Goal: Transaction & Acquisition: Book appointment/travel/reservation

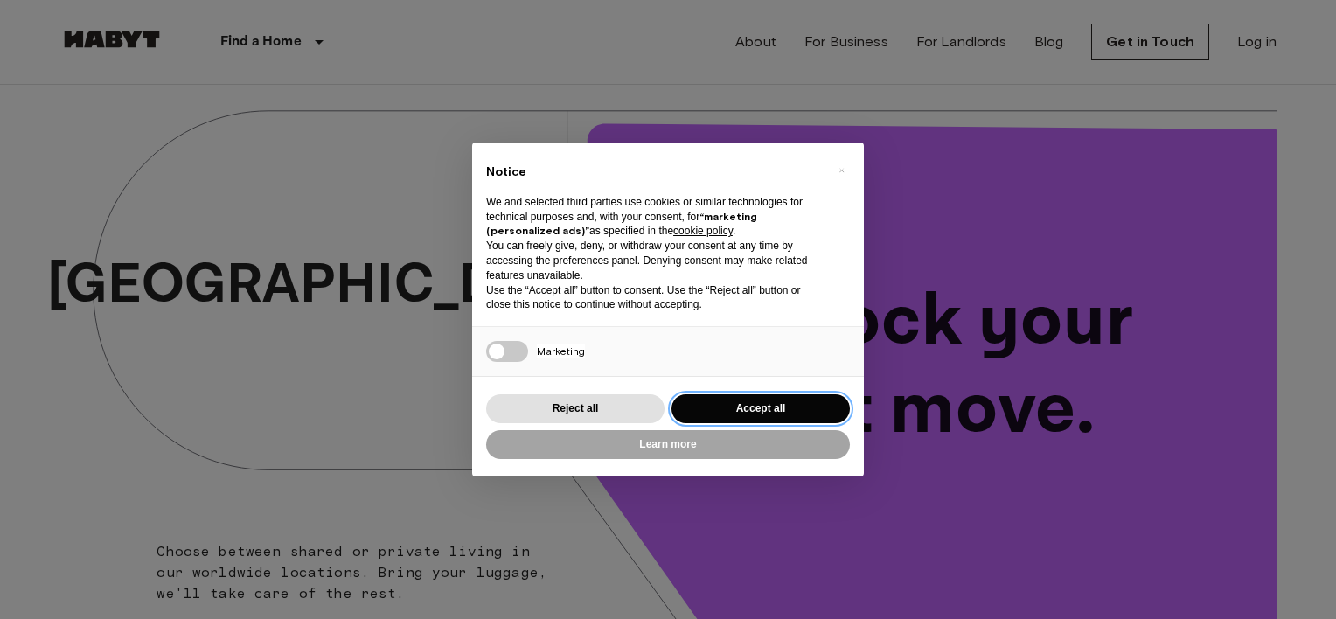
click at [780, 407] on button "Accept all" at bounding box center [761, 408] width 178 height 29
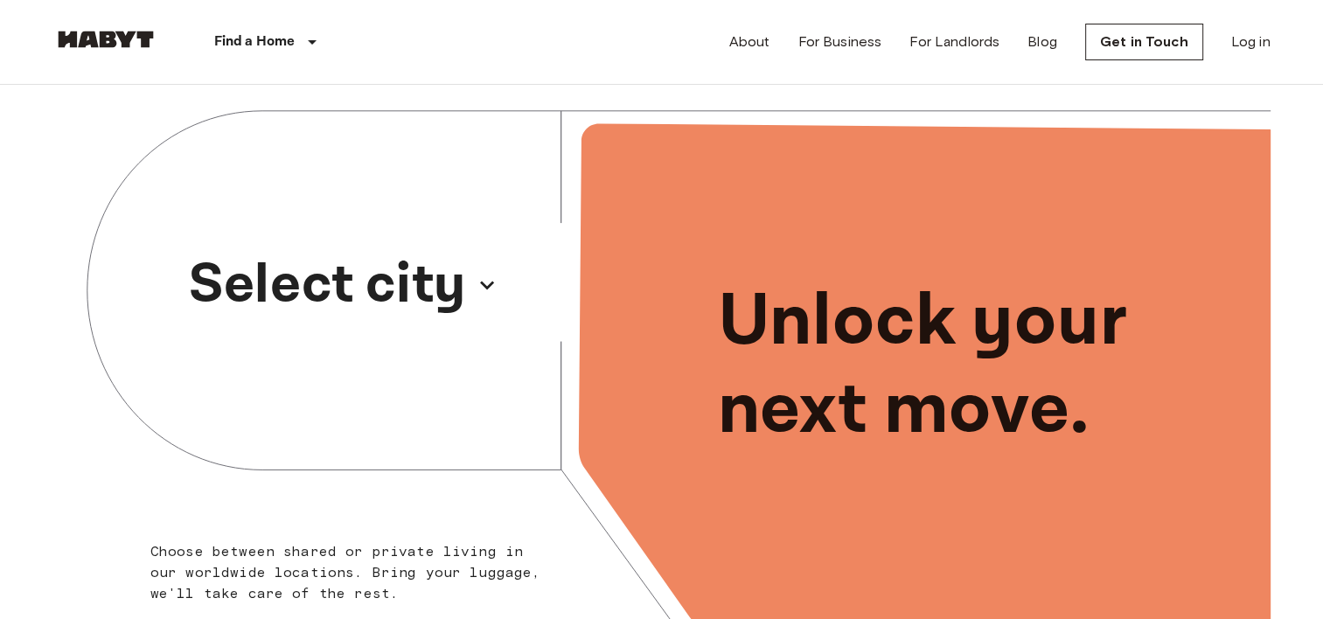
click at [437, 293] on p "Select city" at bounding box center [327, 285] width 277 height 84
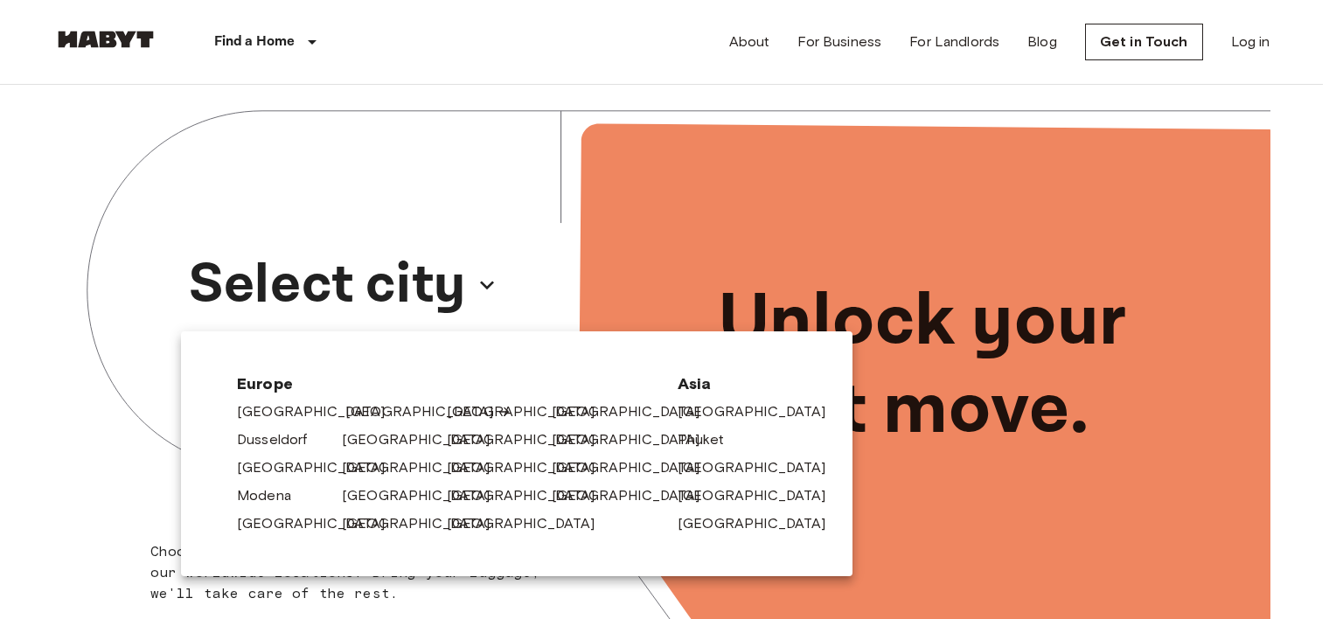
click at [367, 413] on link "[GEOGRAPHIC_DATA]" at bounding box center [428, 411] width 166 height 21
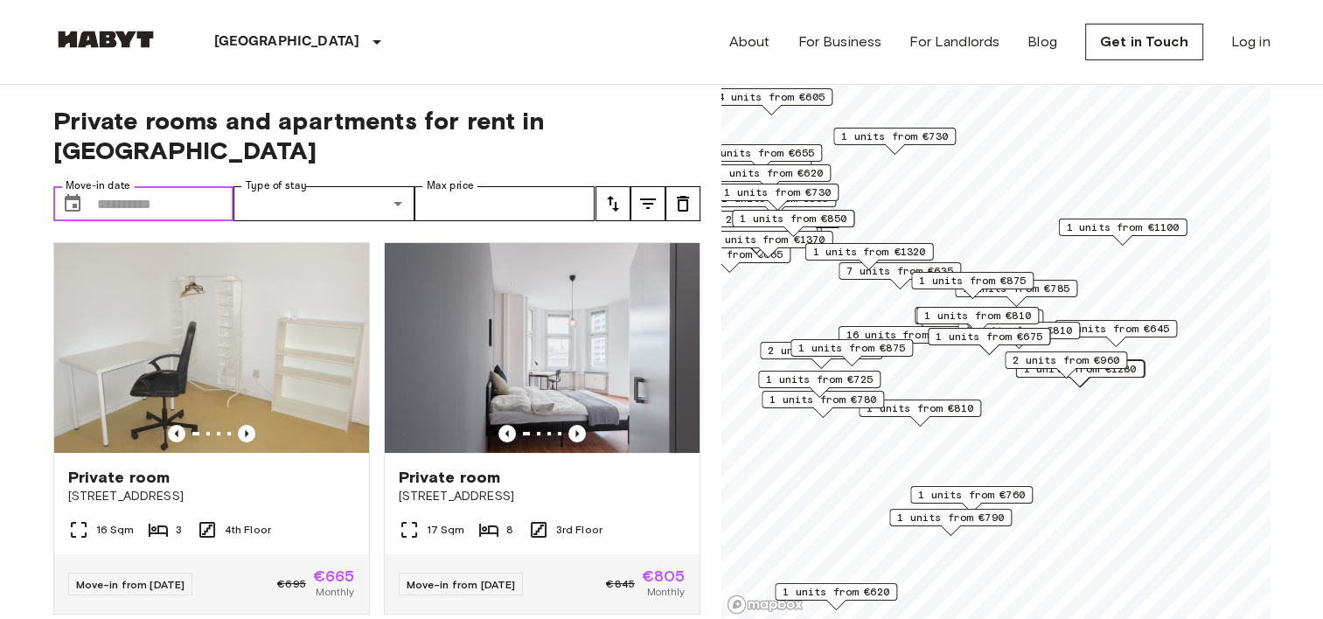
click at [136, 186] on input "Move-in date" at bounding box center [165, 203] width 137 height 35
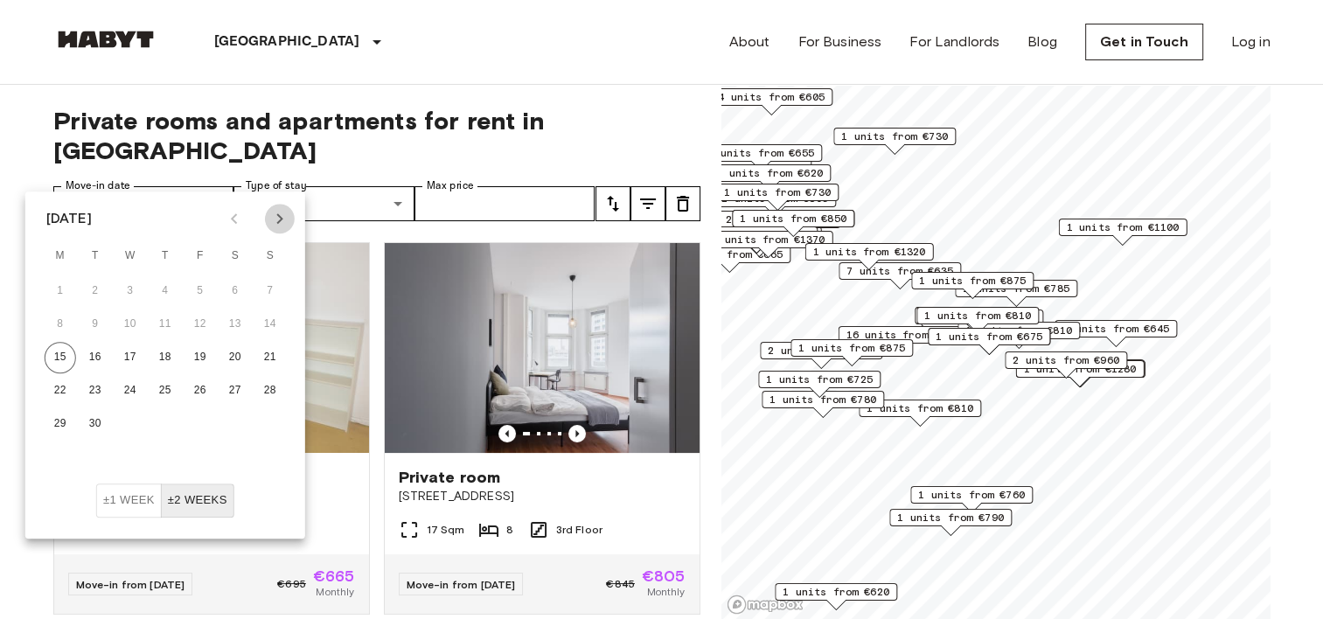
click at [278, 227] on icon "Next month" at bounding box center [279, 218] width 21 height 21
click at [136, 288] on button "1" at bounding box center [130, 291] width 31 height 31
type input "**********"
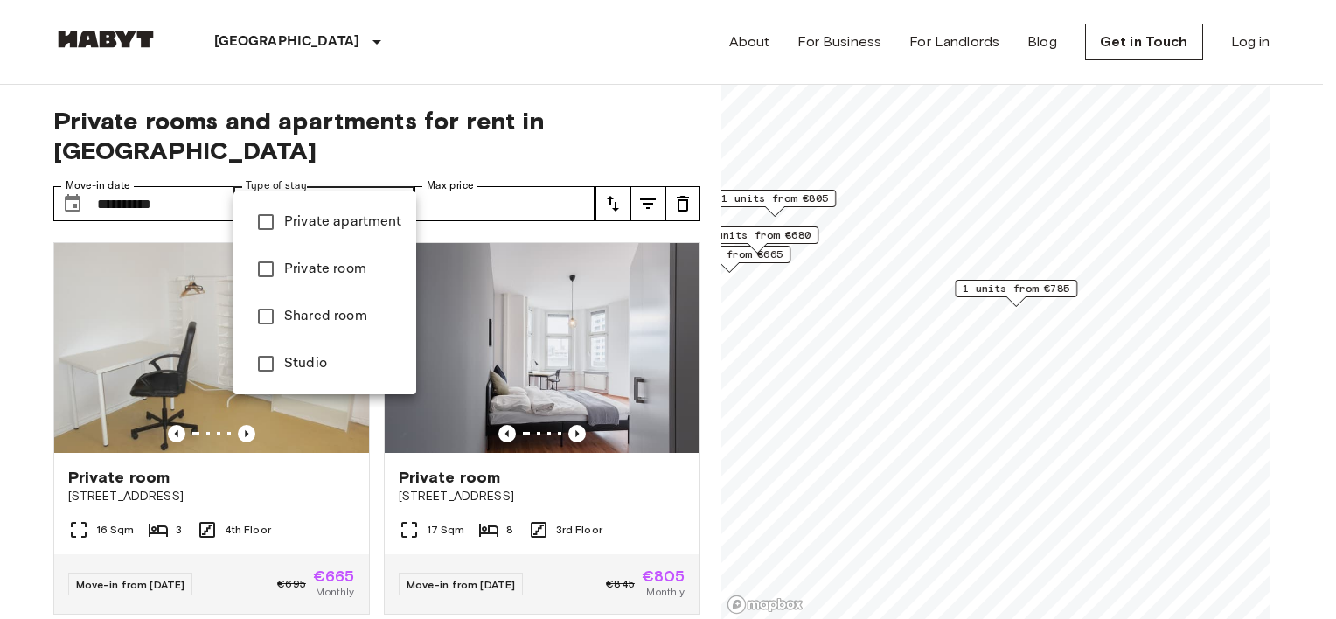
click at [367, 178] on div at bounding box center [668, 309] width 1336 height 619
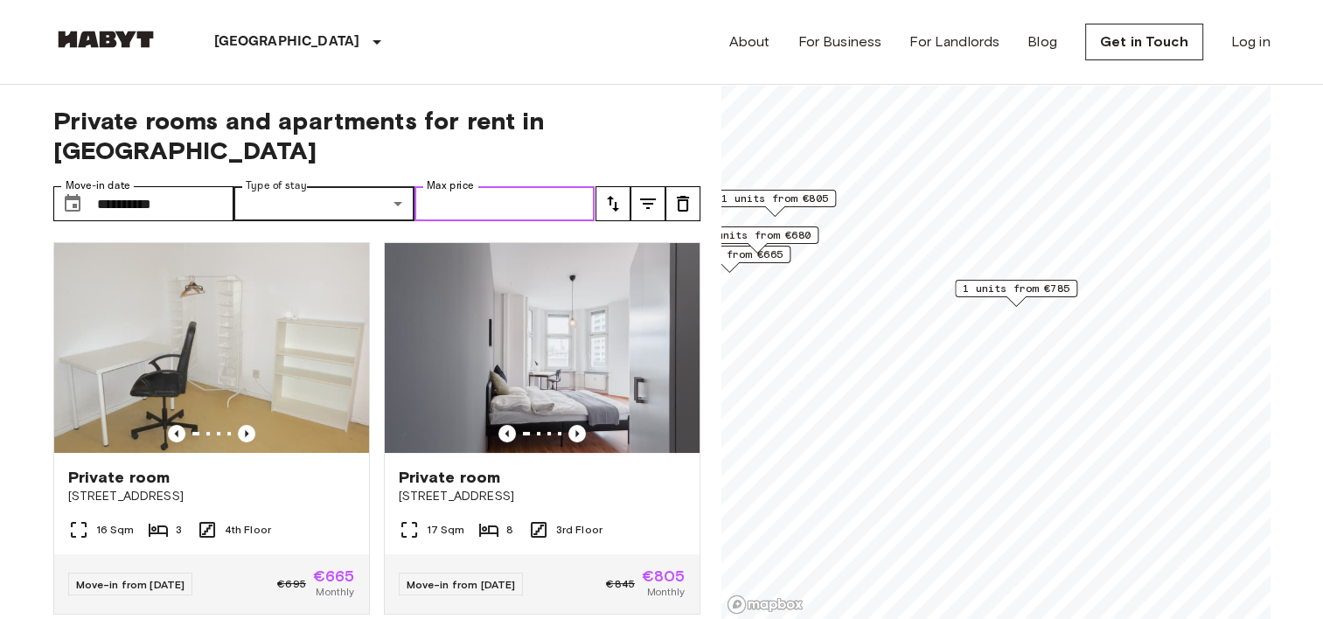
click at [470, 186] on input "Max price" at bounding box center [505, 203] width 181 height 35
click at [655, 109] on span "Private rooms and apartments for rent in Berlin" at bounding box center [376, 135] width 647 height 59
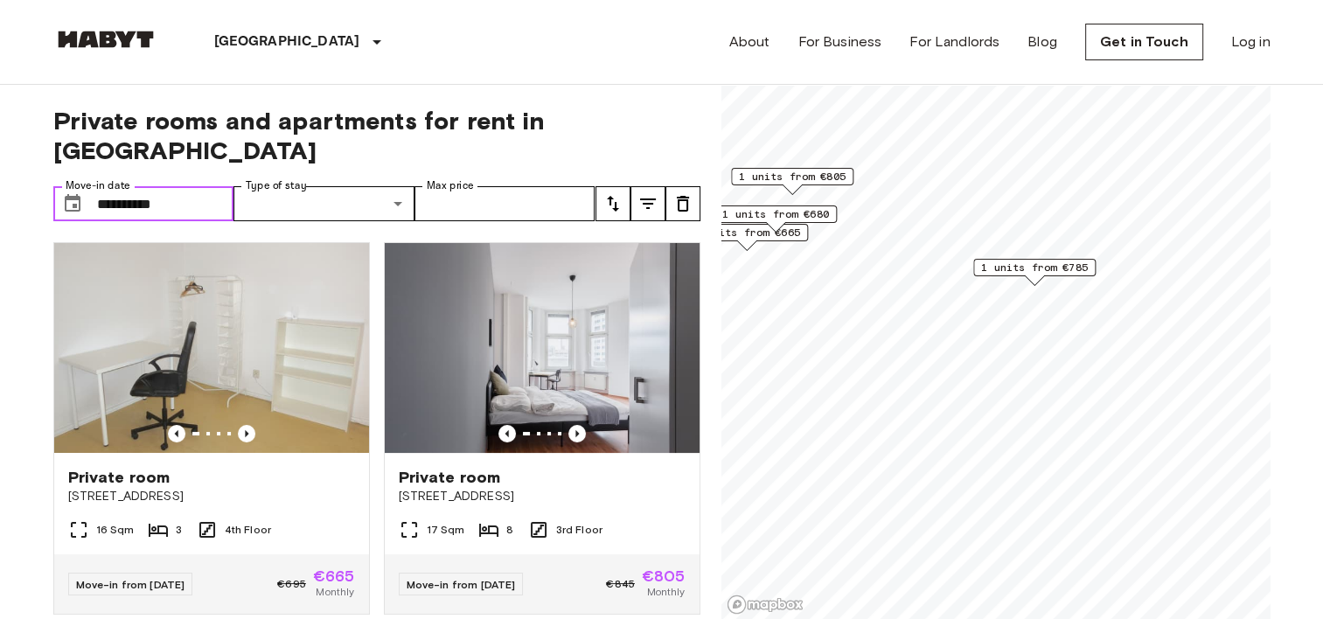
click at [189, 186] on input "**********" at bounding box center [165, 203] width 137 height 35
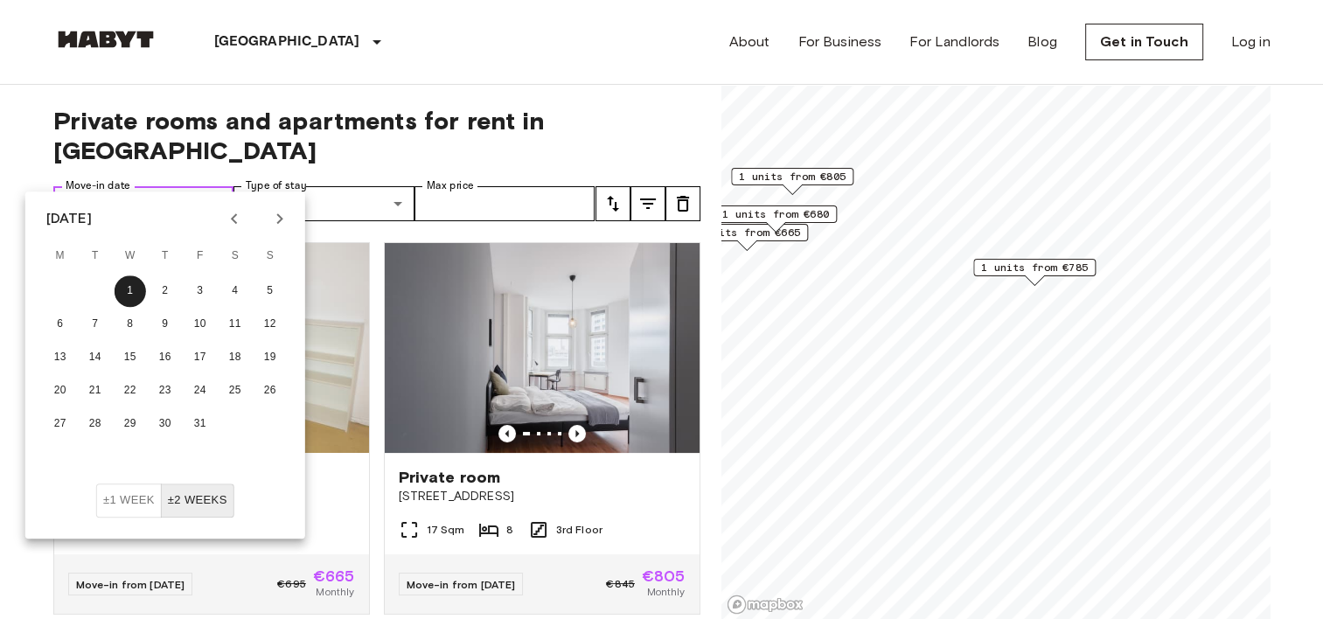
click at [165, 186] on input "**********" at bounding box center [165, 203] width 137 height 35
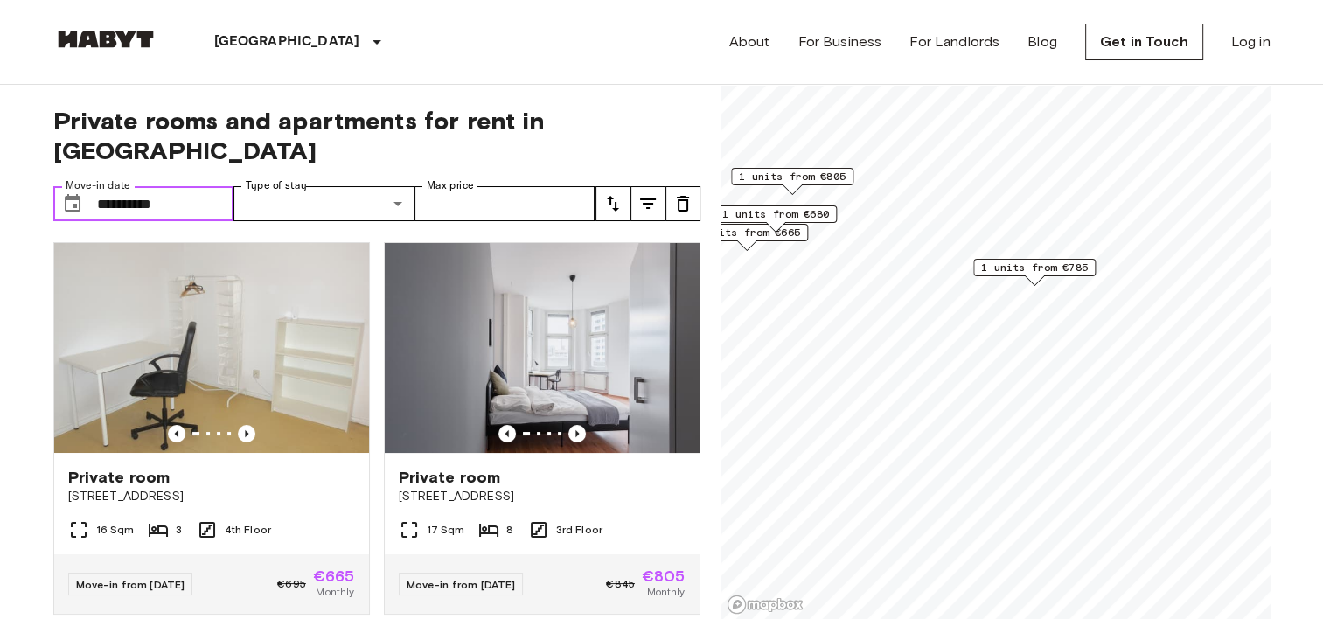
click at [173, 186] on input "**********" at bounding box center [165, 203] width 137 height 35
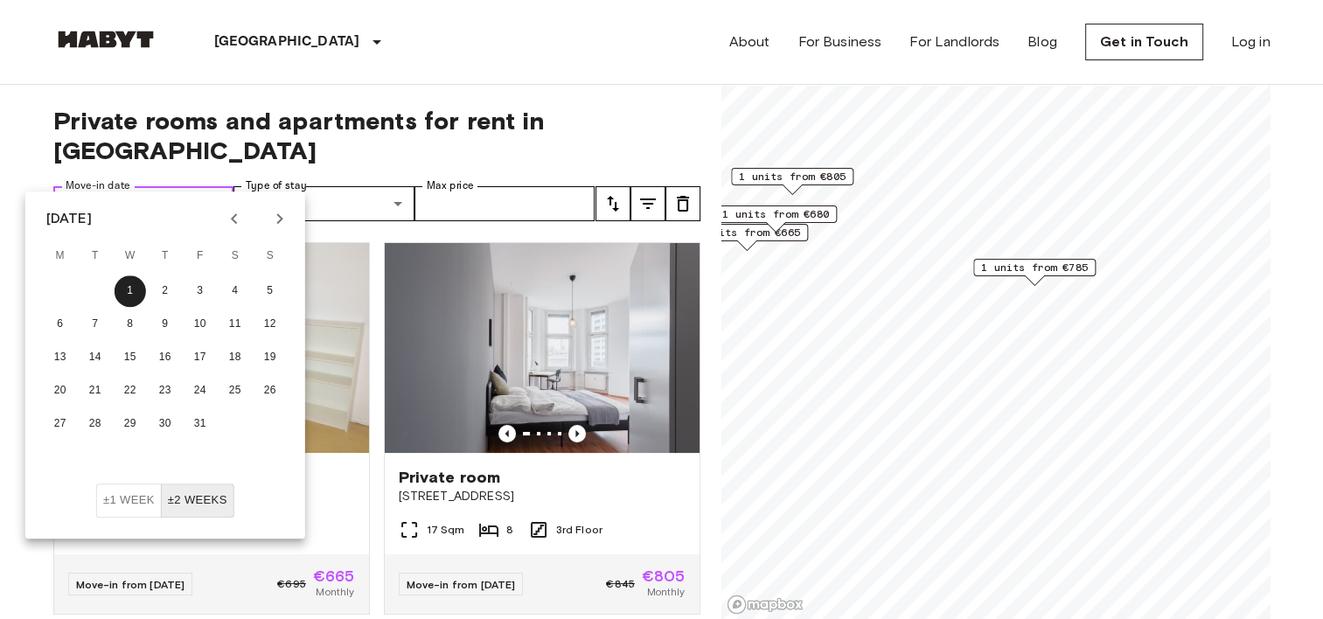
drag, startPoint x: 173, startPoint y: 173, endPoint x: 32, endPoint y: 181, distance: 141.0
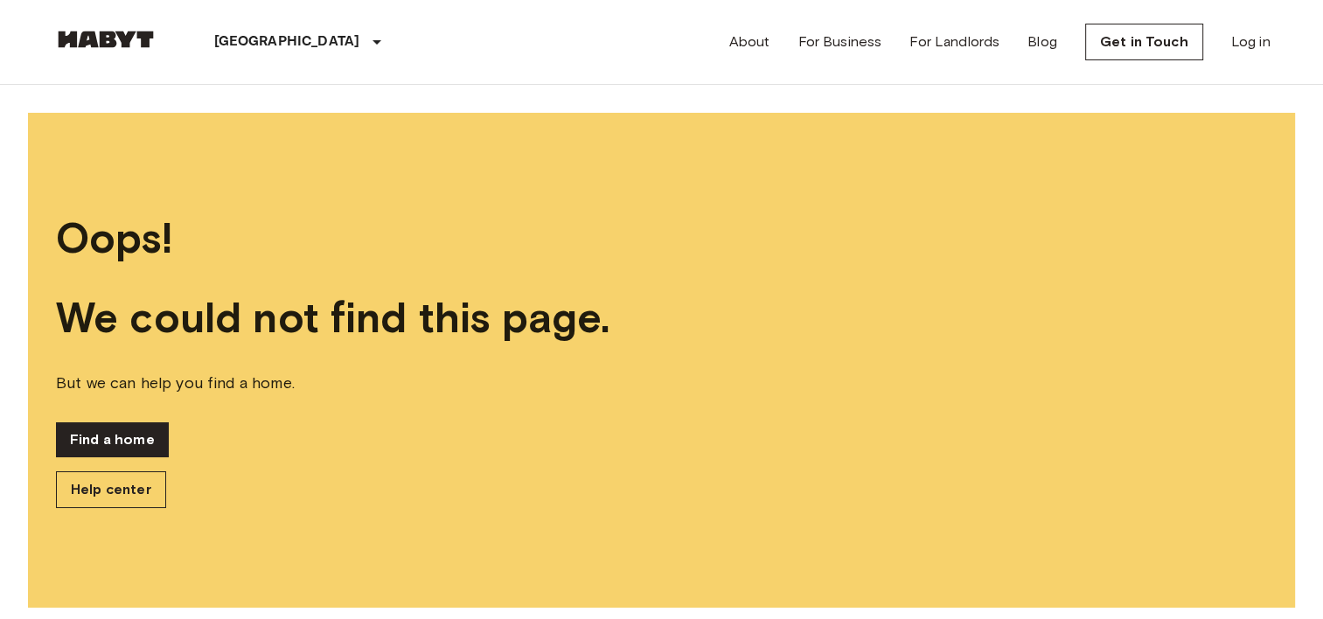
click at [101, 40] on img at bounding box center [105, 39] width 105 height 17
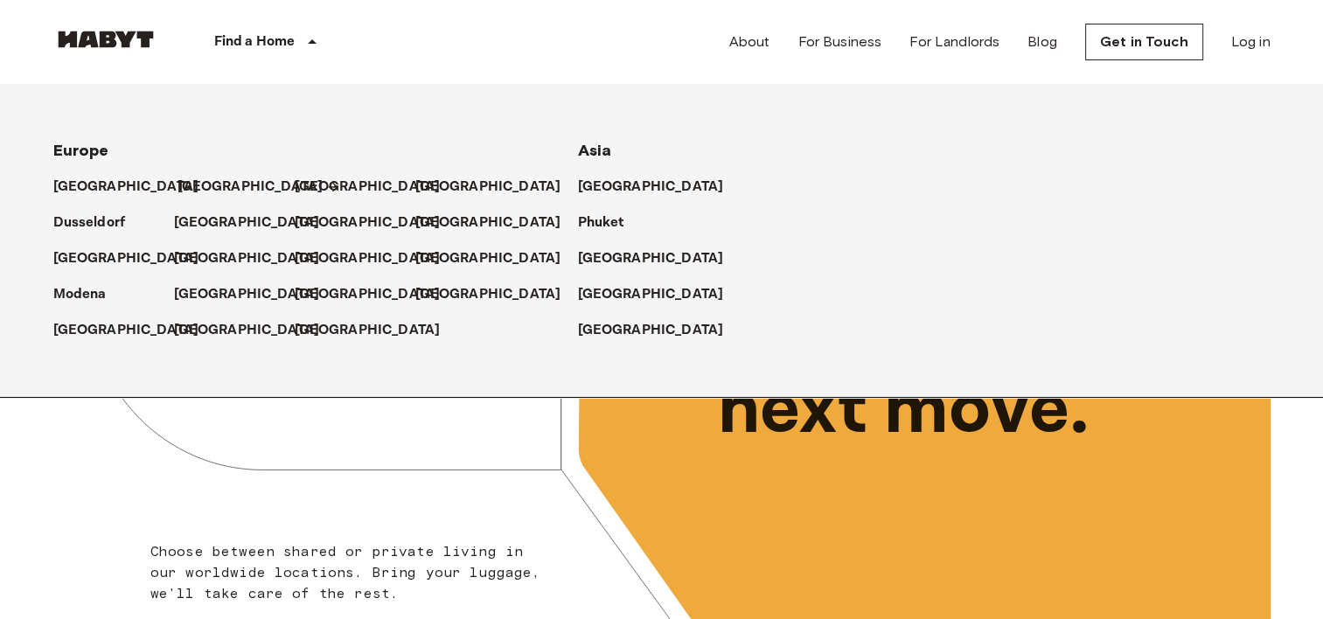
click at [206, 185] on p "[GEOGRAPHIC_DATA]" at bounding box center [251, 187] width 146 height 21
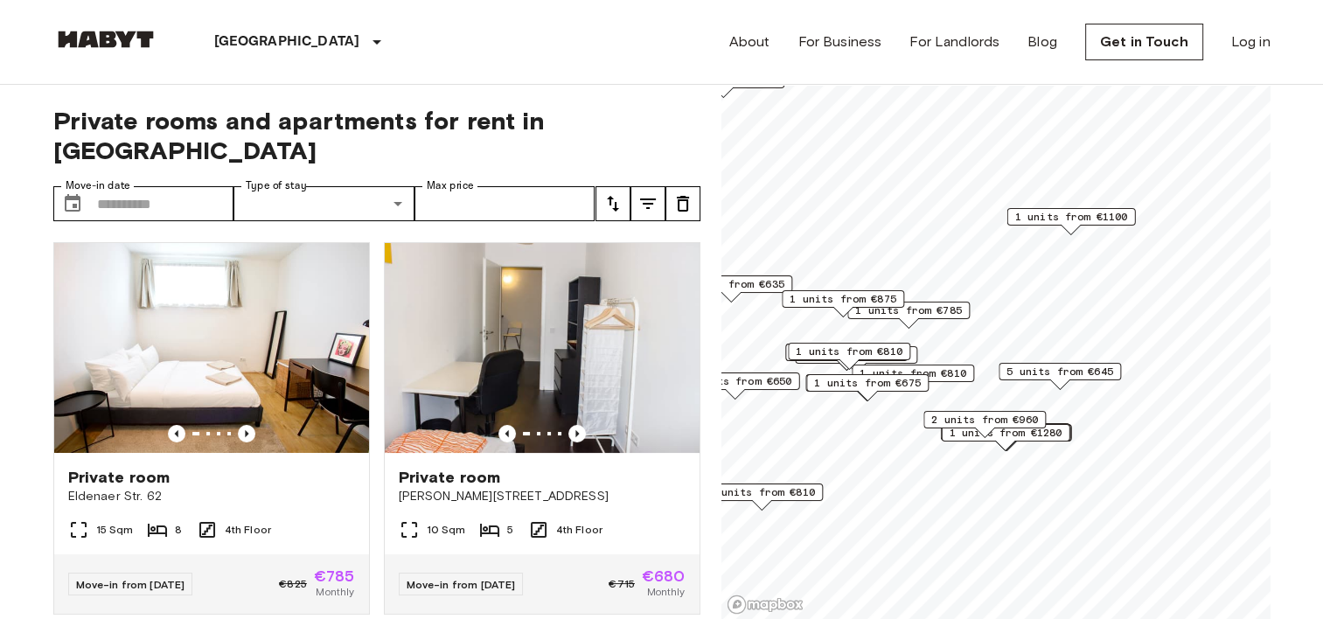
click at [1073, 217] on span "1 units from €1100" at bounding box center [1071, 217] width 113 height 16
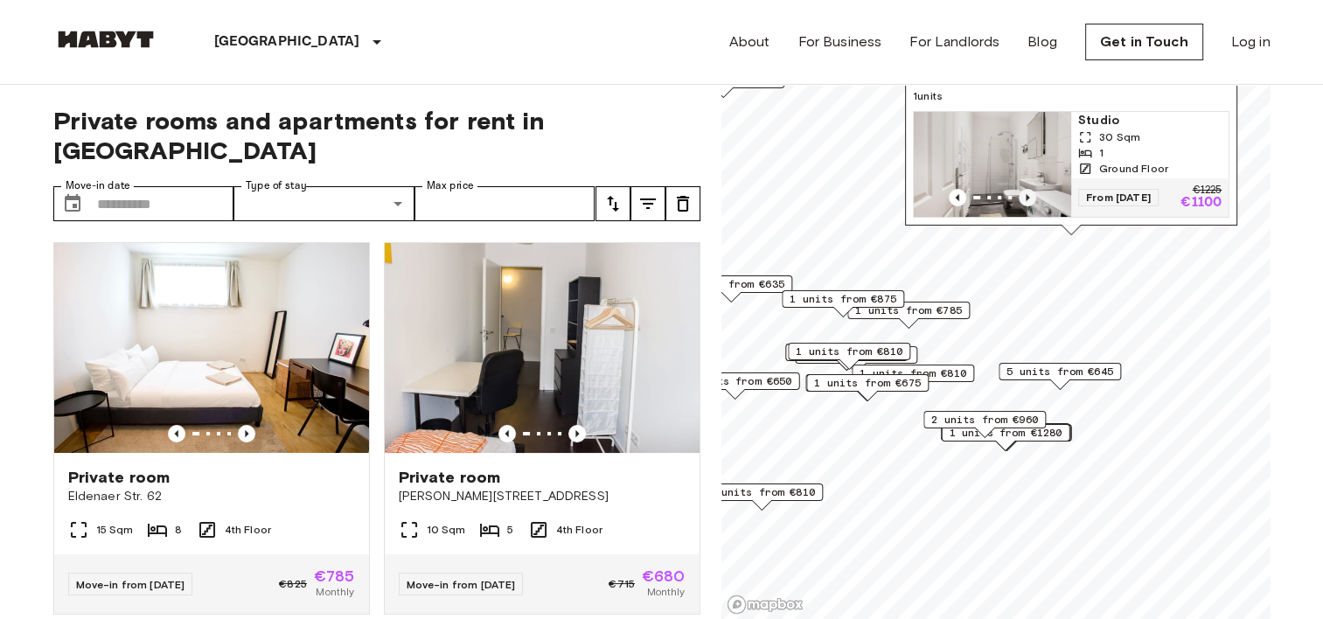
click at [1027, 189] on icon "Previous image" at bounding box center [1027, 197] width 17 height 17
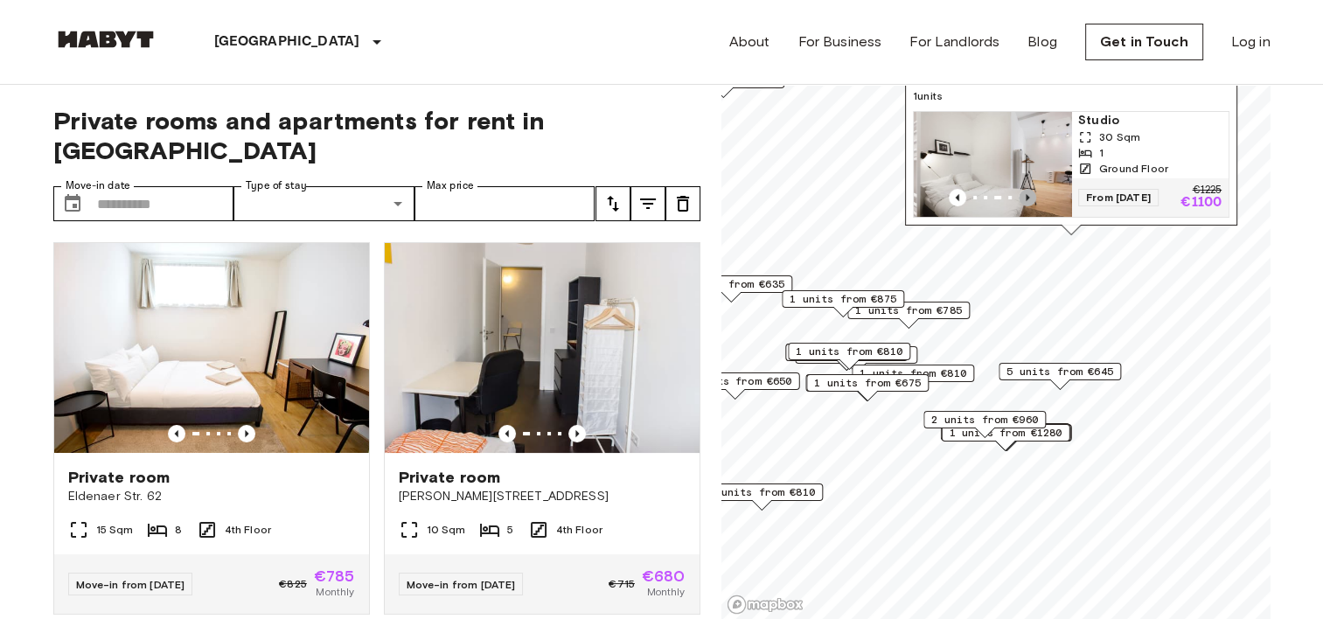
click at [1027, 189] on icon "Previous image" at bounding box center [1027, 197] width 17 height 17
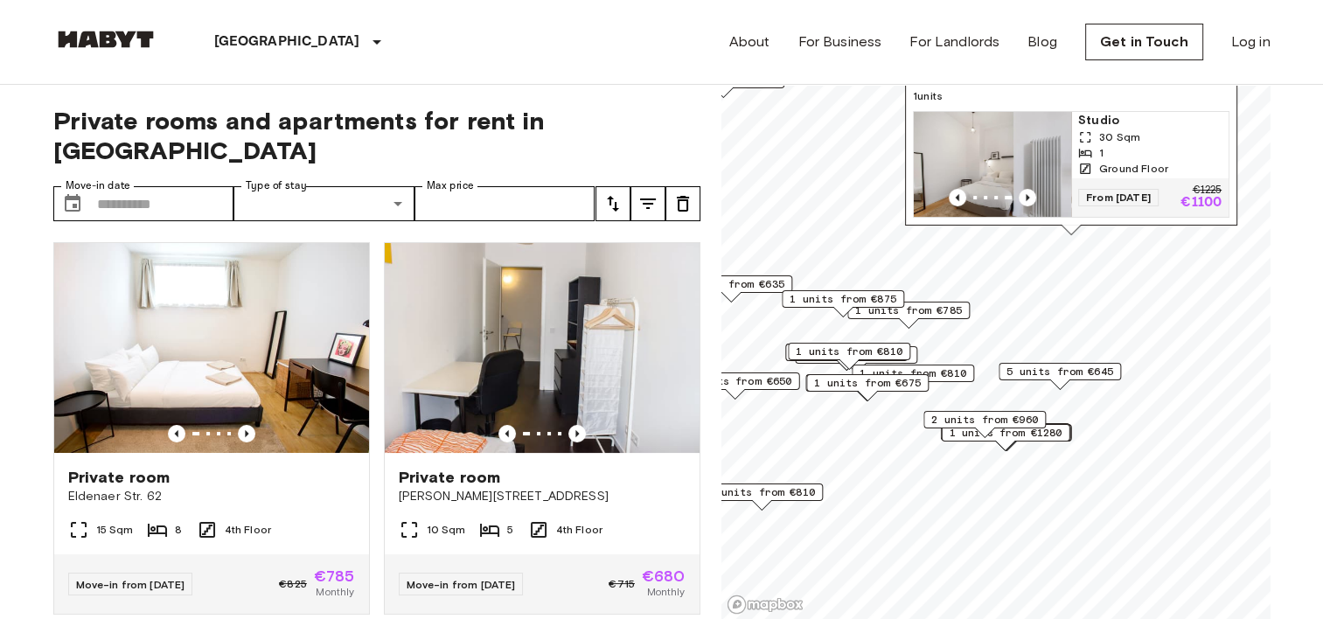
click at [946, 311] on span "1 units from €785" at bounding box center [908, 311] width 107 height 16
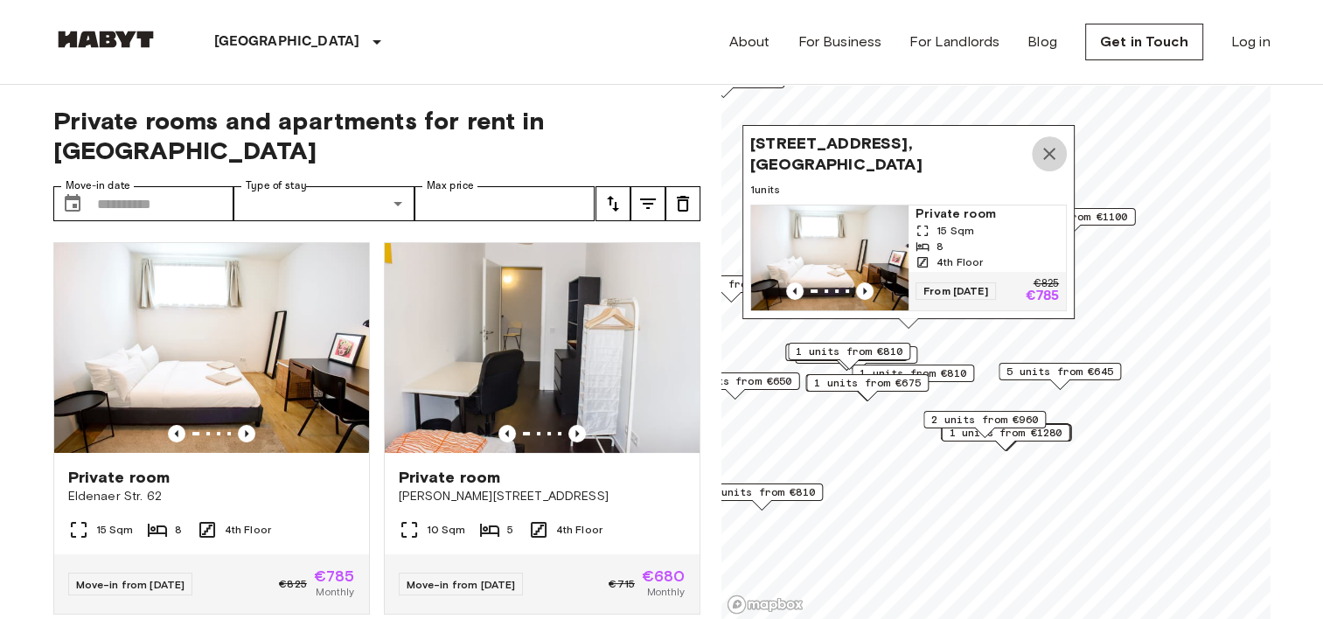
click at [1056, 143] on icon "Map marker" at bounding box center [1049, 153] width 21 height 21
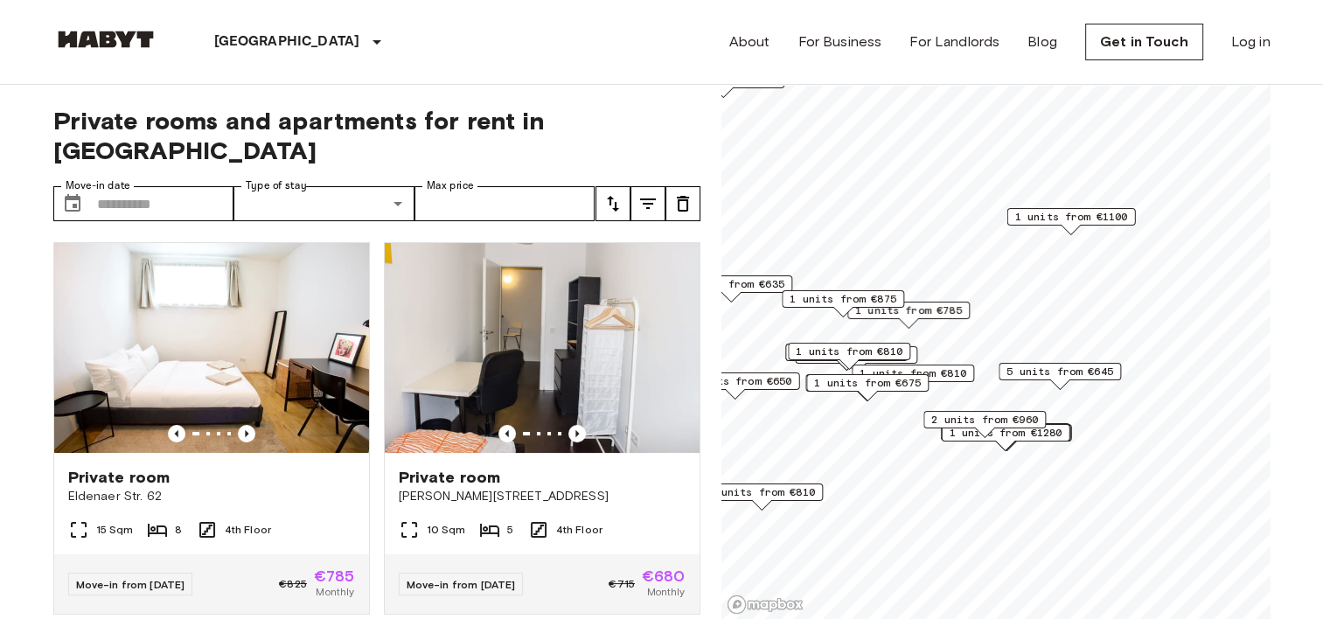
click at [1057, 374] on span "5 units from €645" at bounding box center [1060, 372] width 107 height 16
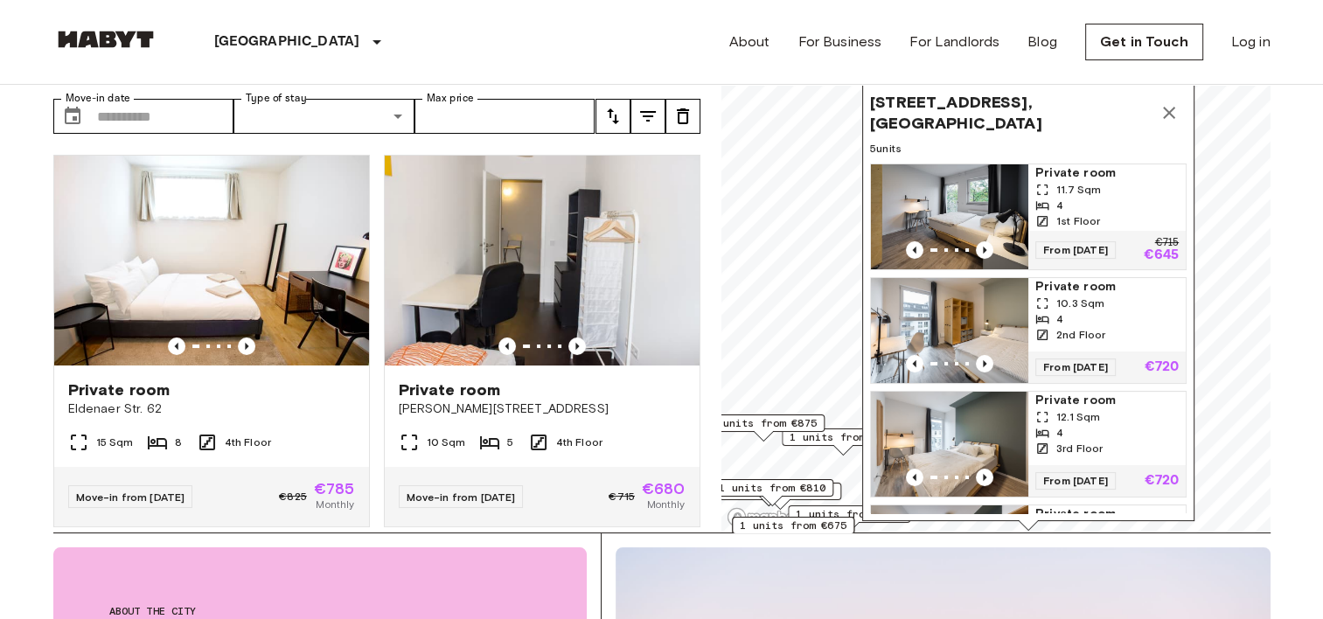
scroll to position [242, 0]
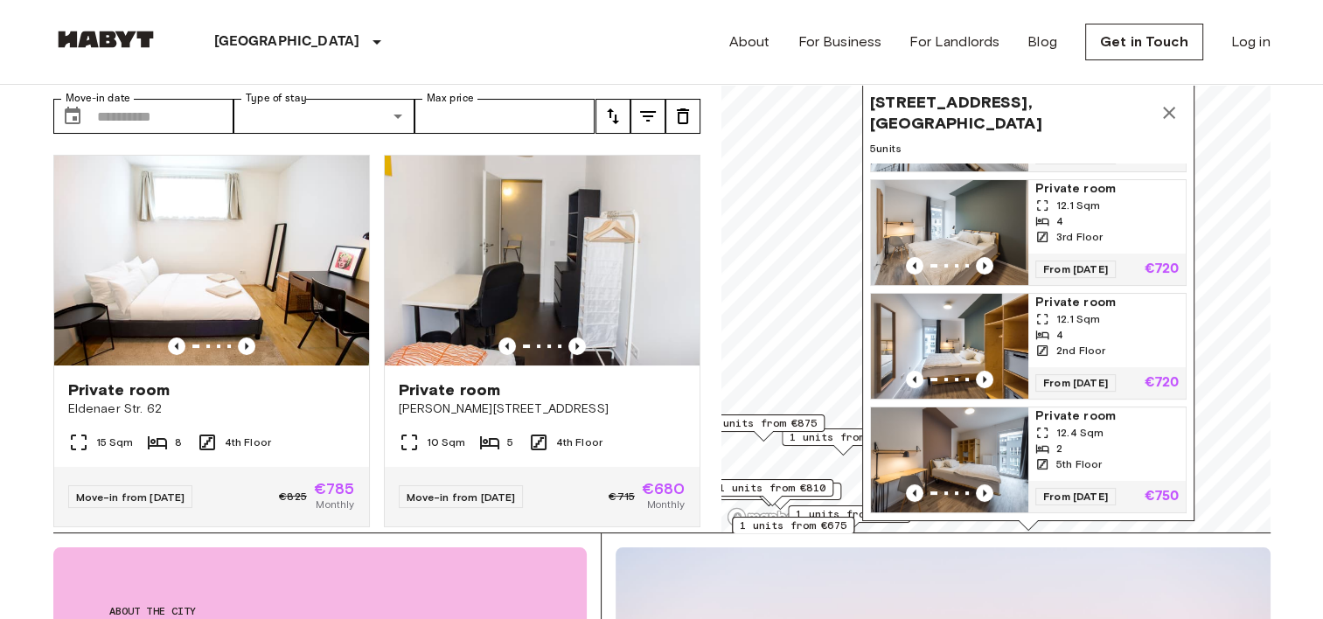
click at [1170, 116] on icon "Map marker" at bounding box center [1169, 112] width 21 height 21
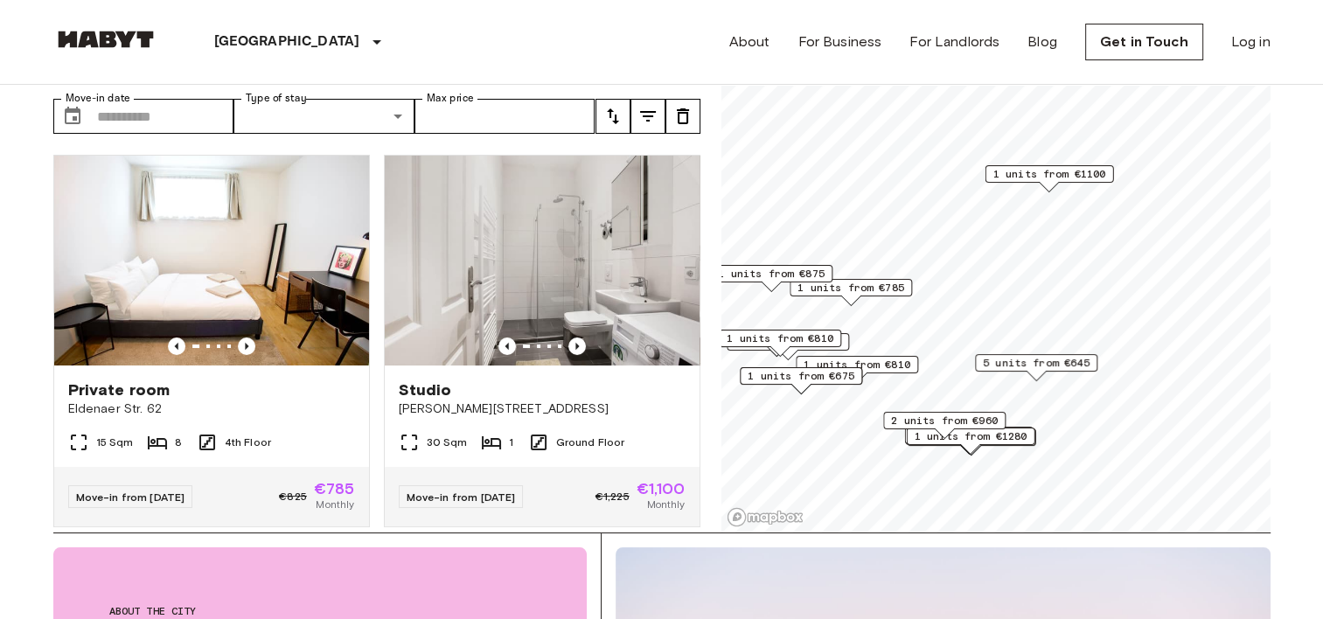
click at [962, 419] on span "2 units from €960" at bounding box center [944, 421] width 107 height 16
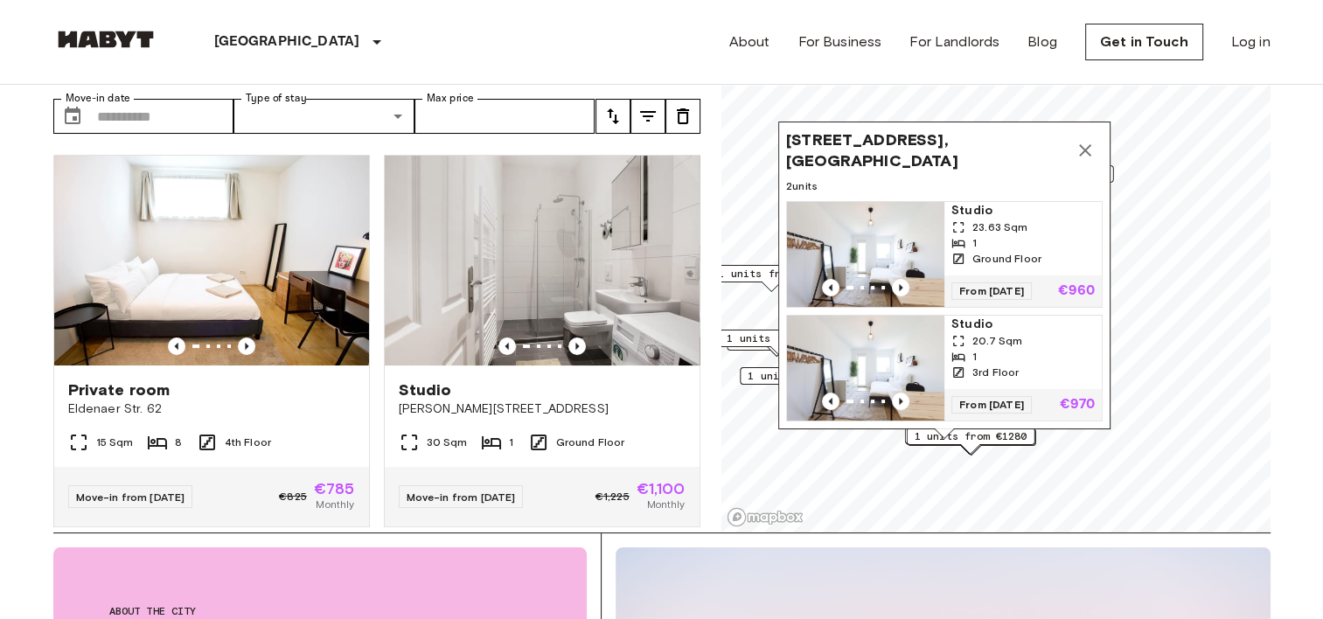
click at [888, 352] on img "Map marker" at bounding box center [865, 368] width 157 height 105
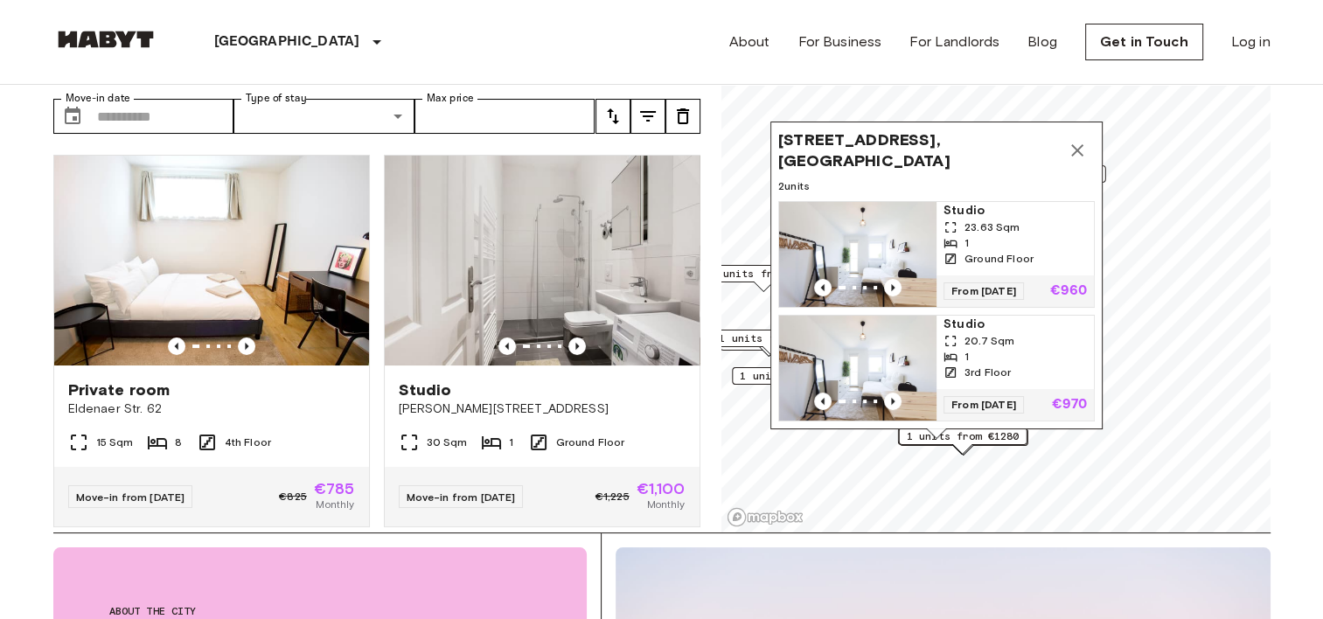
click at [1077, 140] on icon "Map marker" at bounding box center [1077, 150] width 21 height 21
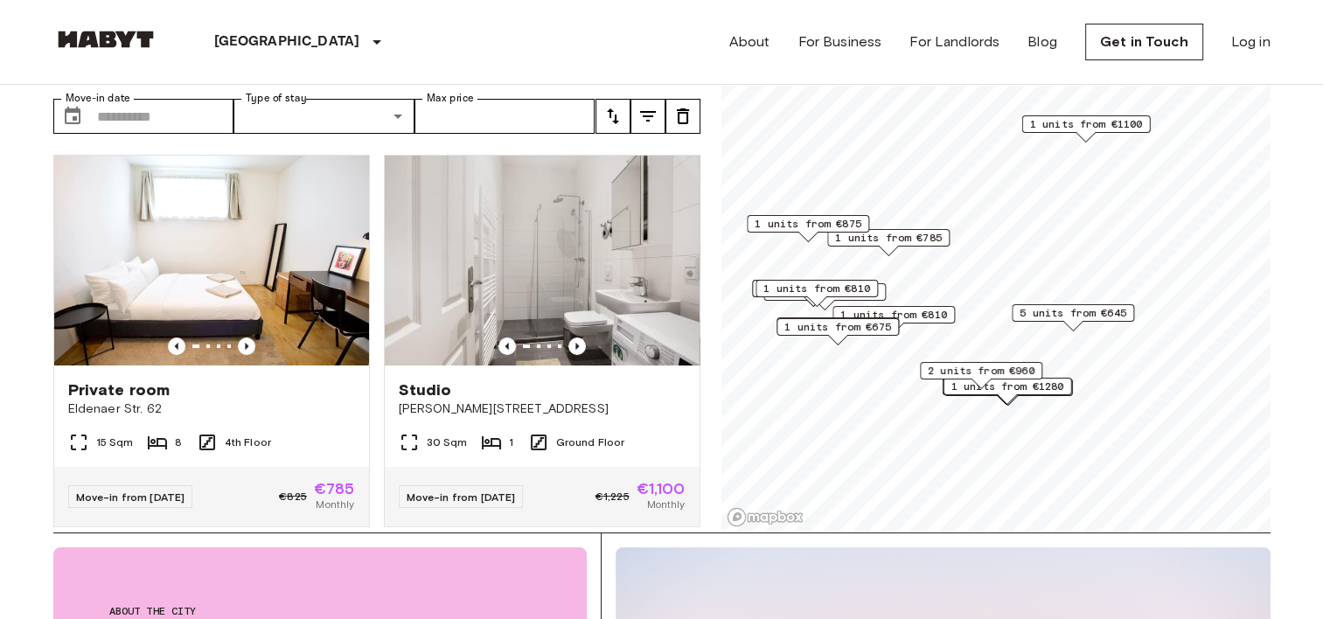
click at [1046, 385] on span "1 units from €1280" at bounding box center [1007, 387] width 113 height 16
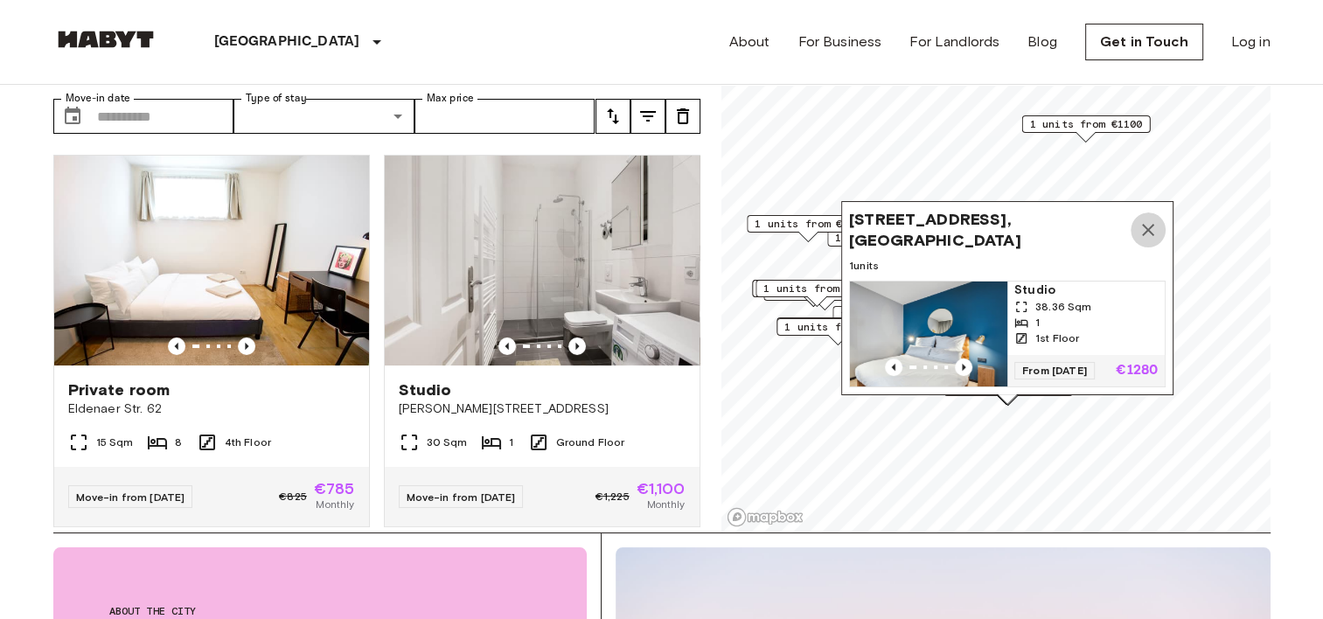
click at [1152, 213] on button "Map marker" at bounding box center [1148, 230] width 35 height 35
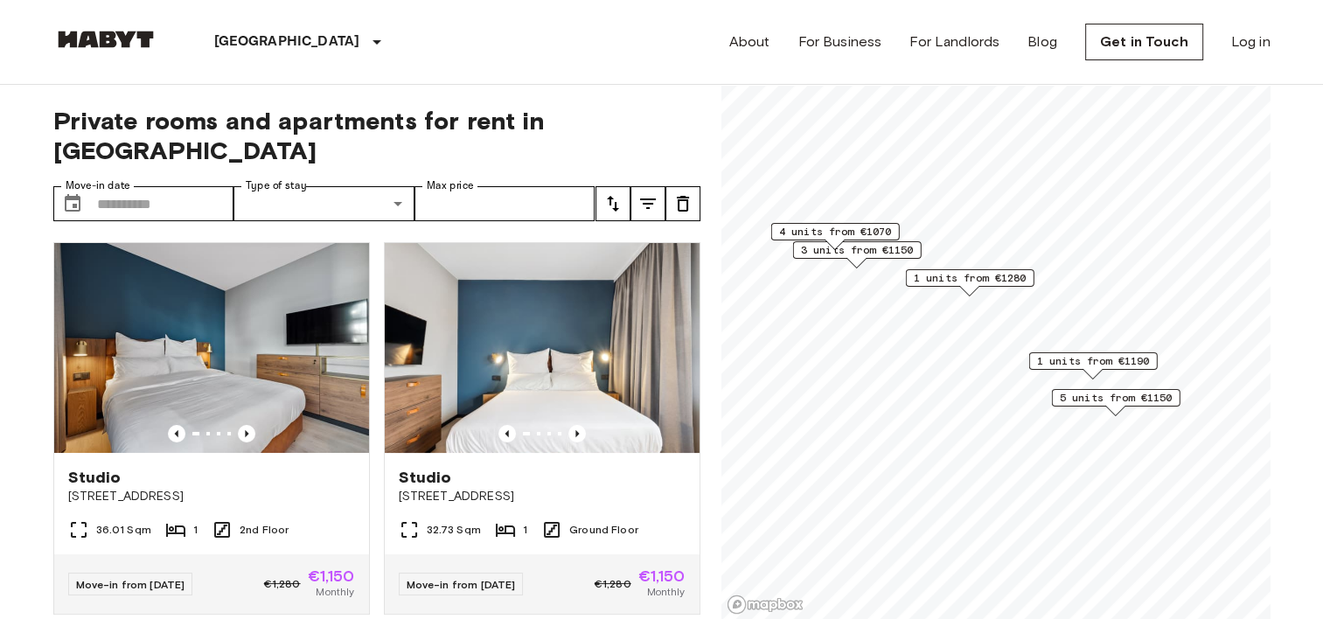
click at [882, 228] on span "4 units from €1070" at bounding box center [834, 232] width 113 height 16
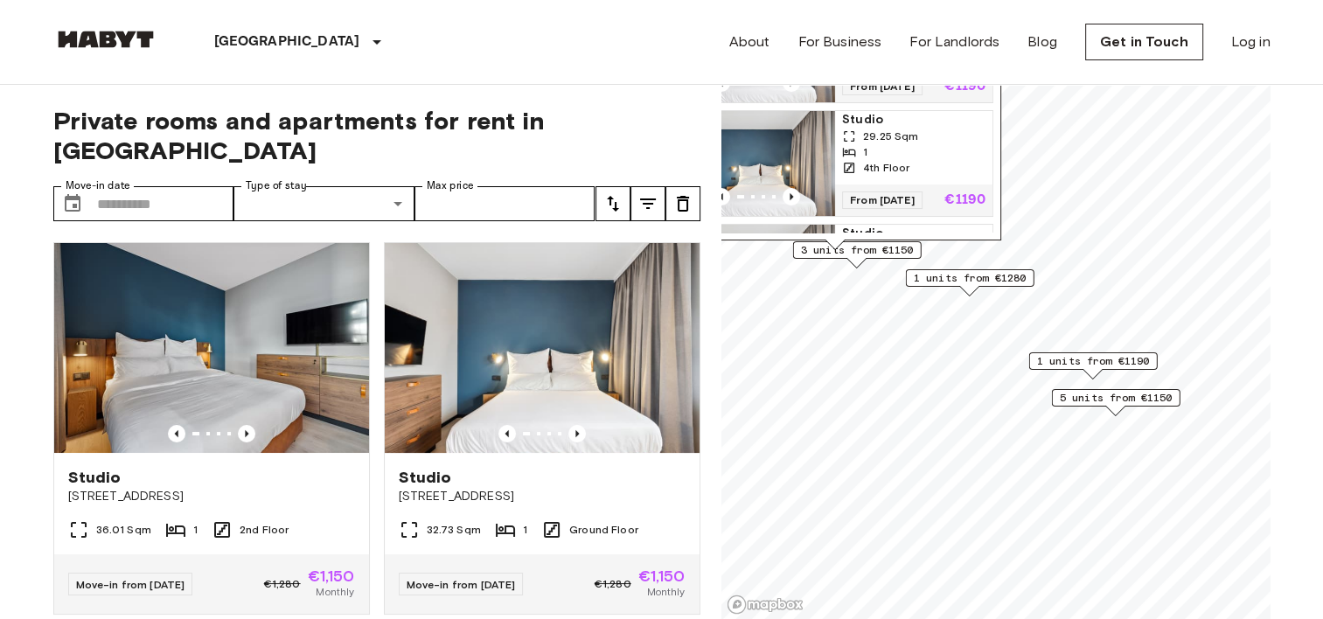
click at [1015, 283] on span "1 units from €1280" at bounding box center [969, 278] width 113 height 16
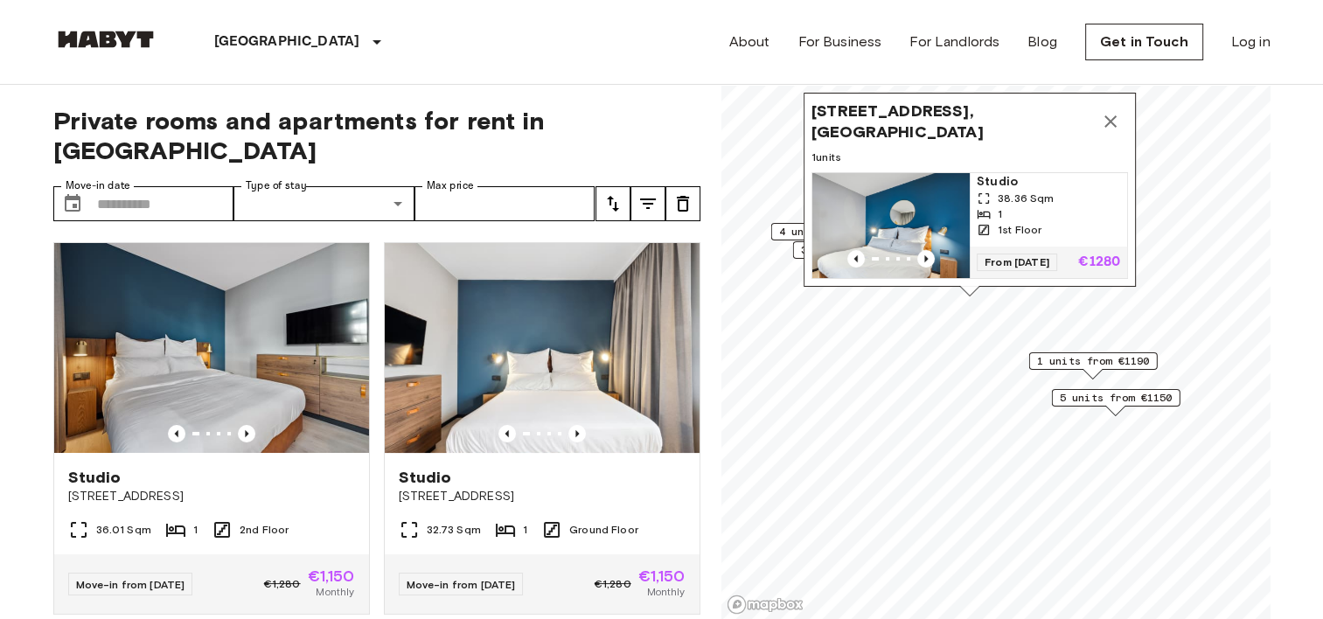
click at [1087, 357] on span "1 units from €1190" at bounding box center [1092, 361] width 113 height 16
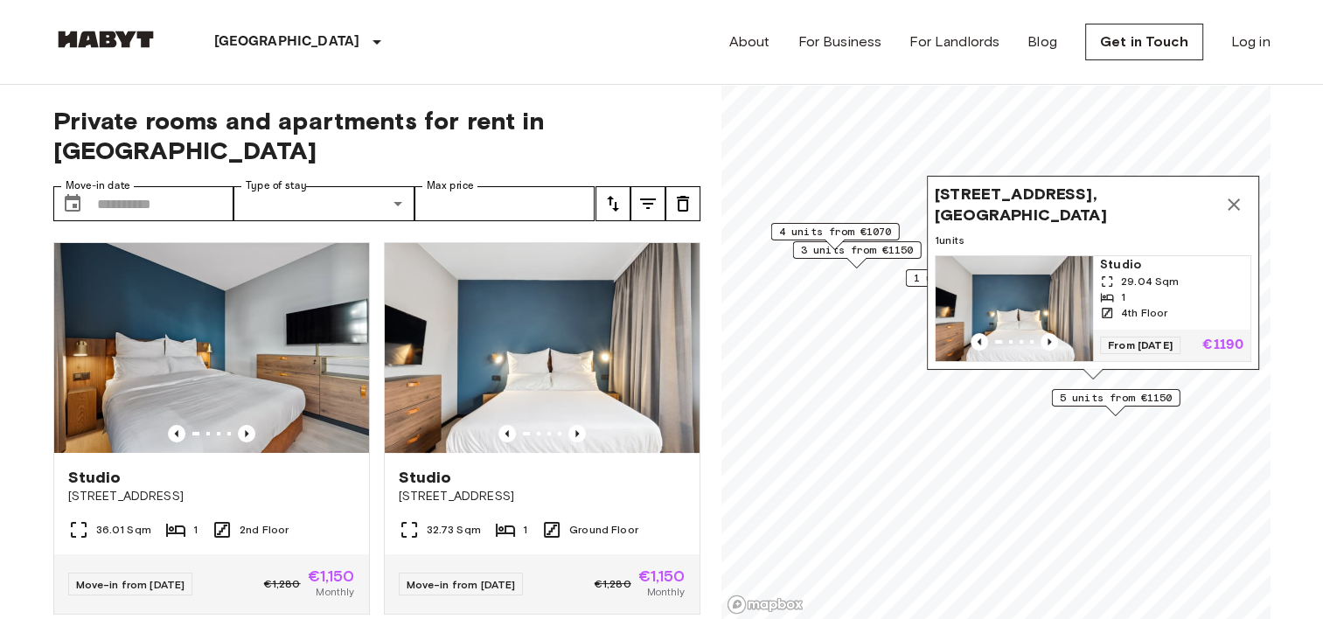
click at [1121, 402] on span "5 units from €1150" at bounding box center [1115, 398] width 113 height 16
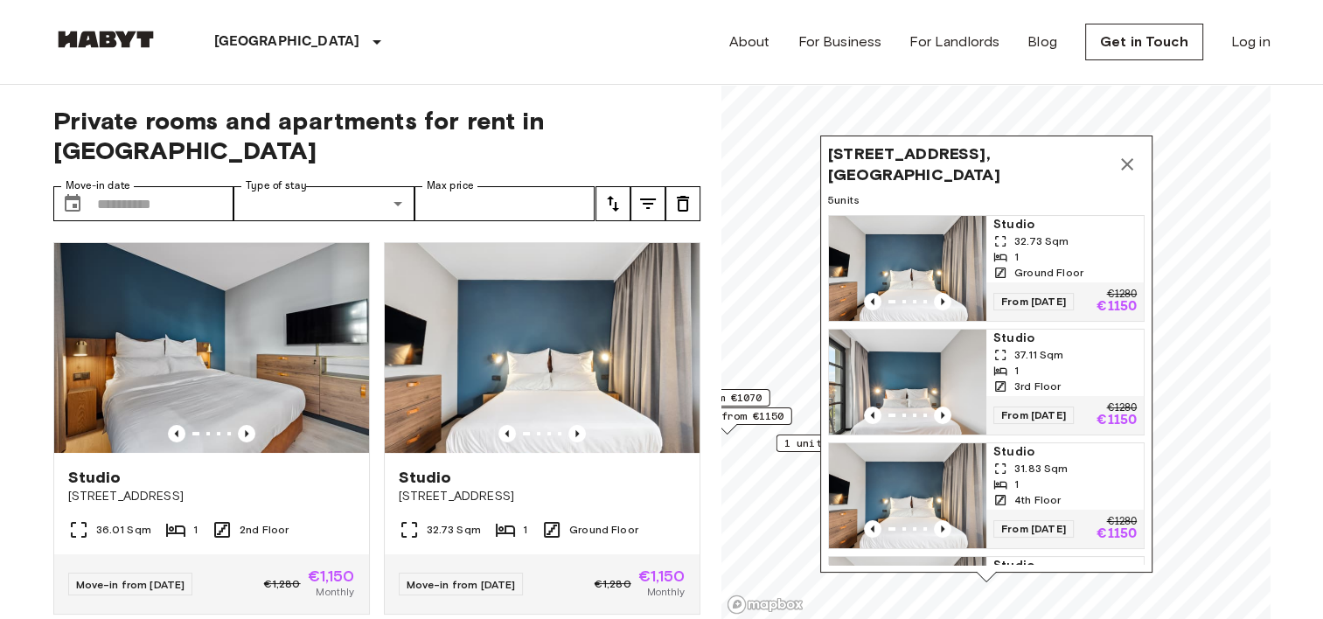
click at [939, 255] on img "Map marker" at bounding box center [907, 268] width 157 height 105
click at [1130, 161] on icon "Map marker" at bounding box center [1127, 164] width 12 height 12
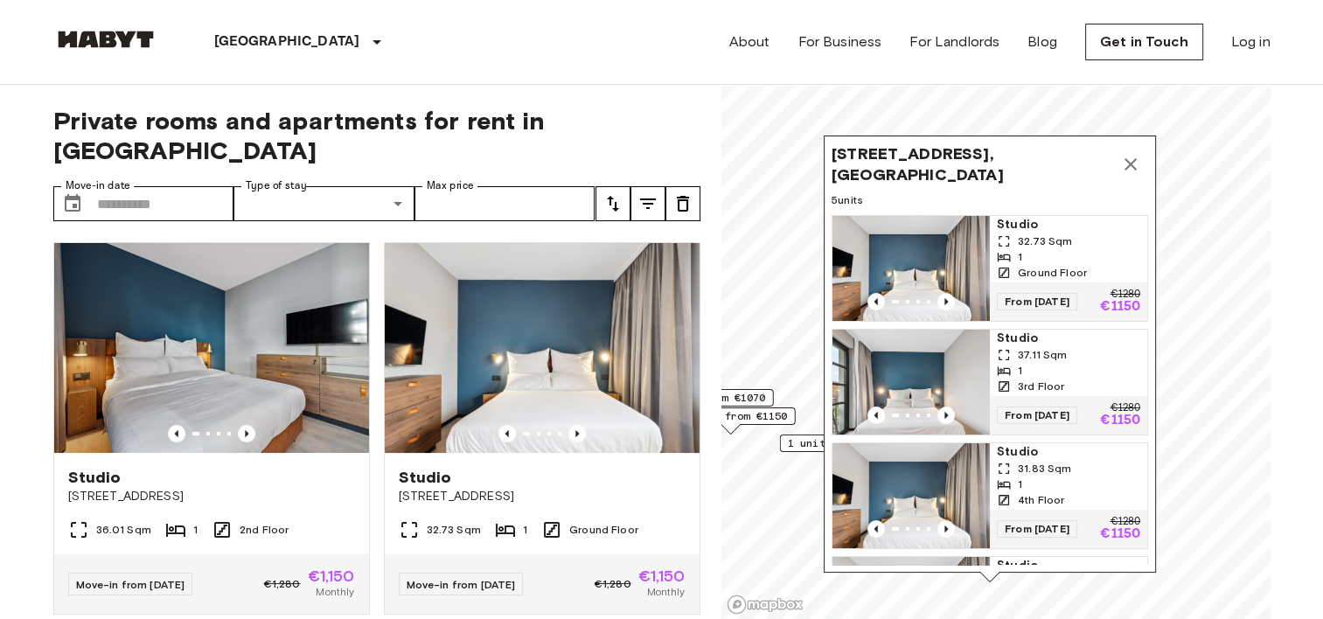
click at [1130, 161] on icon "Map marker" at bounding box center [1131, 164] width 12 height 12
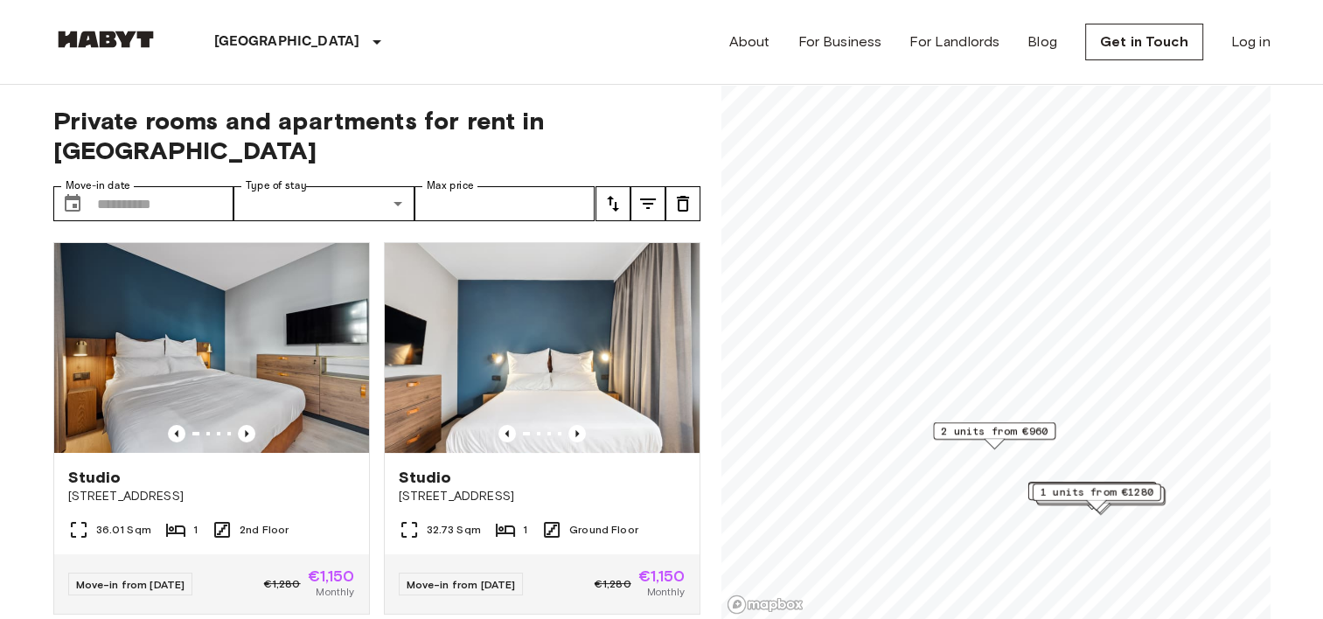
click at [1002, 433] on span "2 units from €960" at bounding box center [994, 431] width 107 height 16
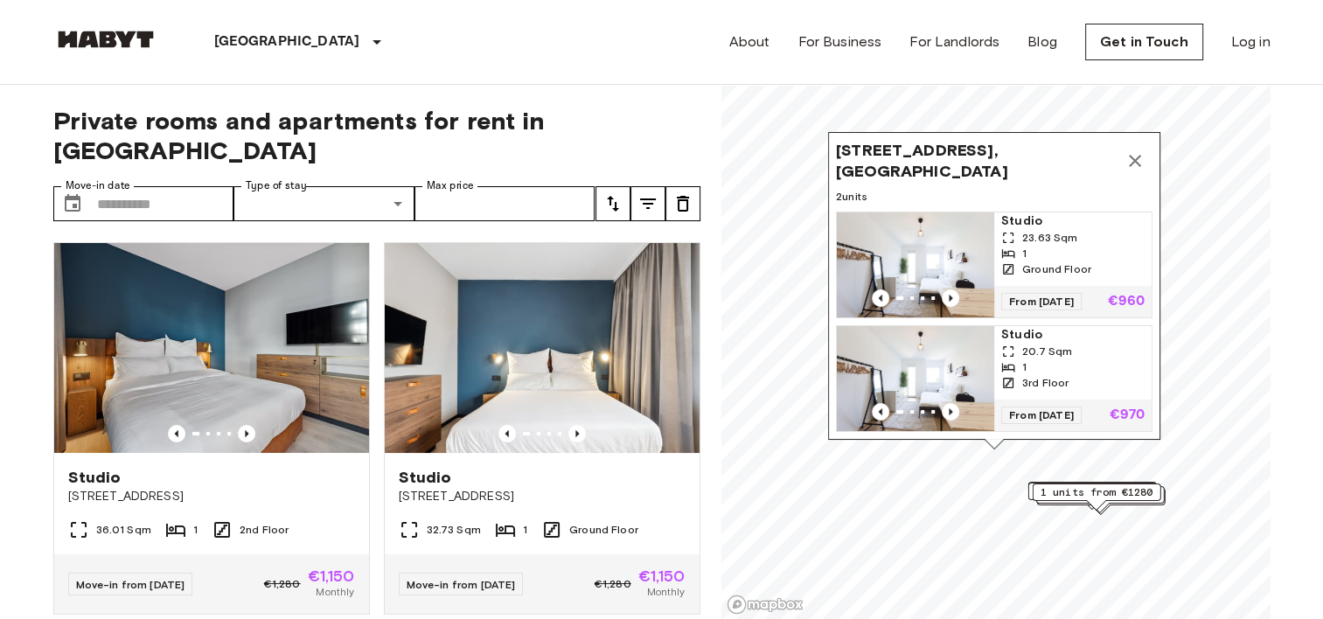
click at [1141, 150] on icon "Map marker" at bounding box center [1135, 160] width 21 height 21
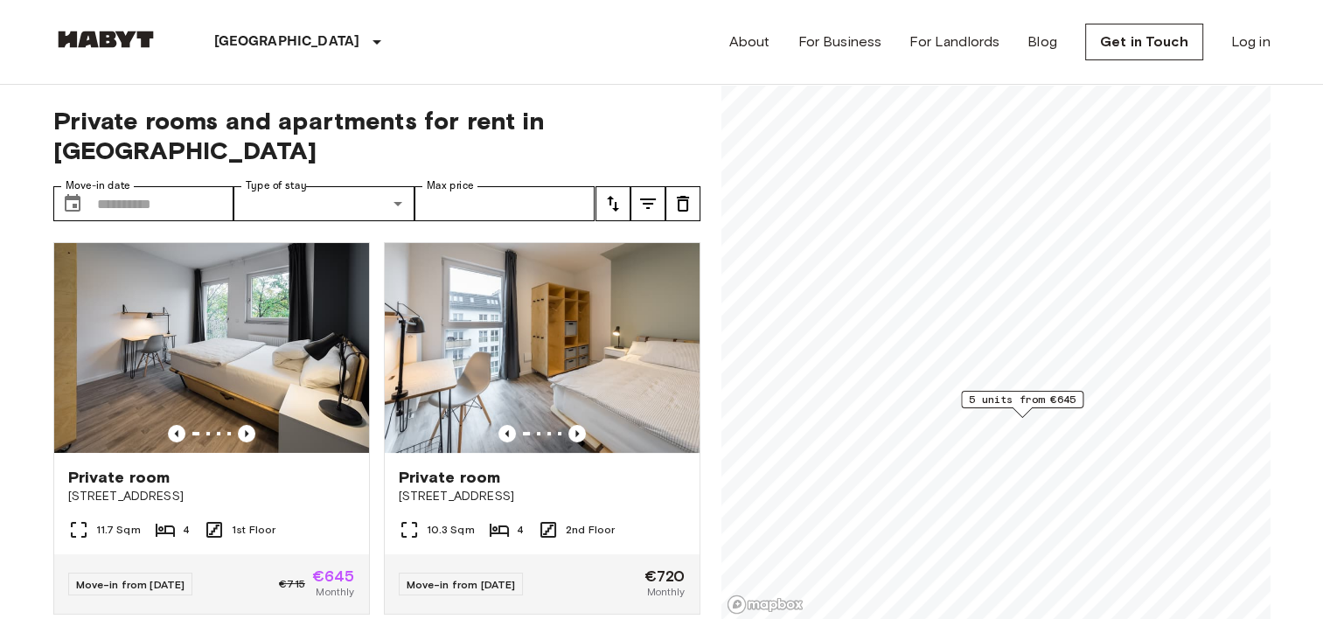
click at [1020, 404] on span "5 units from €645" at bounding box center [1022, 400] width 107 height 16
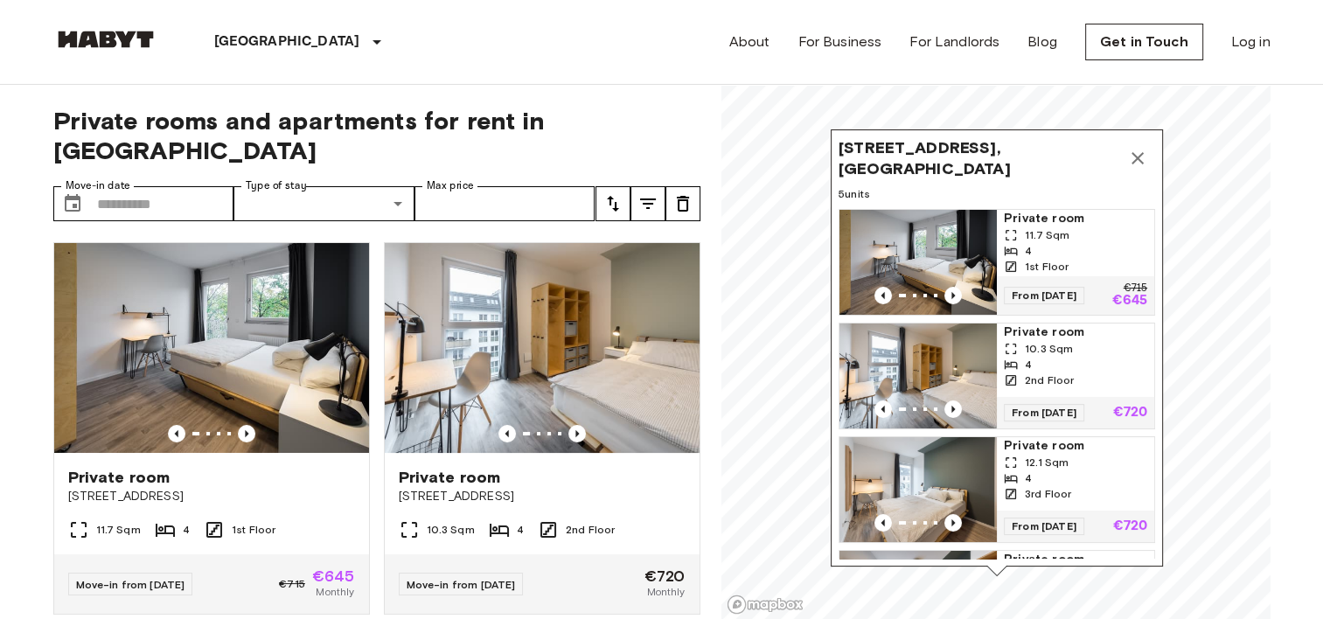
click at [1141, 155] on icon "Map marker" at bounding box center [1138, 158] width 12 height 12
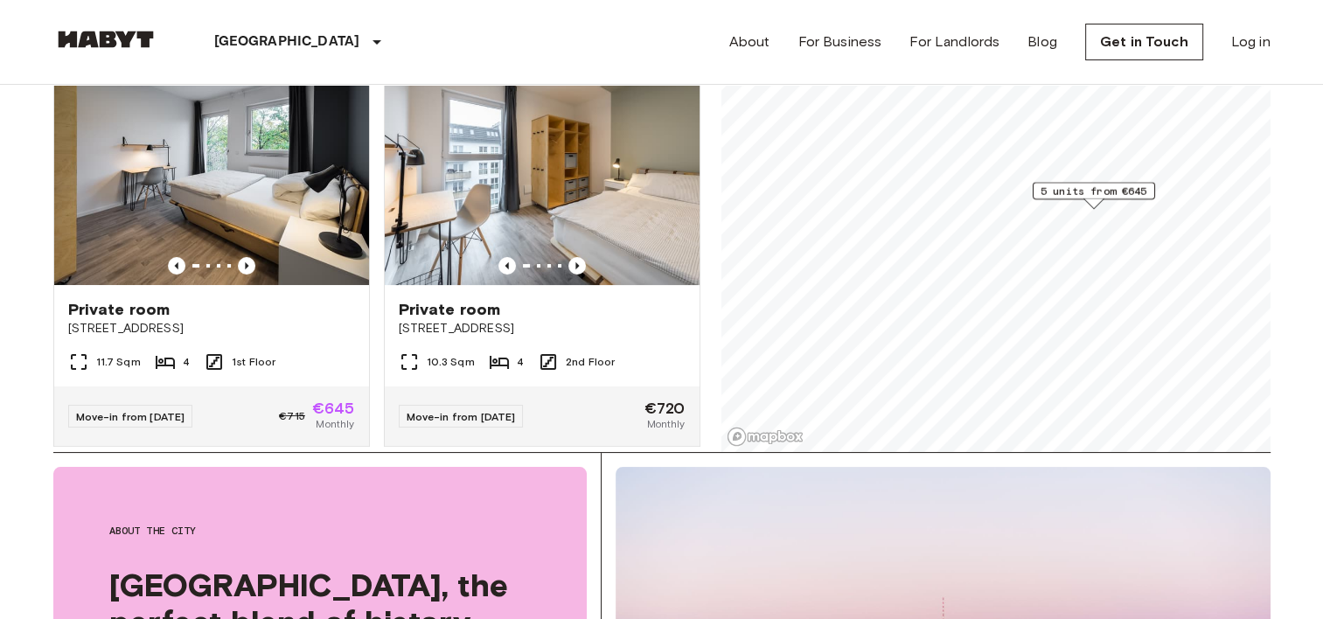
scroll to position [175, 0]
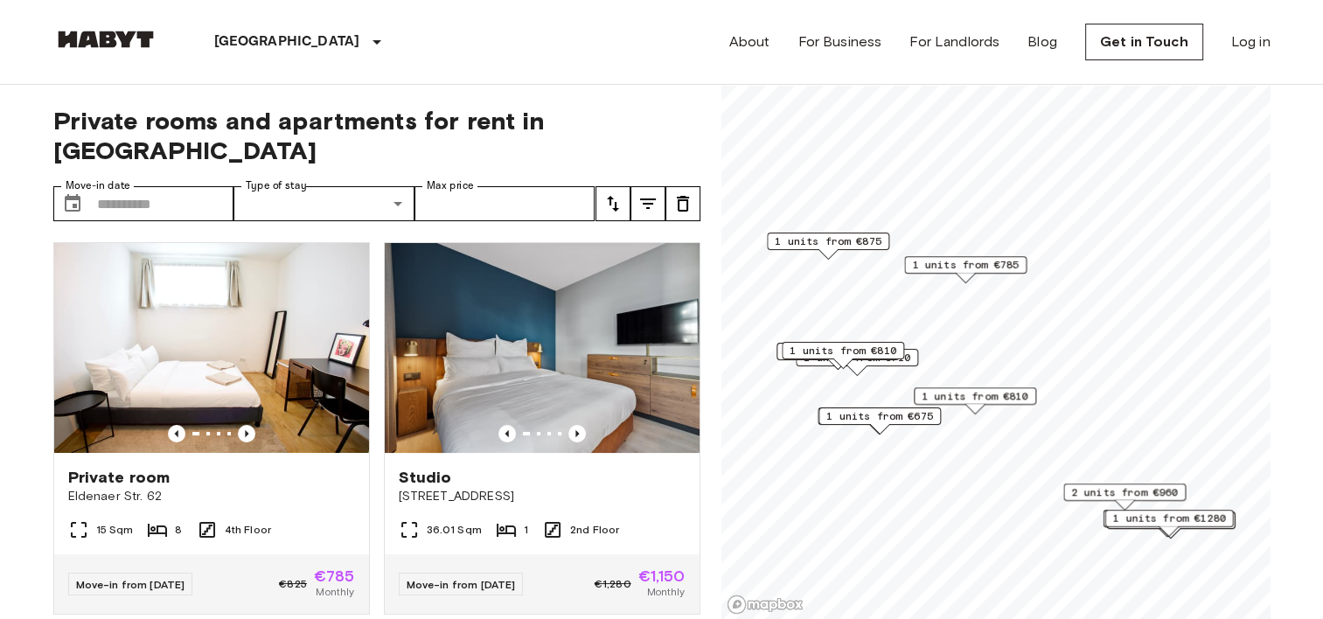
click at [887, 424] on div "Map marker" at bounding box center [879, 429] width 19 height 10
click at [876, 419] on span "1 units from €675" at bounding box center [880, 416] width 107 height 16
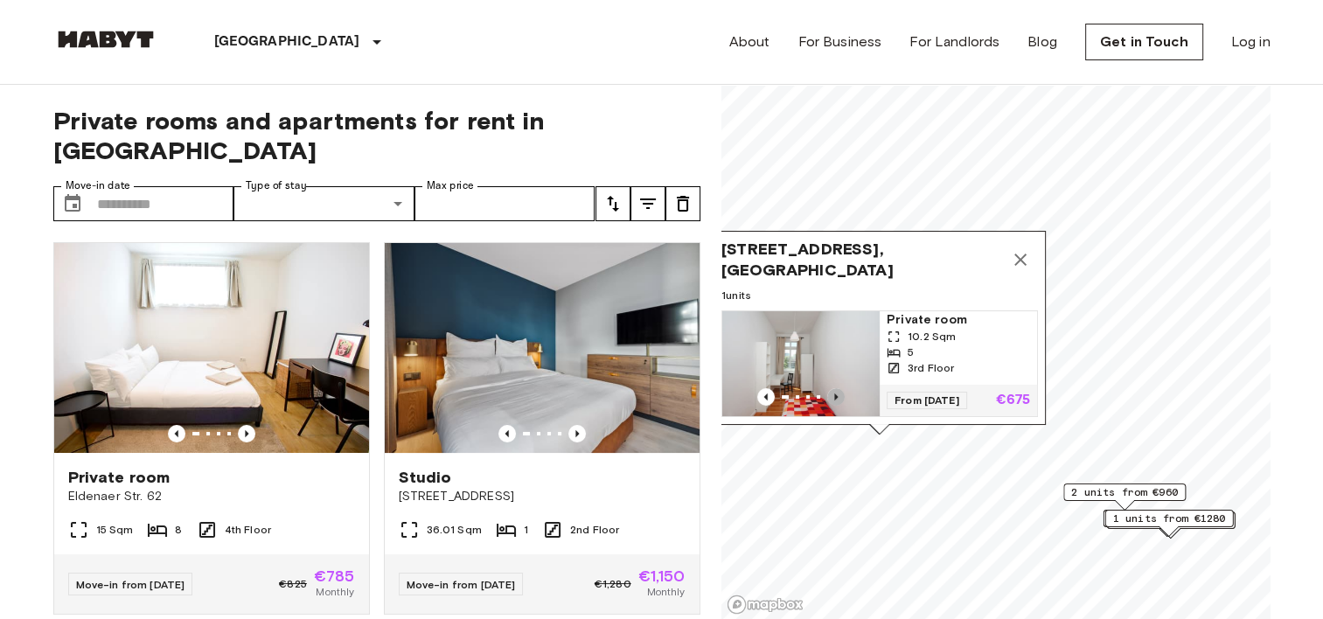
click at [836, 388] on icon "Previous image" at bounding box center [835, 396] width 17 height 17
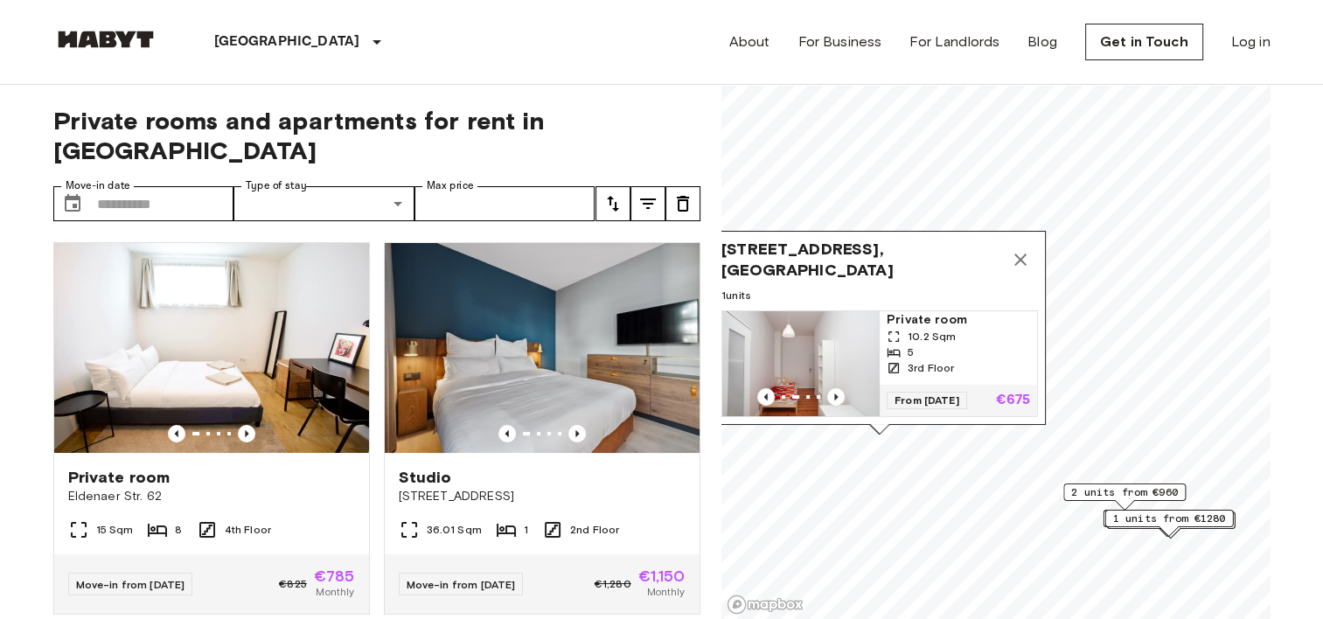
click at [1035, 246] on button "Map marker" at bounding box center [1020, 259] width 35 height 35
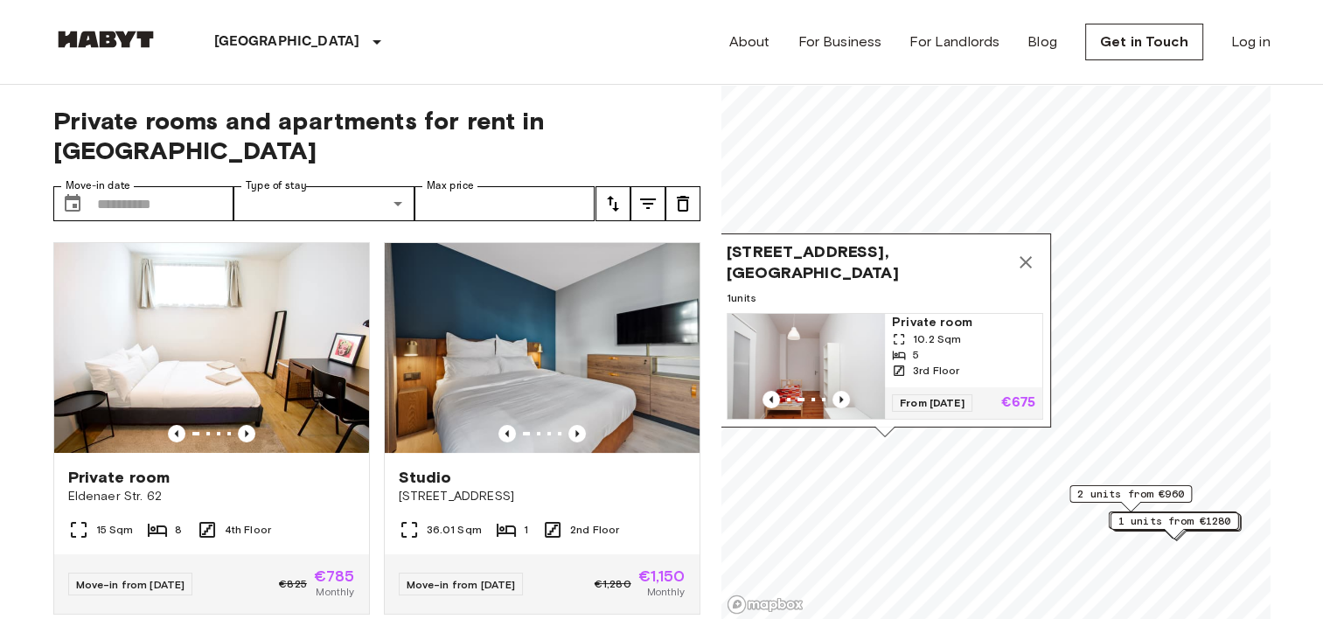
click at [1034, 255] on icon "Map marker" at bounding box center [1025, 262] width 21 height 21
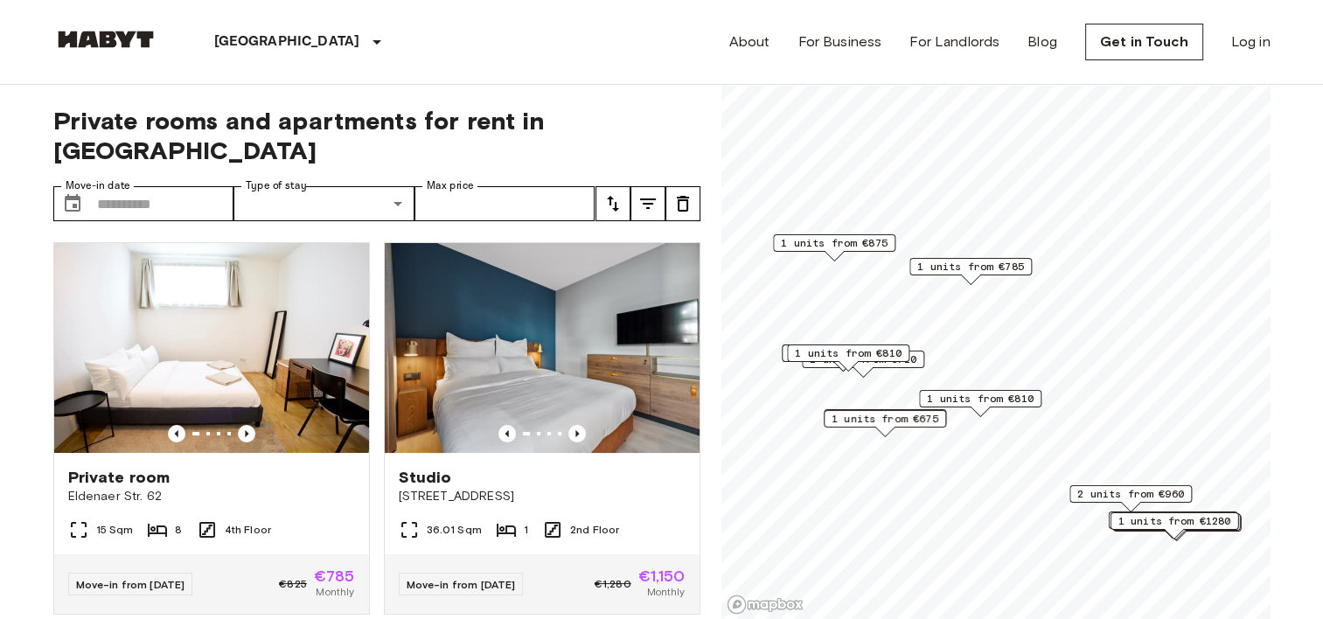
click at [987, 402] on span "1 units from €810" at bounding box center [980, 399] width 107 height 16
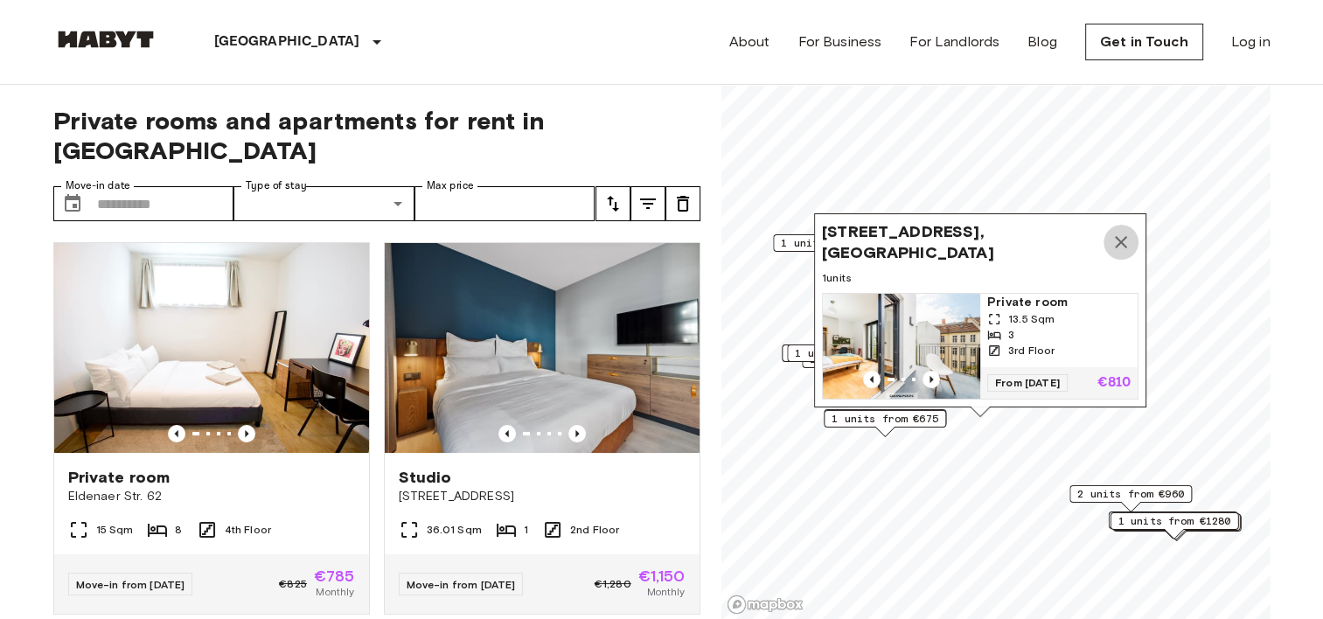
click at [1127, 232] on icon "Map marker" at bounding box center [1121, 242] width 21 height 21
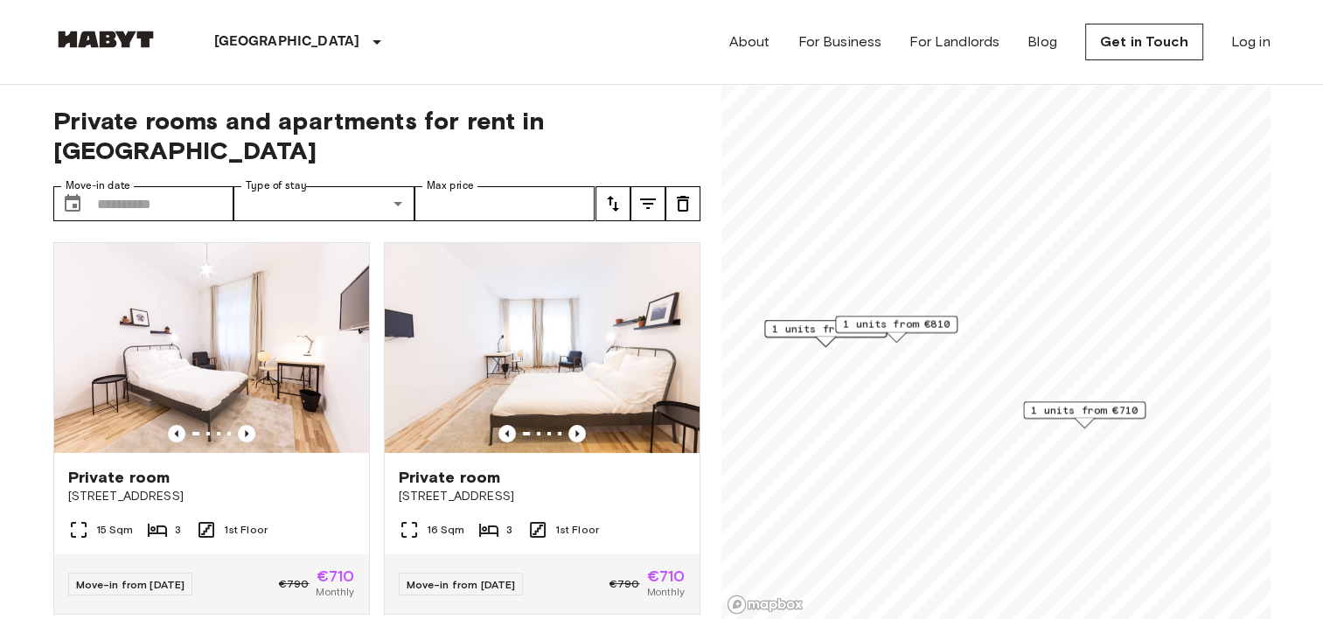
click at [1087, 410] on span "1 units from €710" at bounding box center [1084, 410] width 107 height 16
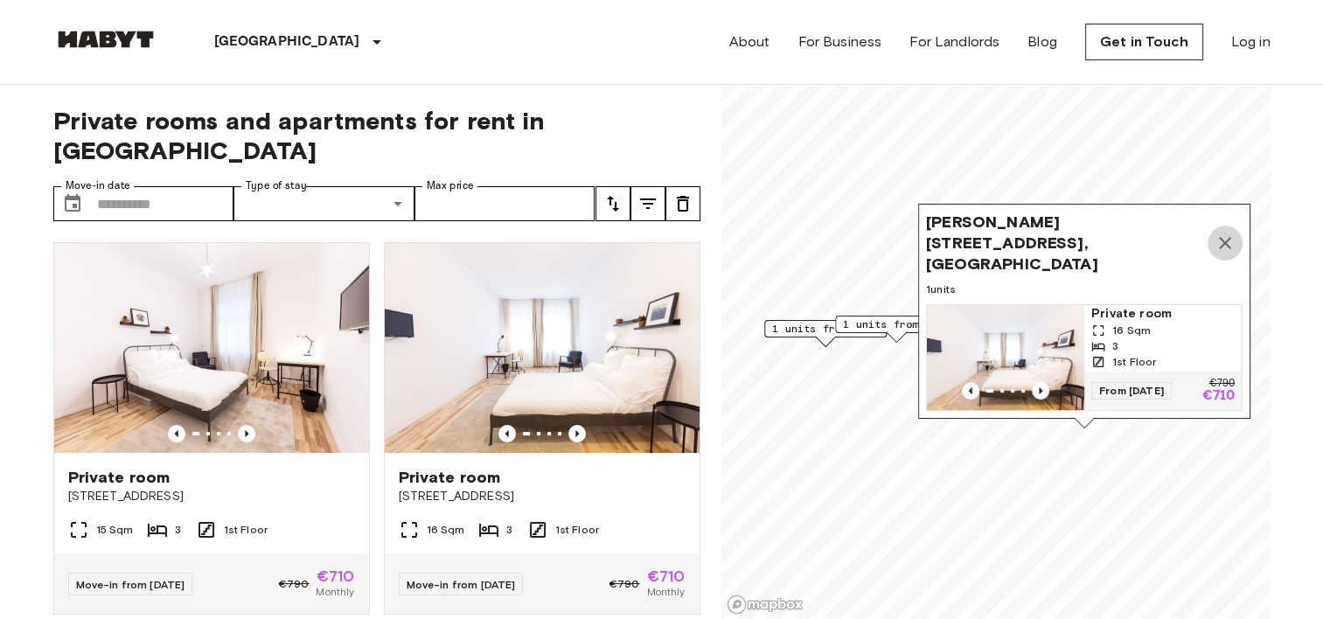
click at [1229, 233] on icon "Map marker" at bounding box center [1225, 243] width 21 height 21
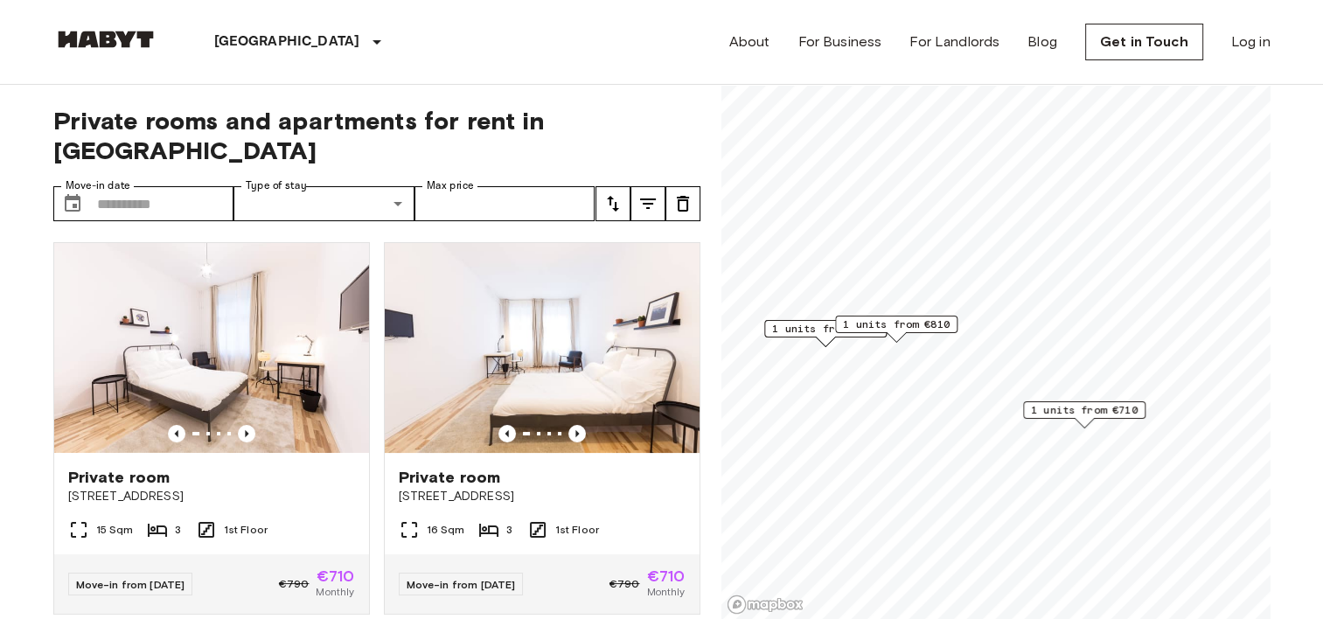
click at [920, 326] on span "1 units from €810" at bounding box center [896, 325] width 107 height 16
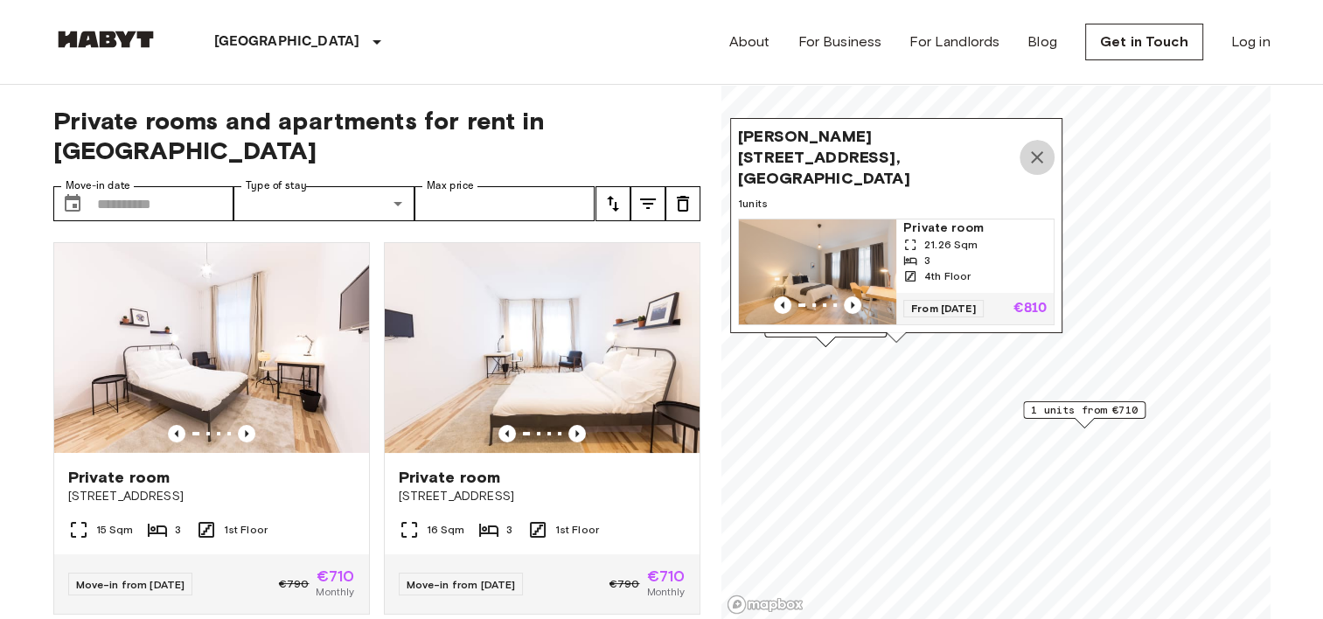
click at [1048, 147] on button "Map marker" at bounding box center [1037, 157] width 35 height 35
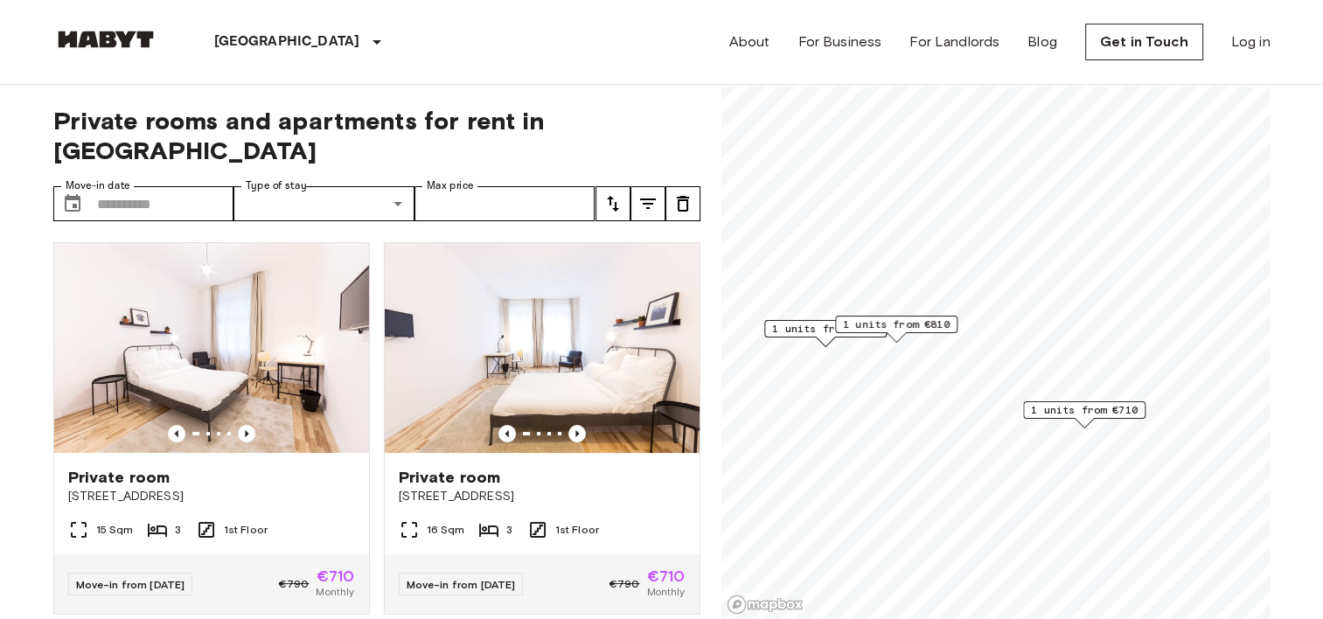
click at [802, 331] on span "1 units from €805" at bounding box center [825, 329] width 107 height 16
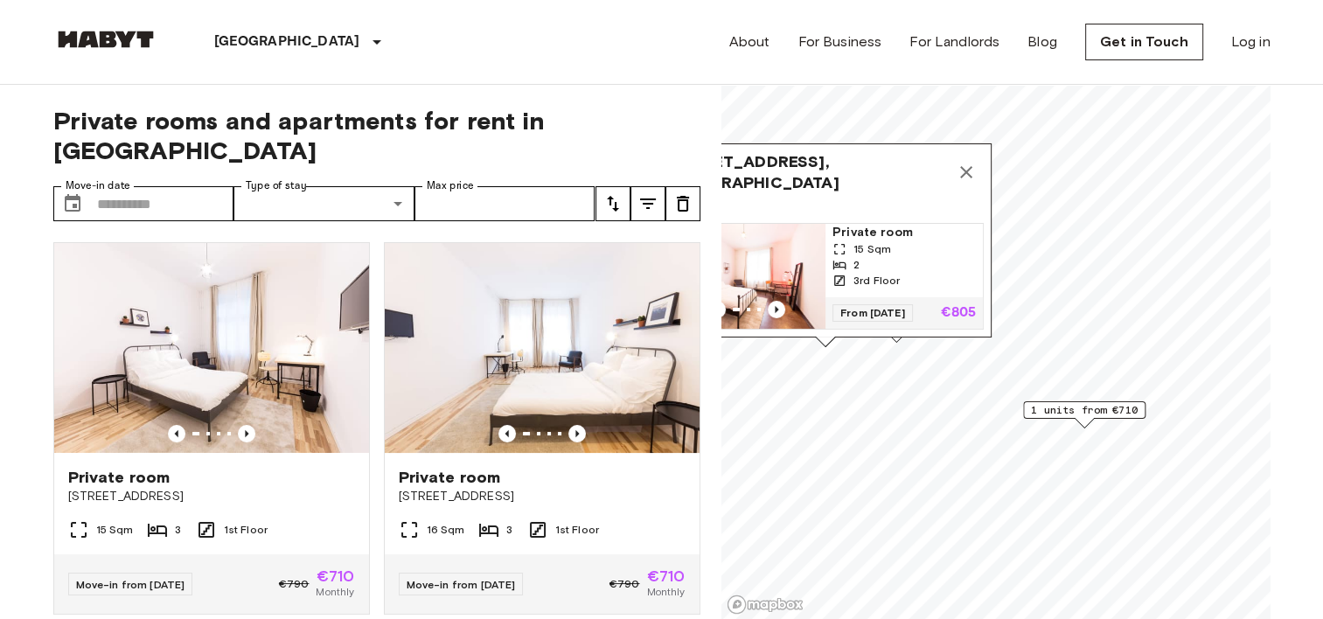
click at [968, 162] on icon "Map marker" at bounding box center [966, 172] width 21 height 21
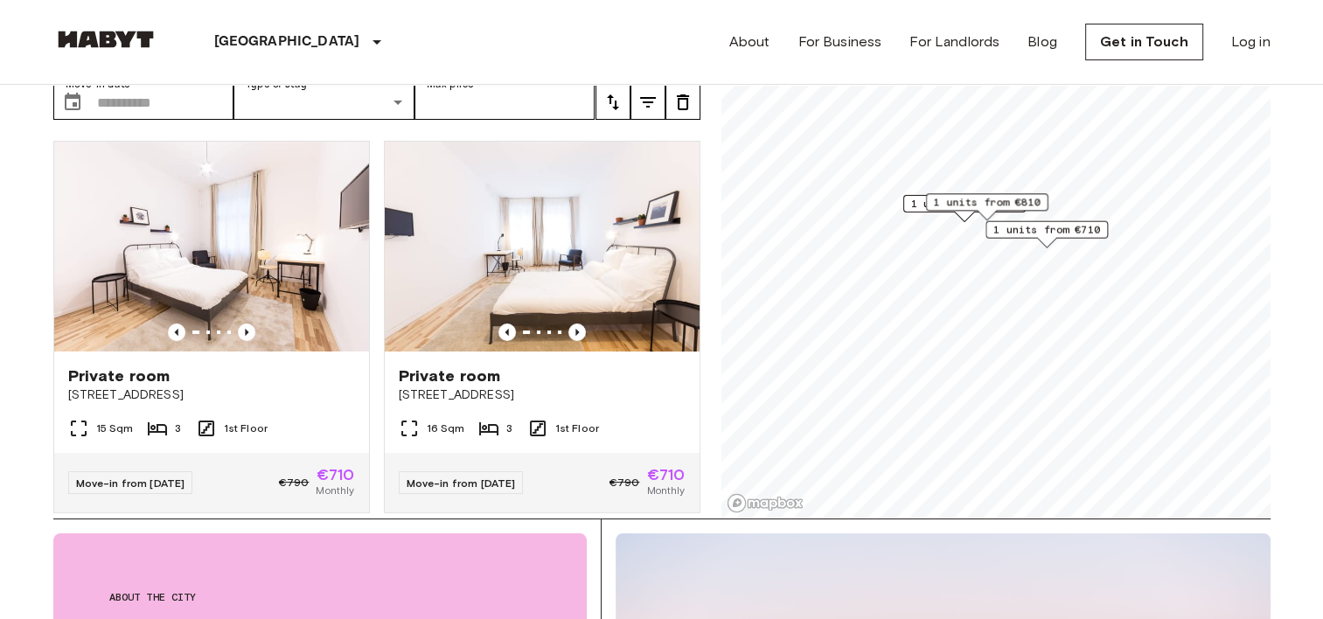
scroll to position [175, 0]
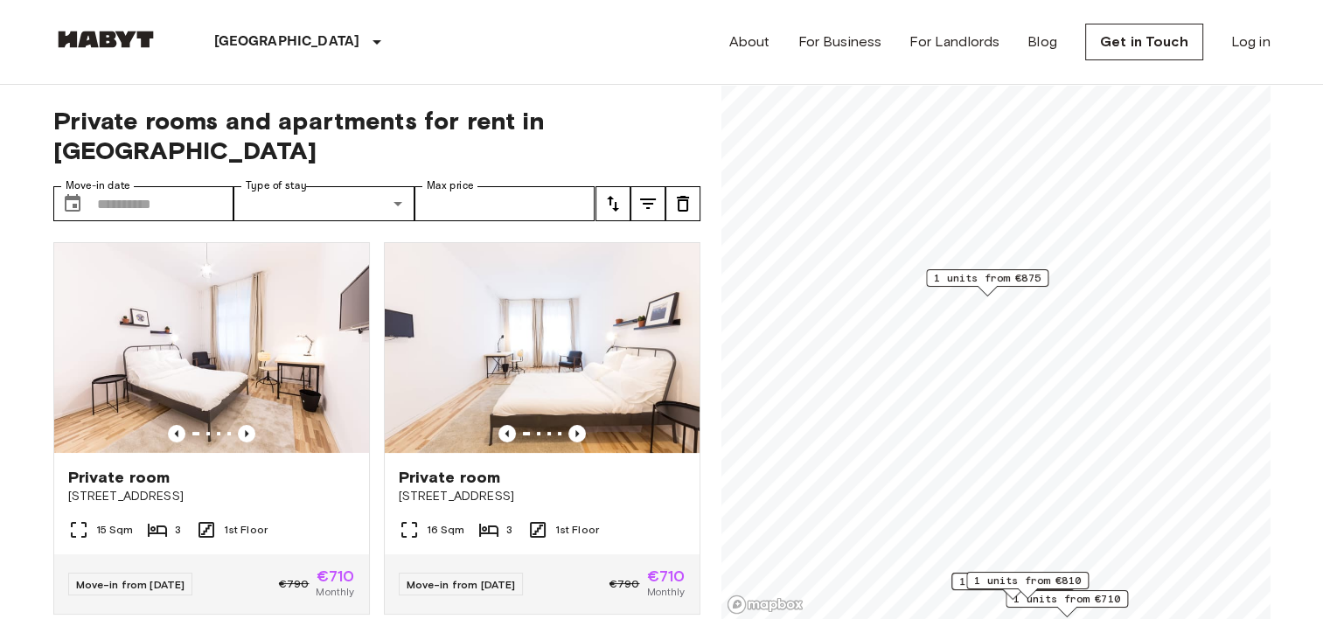
click at [984, 284] on span "1 units from €875" at bounding box center [987, 278] width 107 height 16
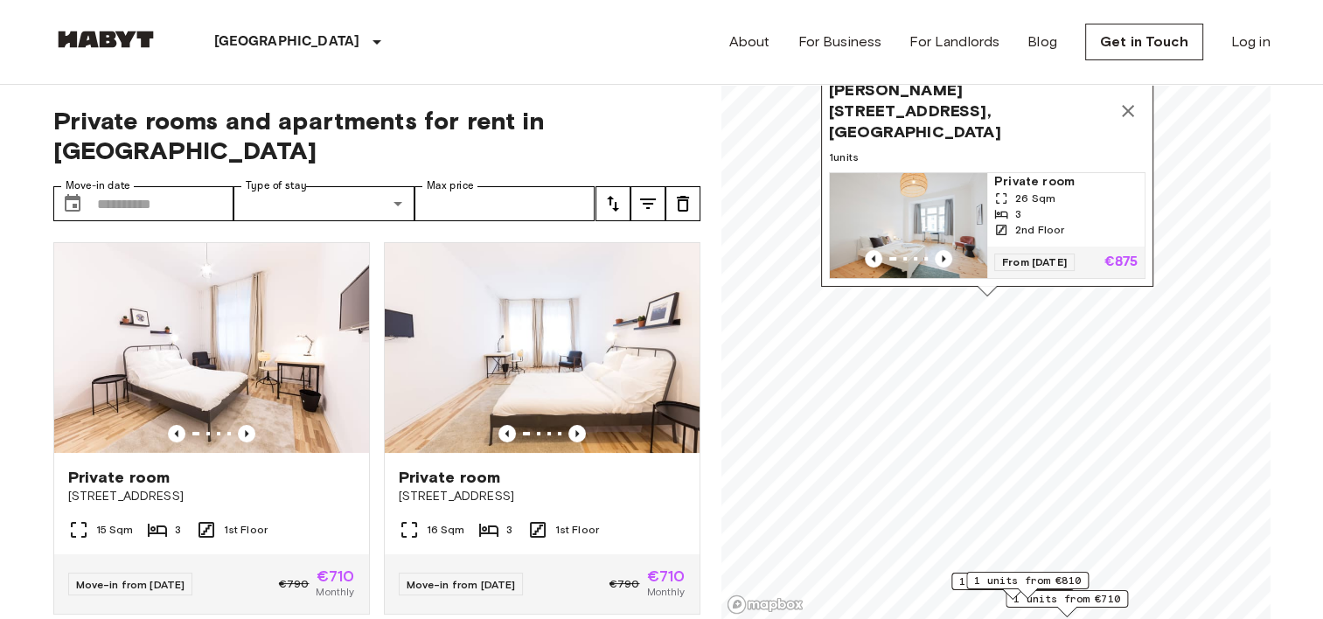
click at [1125, 111] on icon "Map marker" at bounding box center [1128, 111] width 12 height 12
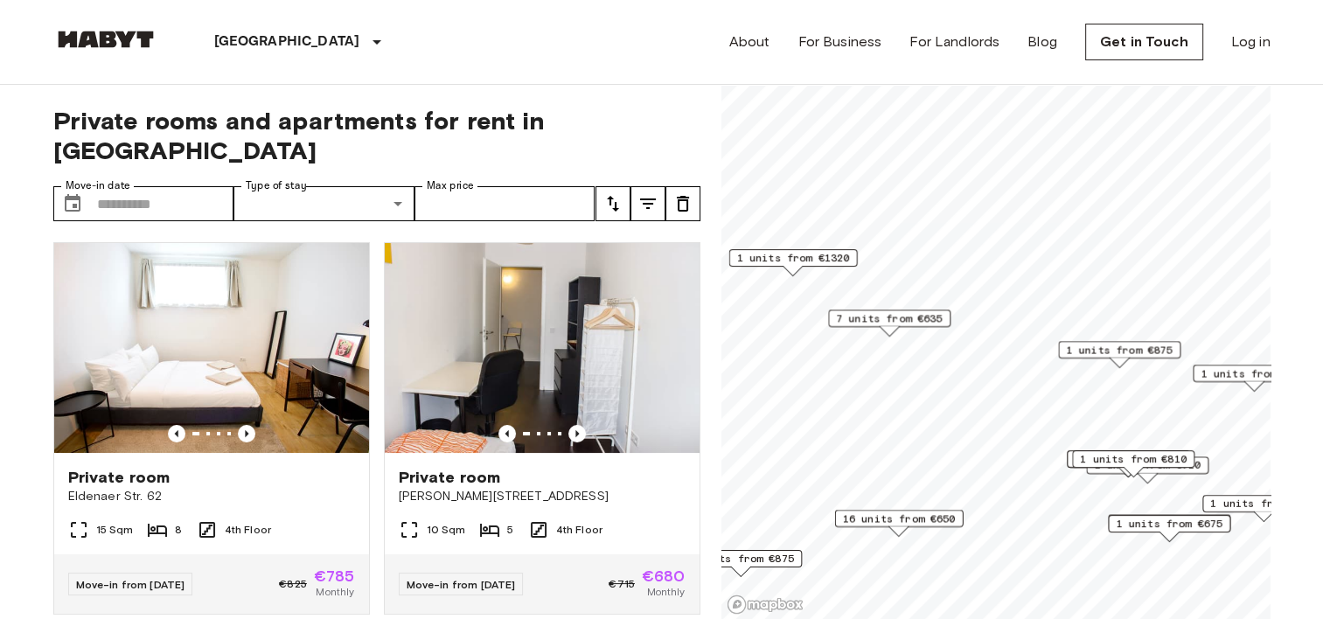
click at [900, 318] on span "7 units from €635" at bounding box center [889, 319] width 107 height 16
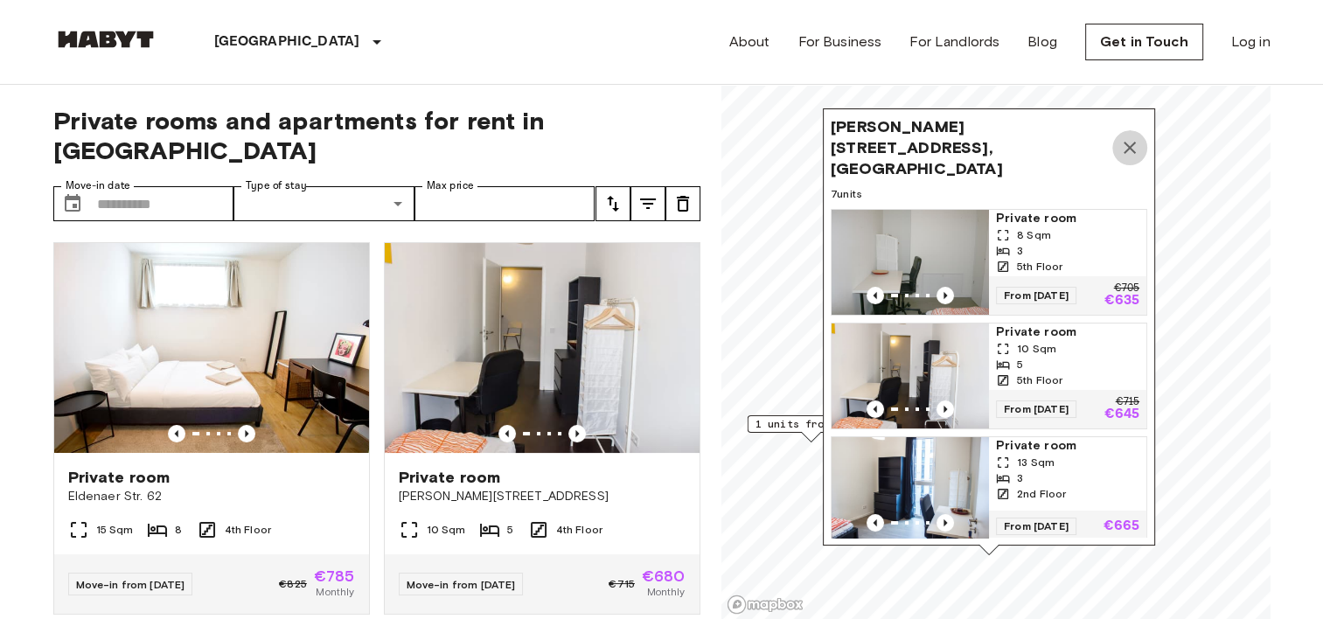
click at [1128, 143] on icon "Map marker" at bounding box center [1130, 147] width 21 height 21
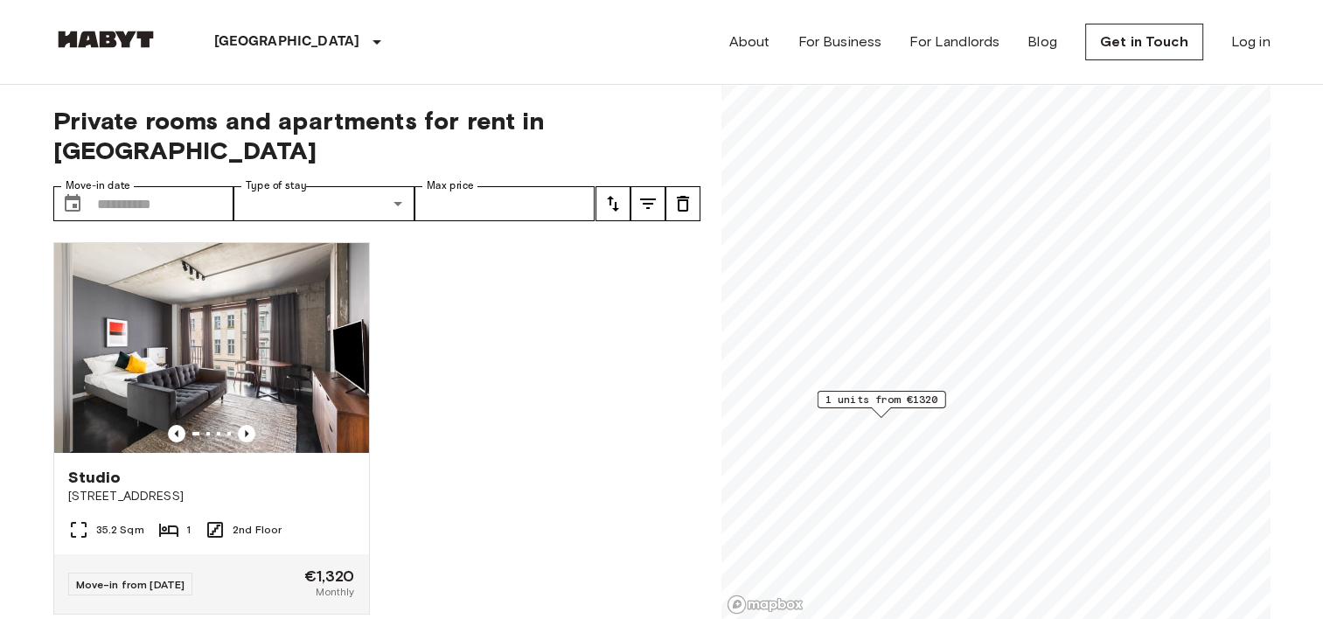
click at [890, 401] on span "1 units from €1320" at bounding box center [881, 400] width 113 height 16
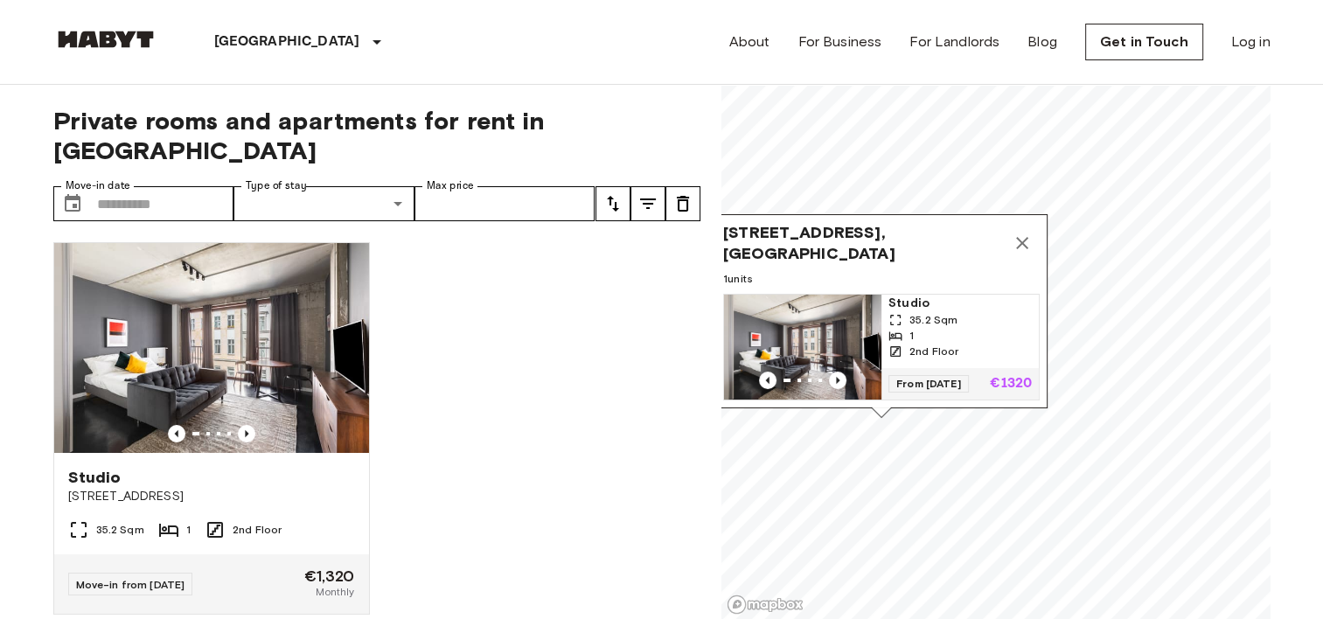
click at [788, 318] on img "Map marker" at bounding box center [802, 347] width 157 height 105
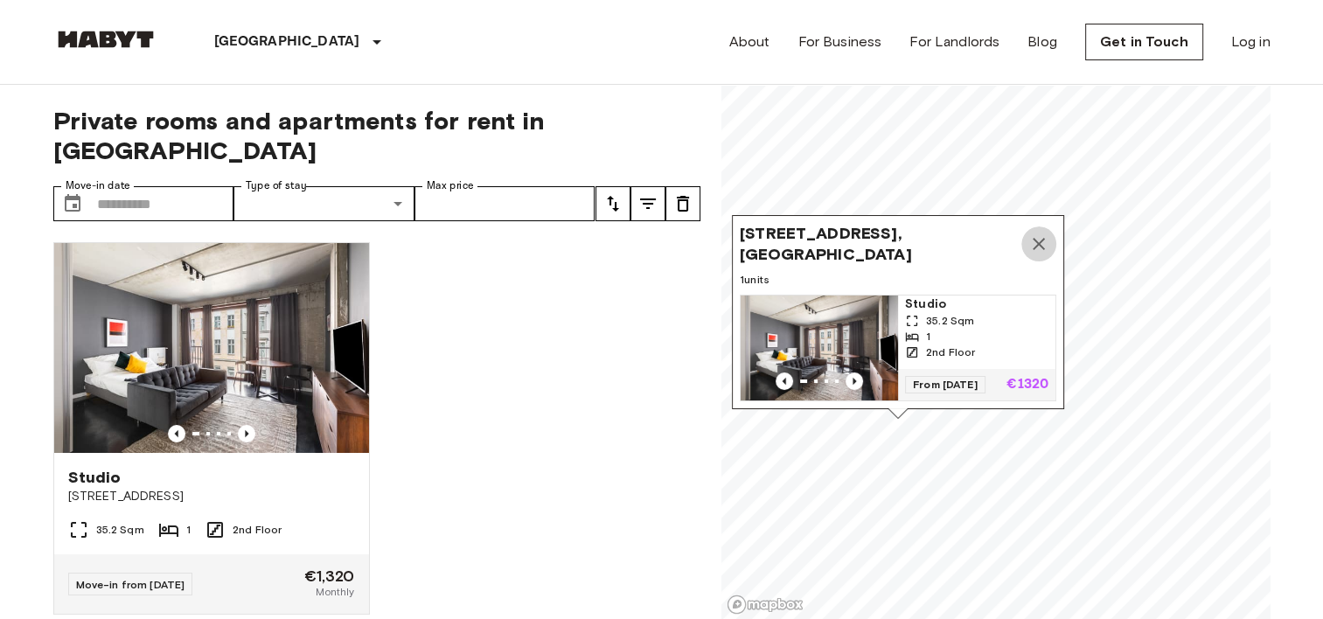
click at [1032, 234] on icon "Map marker" at bounding box center [1039, 244] width 21 height 21
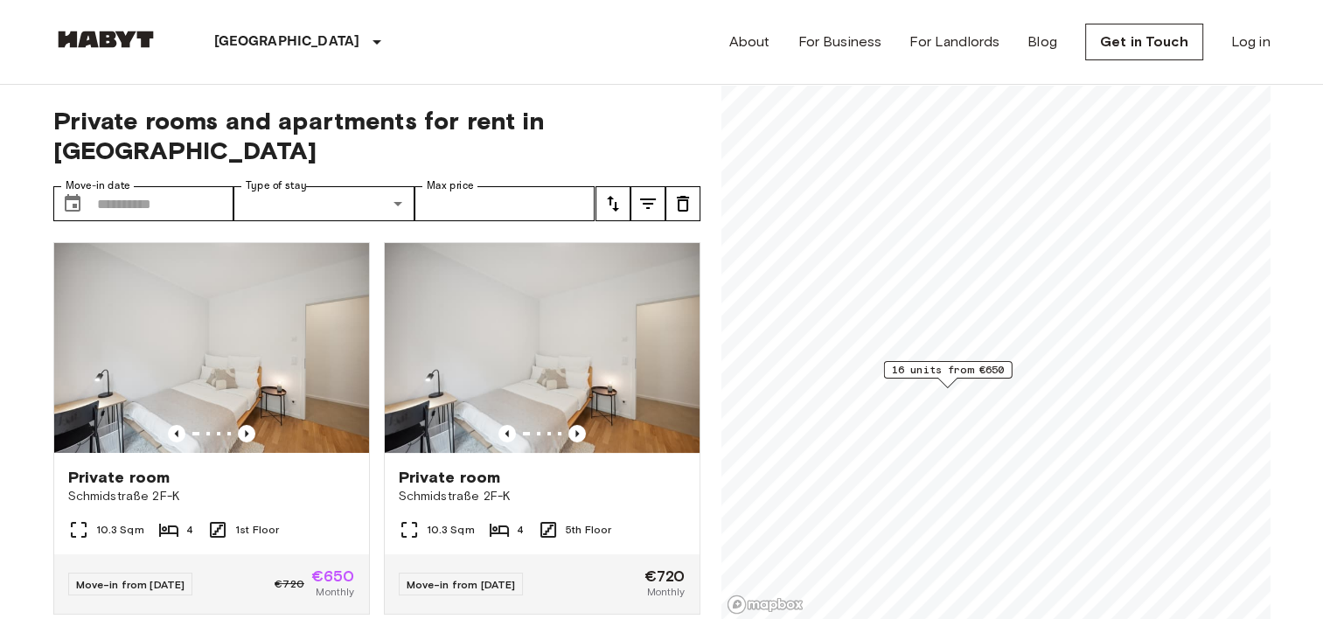
click at [960, 370] on span "16 units from €650" at bounding box center [947, 370] width 113 height 16
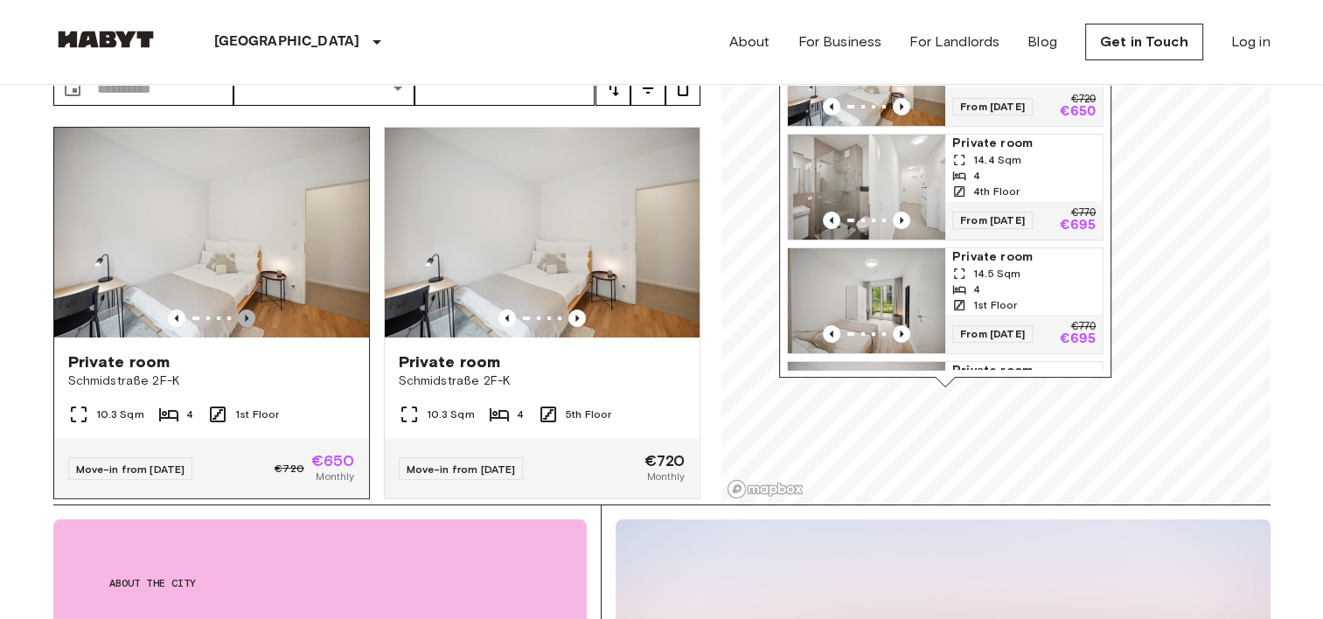
click at [244, 310] on icon "Previous image" at bounding box center [246, 318] width 17 height 17
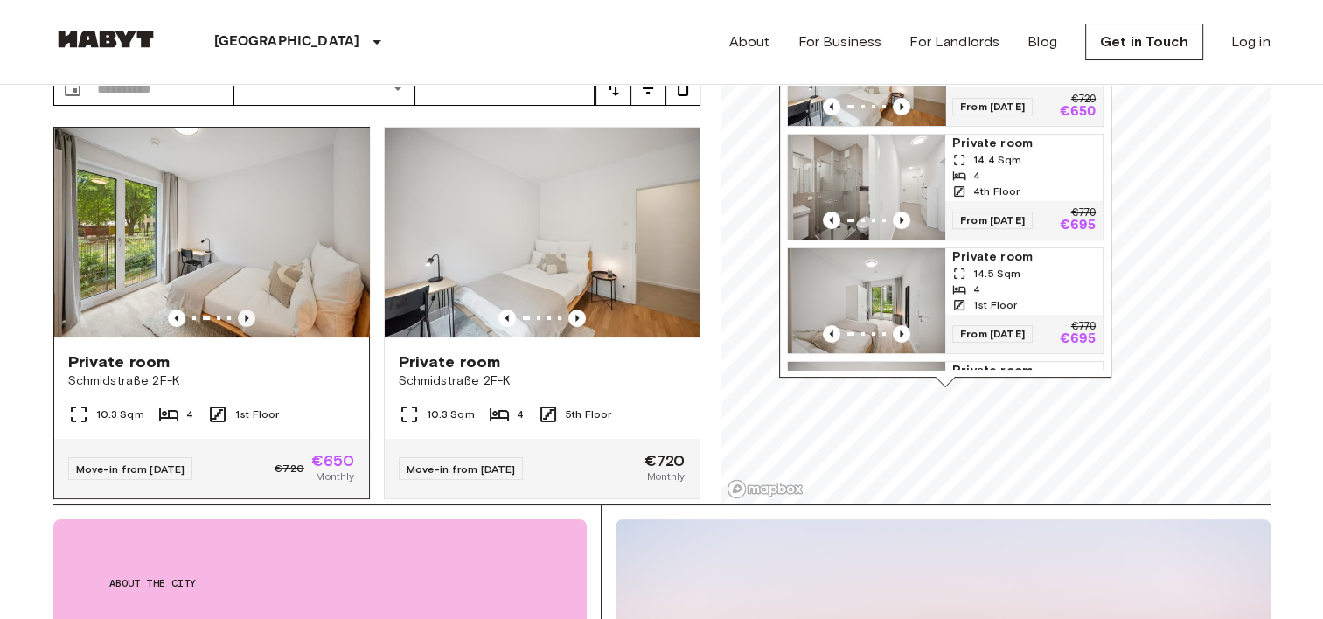
click at [244, 310] on icon "Previous image" at bounding box center [246, 318] width 17 height 17
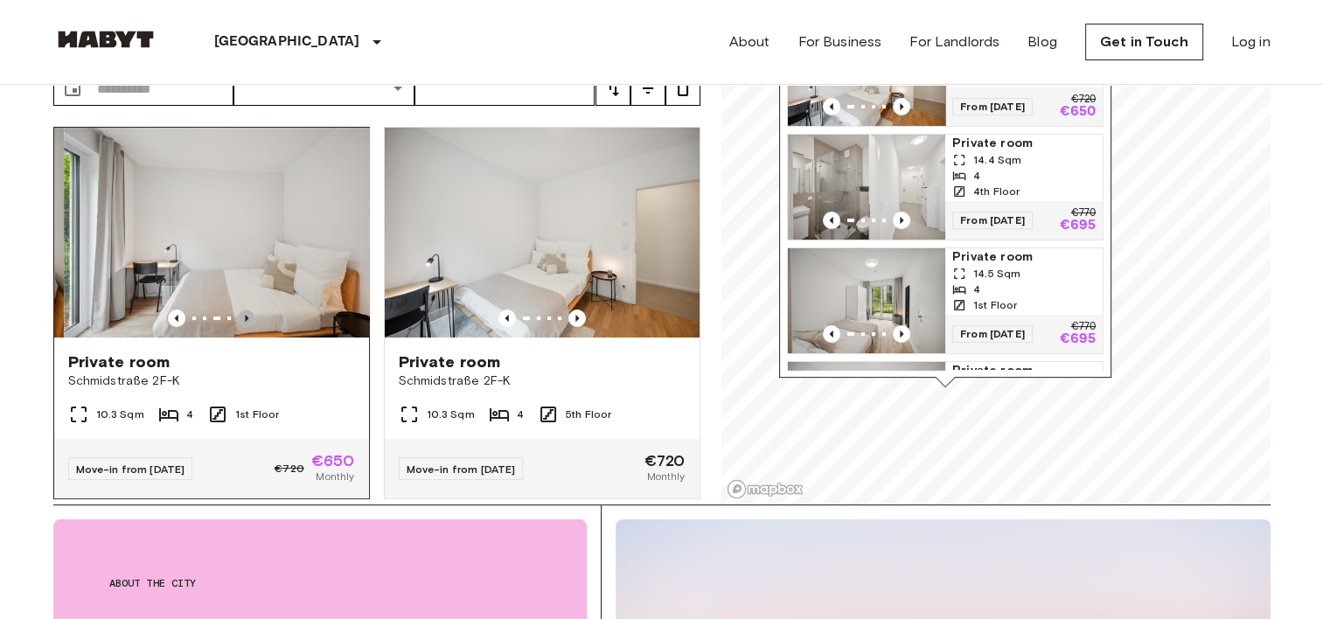
click at [244, 310] on icon "Previous image" at bounding box center [246, 318] width 17 height 17
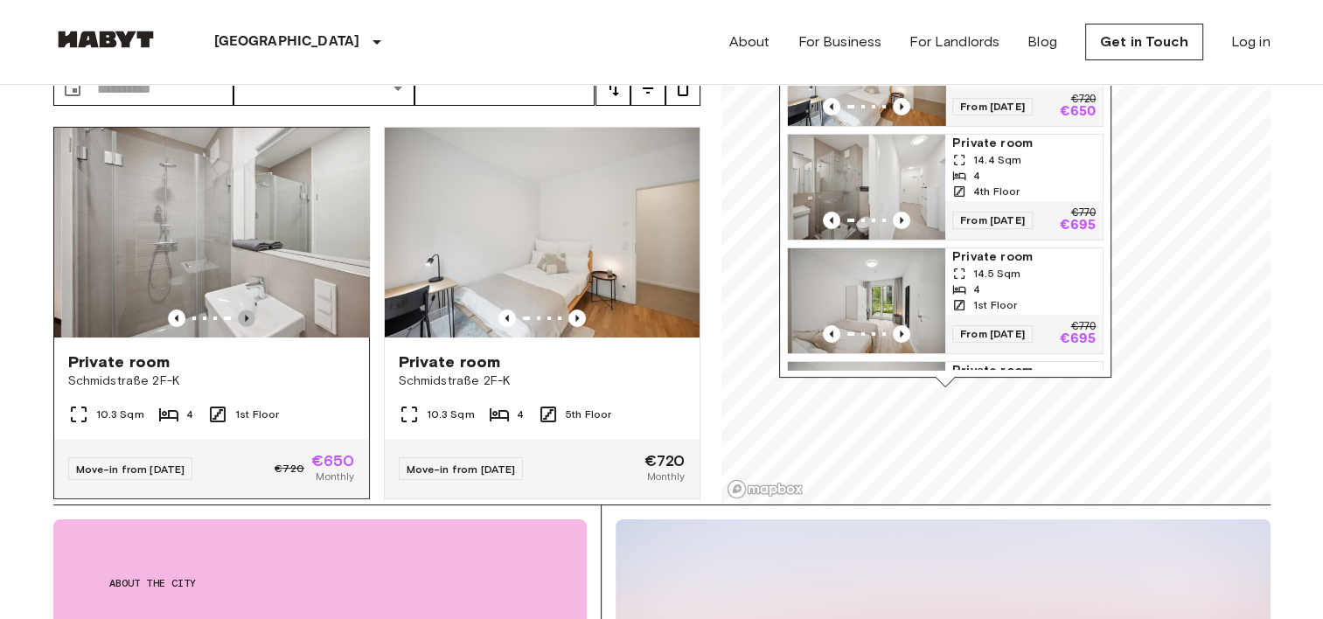
click at [244, 310] on icon "Previous image" at bounding box center [246, 318] width 17 height 17
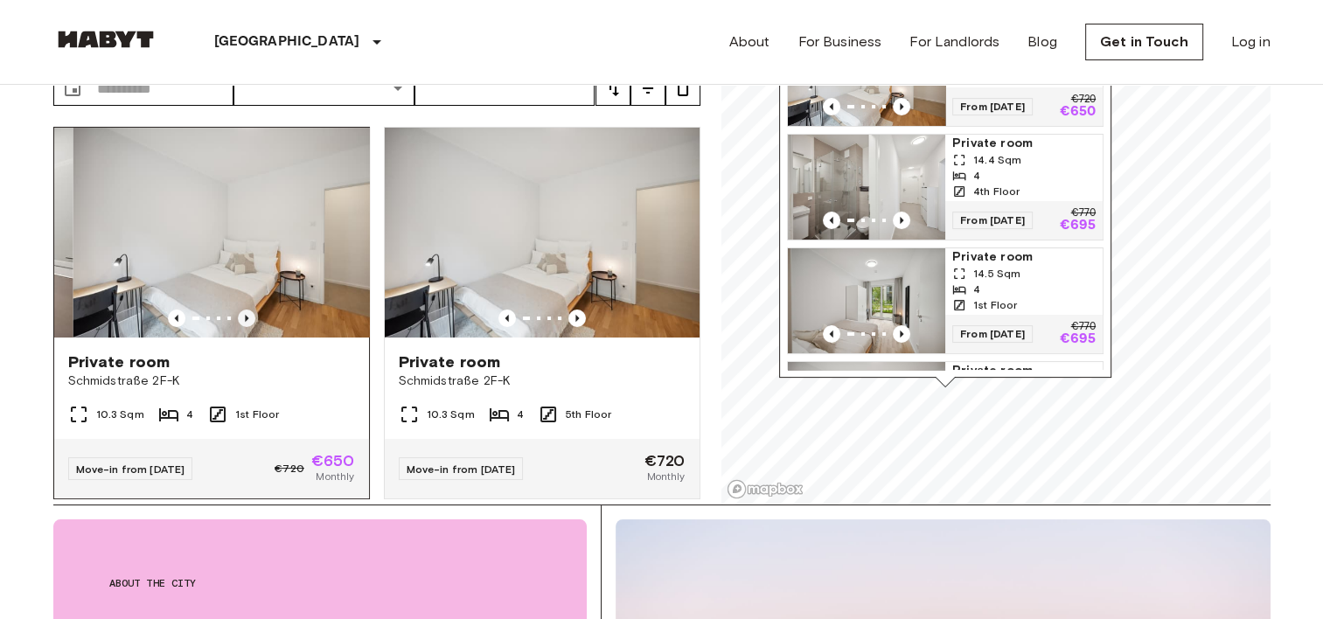
click at [244, 310] on icon "Previous image" at bounding box center [246, 318] width 17 height 17
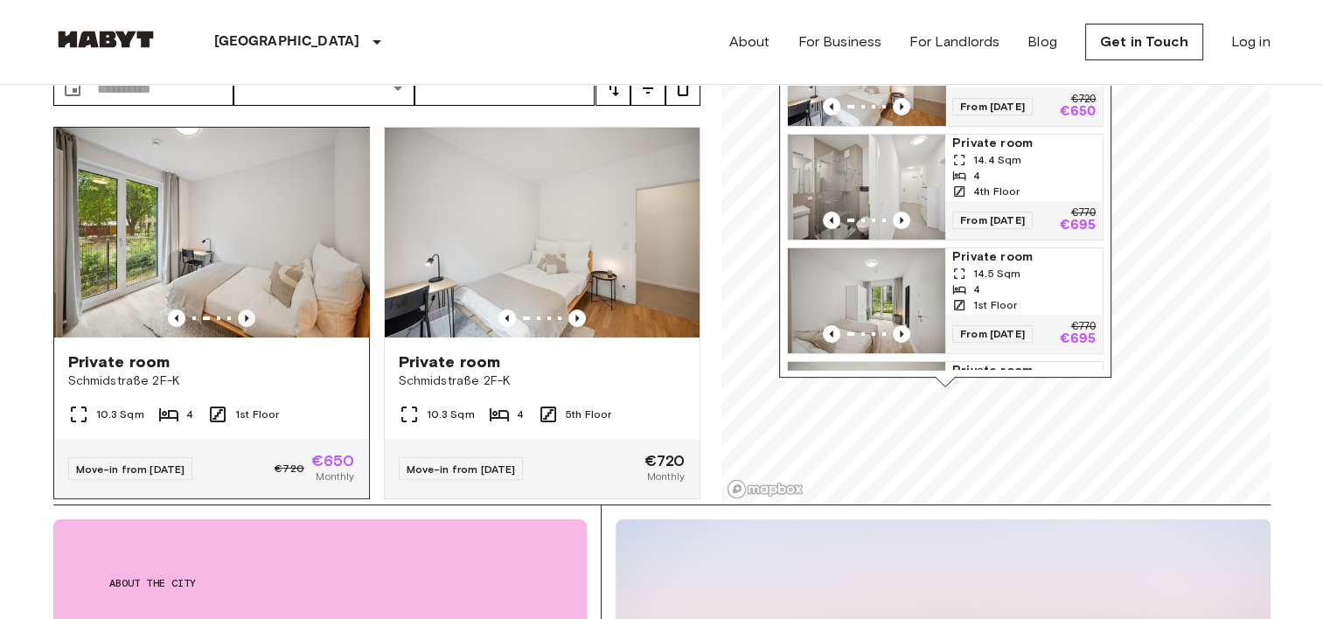
click at [244, 310] on icon "Previous image" at bounding box center [246, 318] width 17 height 17
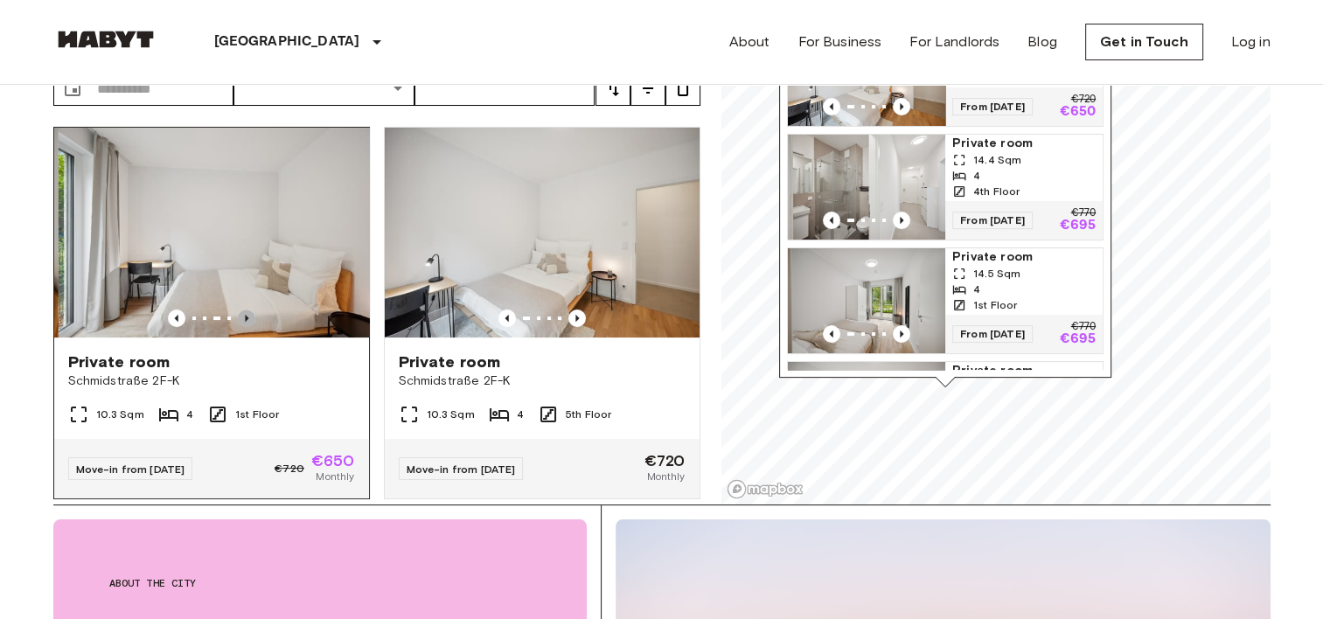
click at [244, 310] on icon "Previous image" at bounding box center [246, 318] width 17 height 17
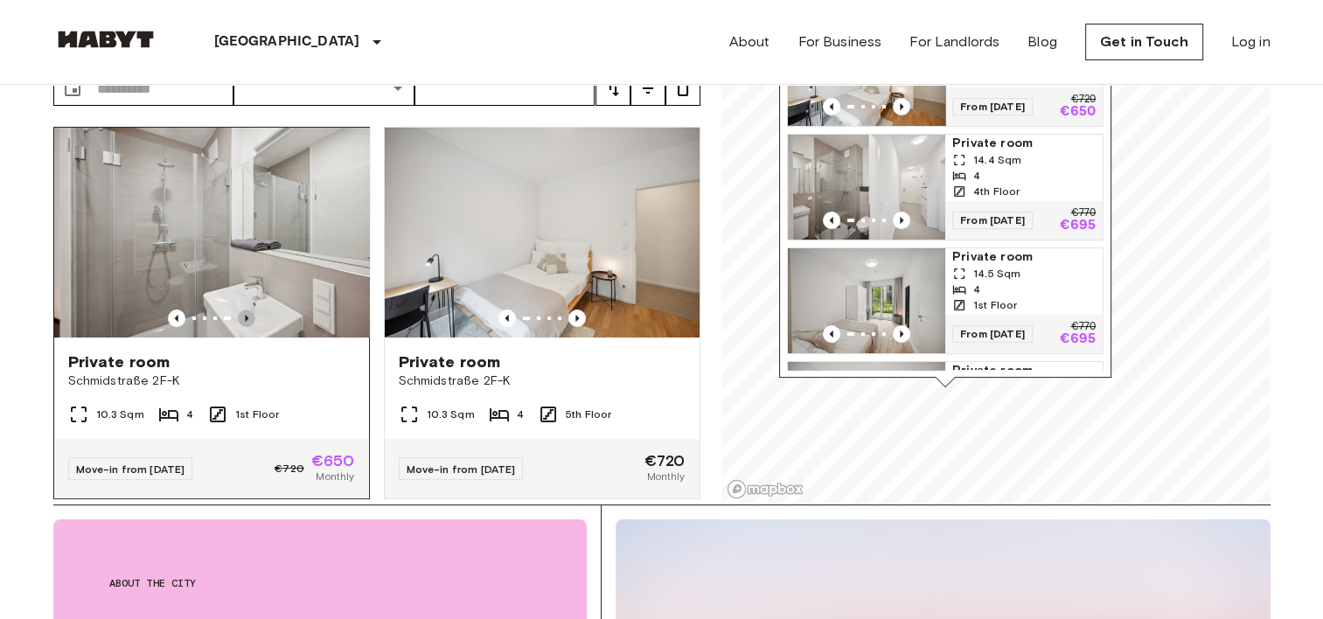
click at [244, 310] on icon "Previous image" at bounding box center [246, 318] width 17 height 17
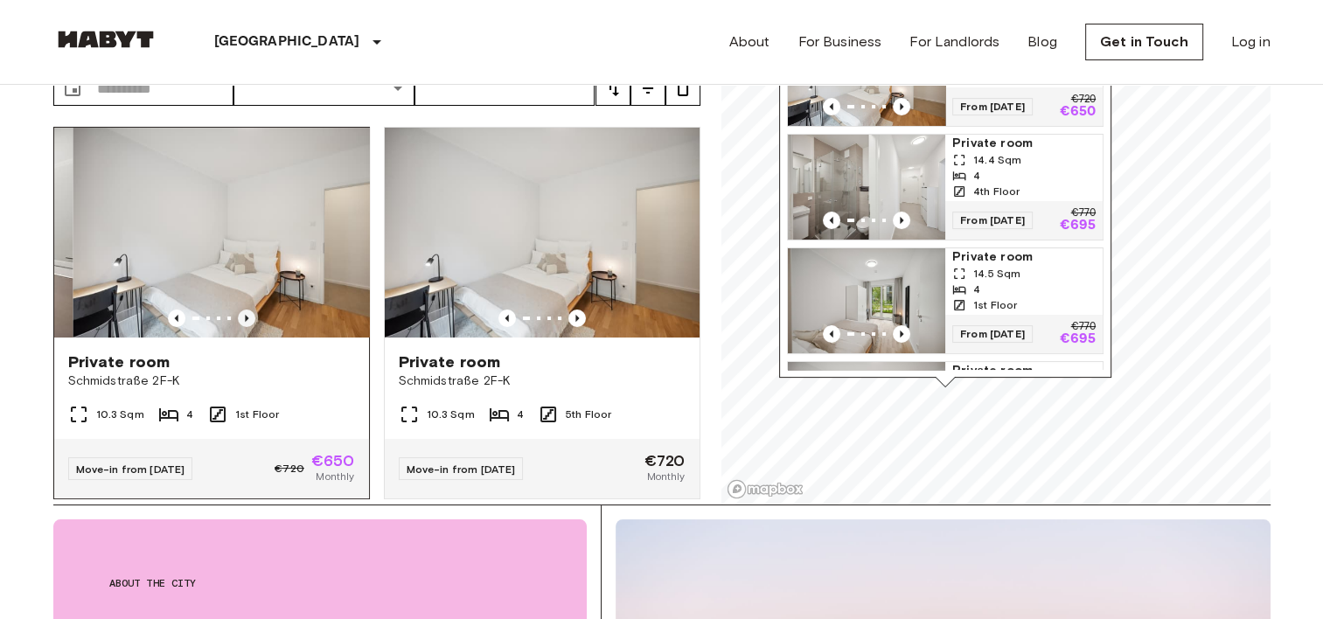
click at [244, 310] on icon "Previous image" at bounding box center [246, 318] width 17 height 17
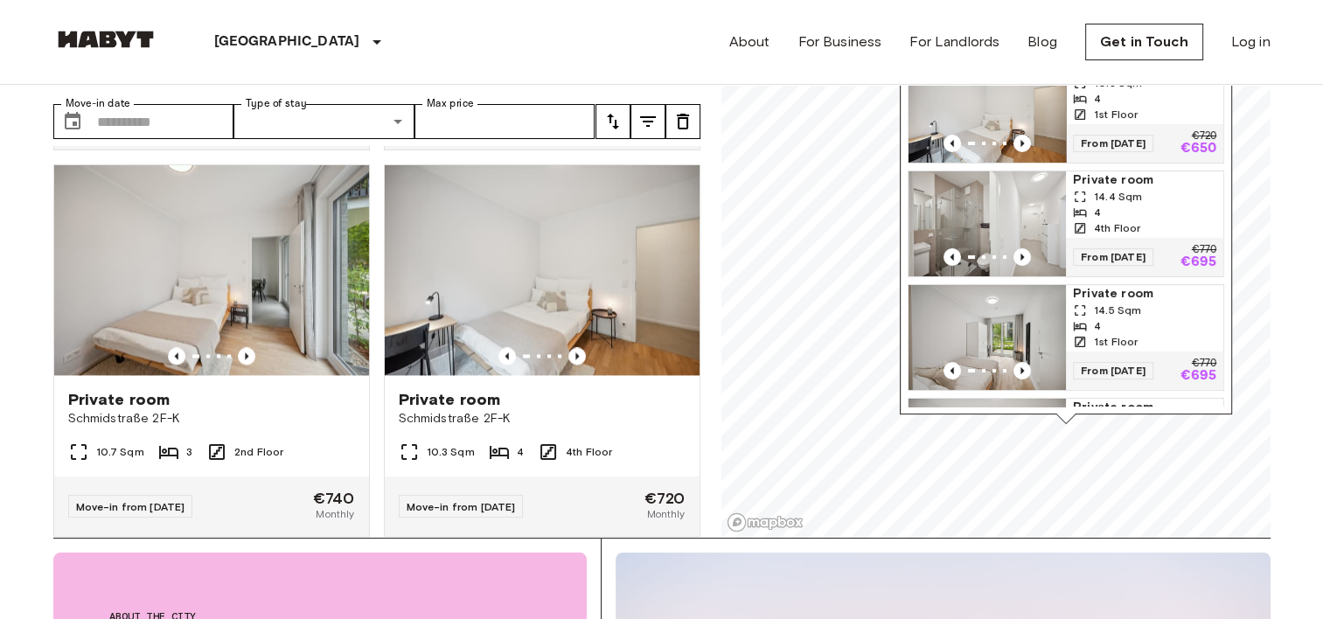
scroll to position [87, 0]
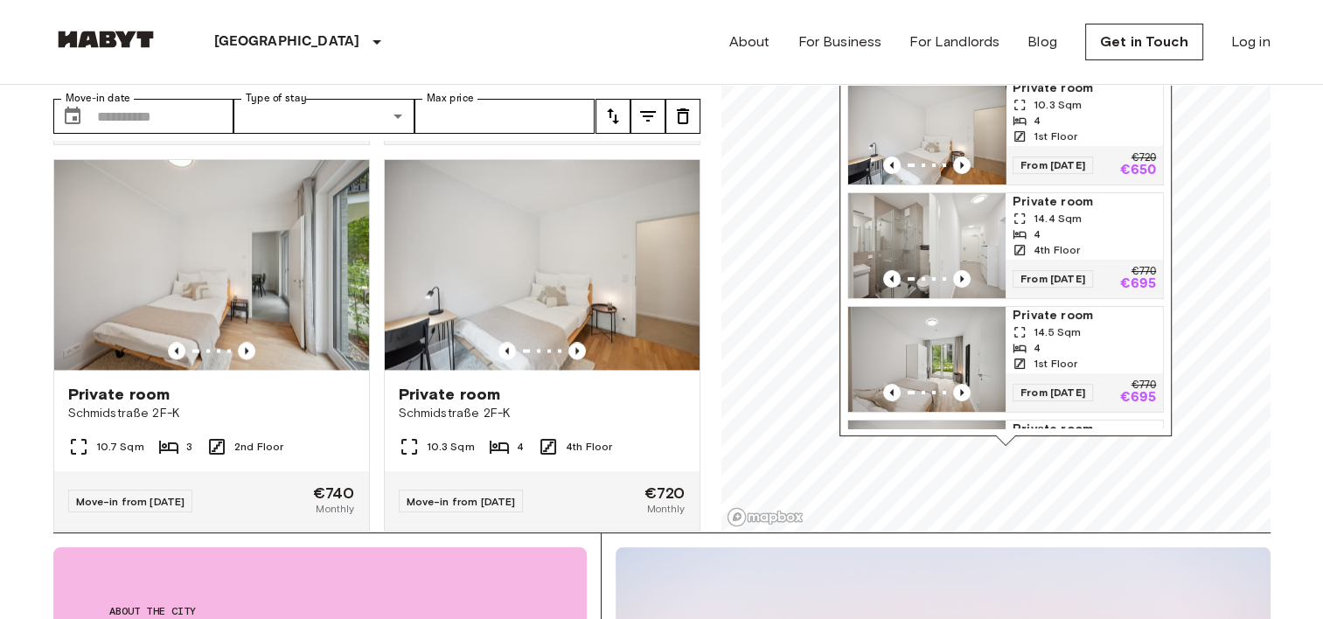
drag, startPoint x: 1305, startPoint y: 243, endPoint x: 1300, endPoint y: 292, distance: 49.3
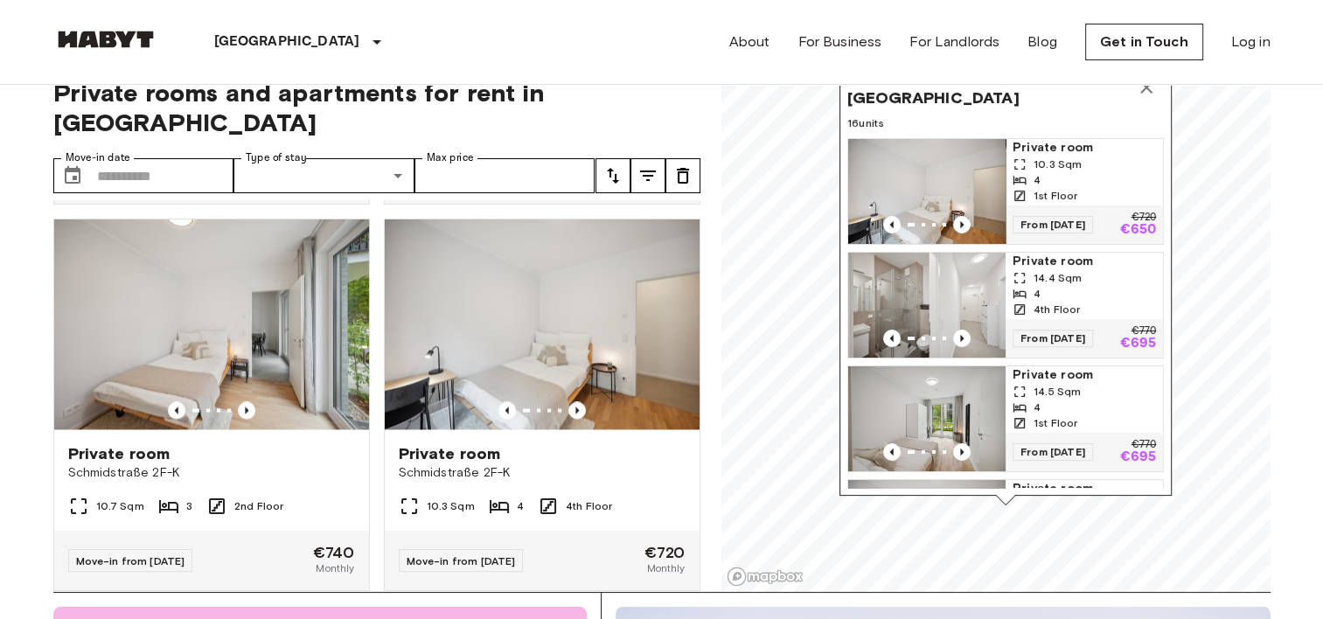
scroll to position [0, 0]
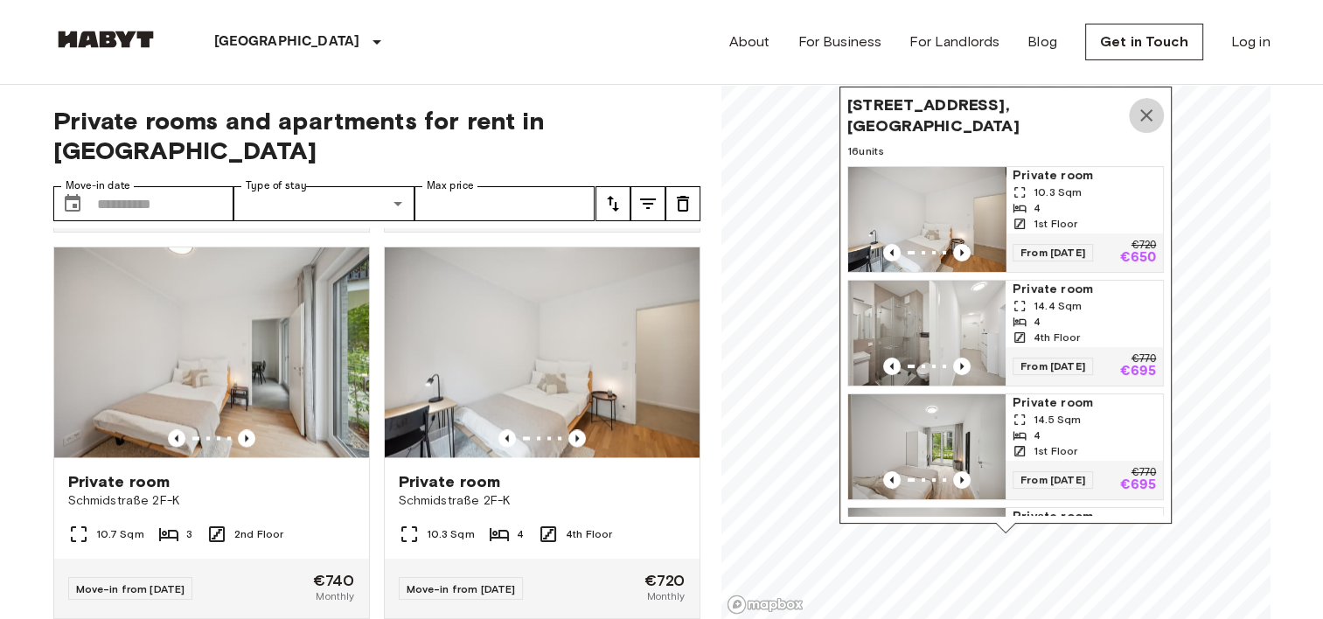
click at [1140, 108] on icon "Map marker" at bounding box center [1146, 115] width 21 height 21
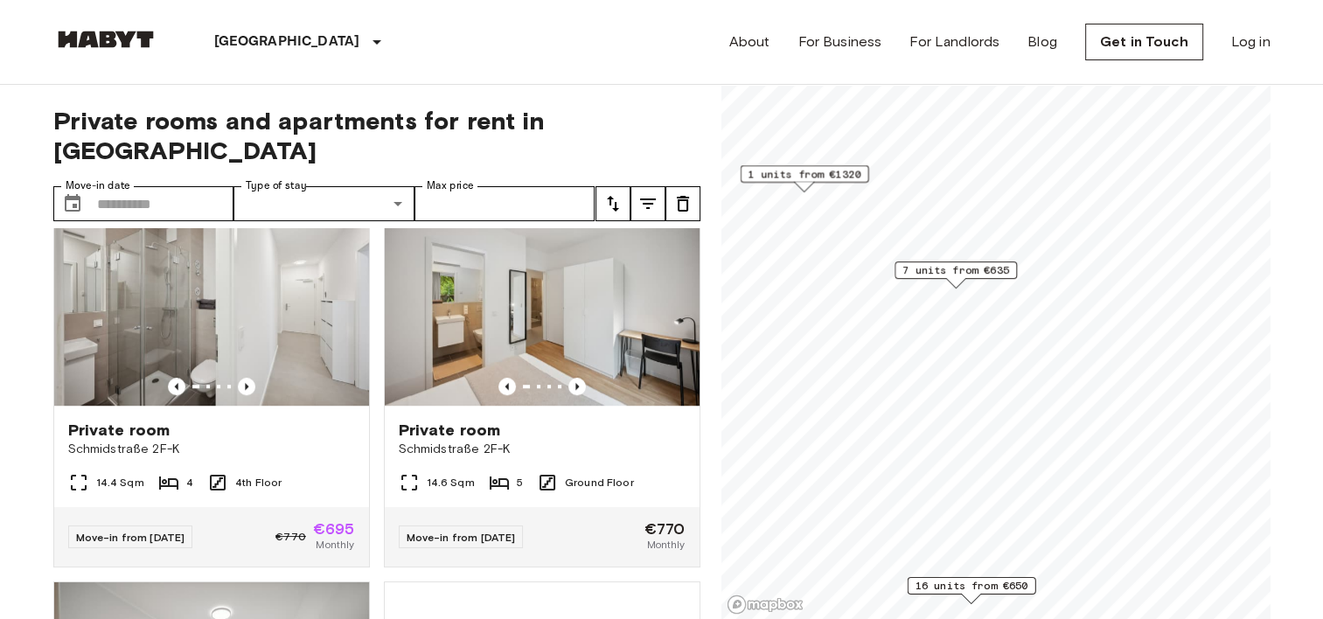
scroll to position [2702, 0]
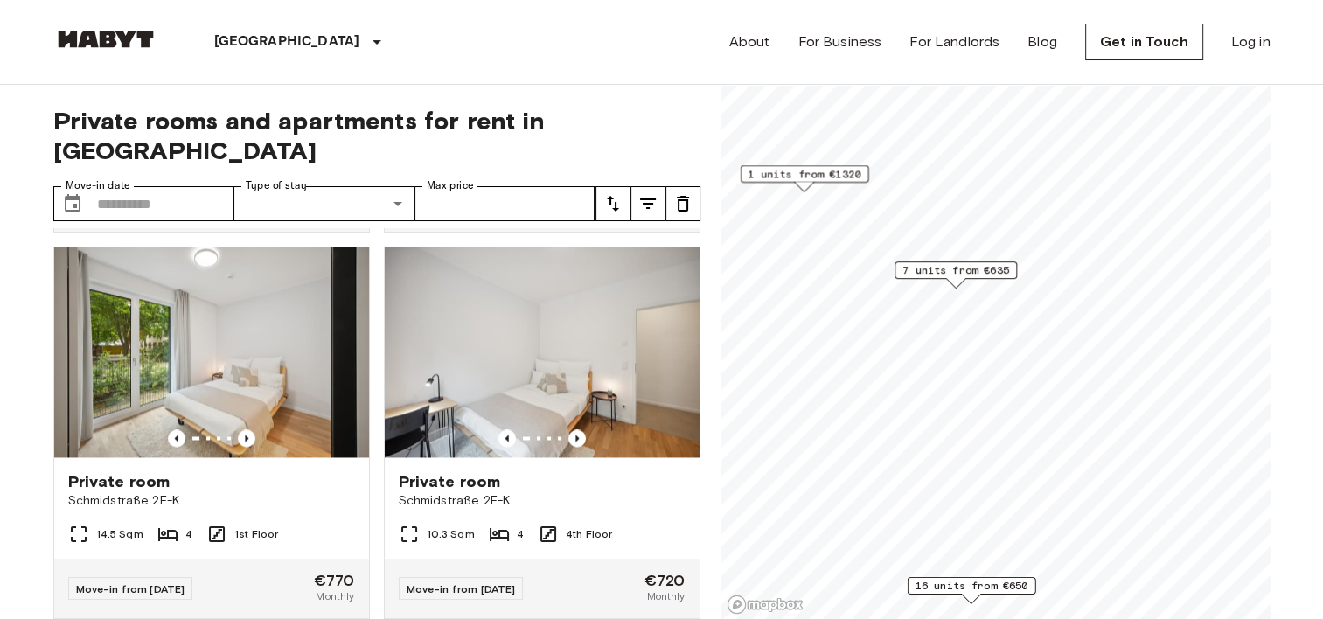
click at [980, 269] on span "7 units from €635" at bounding box center [956, 270] width 107 height 16
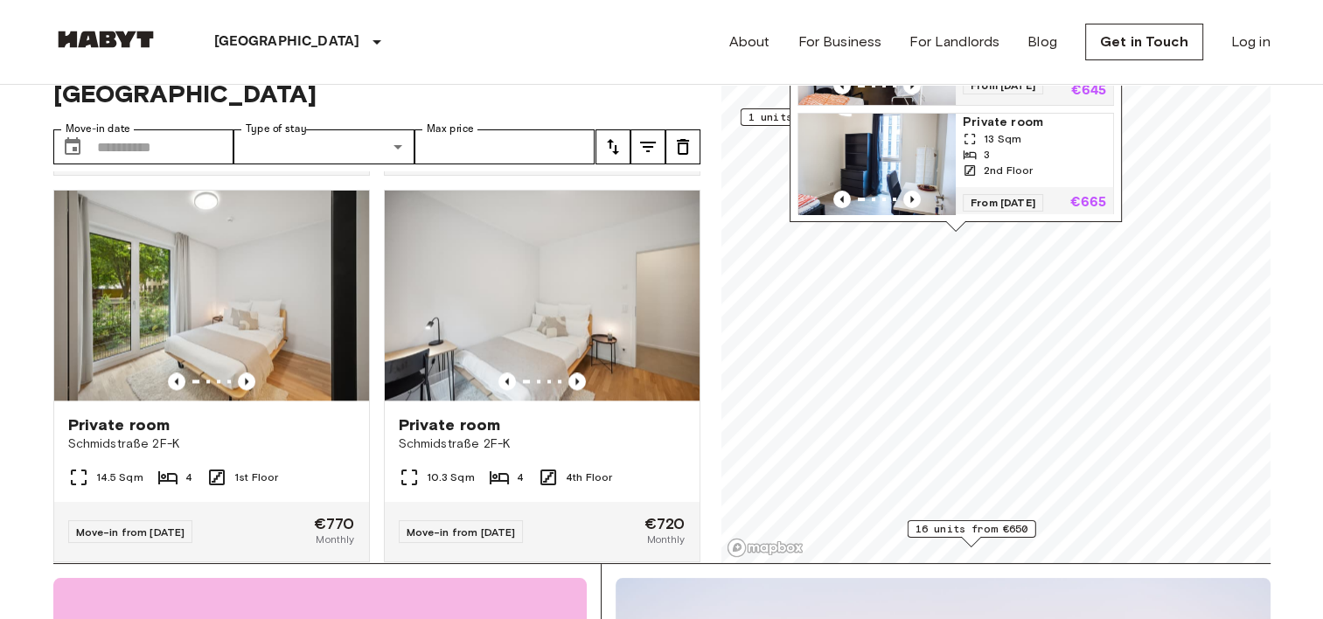
scroll to position [87, 0]
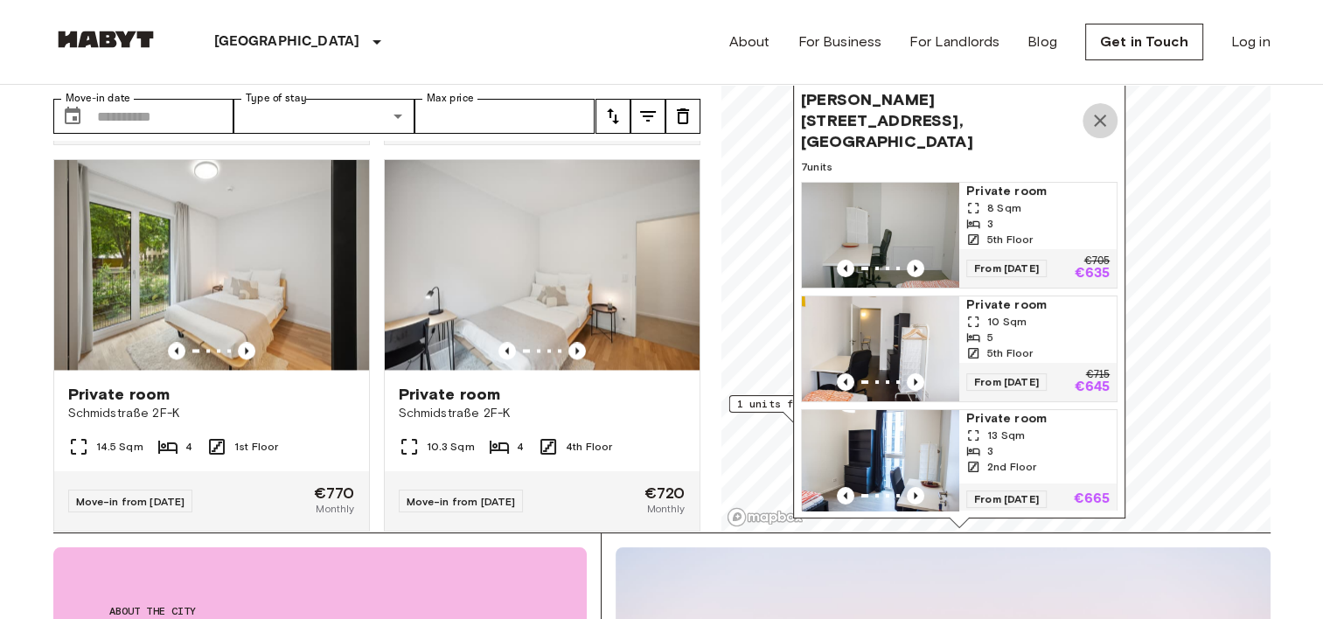
click at [1090, 111] on icon "Map marker" at bounding box center [1100, 120] width 21 height 21
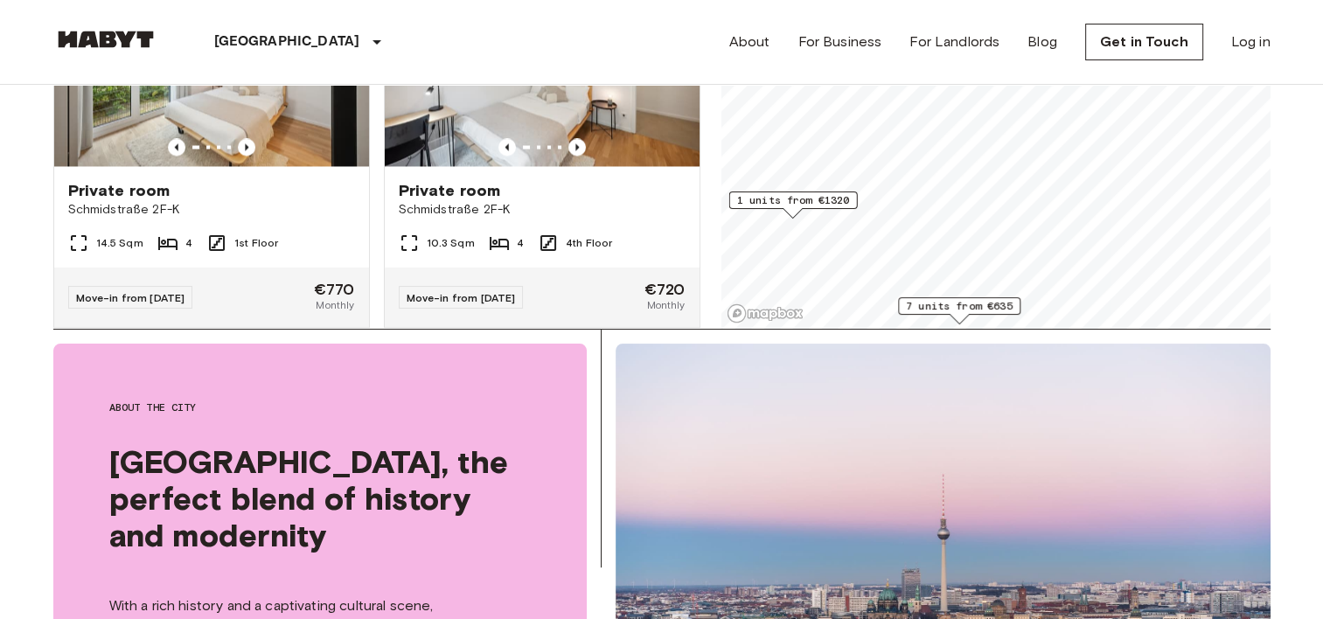
scroll to position [0, 0]
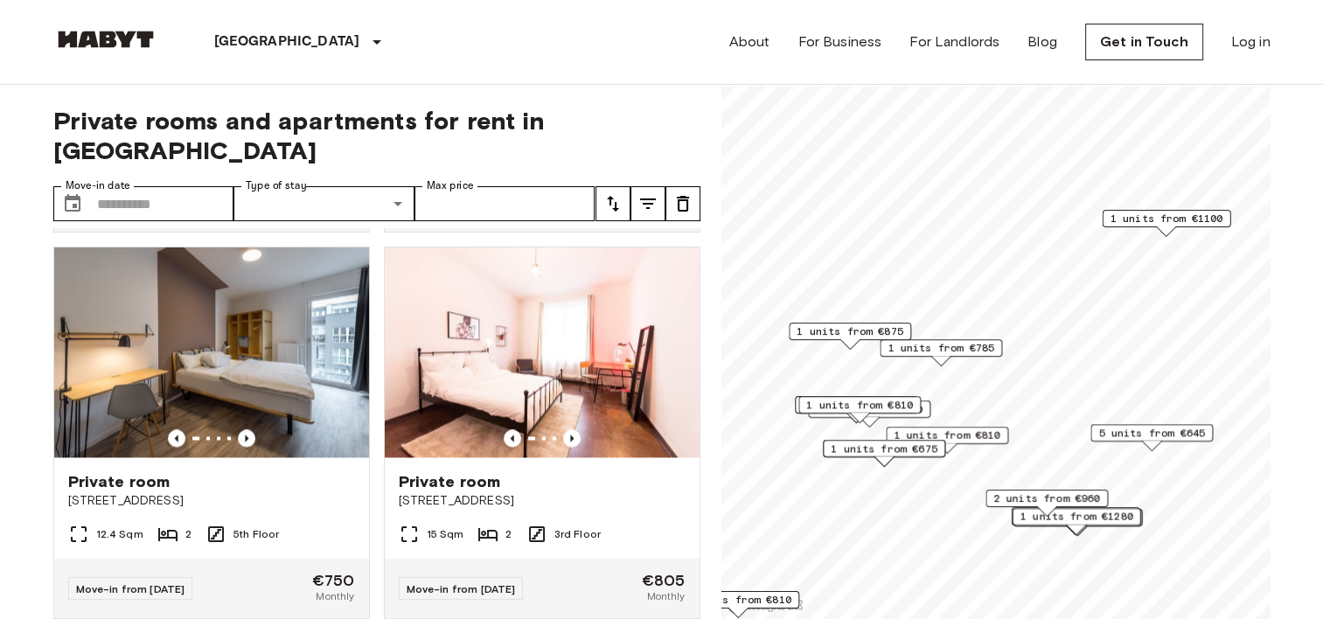
scroll to position [1120, 0]
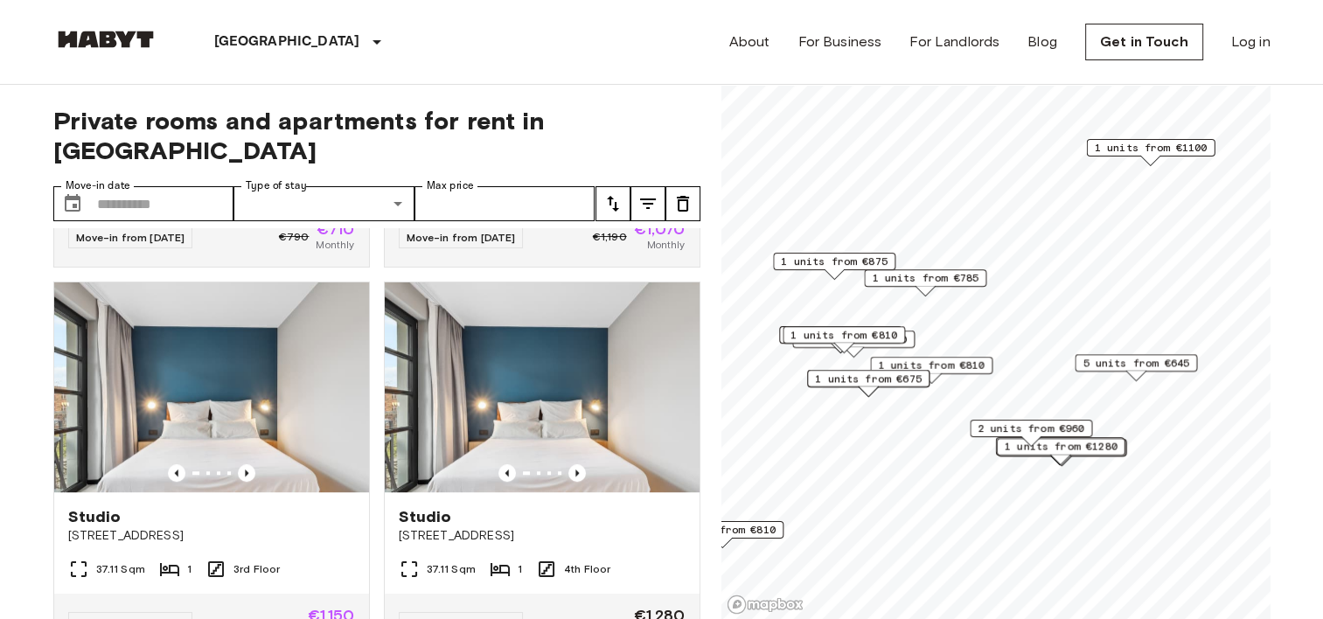
click at [1110, 362] on span "5 units from €645" at bounding box center [1136, 363] width 107 height 16
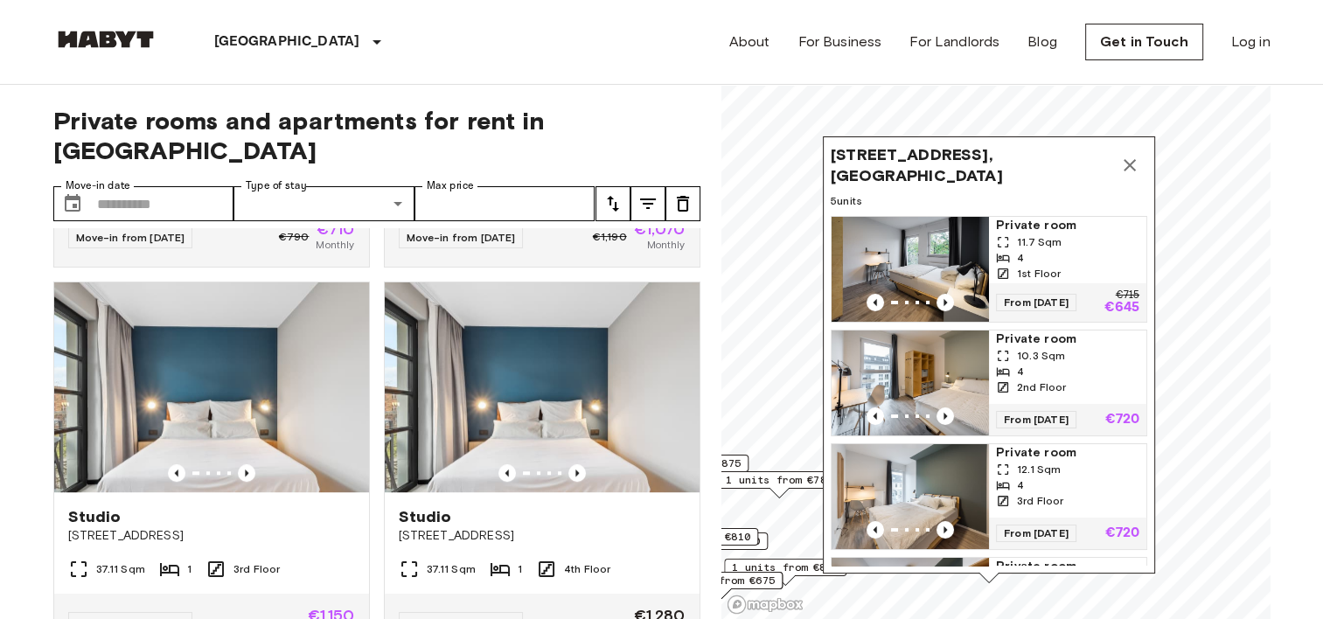
click at [1127, 157] on icon "Map marker" at bounding box center [1130, 165] width 21 height 21
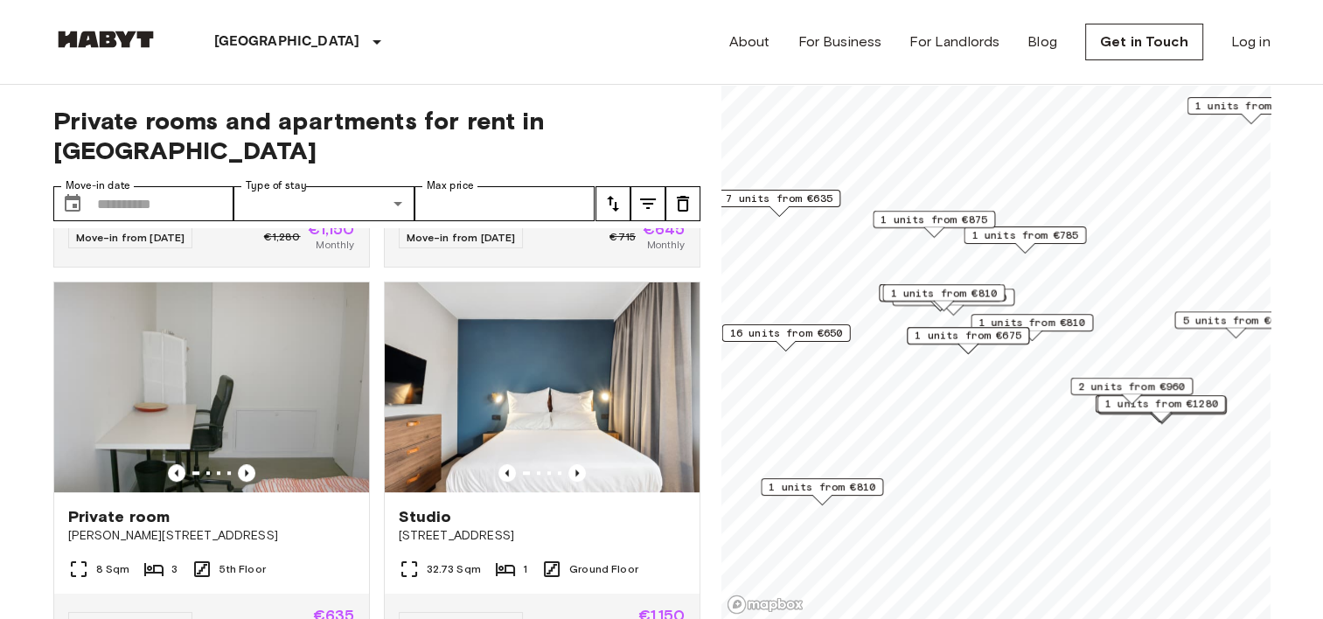
scroll to position [2702, 0]
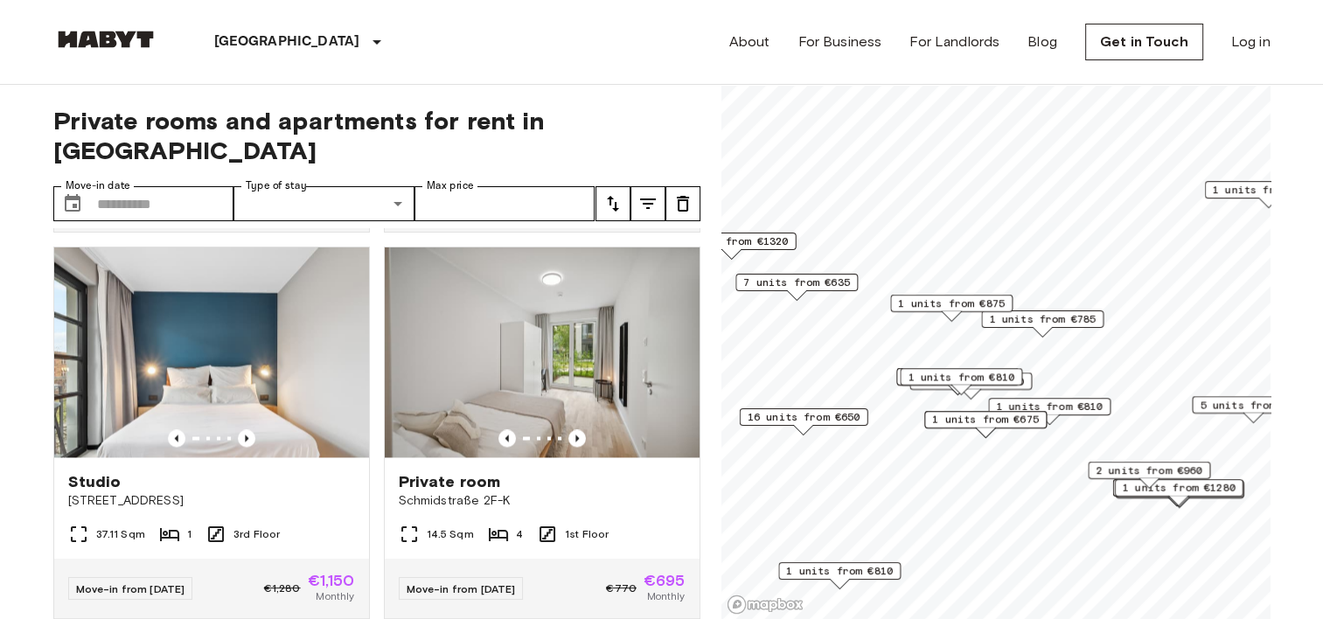
click at [832, 408] on div "16 units from €650" at bounding box center [803, 416] width 129 height 17
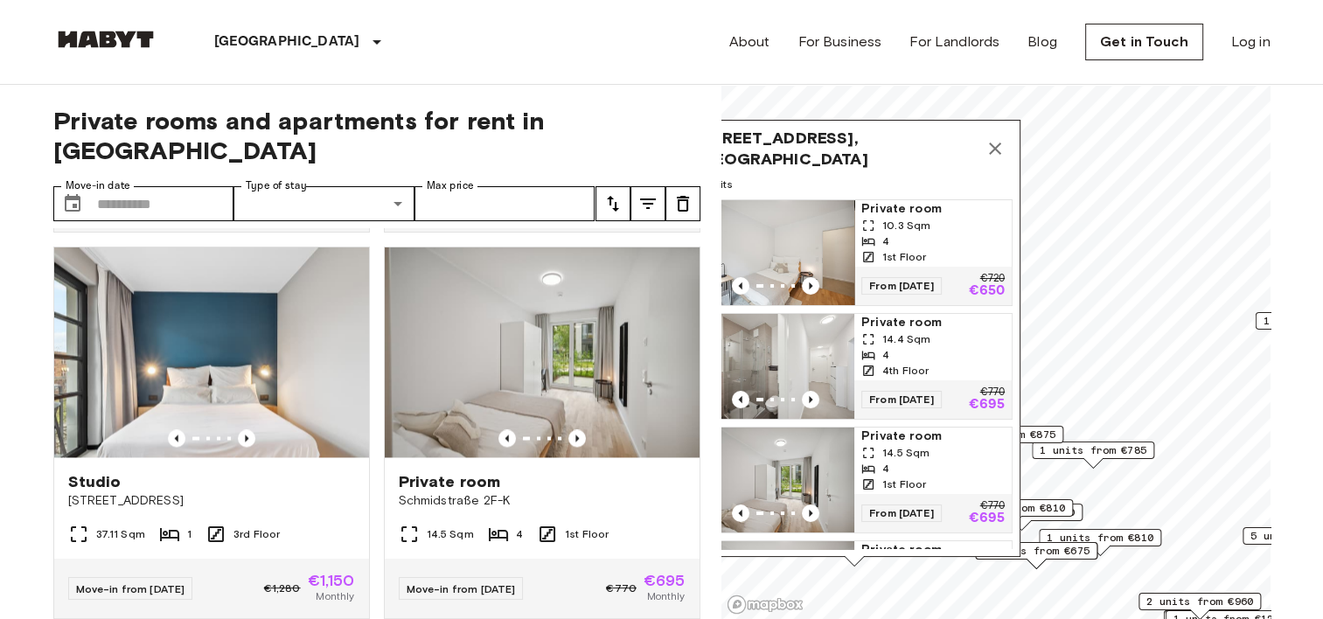
click at [997, 140] on icon "Map marker" at bounding box center [995, 148] width 21 height 21
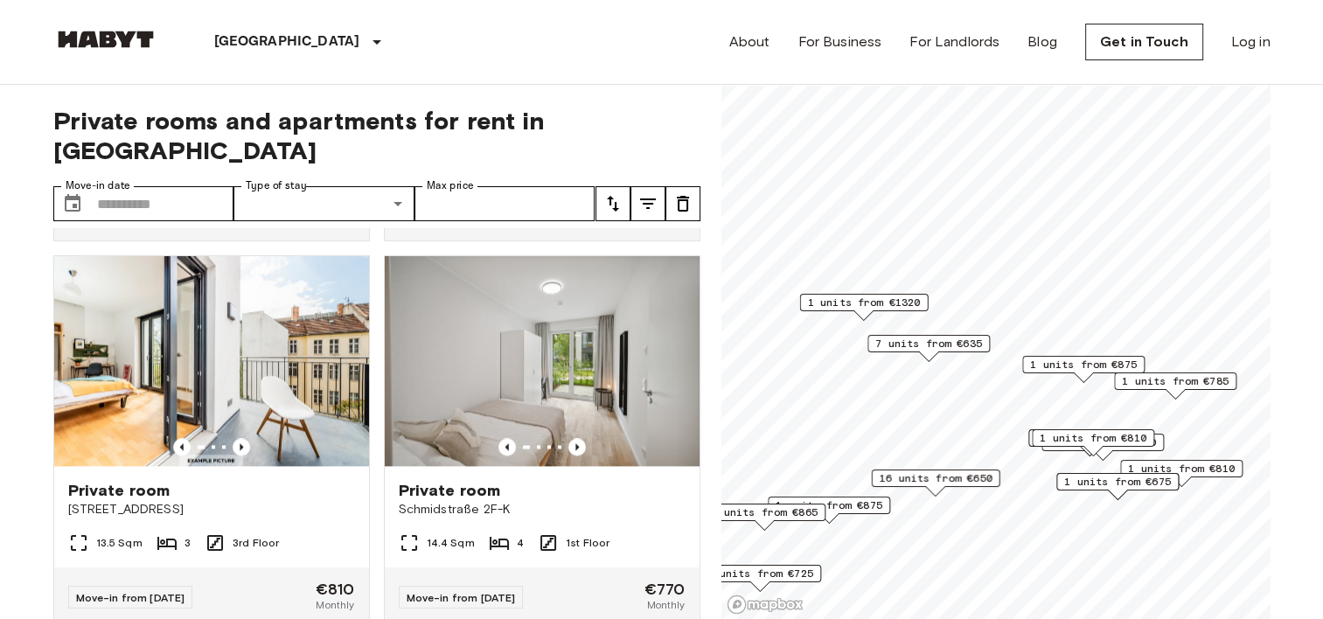
scroll to position [1516, 0]
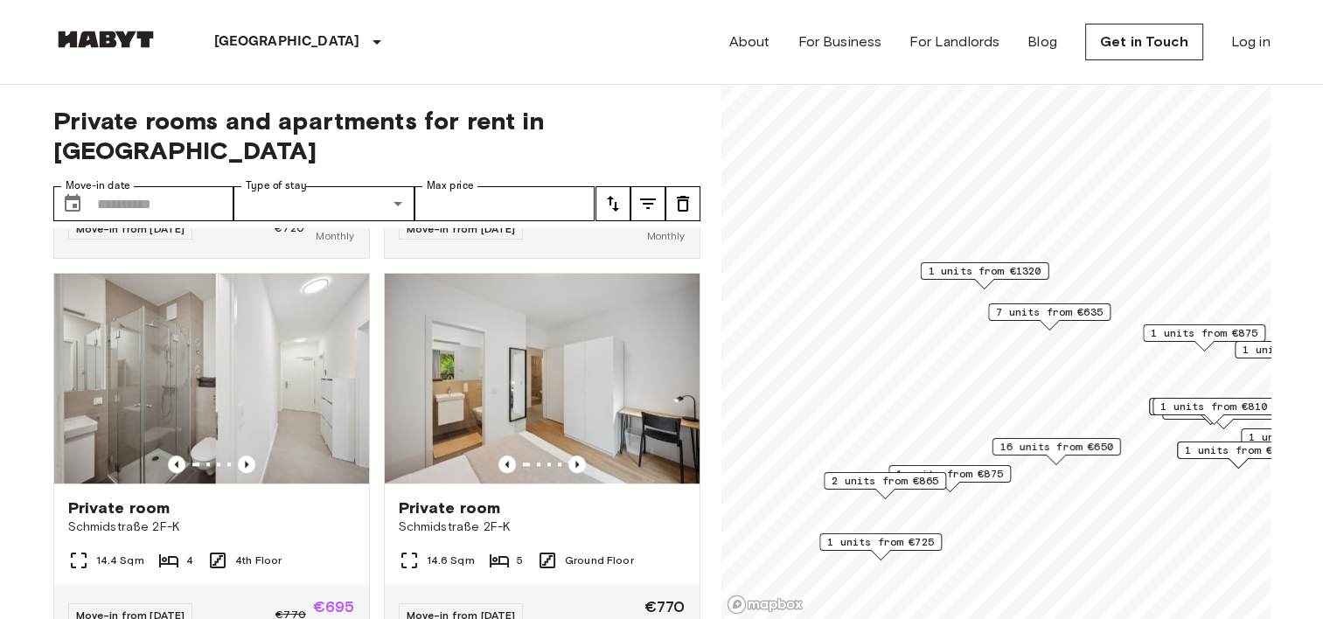
drag, startPoint x: 927, startPoint y: 311, endPoint x: 1046, endPoint y: 279, distance: 123.1
click at [1046, 279] on div "1 units from €1320" at bounding box center [984, 270] width 129 height 17
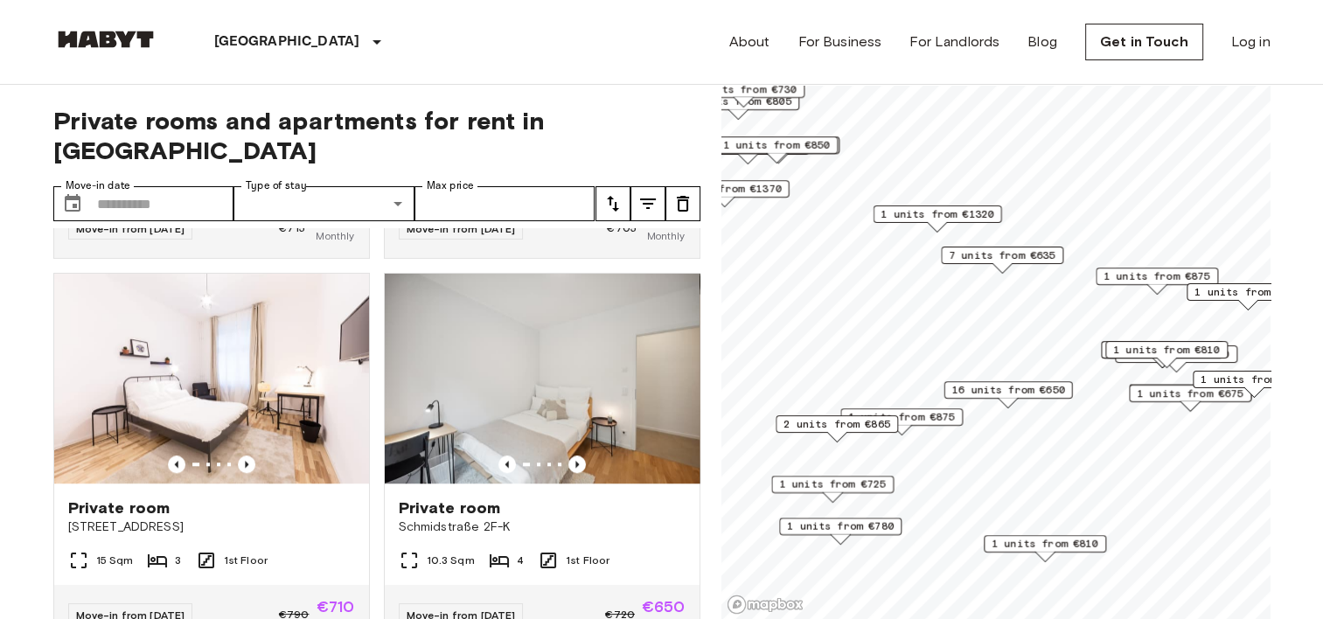
scroll to position [725, 0]
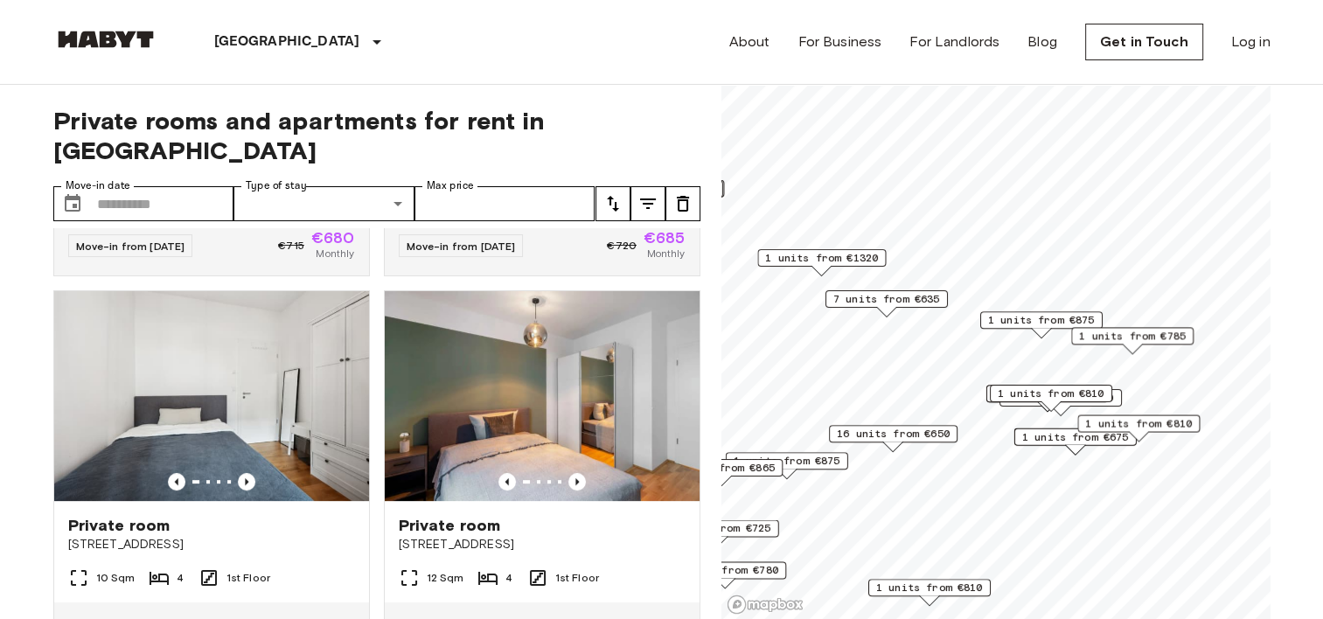
scroll to position [330, 0]
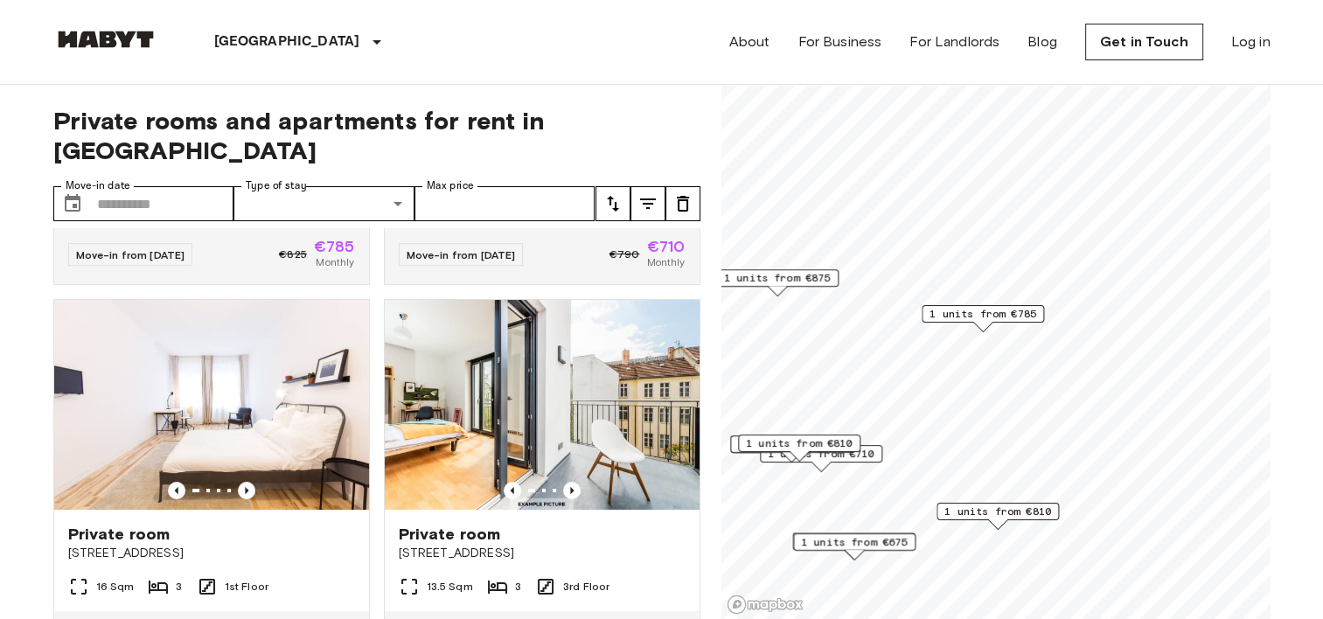
click at [1008, 318] on span "1 units from €785" at bounding box center [983, 314] width 107 height 16
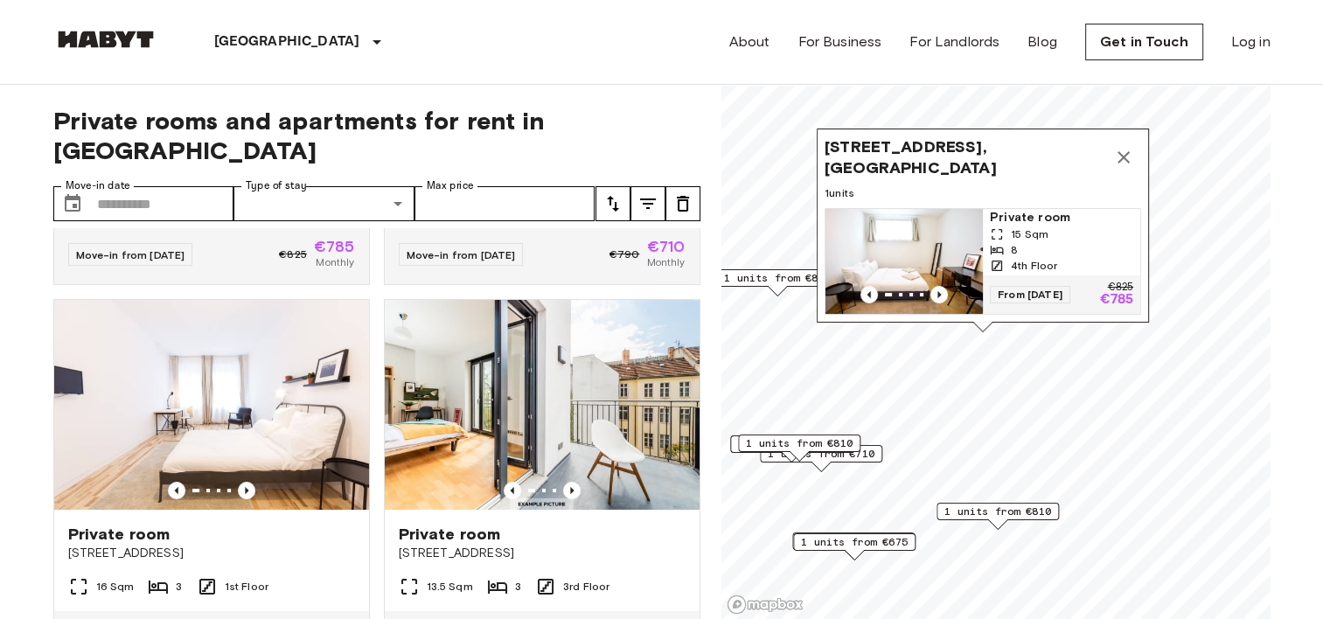
click at [938, 236] on img "Map marker" at bounding box center [904, 261] width 157 height 105
click at [183, 186] on input "Move-in date" at bounding box center [165, 203] width 137 height 35
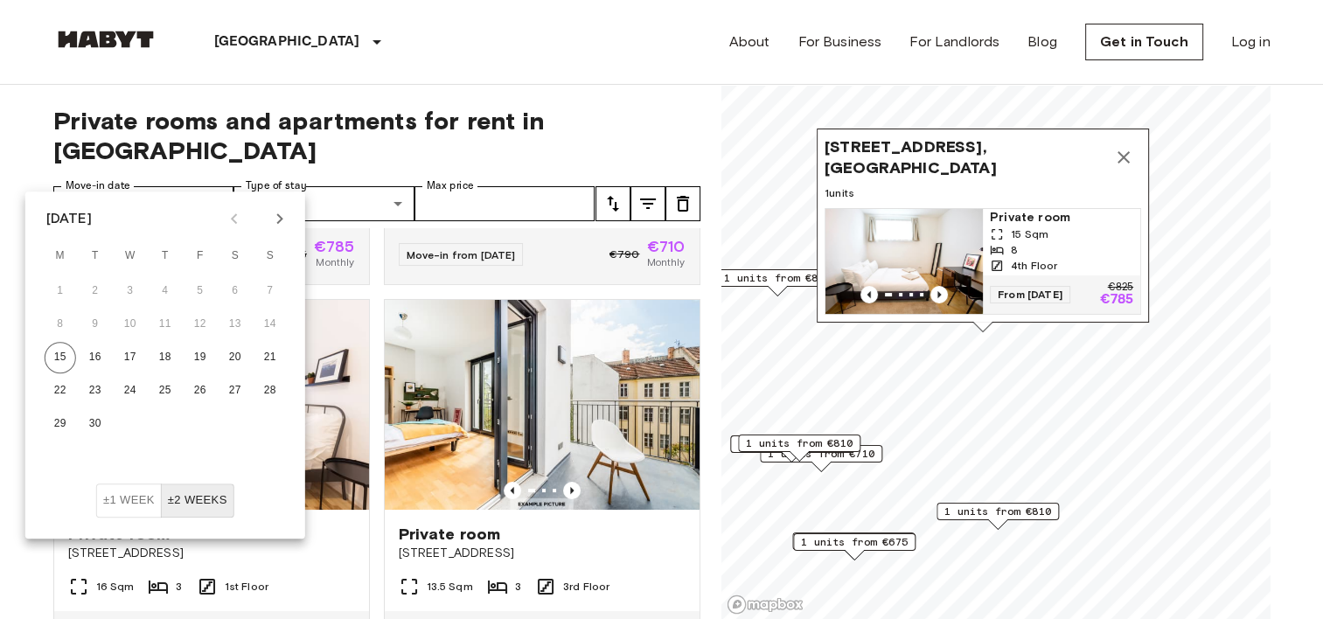
click at [280, 223] on icon "Next month" at bounding box center [279, 218] width 21 height 21
click at [136, 293] on button "1" at bounding box center [130, 291] width 31 height 31
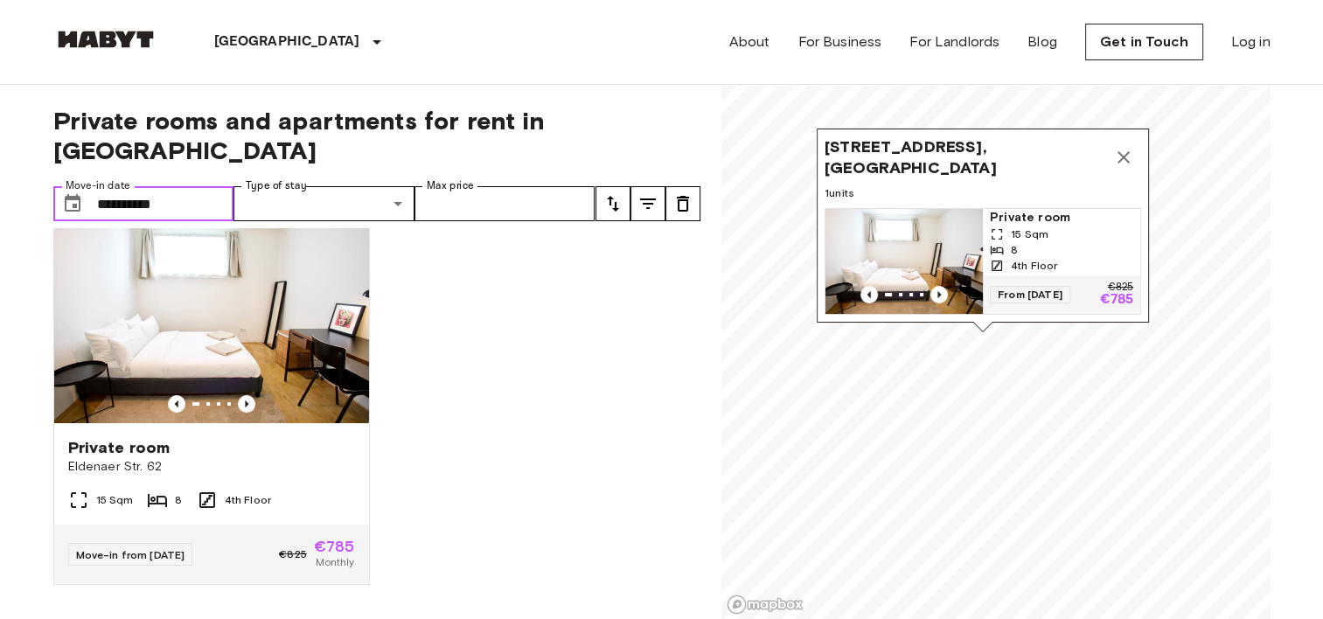
scroll to position [21, 0]
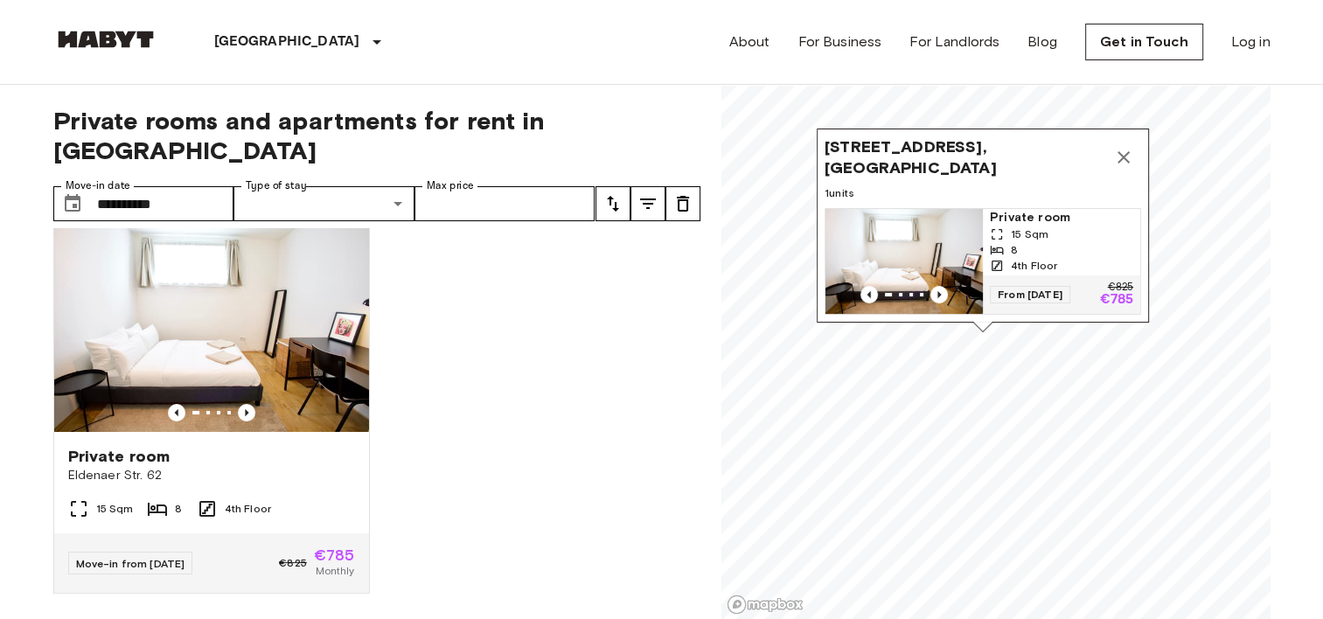
click at [1119, 147] on icon "Map marker" at bounding box center [1123, 157] width 21 height 21
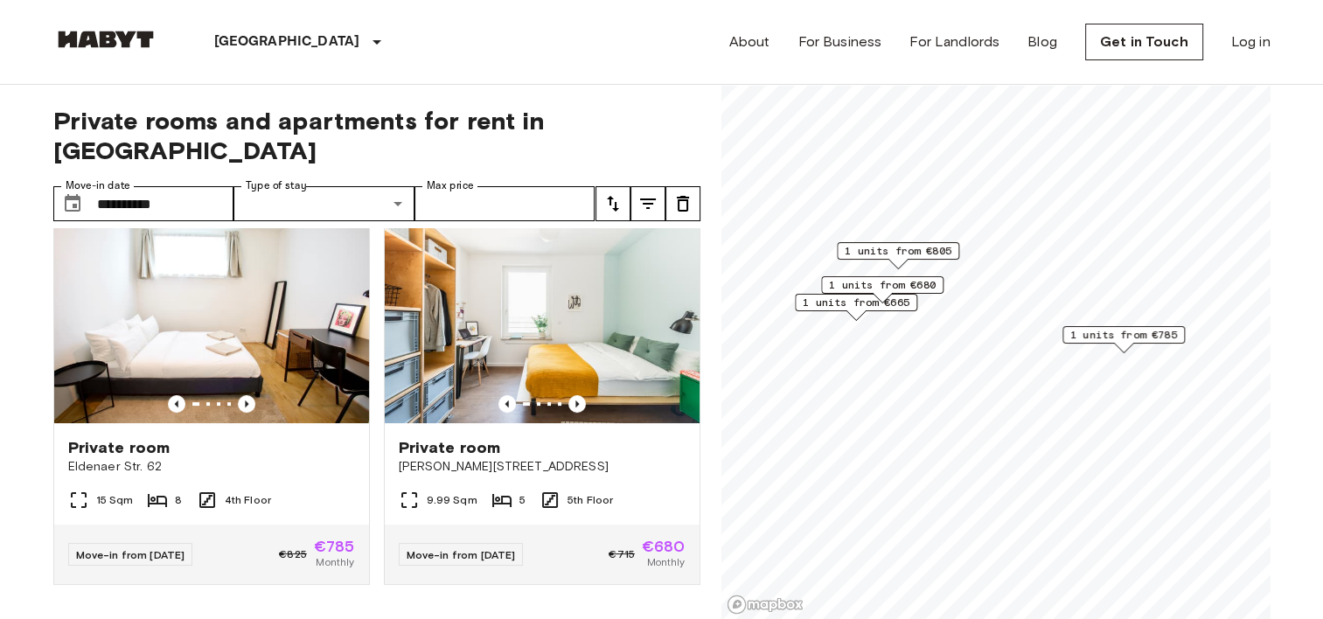
scroll to position [725, 0]
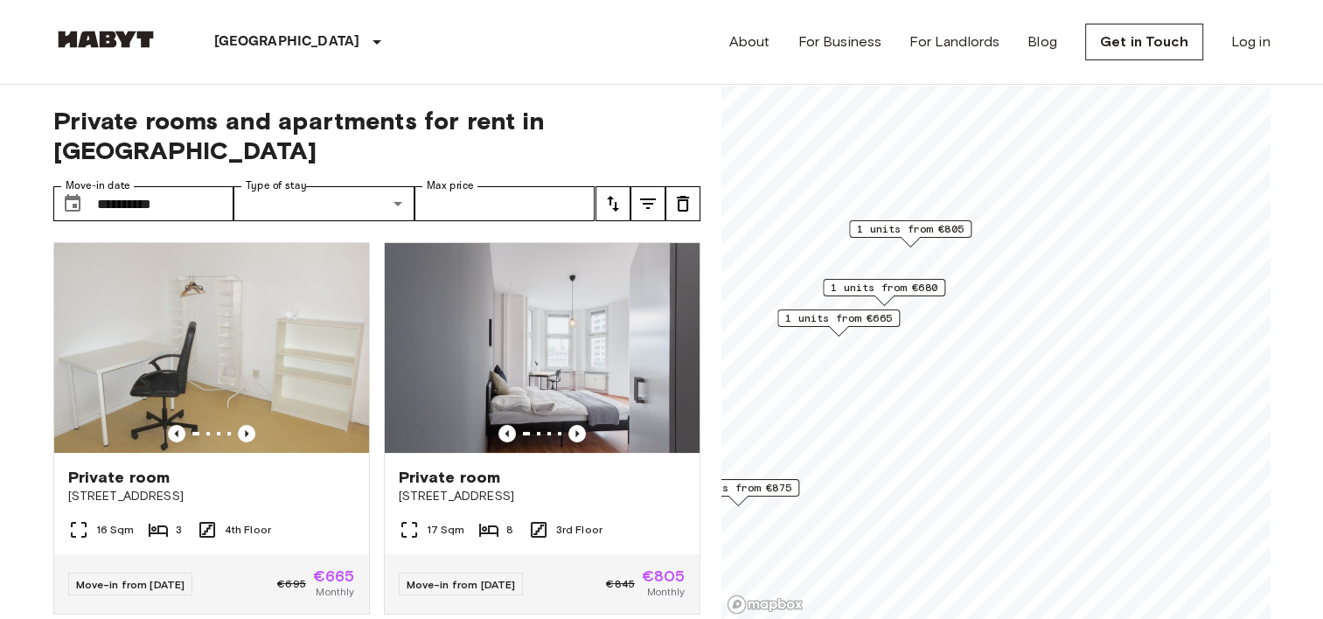
click at [950, 231] on span "1 units from €805" at bounding box center [910, 229] width 107 height 16
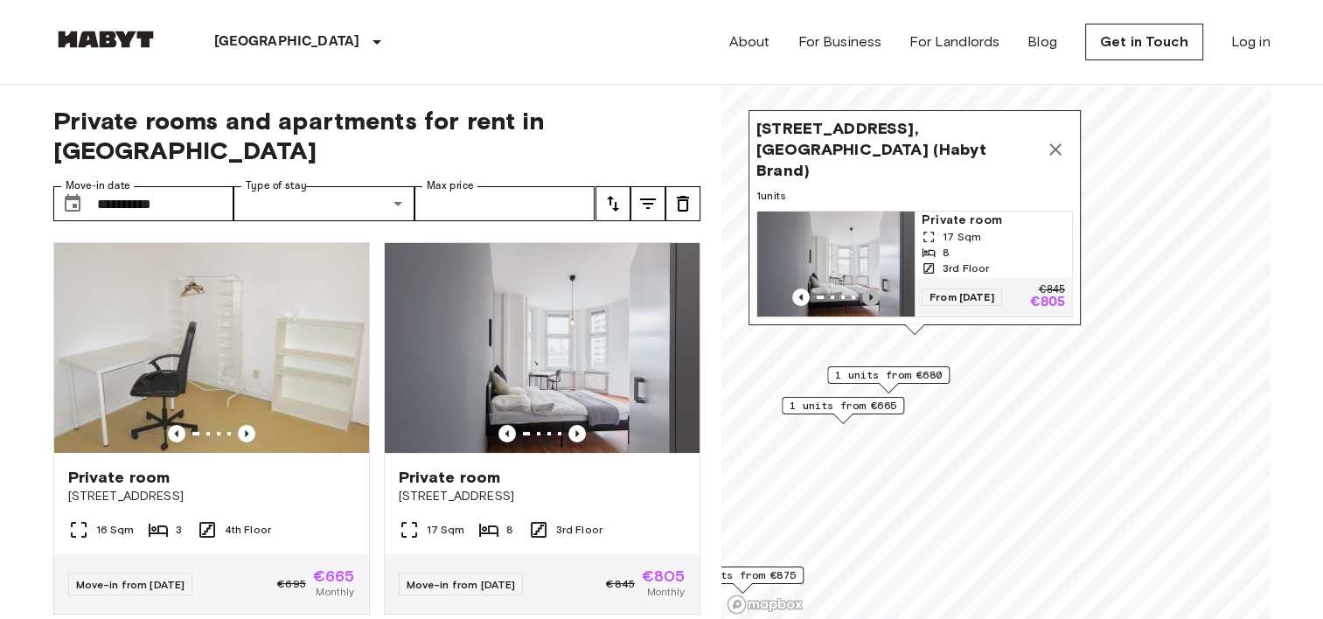
click at [863, 289] on icon "Previous image" at bounding box center [870, 297] width 17 height 17
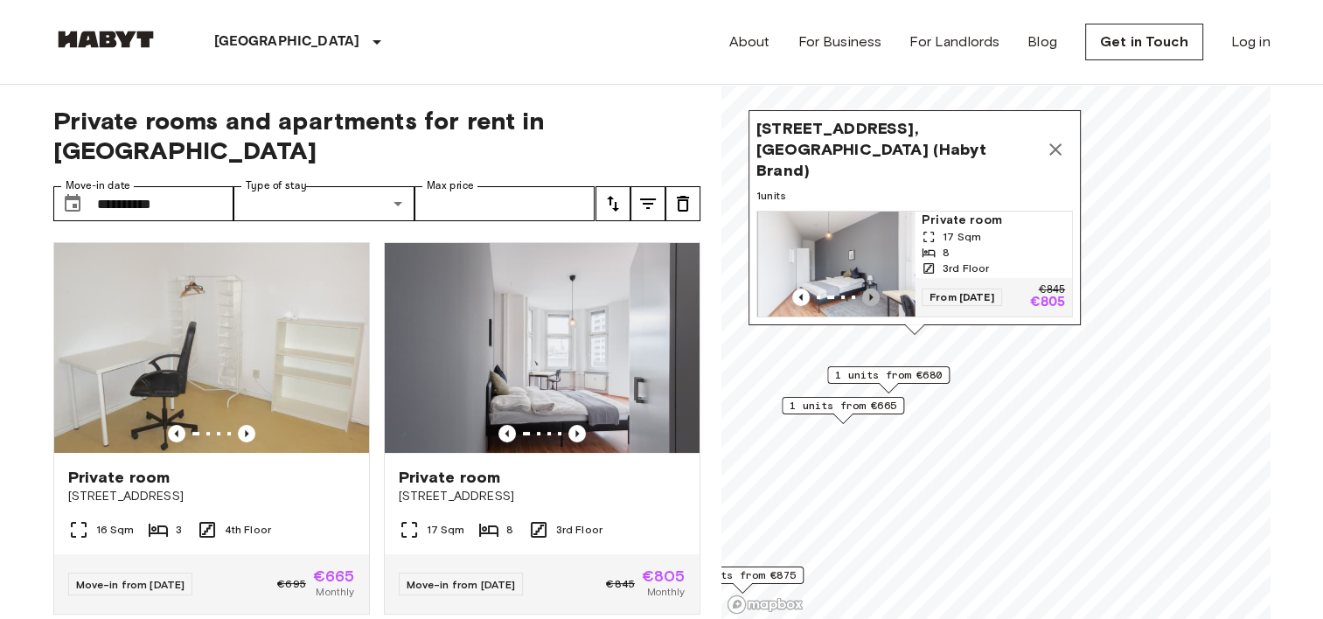
click at [863, 289] on icon "Previous image" at bounding box center [870, 297] width 17 height 17
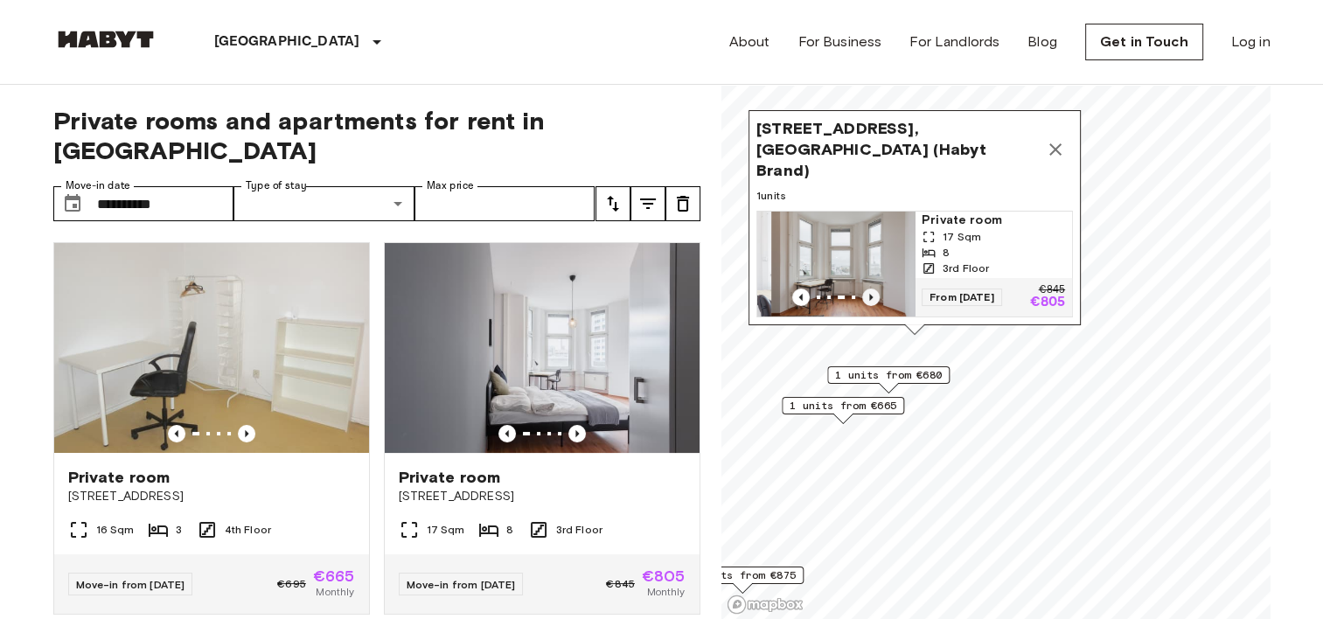
click at [863, 289] on icon "Previous image" at bounding box center [870, 297] width 17 height 17
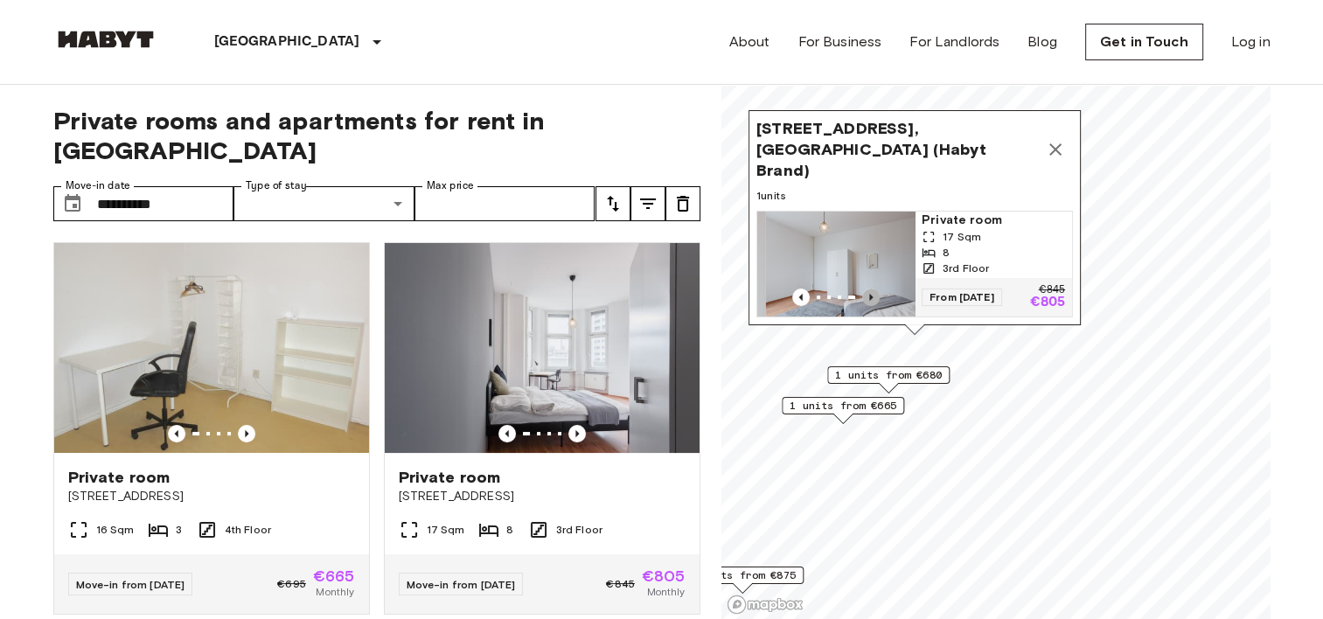
click at [863, 289] on icon "Previous image" at bounding box center [870, 297] width 17 height 17
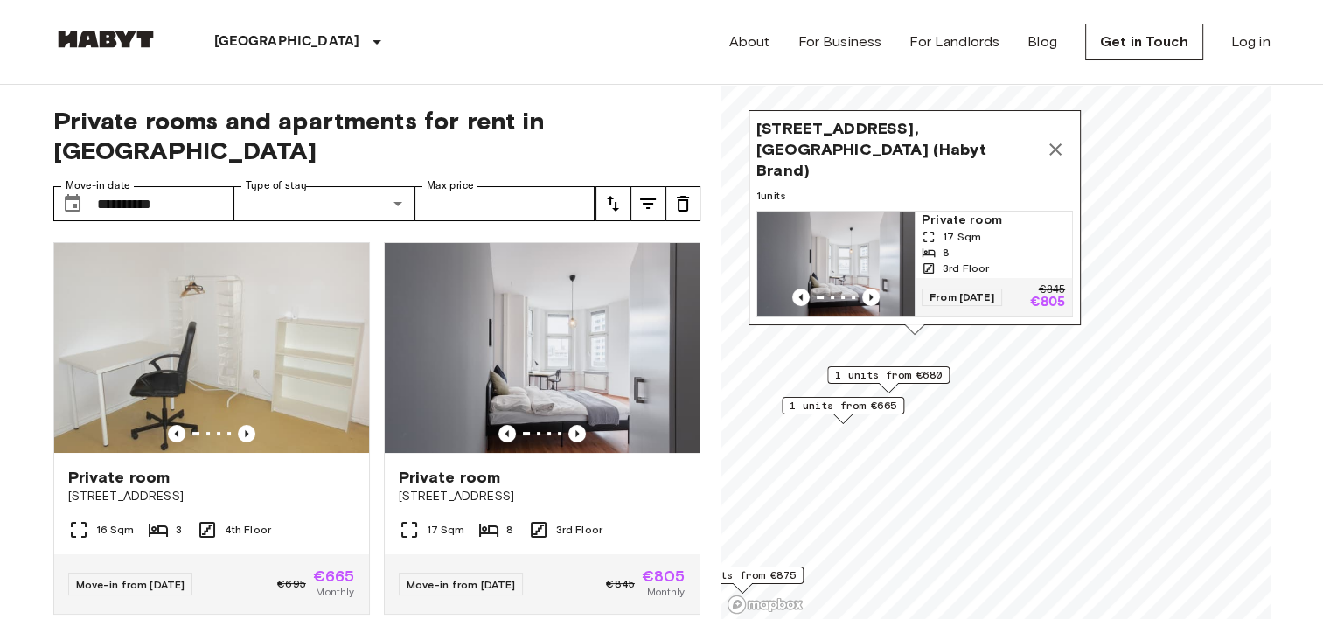
click at [925, 384] on div "1 units from €680" at bounding box center [888, 379] width 122 height 27
click at [919, 378] on span "1 units from €680" at bounding box center [888, 375] width 107 height 16
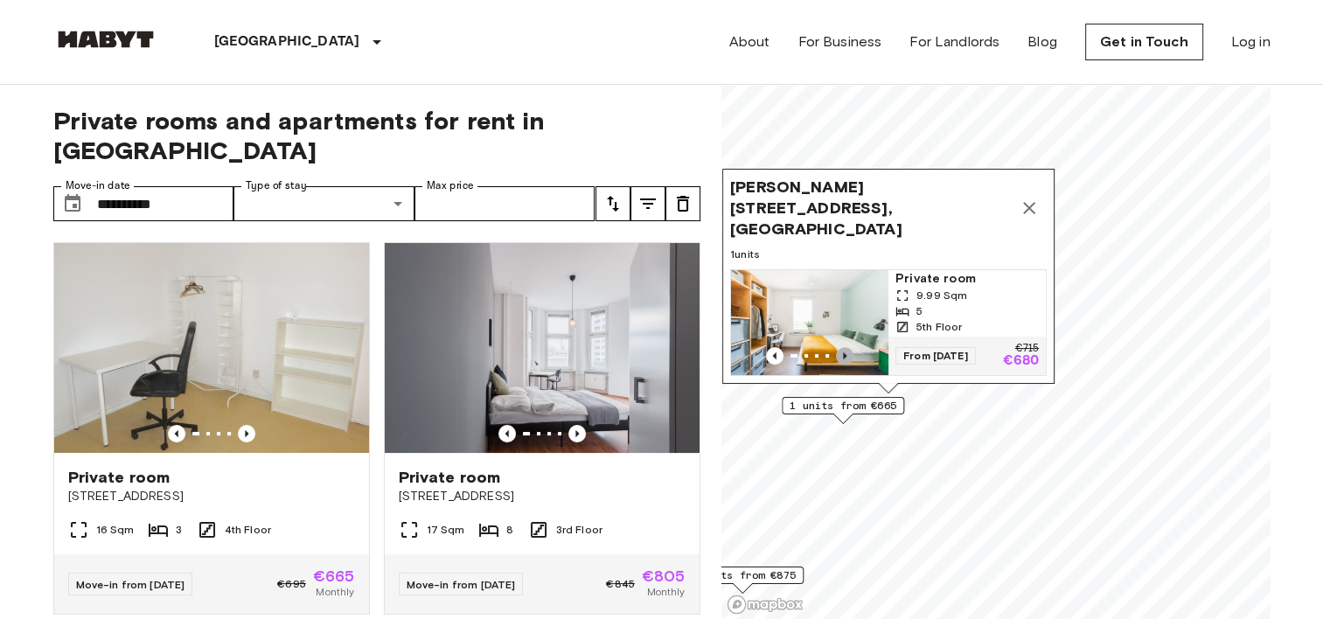
click at [844, 352] on icon "Previous image" at bounding box center [844, 355] width 3 height 7
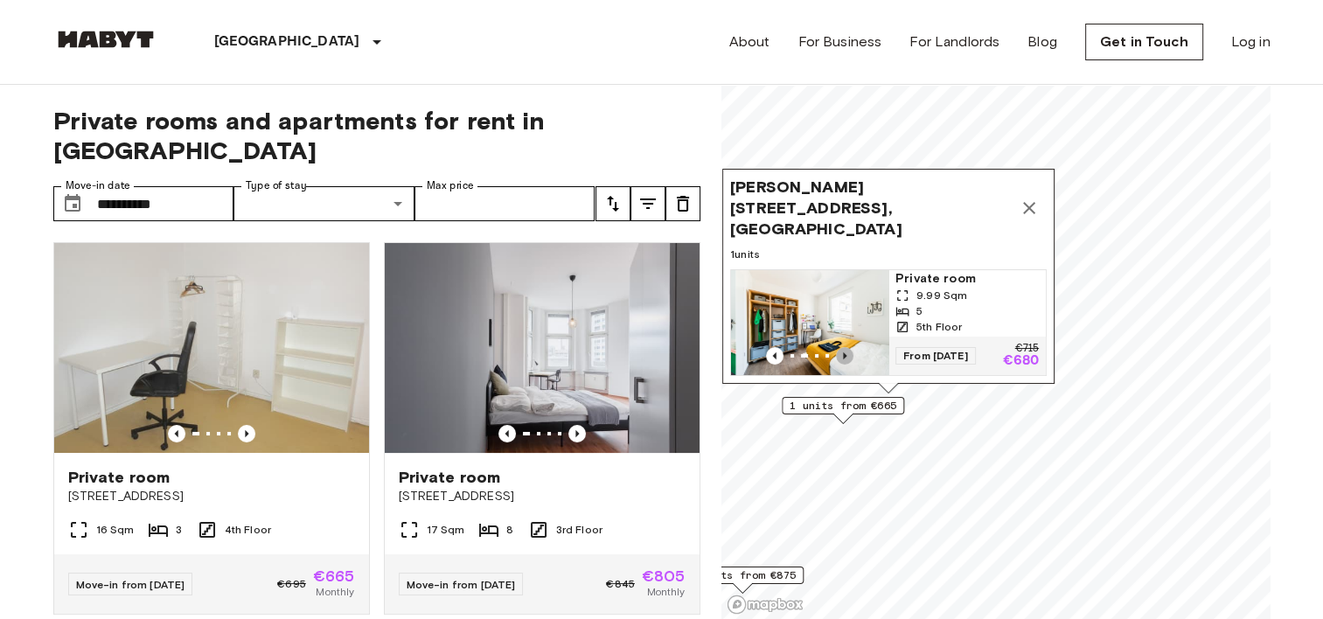
click at [844, 352] on icon "Previous image" at bounding box center [844, 355] width 3 height 7
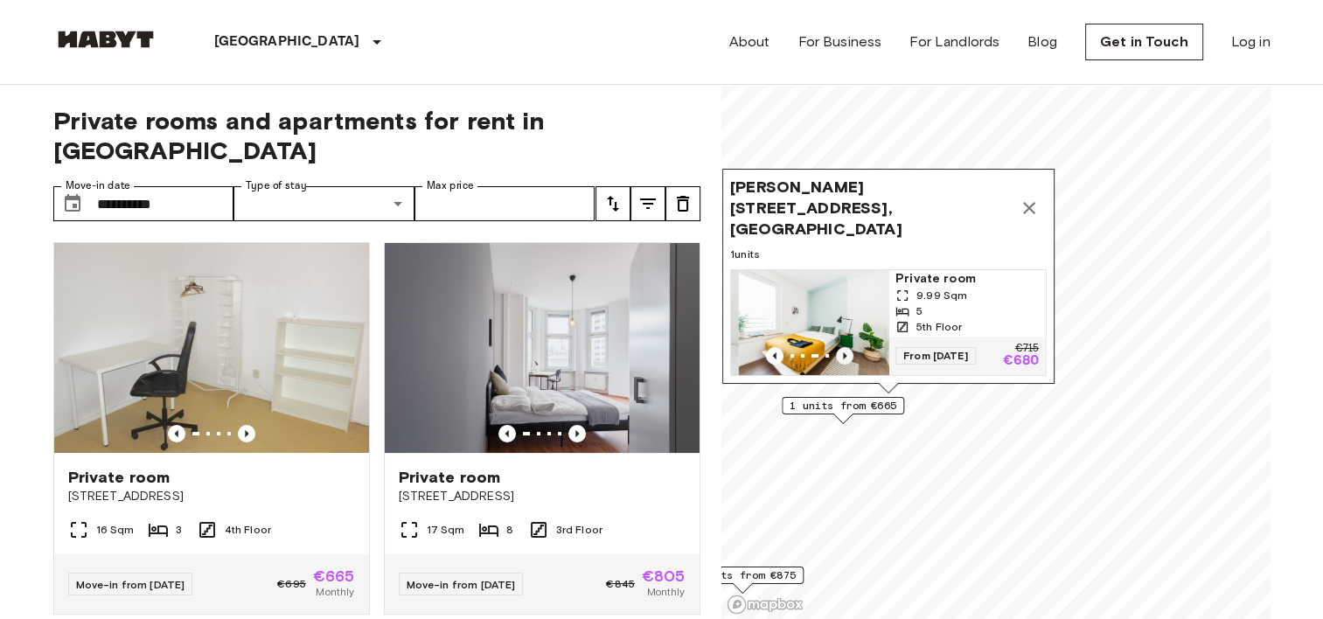
click at [844, 352] on icon "Previous image" at bounding box center [844, 355] width 3 height 7
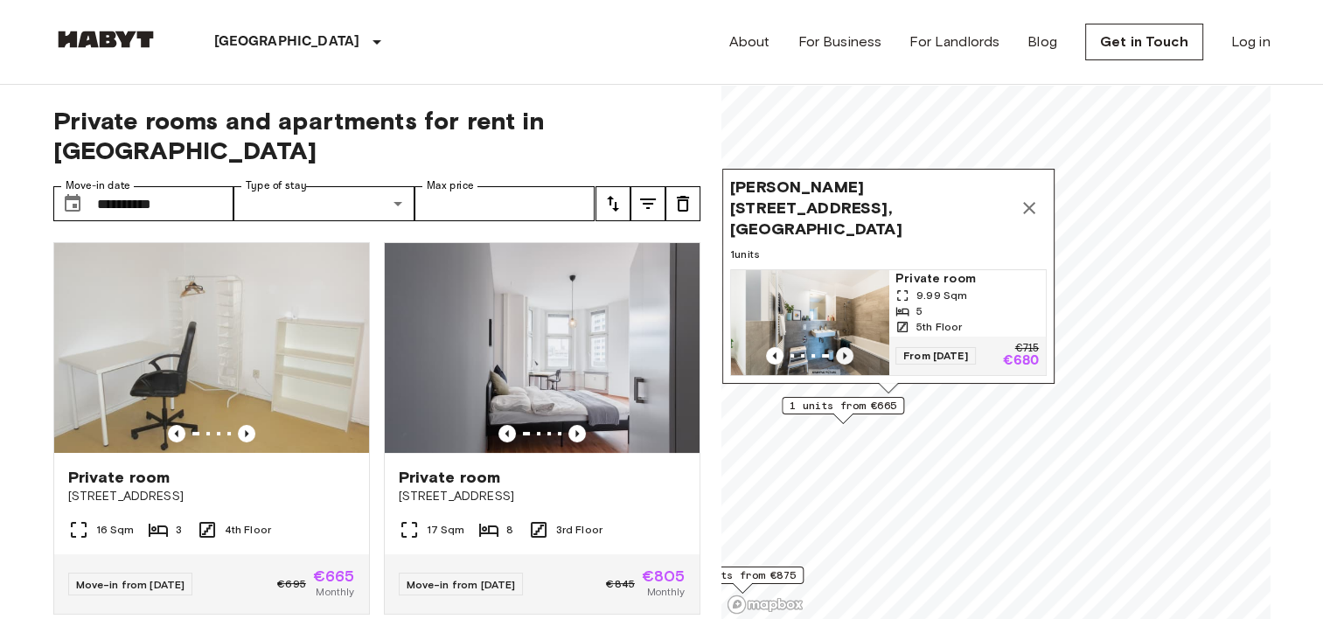
click at [844, 352] on icon "Previous image" at bounding box center [844, 355] width 3 height 7
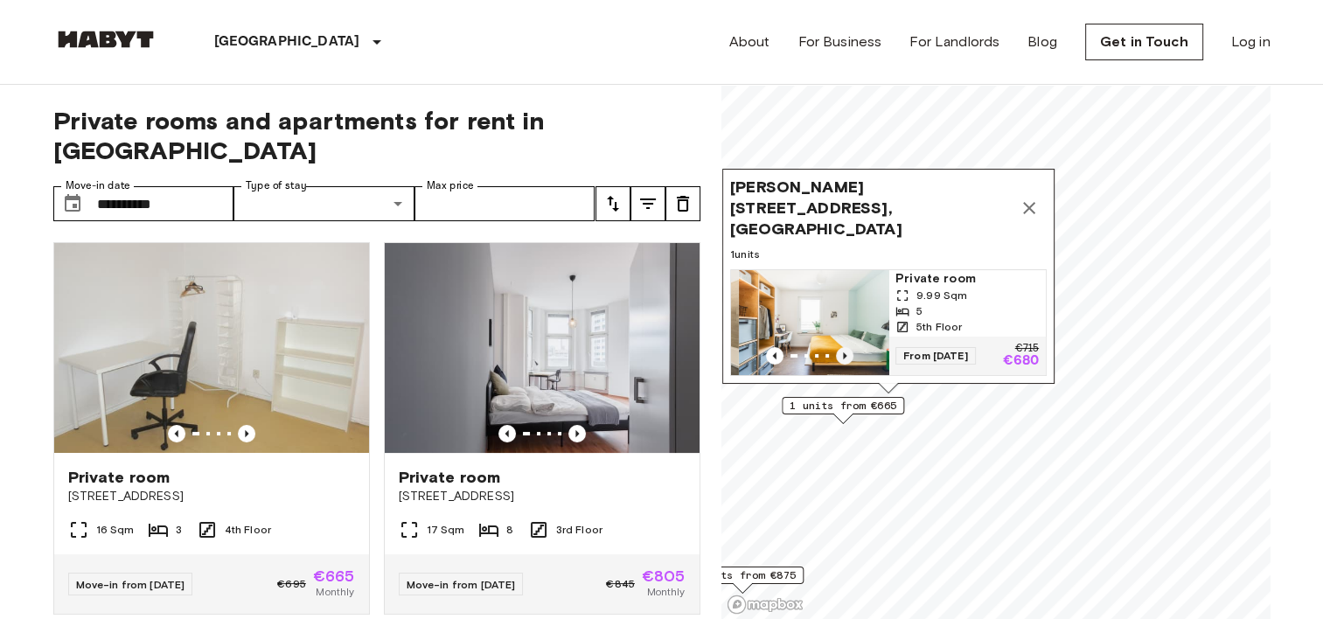
click at [844, 352] on icon "Previous image" at bounding box center [844, 355] width 3 height 7
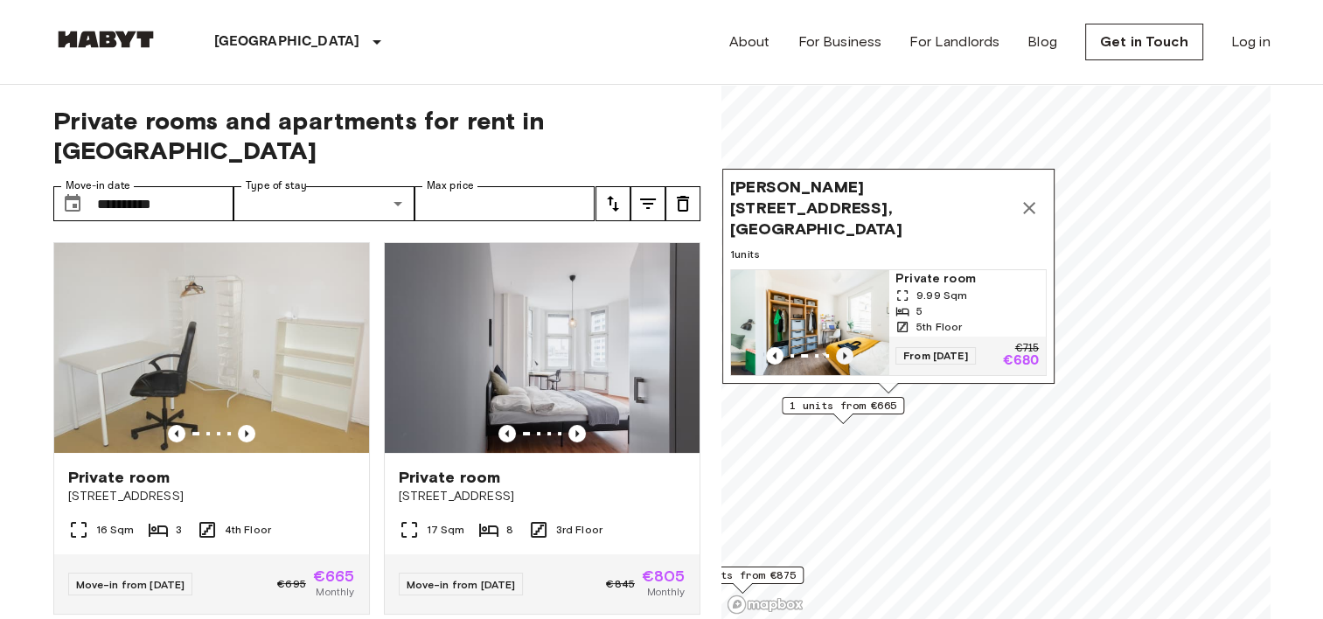
click at [844, 352] on icon "Previous image" at bounding box center [844, 355] width 3 height 7
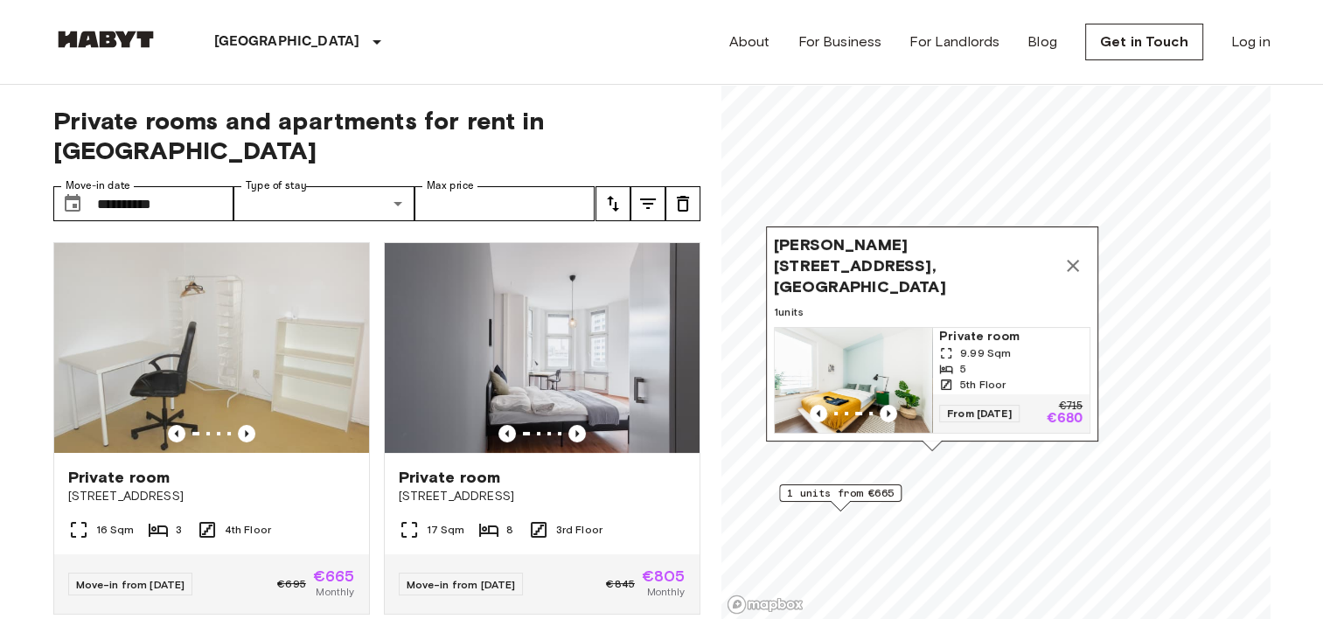
click at [980, 345] on span "9.99 Sqm" at bounding box center [985, 353] width 51 height 16
click at [1077, 260] on icon "Map marker" at bounding box center [1073, 266] width 12 height 12
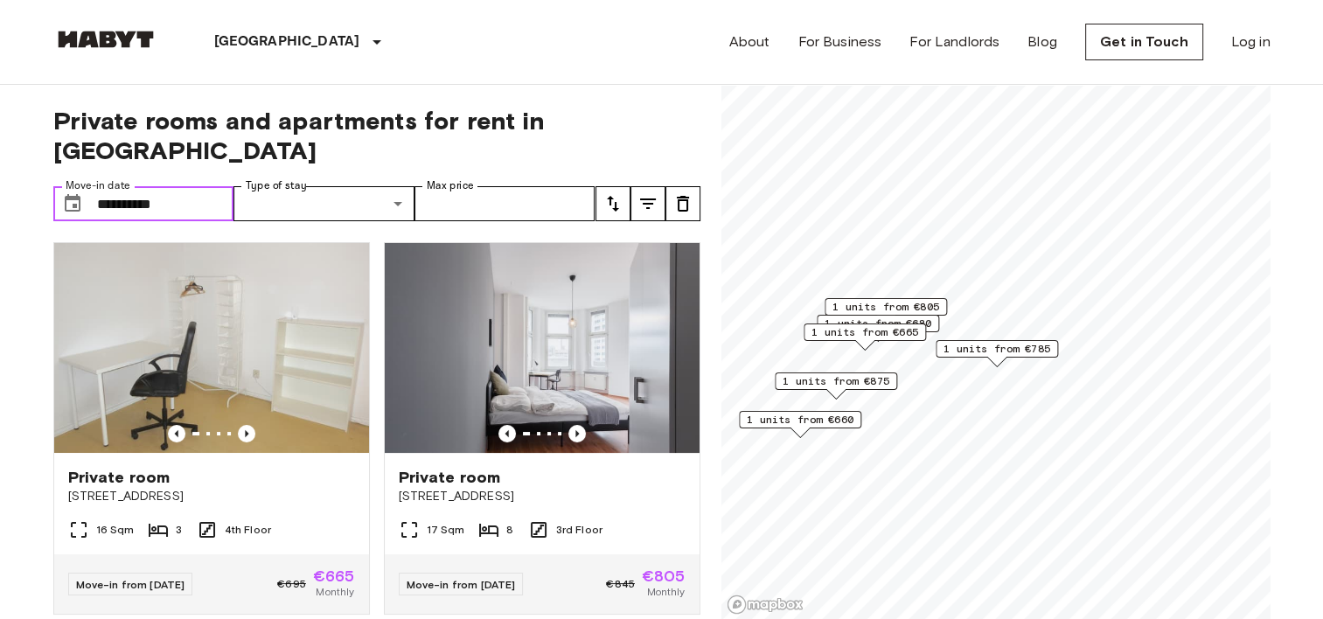
click at [161, 186] on input "**********" at bounding box center [165, 203] width 137 height 35
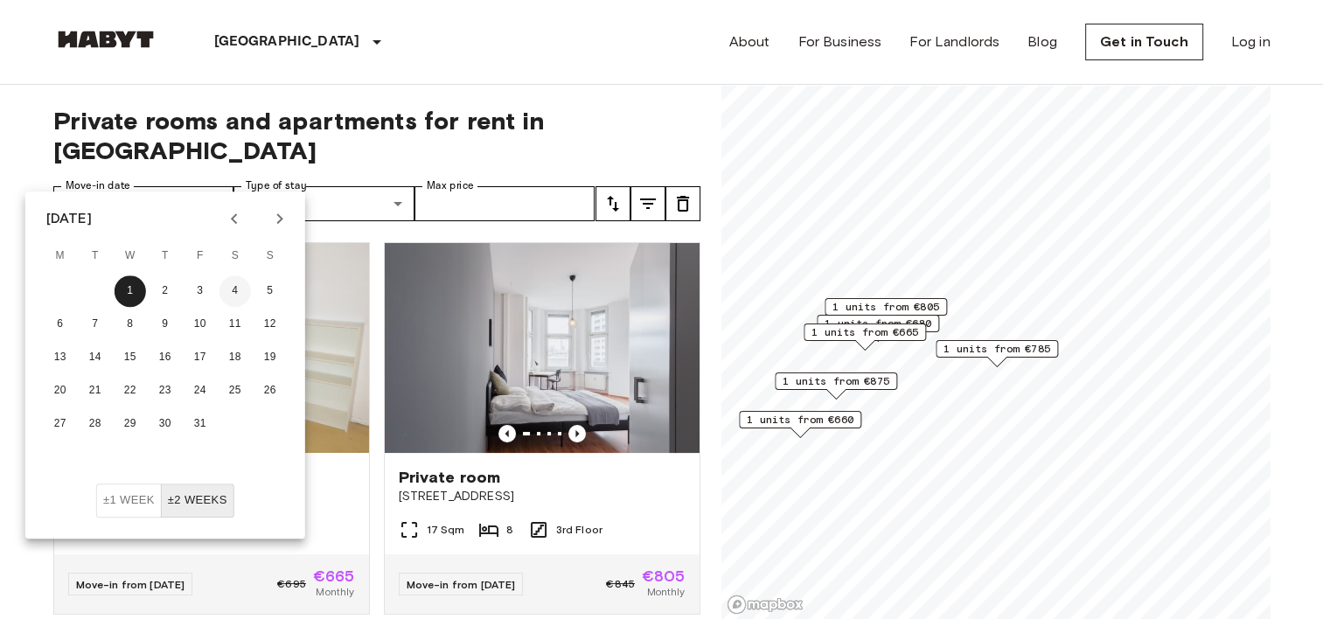
click at [227, 289] on button "4" at bounding box center [235, 291] width 31 height 31
type input "**********"
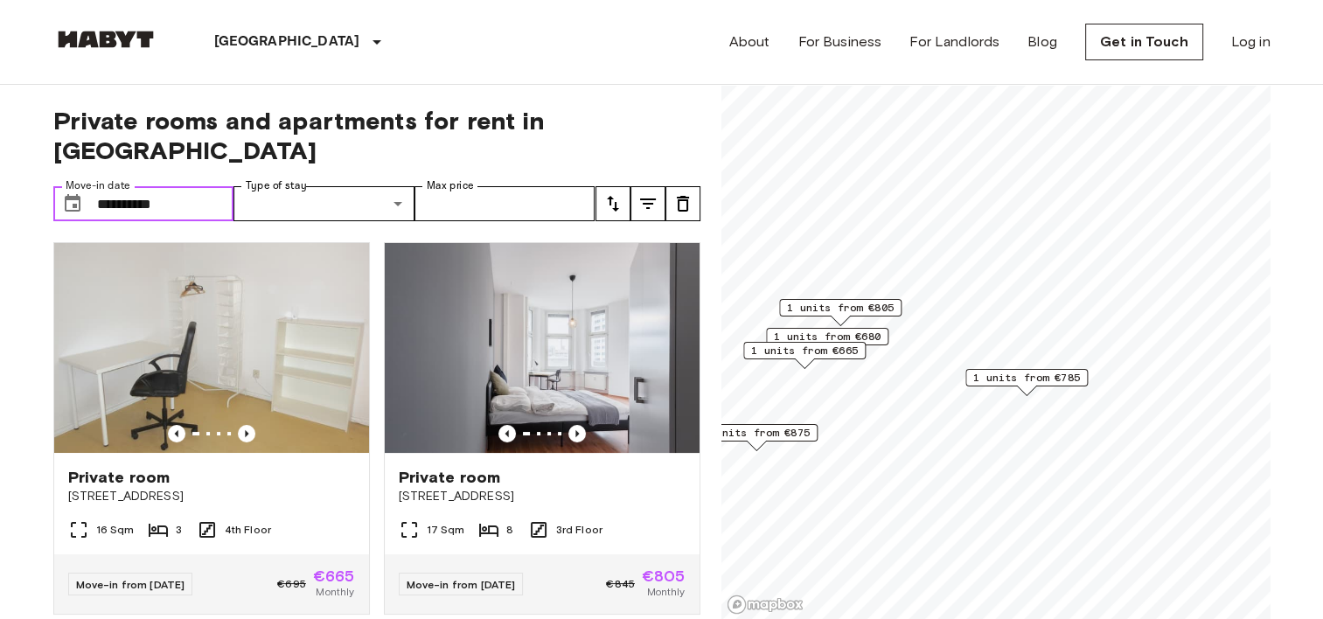
click at [880, 307] on span "1 units from €805" at bounding box center [840, 308] width 107 height 16
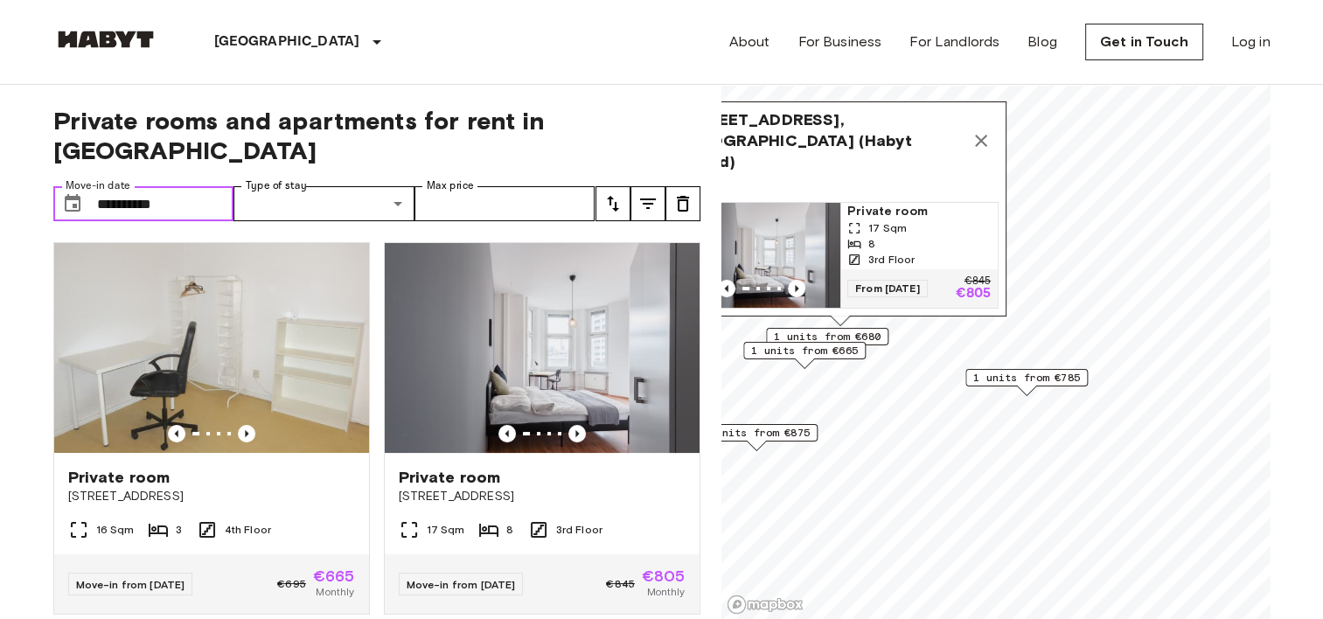
click at [988, 130] on icon "Map marker" at bounding box center [981, 140] width 21 height 21
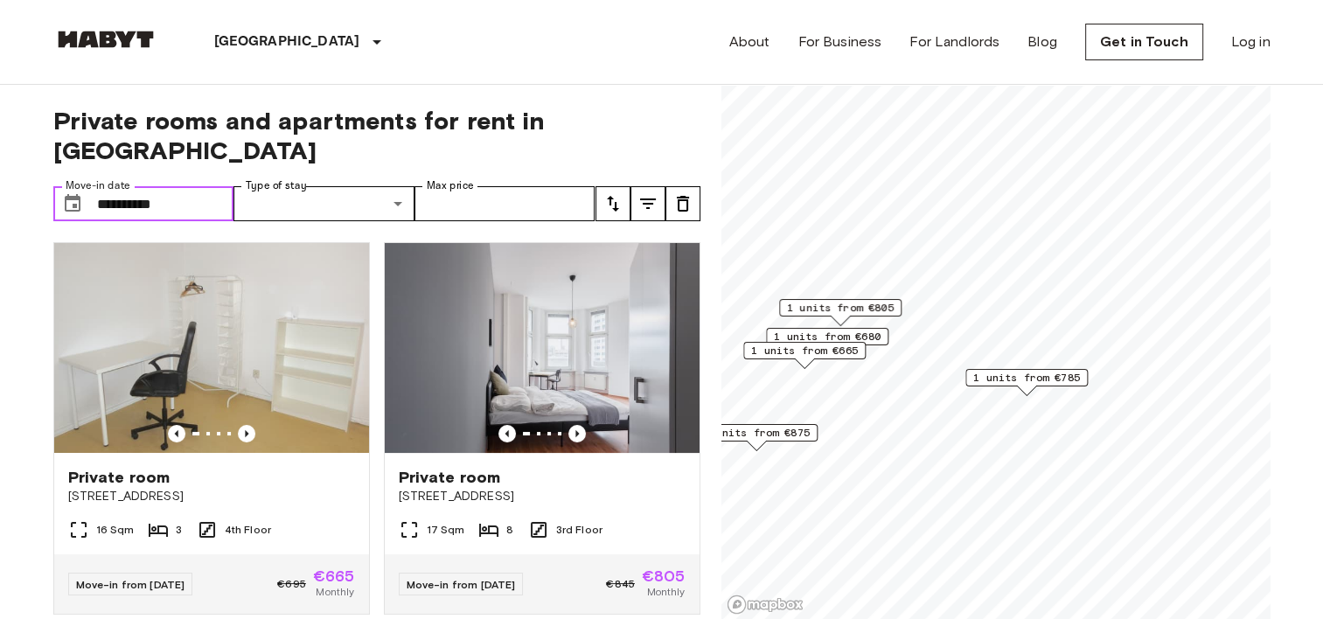
drag, startPoint x: 217, startPoint y: 172, endPoint x: 21, endPoint y: 169, distance: 196.0
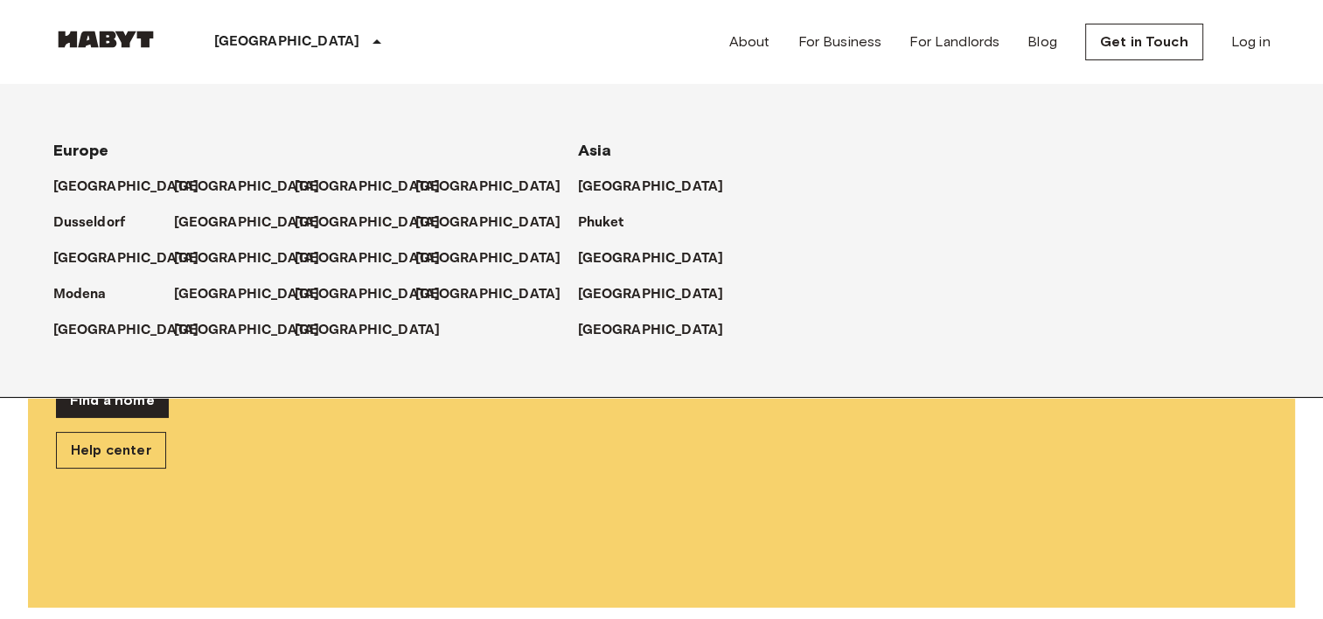
click at [217, 38] on p "[GEOGRAPHIC_DATA]" at bounding box center [287, 41] width 146 height 21
click at [192, 185] on p "[GEOGRAPHIC_DATA]" at bounding box center [251, 187] width 146 height 21
click at [115, 44] on img at bounding box center [105, 39] width 105 height 17
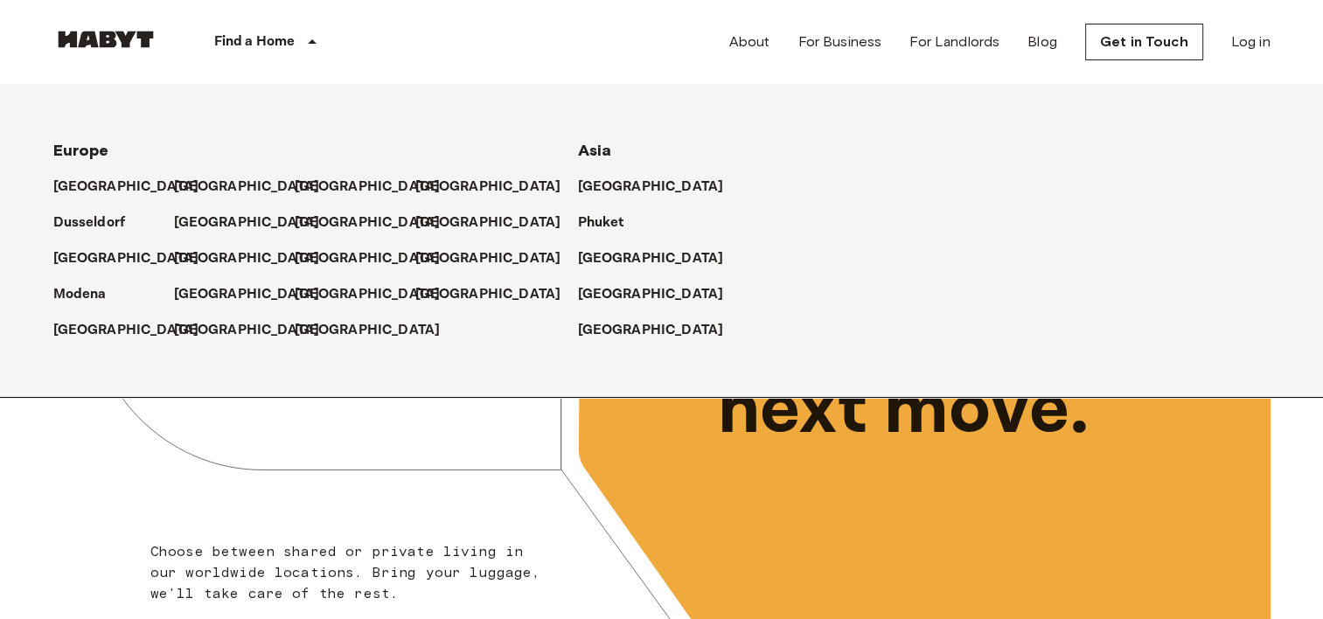
click at [290, 45] on p "Find a Home" at bounding box center [254, 41] width 81 height 21
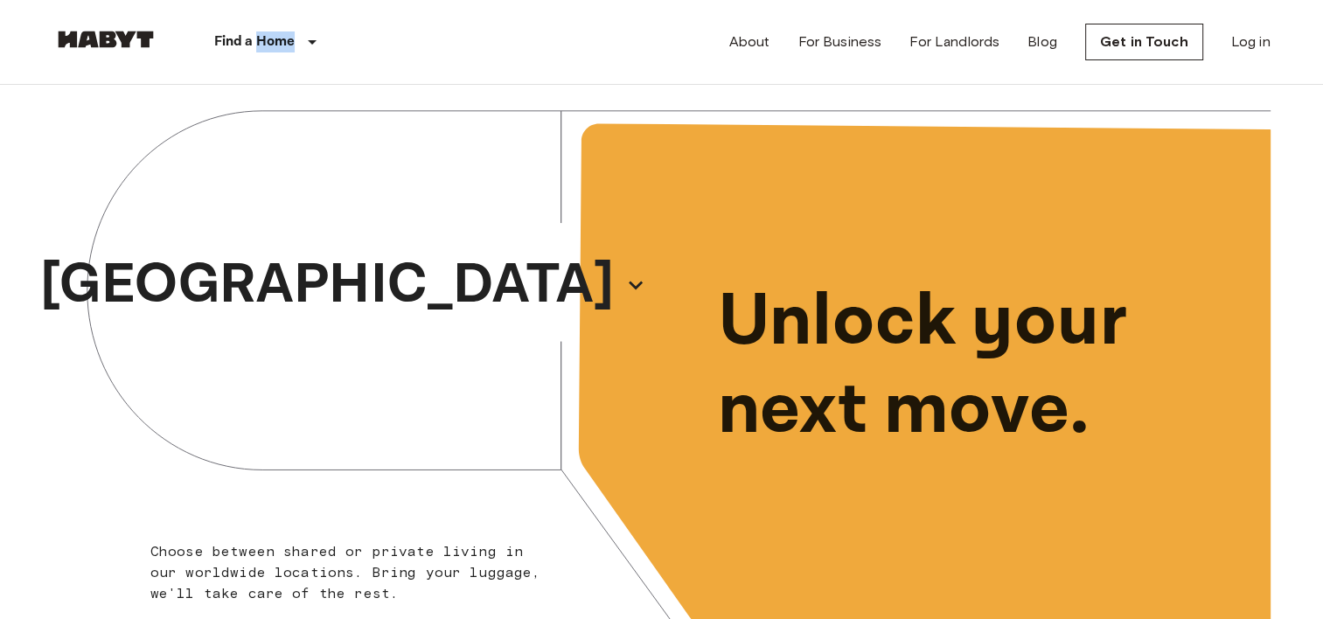
click at [288, 45] on p "Find a Home" at bounding box center [254, 41] width 81 height 21
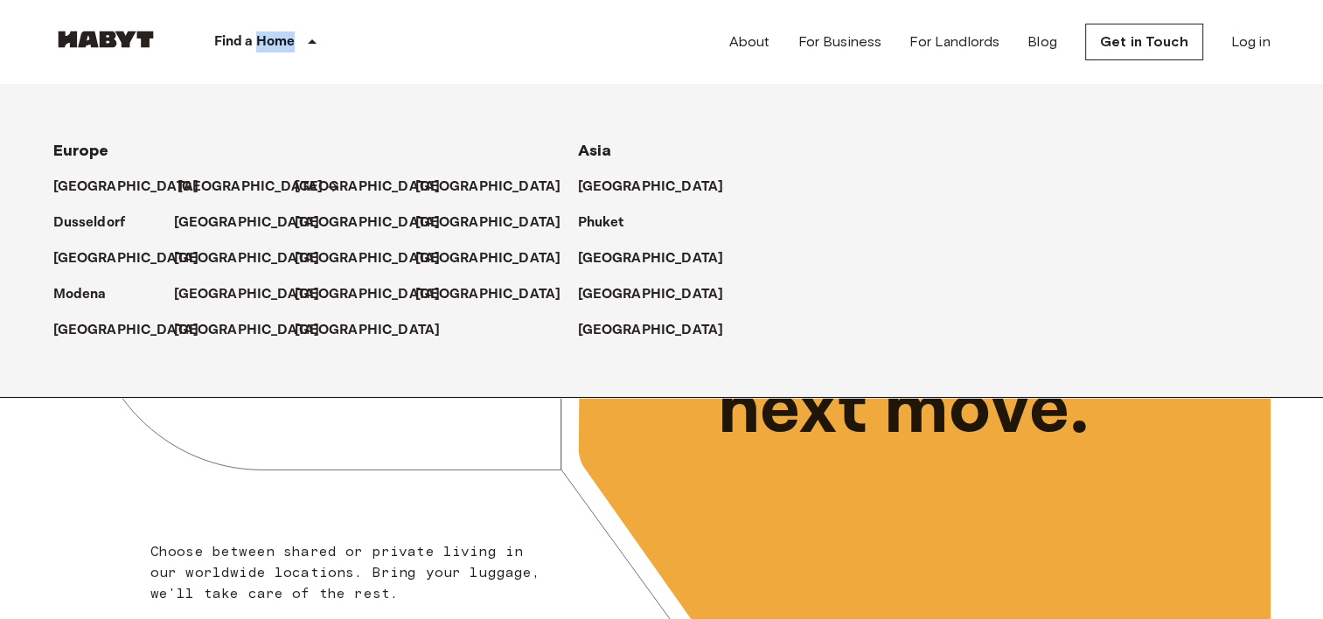
drag, startPoint x: 288, startPoint y: 45, endPoint x: 176, endPoint y: 182, distance: 177.2
click at [178, 182] on p "[GEOGRAPHIC_DATA]" at bounding box center [251, 187] width 146 height 21
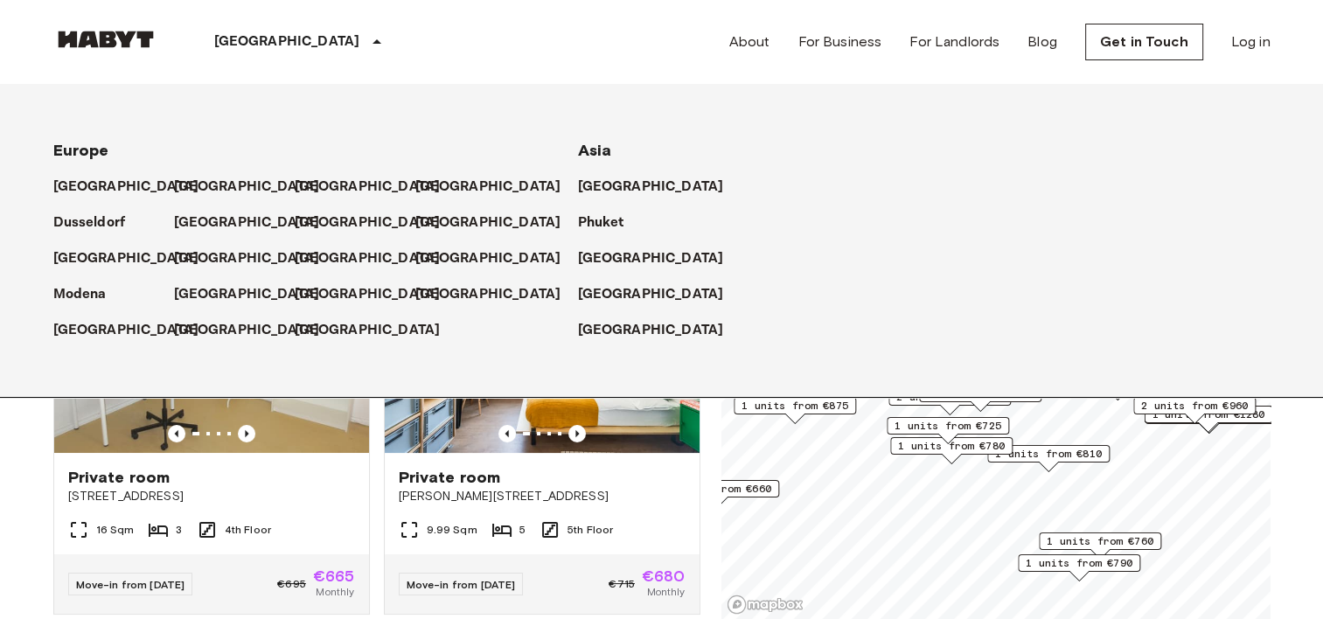
click at [366, 48] on icon at bounding box center [376, 41] width 21 height 21
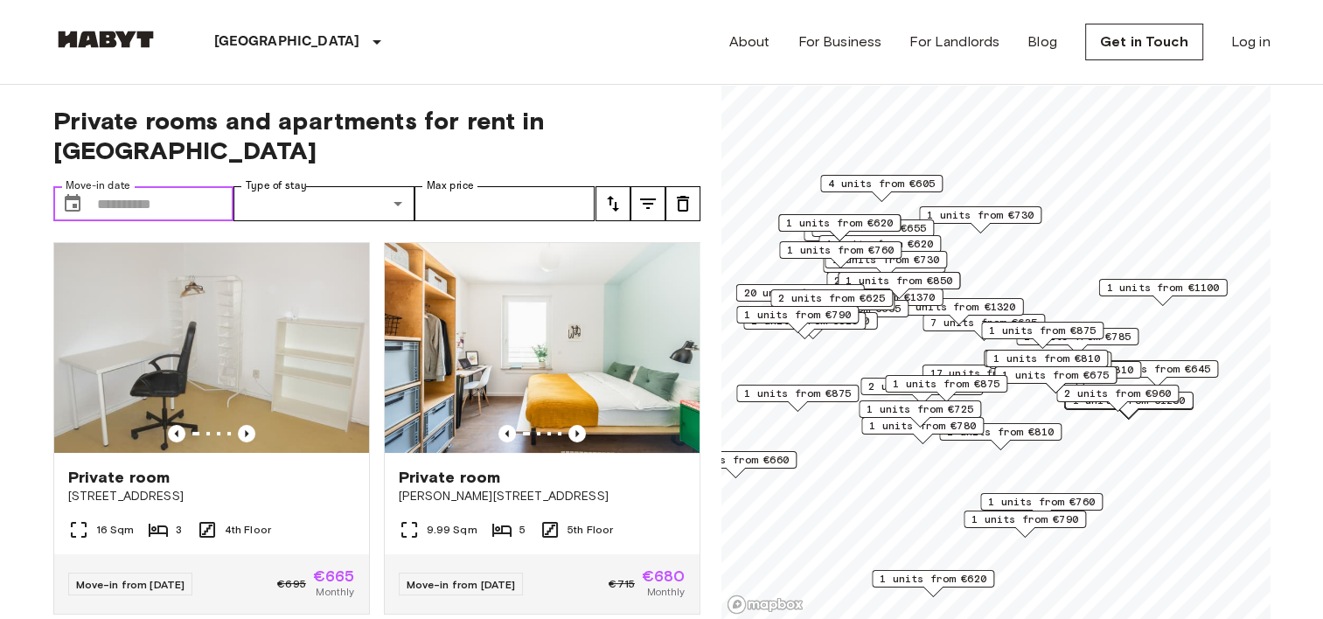
click at [192, 186] on input "Move-in date" at bounding box center [165, 203] width 137 height 35
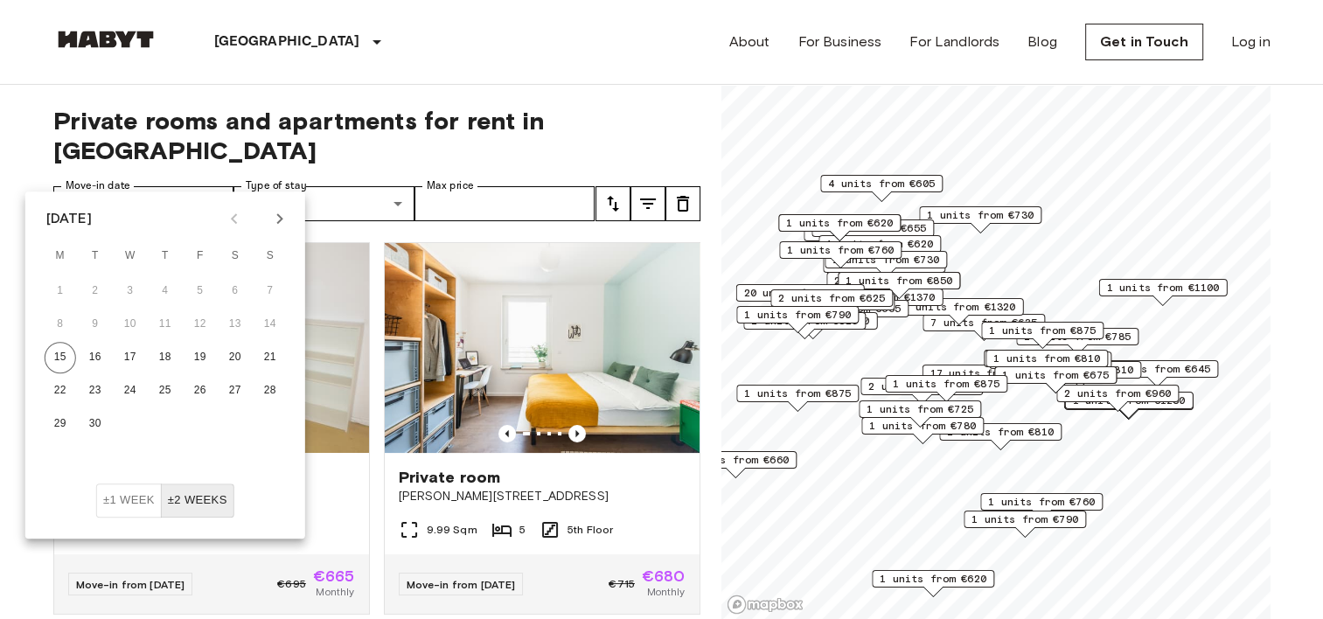
click at [280, 225] on icon "Next month" at bounding box center [279, 218] width 21 height 21
click at [130, 293] on button "1" at bounding box center [130, 291] width 31 height 31
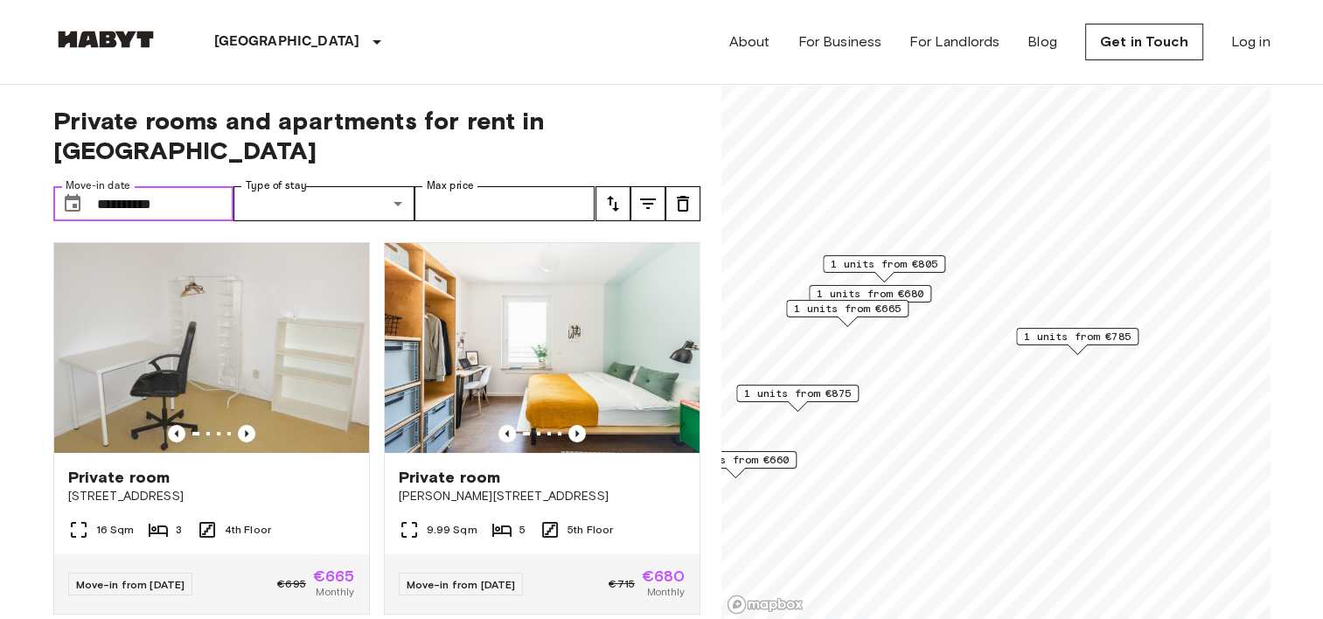
click at [201, 186] on input "**********" at bounding box center [165, 203] width 137 height 35
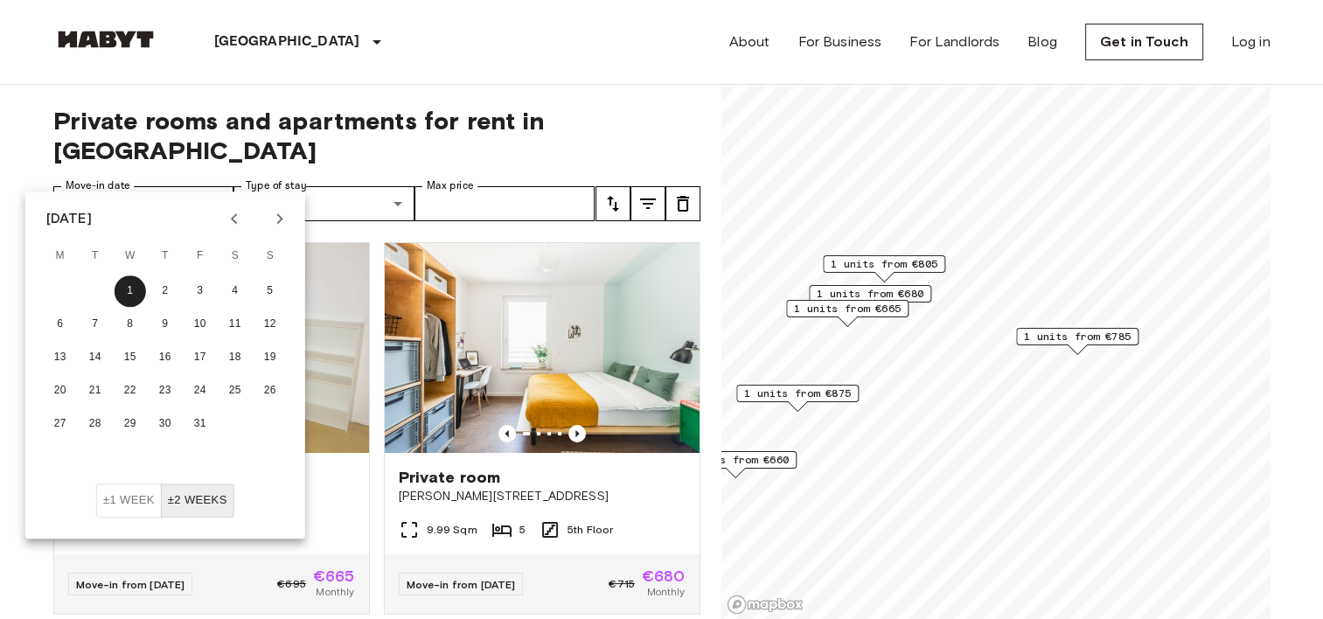
click at [198, 509] on button "±2 weeks" at bounding box center [197, 501] width 73 height 34
click at [136, 501] on button "±1 week" at bounding box center [129, 501] width 66 height 34
click at [241, 227] on icon "Previous month" at bounding box center [234, 218] width 21 height 21
click at [62, 361] on button "15" at bounding box center [60, 357] width 31 height 31
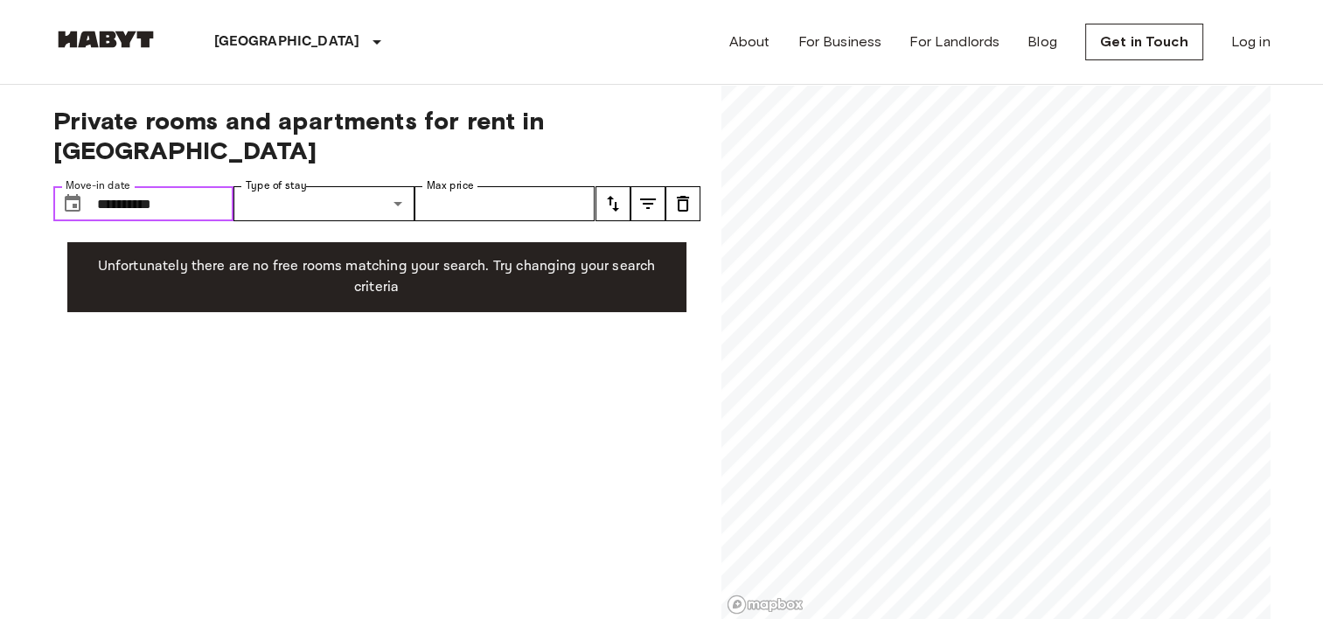
click at [206, 186] on input "**********" at bounding box center [165, 203] width 137 height 35
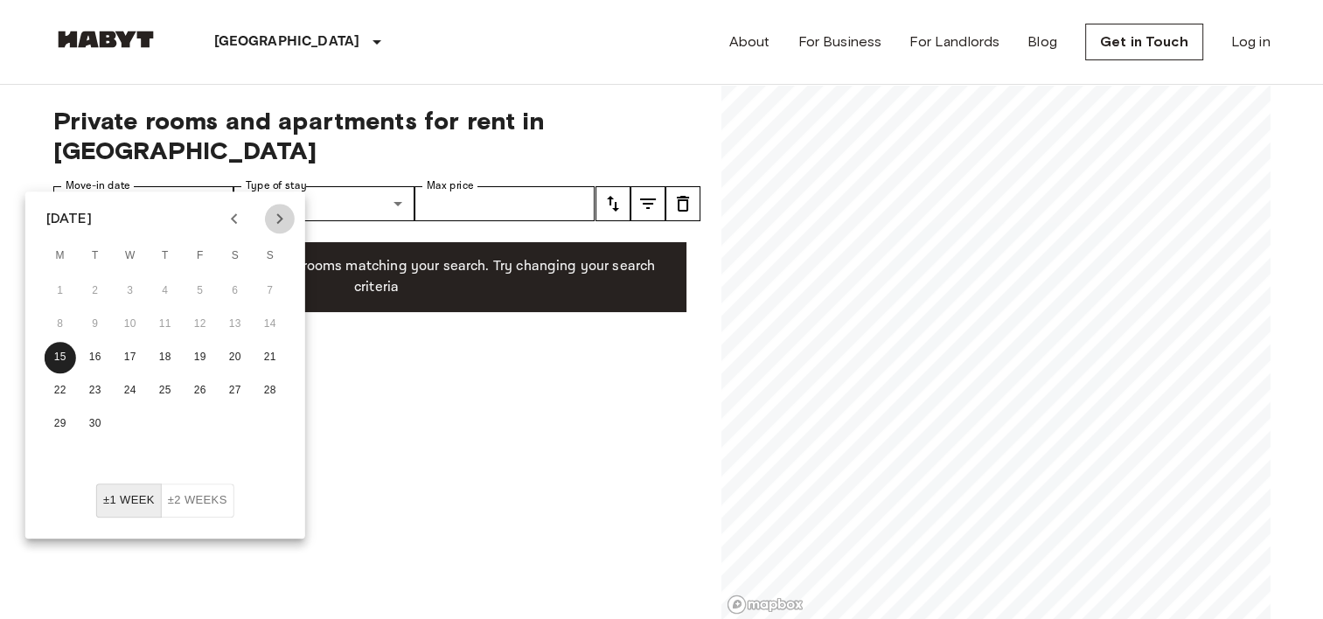
click at [276, 223] on icon "Next month" at bounding box center [279, 218] width 21 height 21
click at [231, 296] on button "1" at bounding box center [235, 291] width 31 height 31
type input "**********"
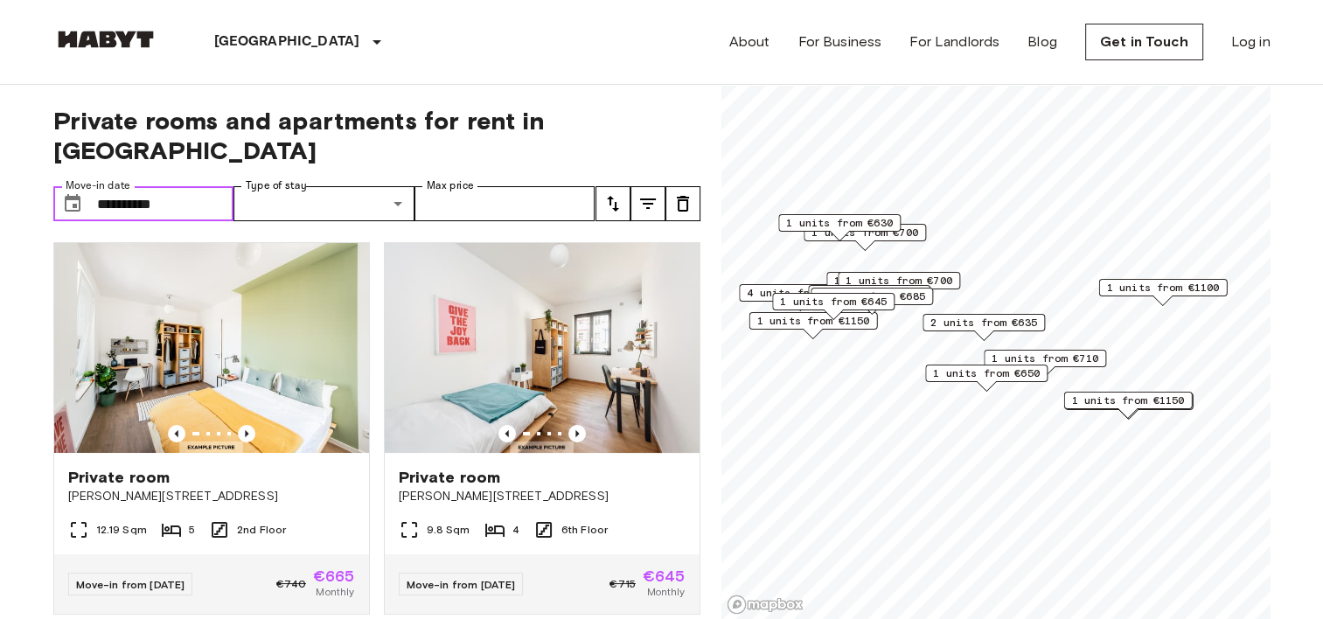
click at [154, 186] on input "**********" at bounding box center [165, 203] width 137 height 35
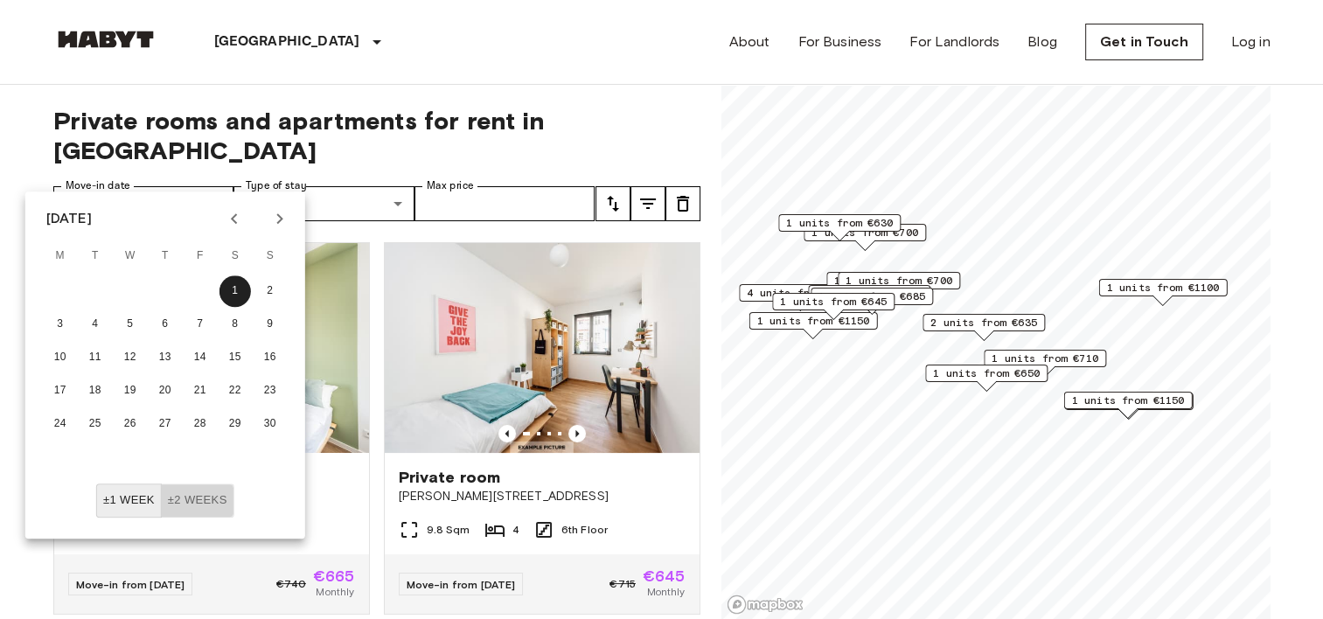
click at [203, 496] on button "±2 weeks" at bounding box center [197, 501] width 73 height 34
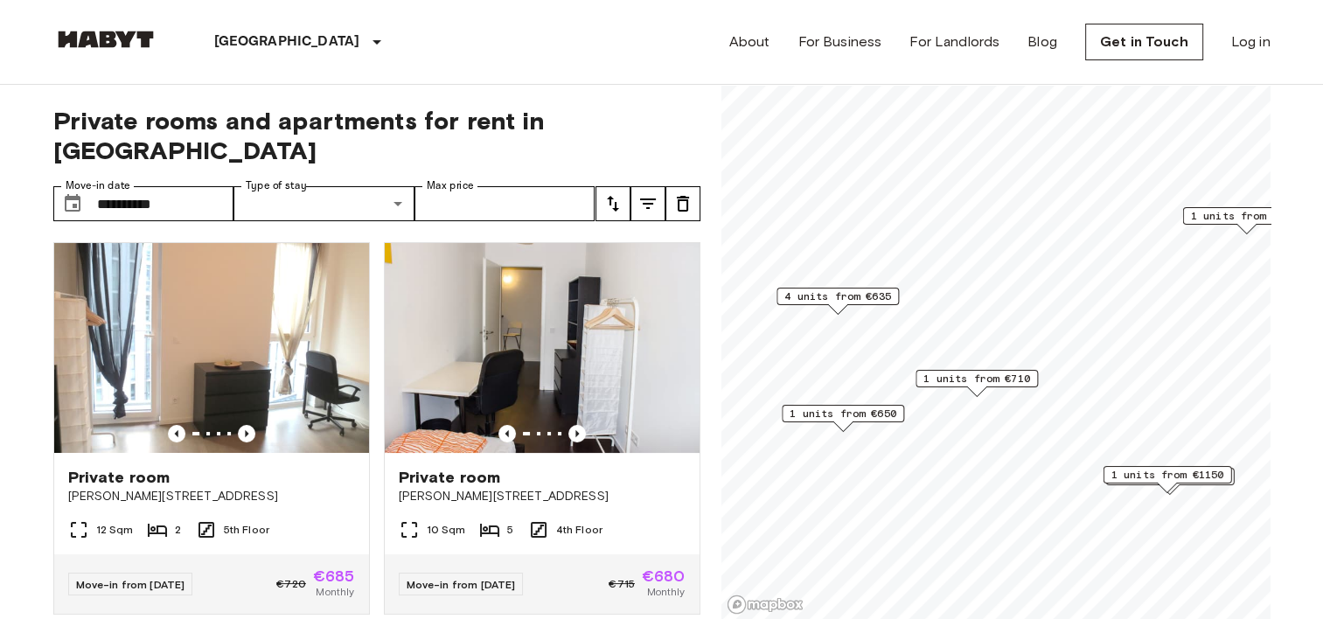
click at [973, 380] on span "1 units from €710" at bounding box center [977, 379] width 107 height 16
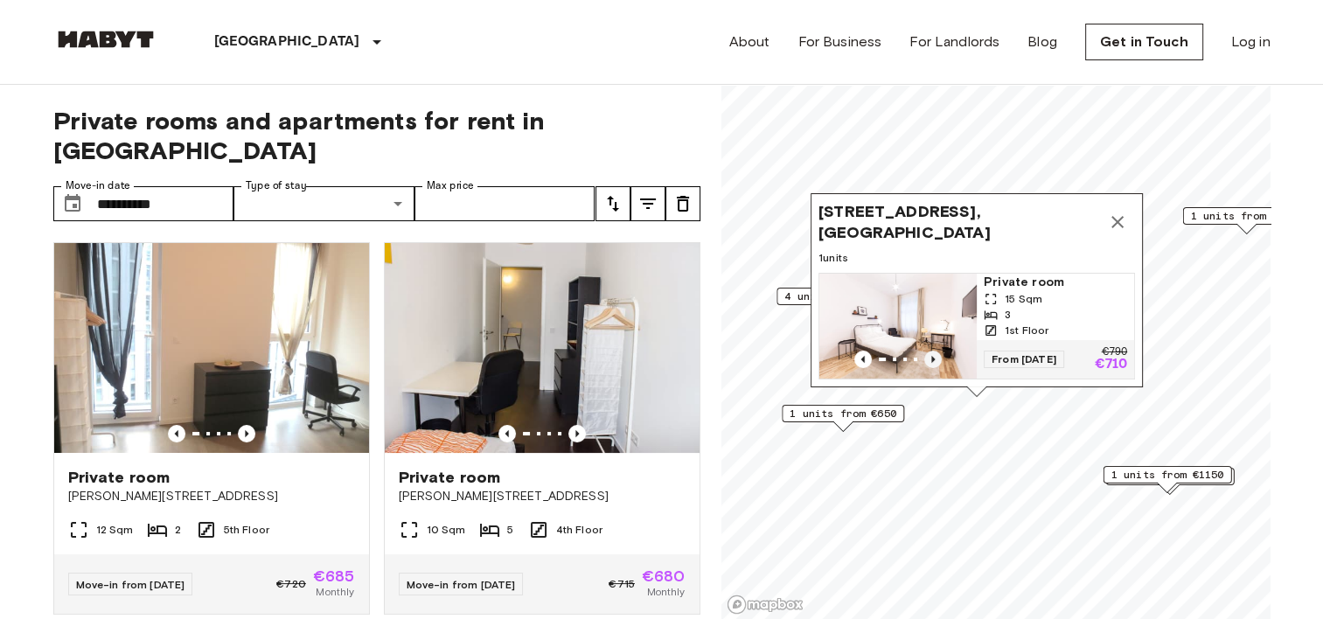
click at [938, 351] on icon "Previous image" at bounding box center [933, 359] width 17 height 17
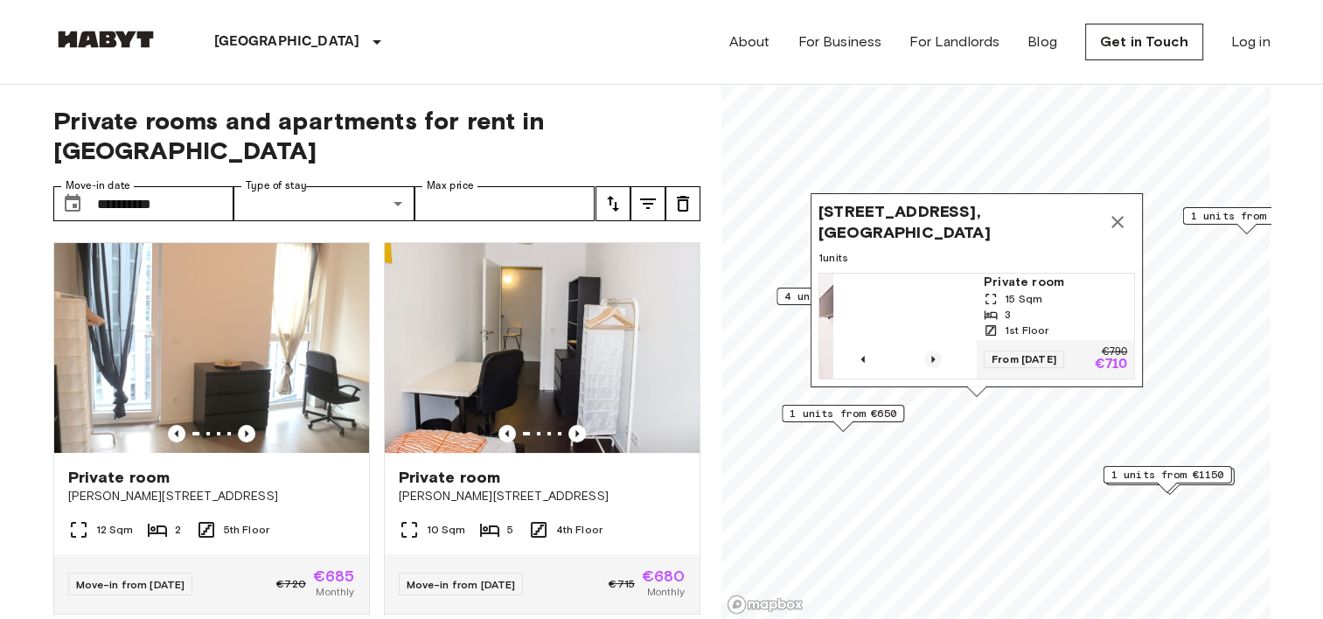
click at [938, 351] on icon "Previous image" at bounding box center [933, 359] width 17 height 17
click at [883, 415] on span "1 units from €650" at bounding box center [843, 414] width 107 height 16
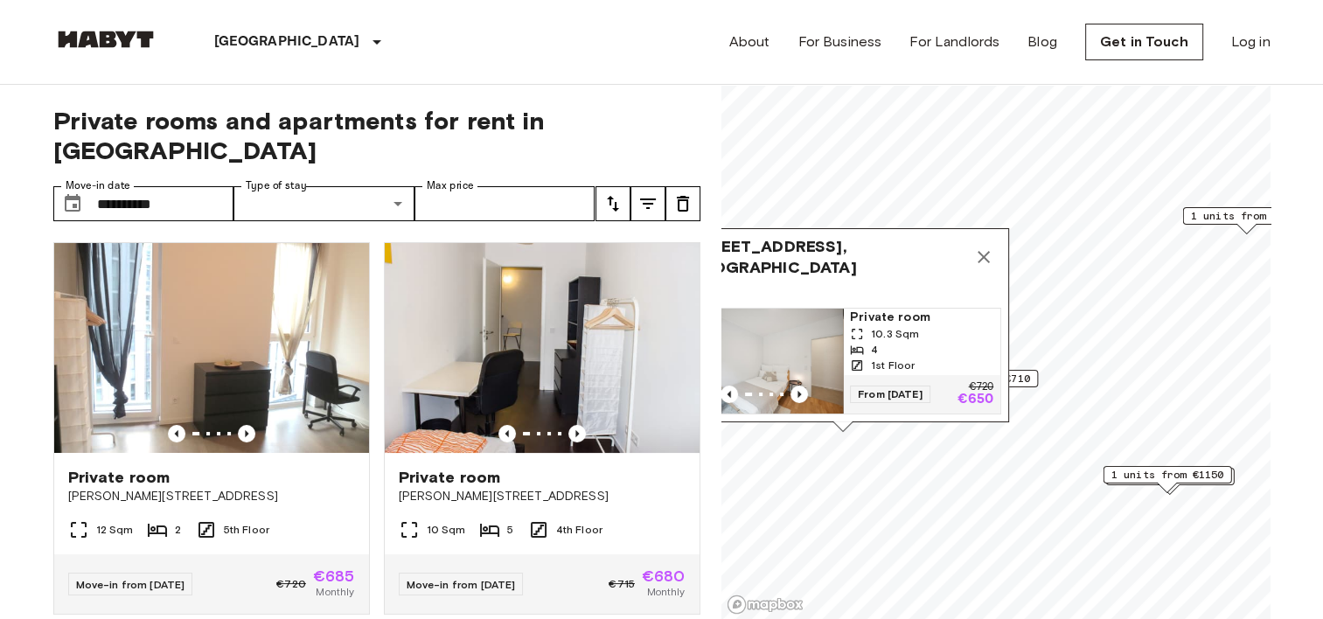
click at [995, 240] on button "Map marker" at bounding box center [983, 257] width 35 height 35
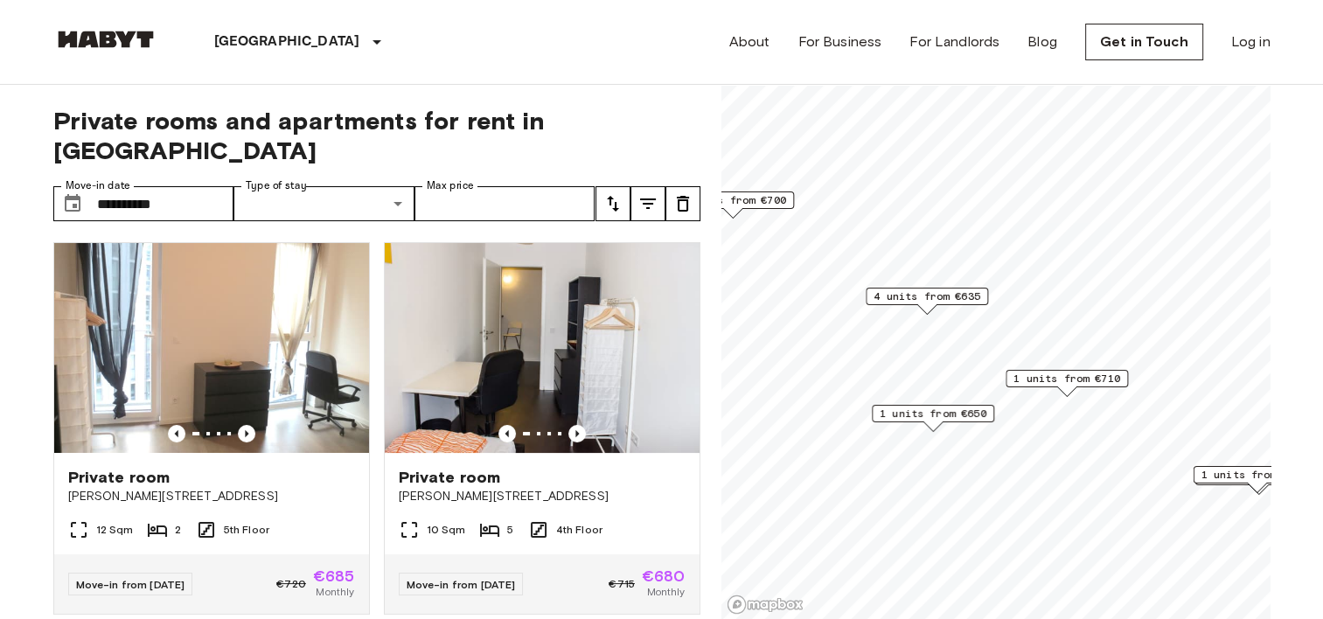
click at [966, 296] on span "4 units from €635" at bounding box center [927, 297] width 107 height 16
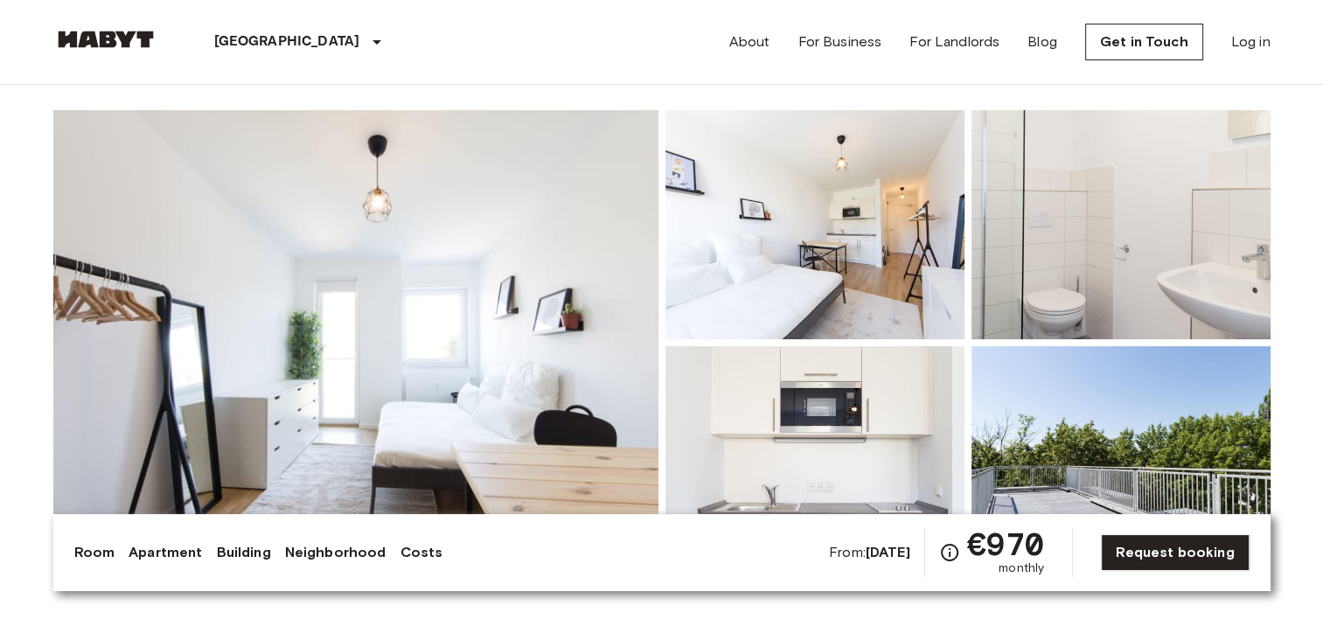
scroll to position [175, 0]
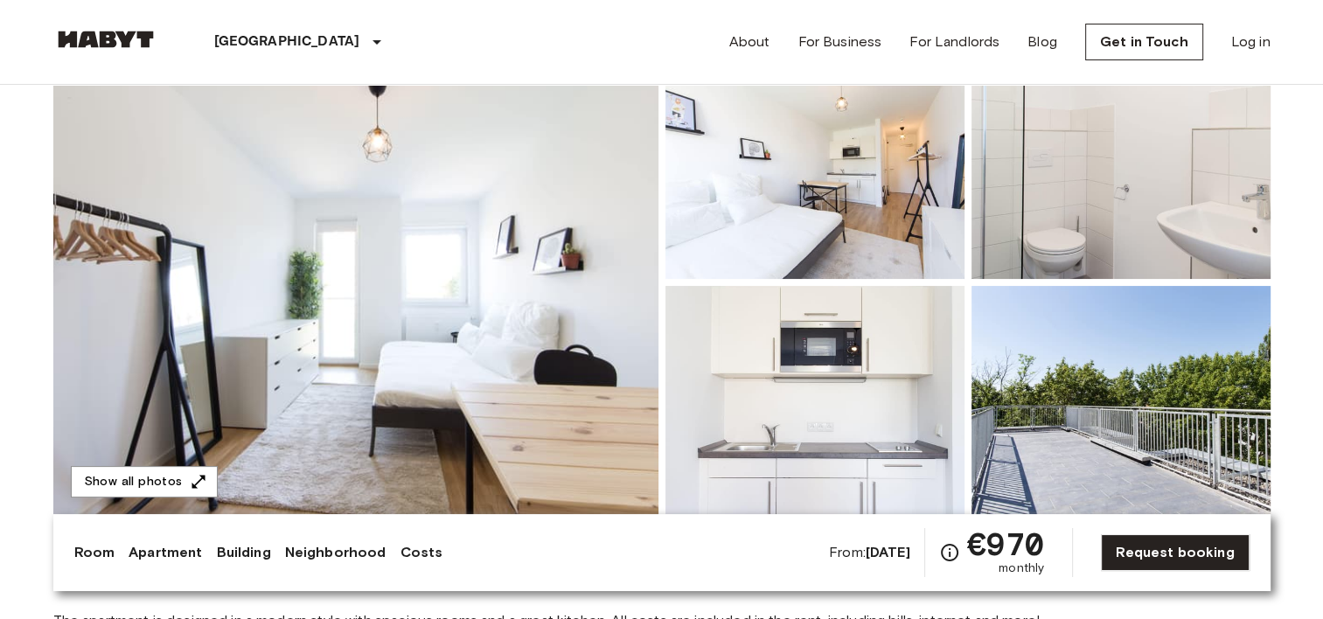
click at [527, 290] on img at bounding box center [355, 282] width 605 height 465
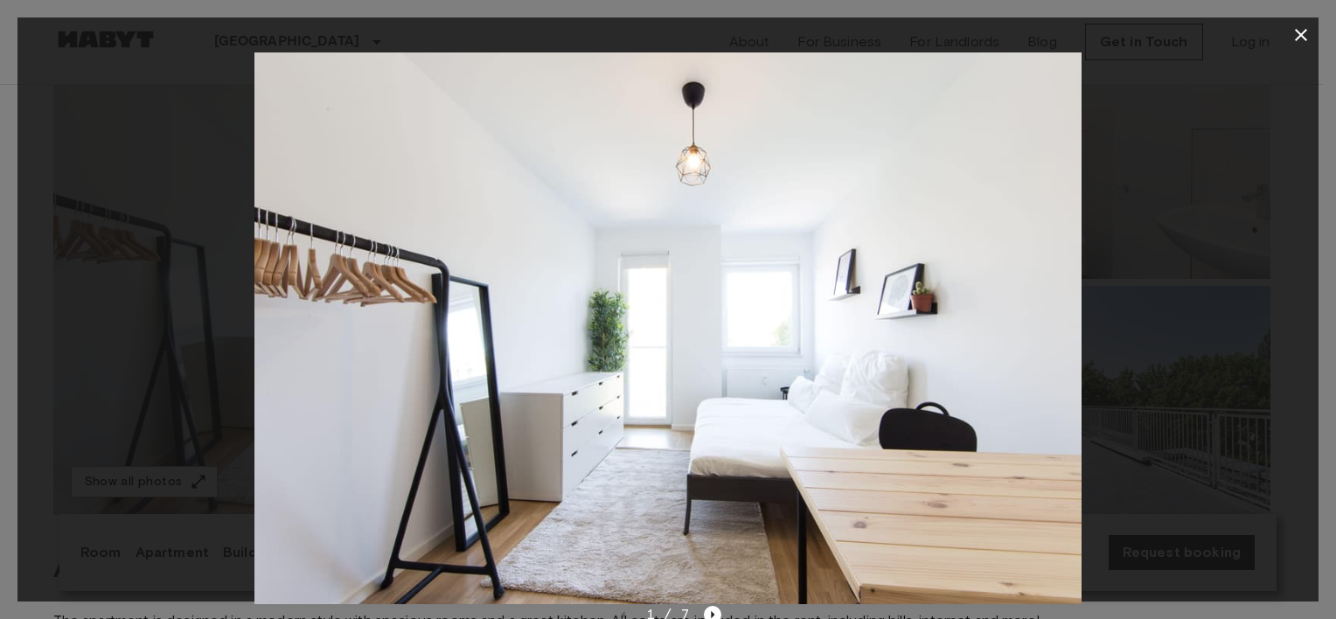
click at [1022, 406] on img at bounding box center [668, 328] width 827 height 552
click at [715, 606] on icon "Next image" at bounding box center [712, 614] width 17 height 17
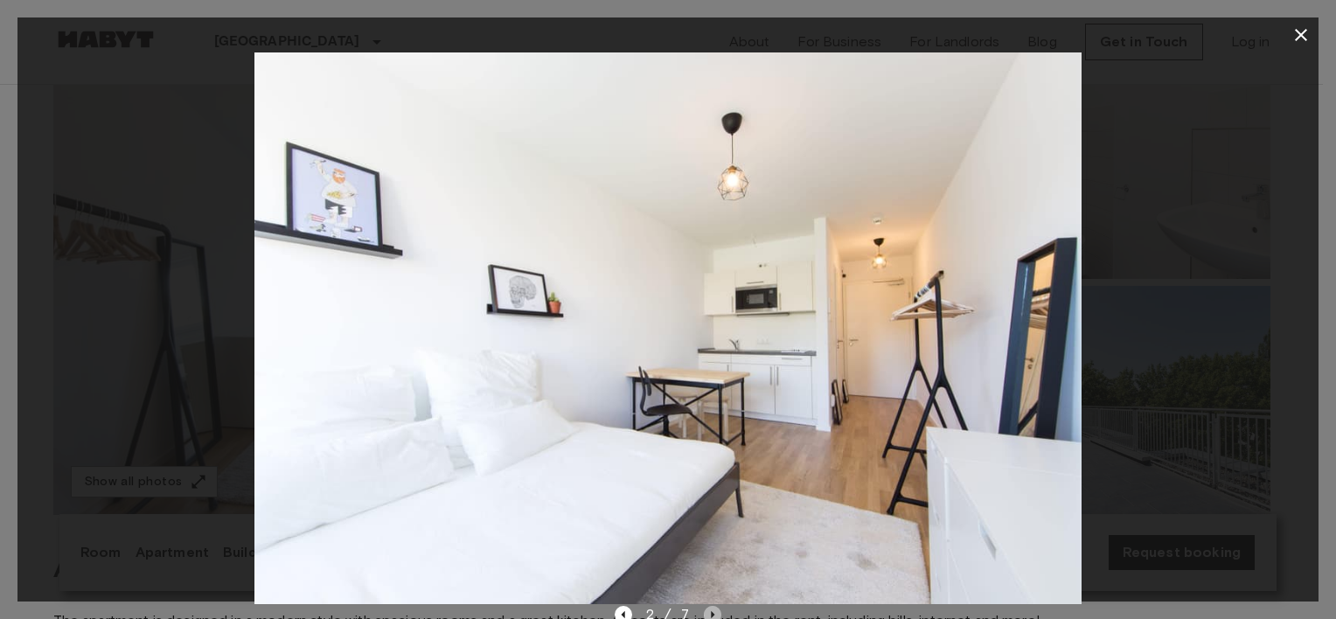
click at [715, 606] on icon "Next image" at bounding box center [712, 614] width 17 height 17
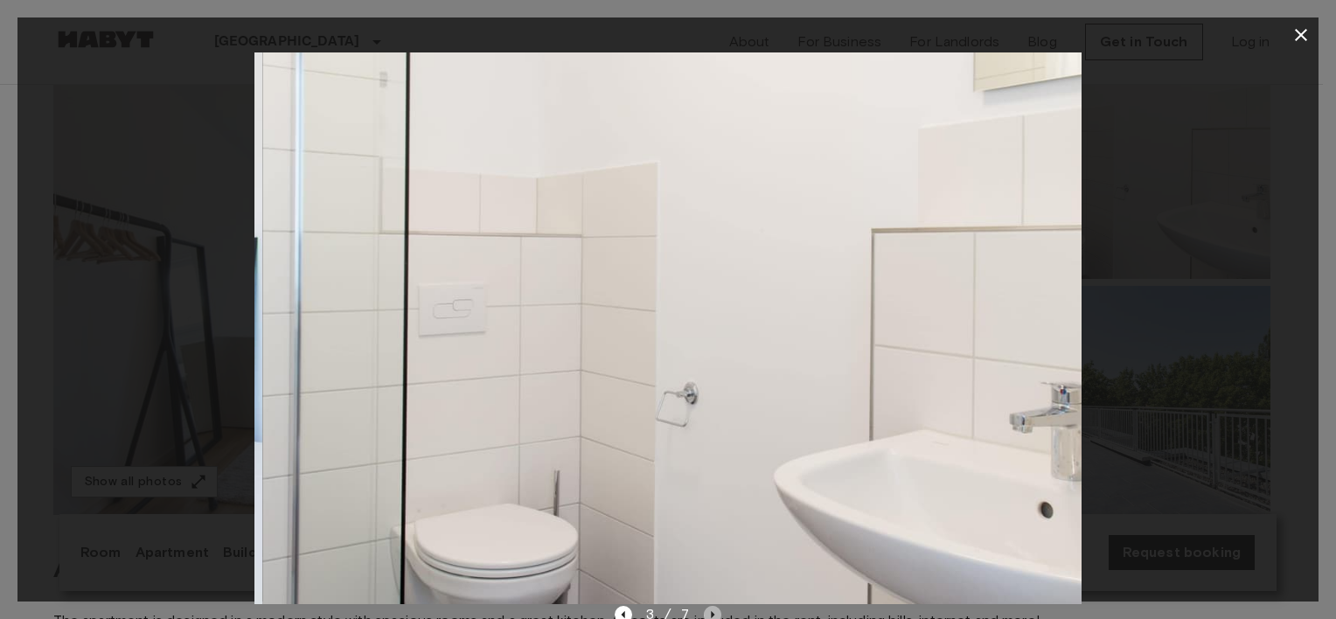
click at [715, 606] on icon "Next image" at bounding box center [712, 614] width 17 height 17
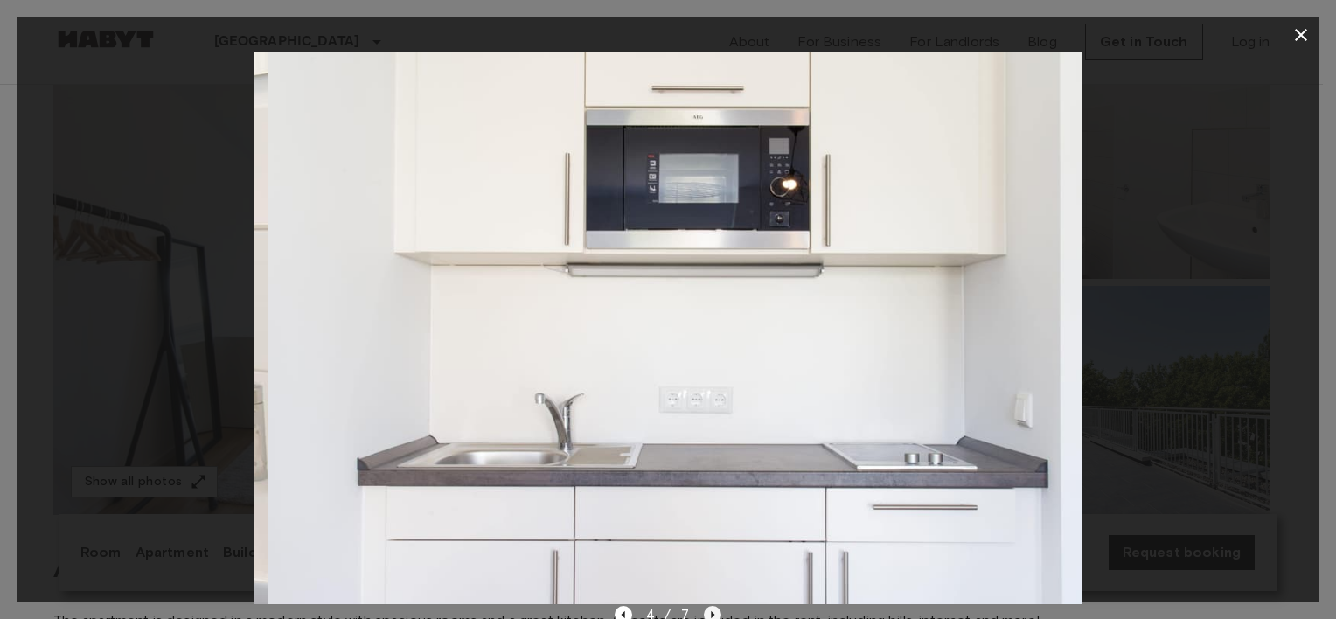
click at [715, 606] on icon "Next image" at bounding box center [712, 614] width 17 height 17
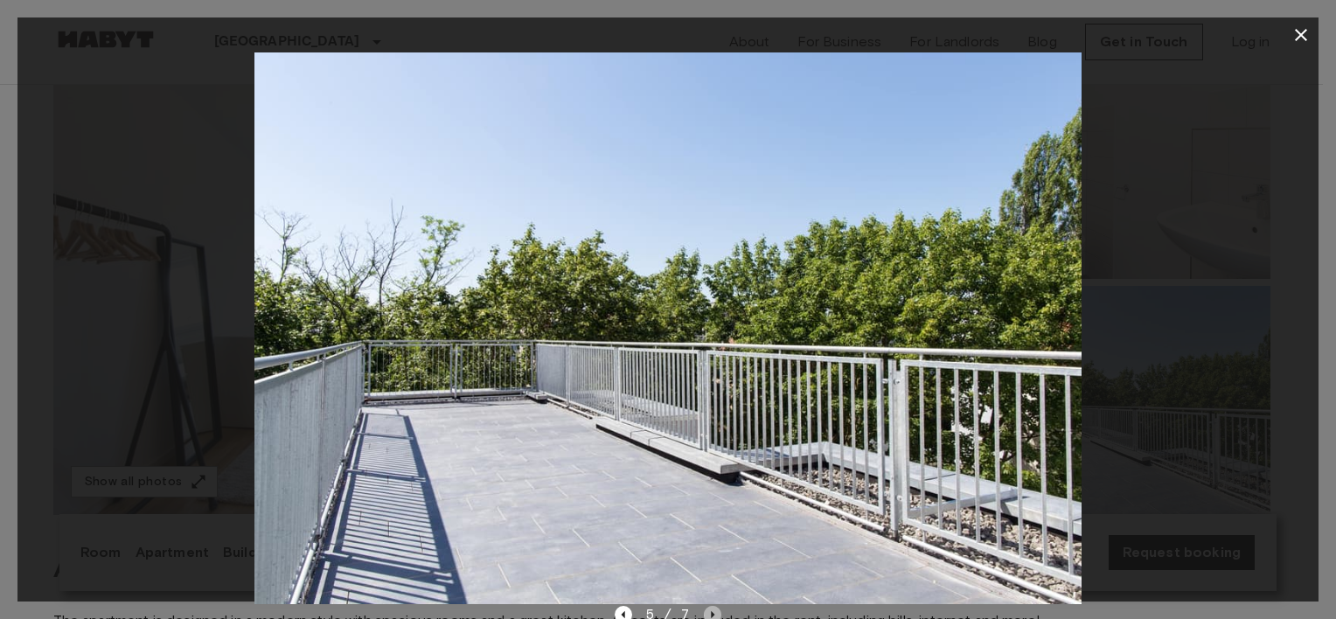
click at [715, 606] on icon "Next image" at bounding box center [712, 614] width 17 height 17
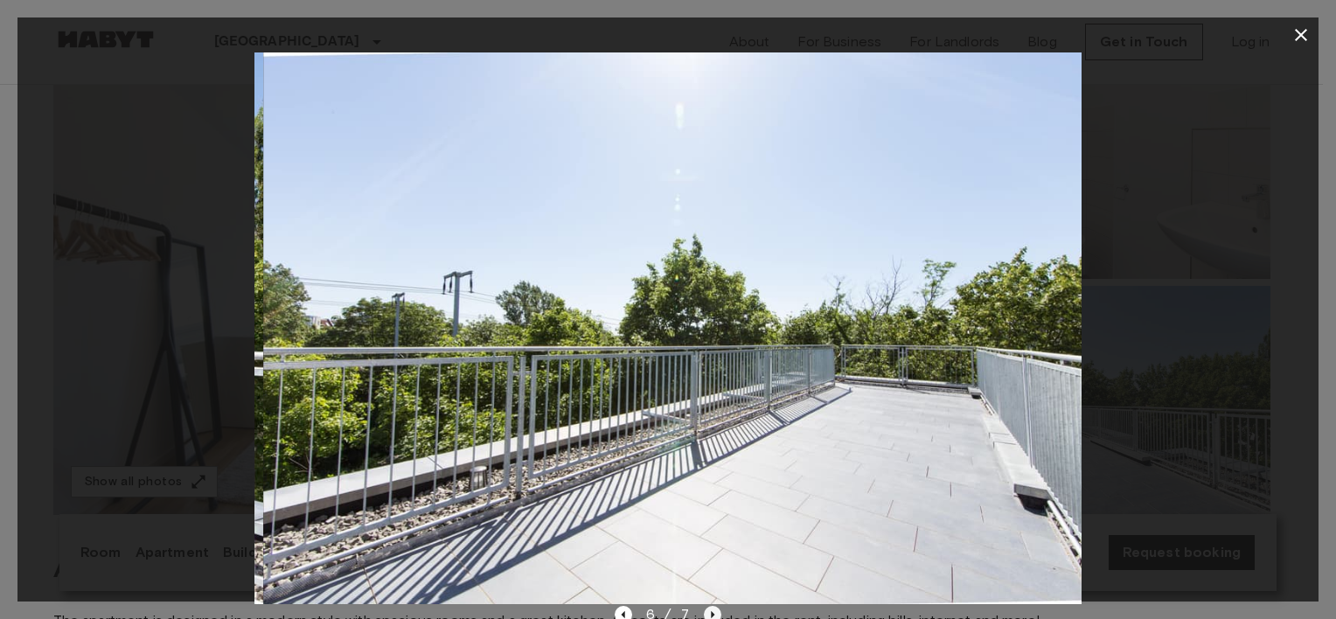
click at [715, 606] on icon "Next image" at bounding box center [712, 614] width 17 height 17
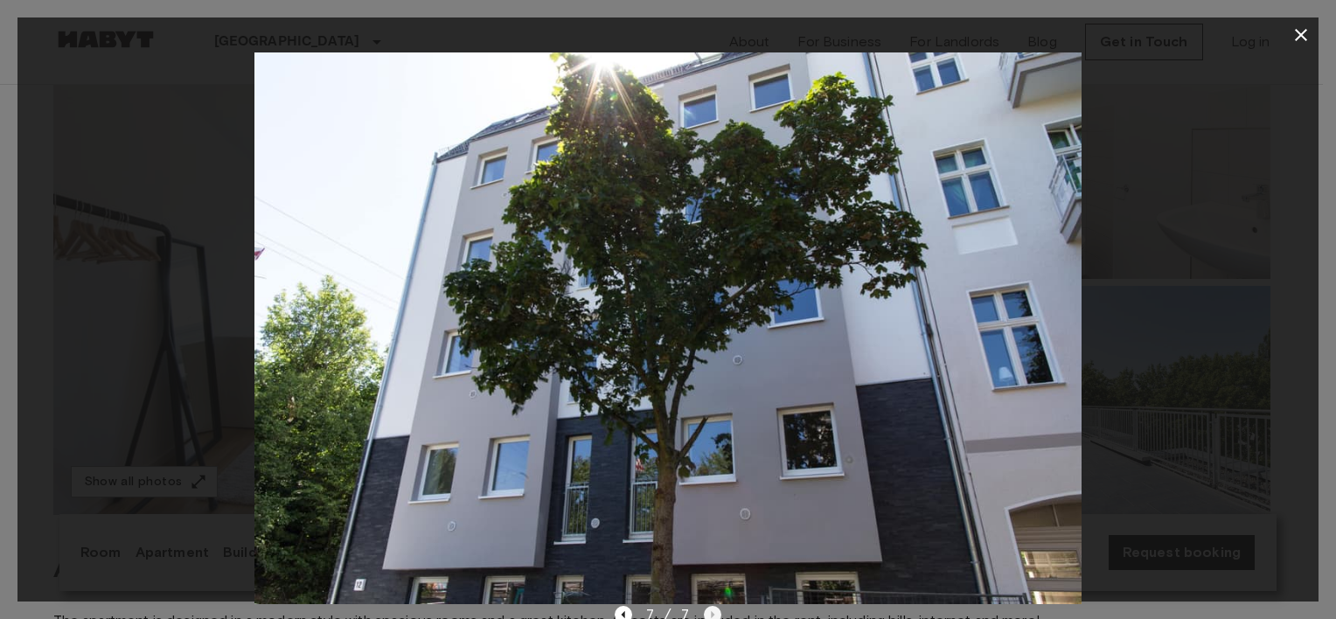
click at [715, 606] on div "7 / 7" at bounding box center [669, 614] width 108 height 21
click at [1246, 395] on div at bounding box center [667, 328] width 1301 height 552
click at [1309, 29] on icon "button" at bounding box center [1301, 34] width 21 height 21
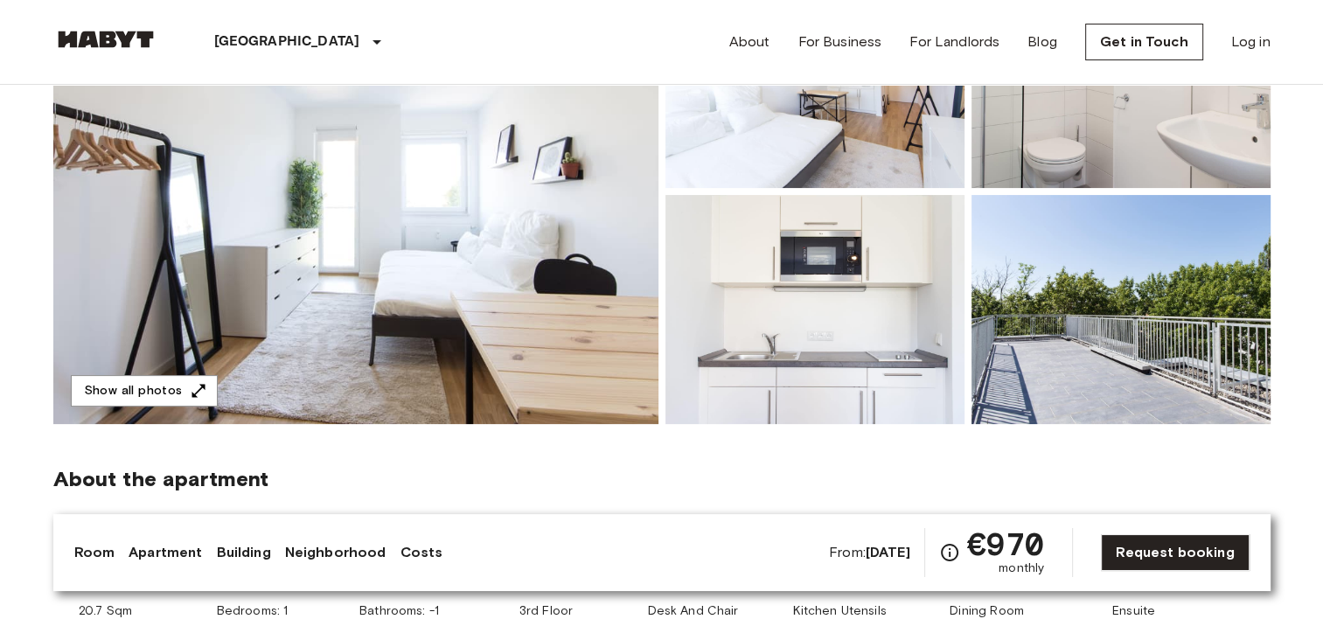
scroll to position [262, 0]
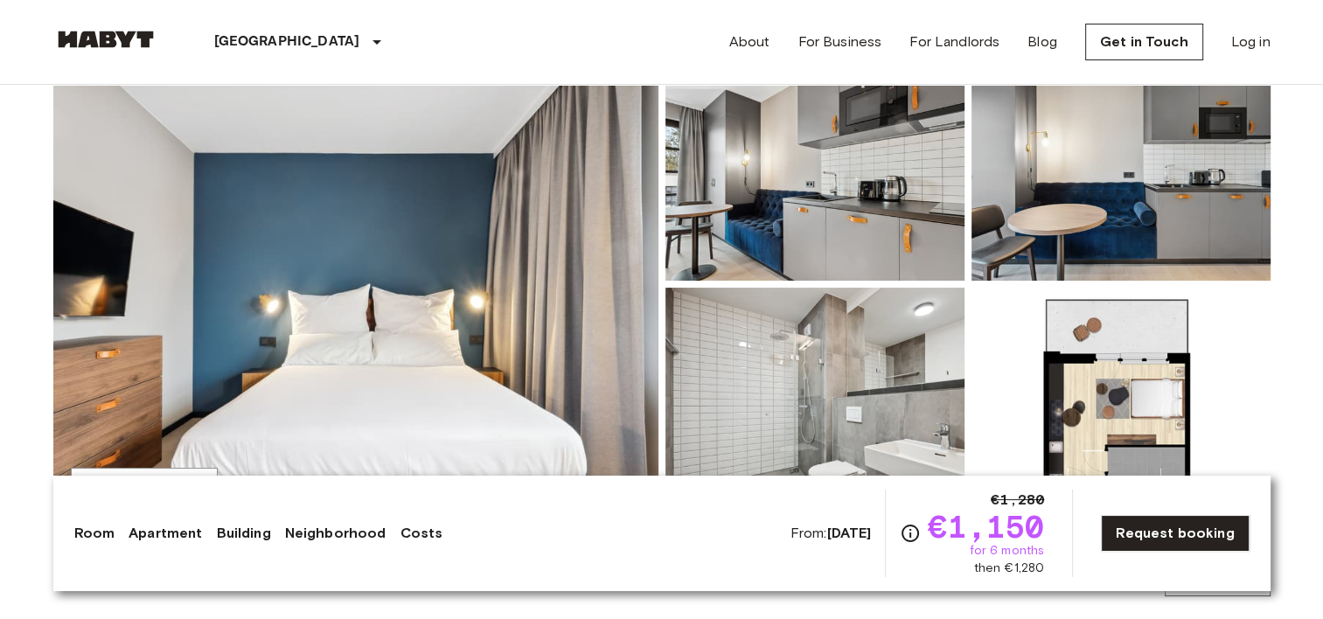
scroll to position [262, 0]
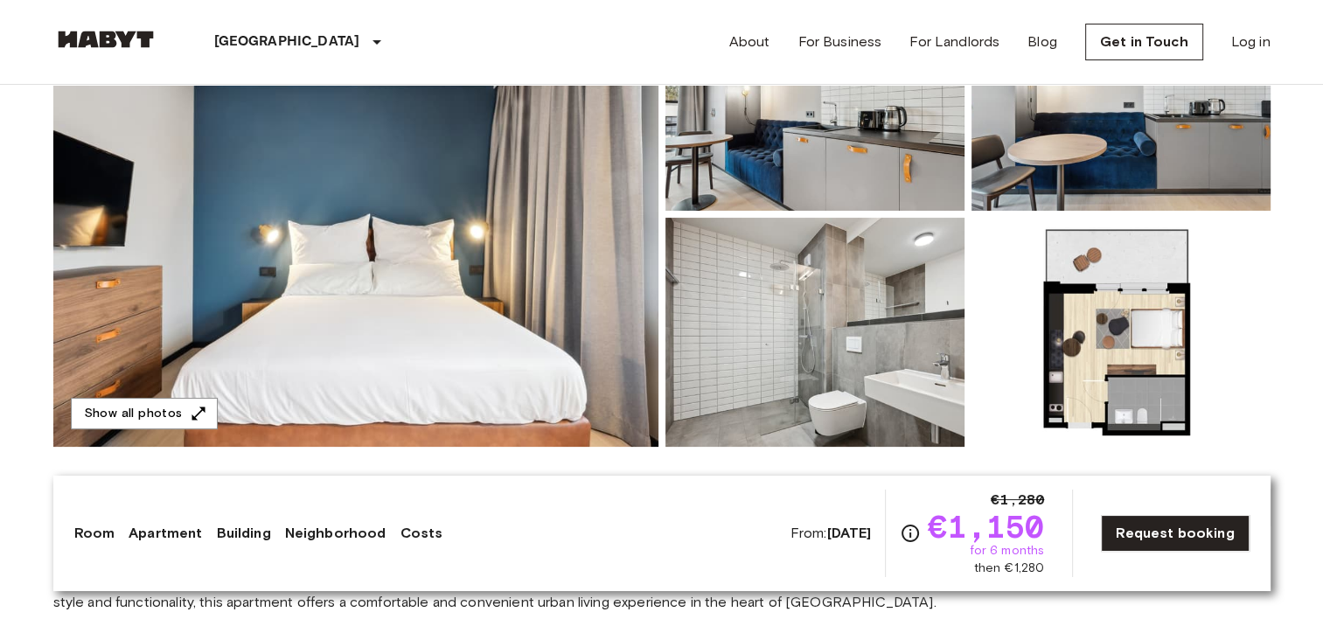
click at [426, 273] on img at bounding box center [355, 214] width 605 height 465
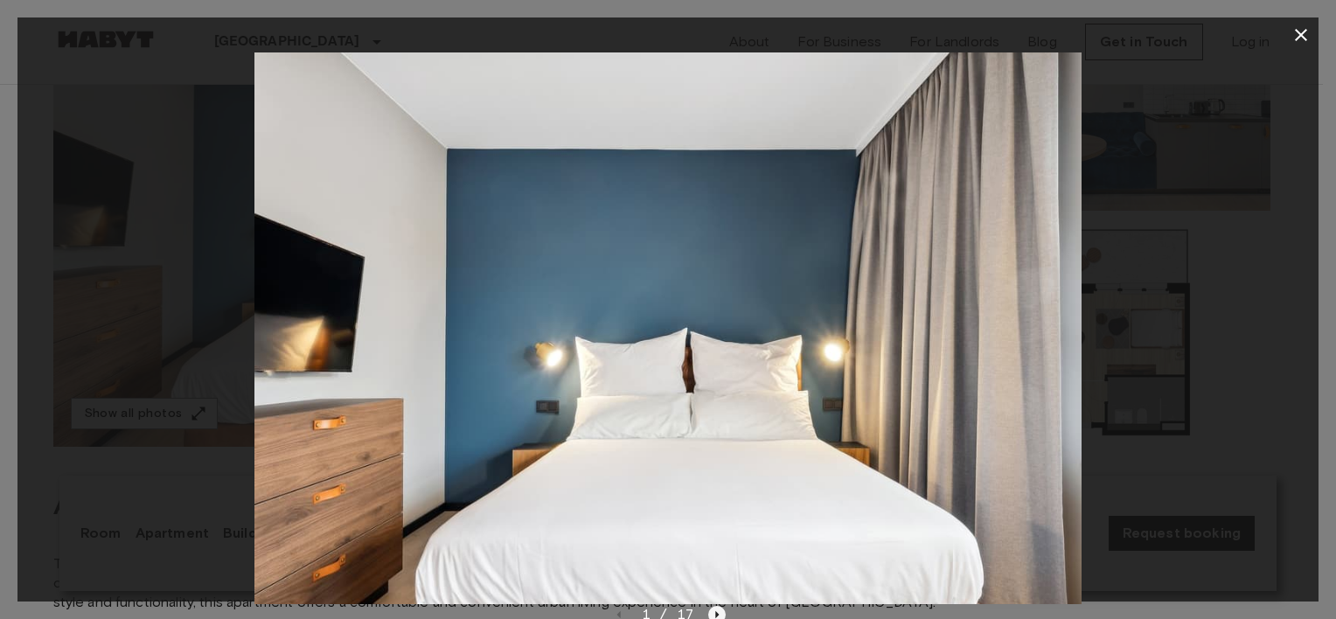
click at [716, 611] on icon "Next image" at bounding box center [716, 614] width 17 height 17
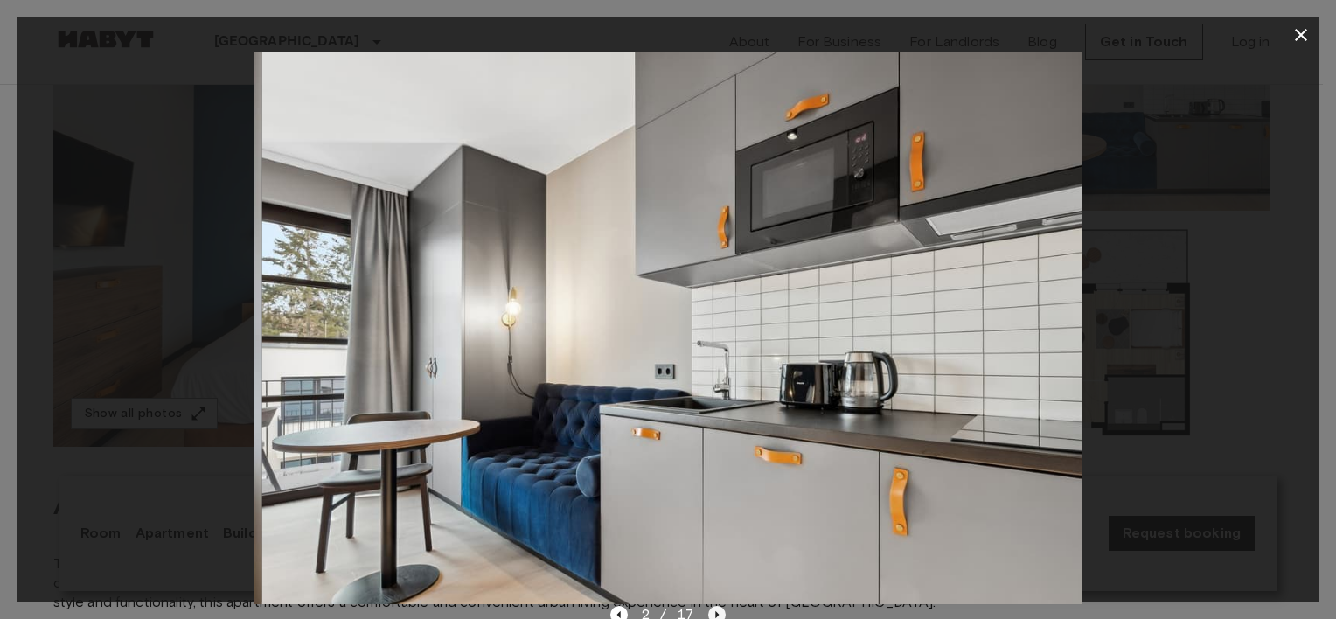
click at [716, 611] on icon "Next image" at bounding box center [716, 614] width 17 height 17
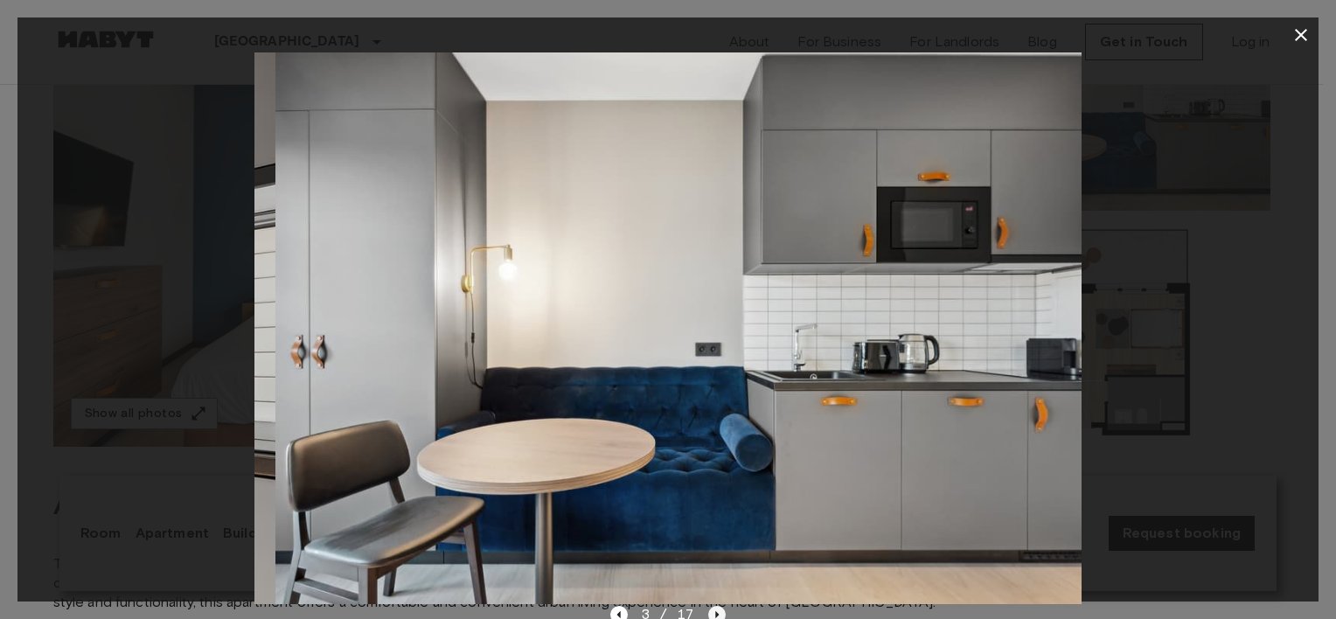
click at [716, 611] on icon "Next image" at bounding box center [716, 614] width 17 height 17
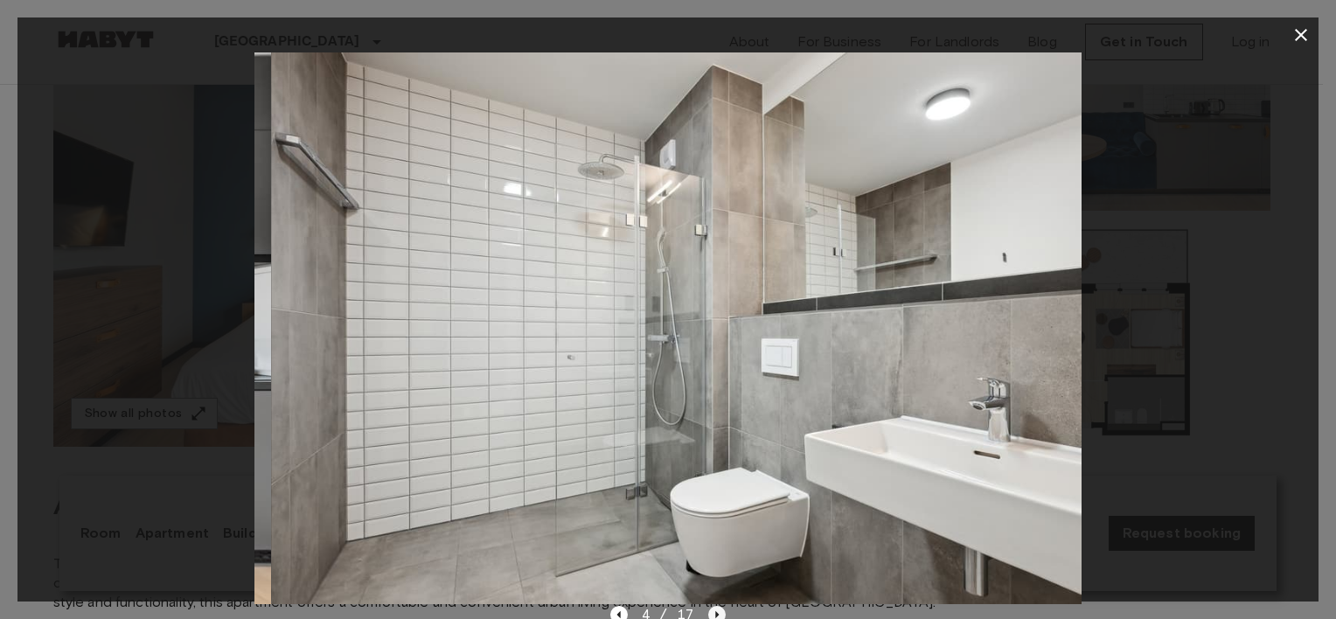
click at [716, 611] on icon "Next image" at bounding box center [716, 614] width 17 height 17
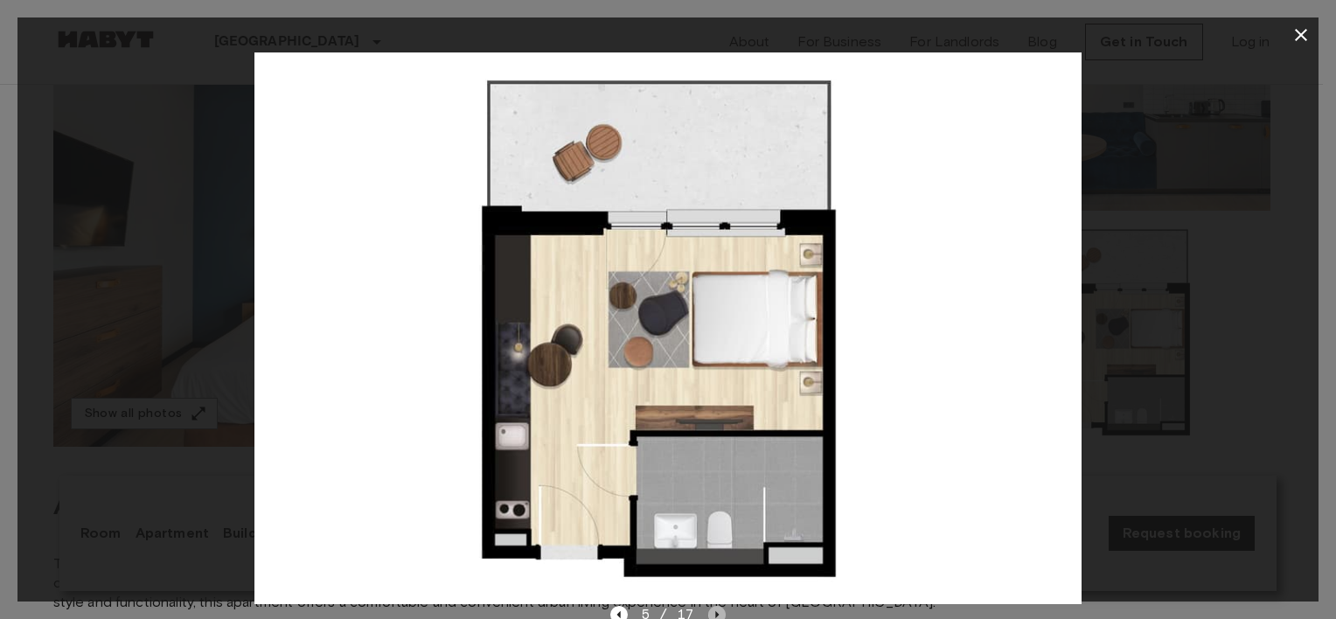
click at [716, 611] on icon "Next image" at bounding box center [716, 614] width 17 height 17
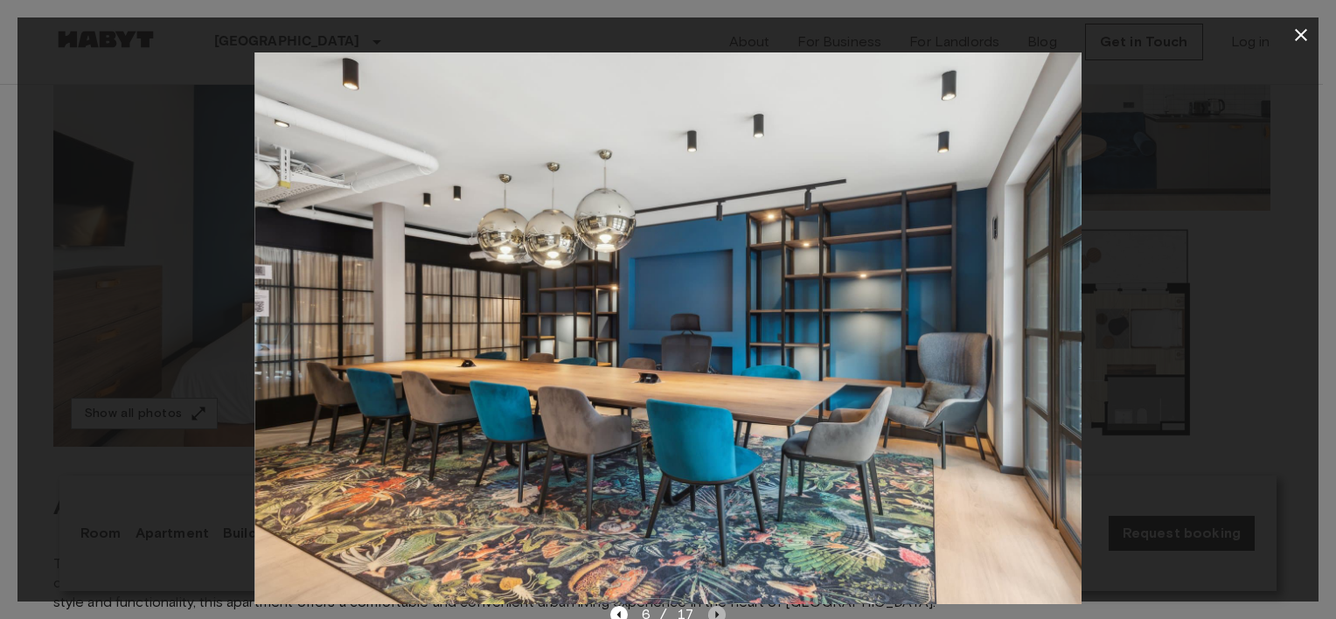
click at [716, 611] on icon "Next image" at bounding box center [716, 614] width 17 height 17
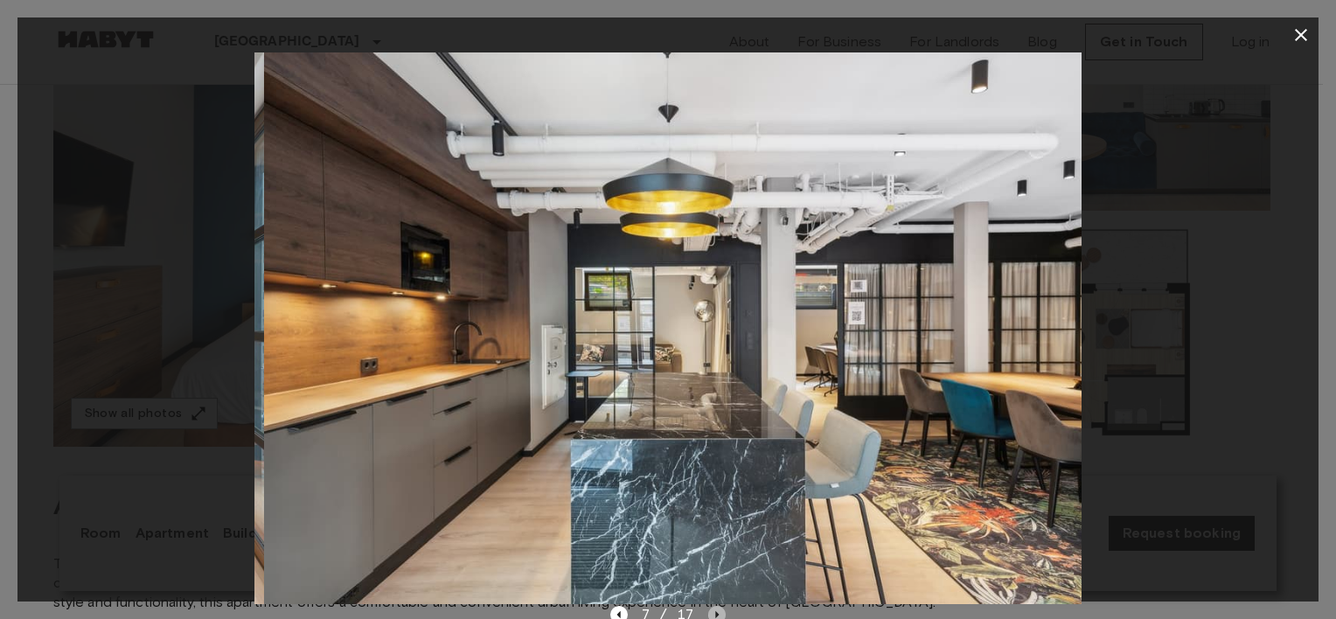
click at [716, 611] on icon "Next image" at bounding box center [716, 614] width 17 height 17
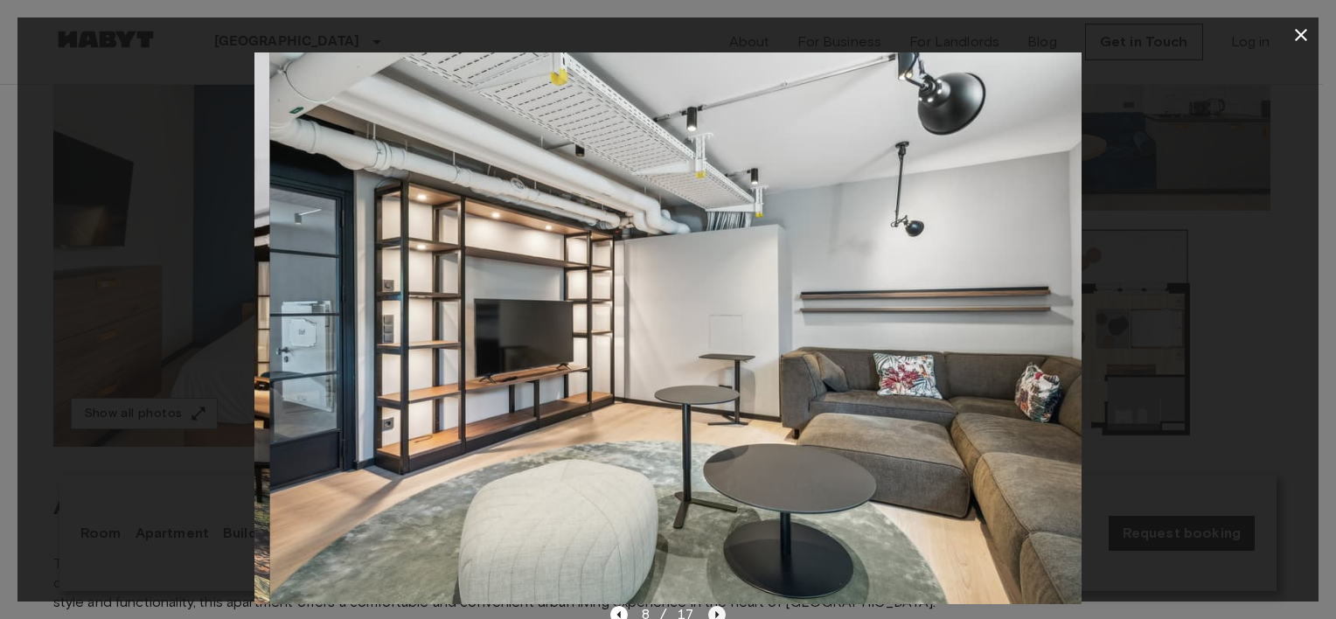
click at [716, 611] on icon "Next image" at bounding box center [716, 614] width 17 height 17
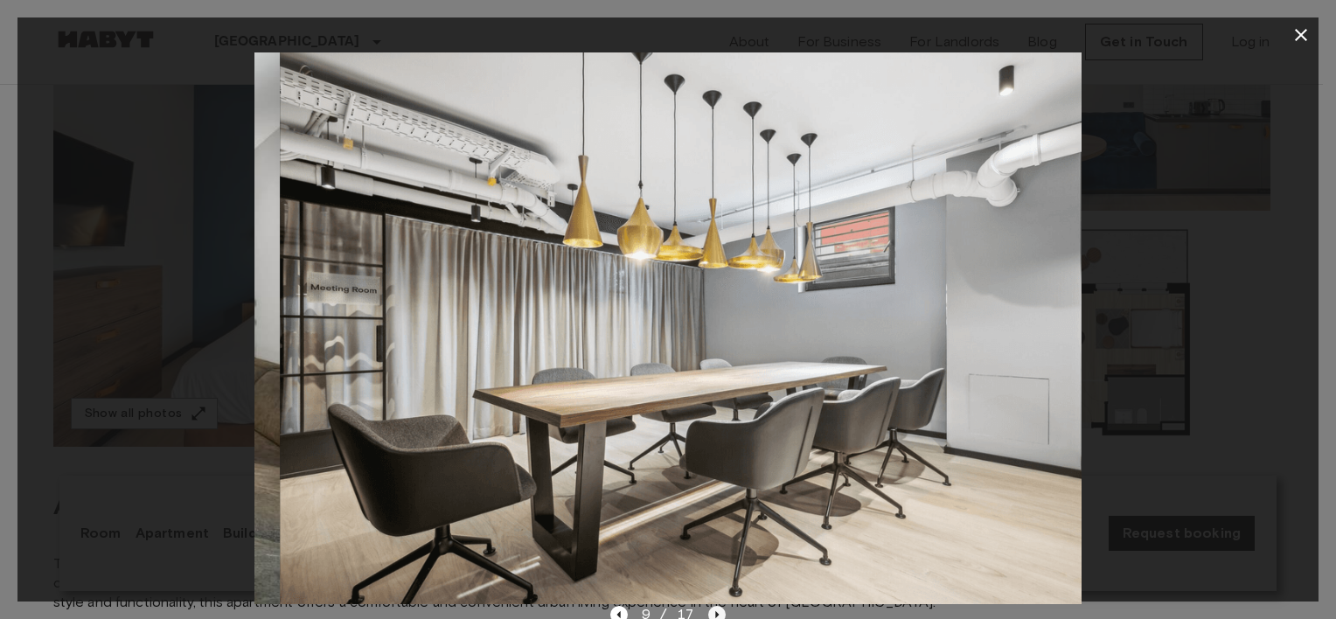
click at [716, 611] on icon "Next image" at bounding box center [716, 614] width 17 height 17
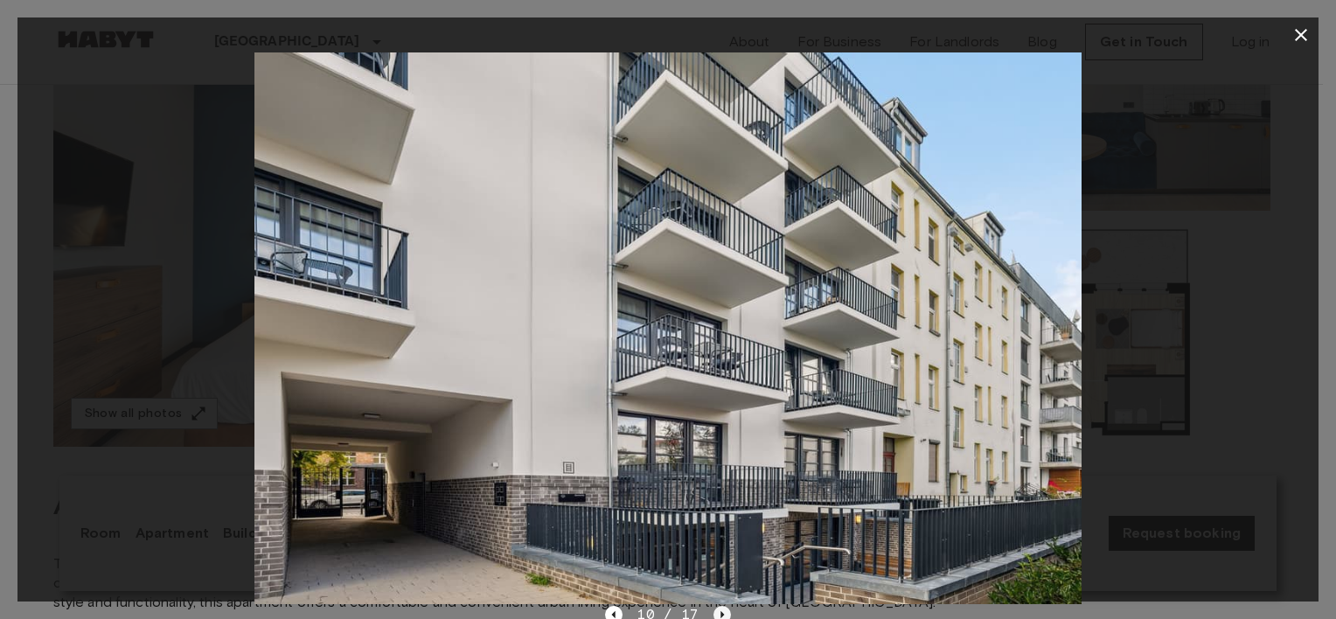
click at [716, 611] on icon "Next image" at bounding box center [722, 614] width 17 height 17
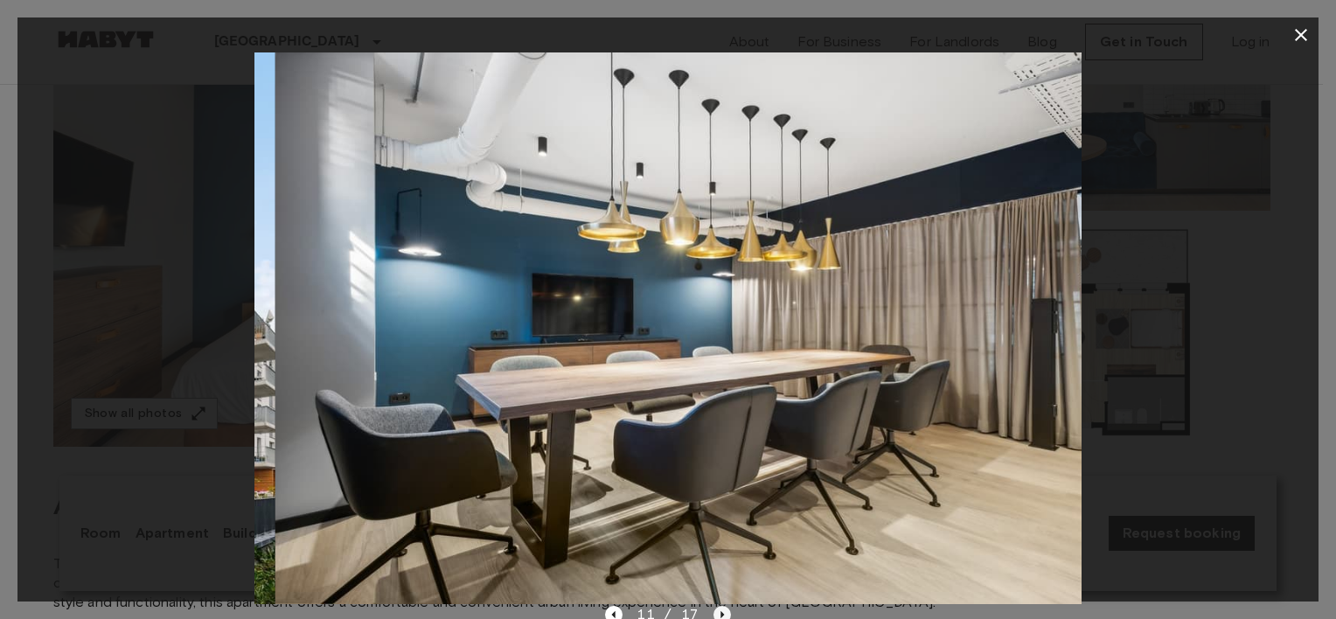
click at [716, 611] on icon "Next image" at bounding box center [722, 614] width 17 height 17
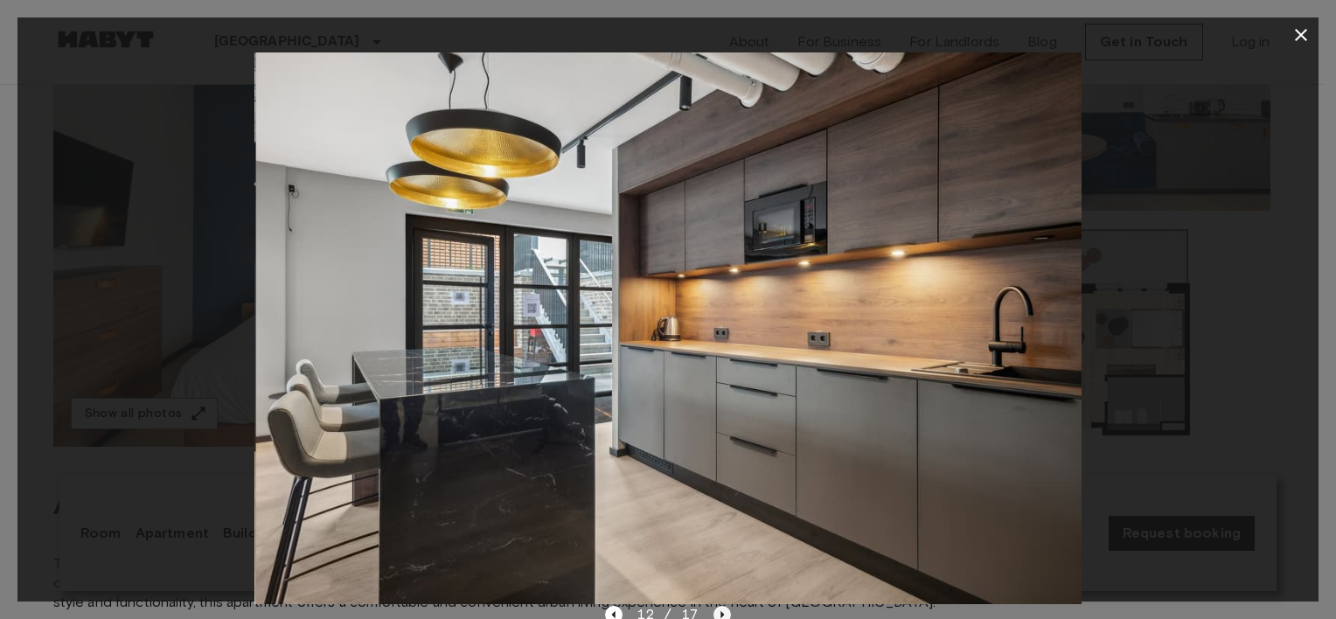
click at [716, 611] on icon "Next image" at bounding box center [722, 614] width 17 height 17
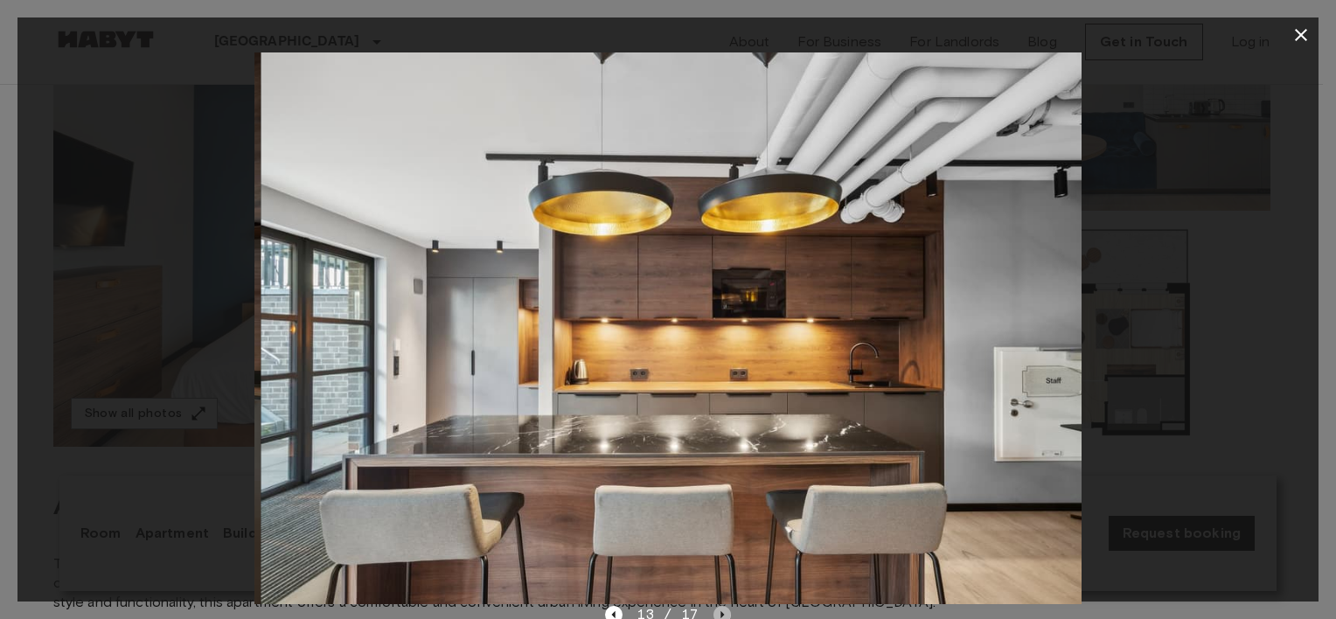
click at [716, 611] on icon "Next image" at bounding box center [722, 614] width 17 height 17
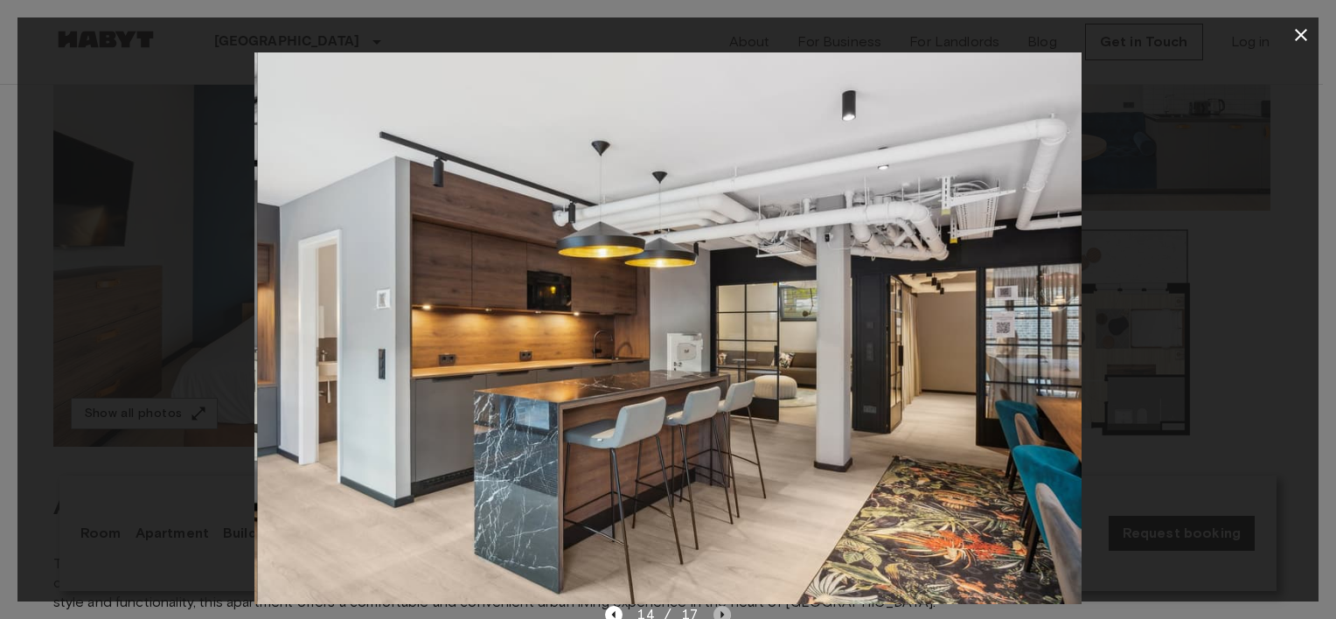
click at [716, 611] on icon "Next image" at bounding box center [722, 614] width 17 height 17
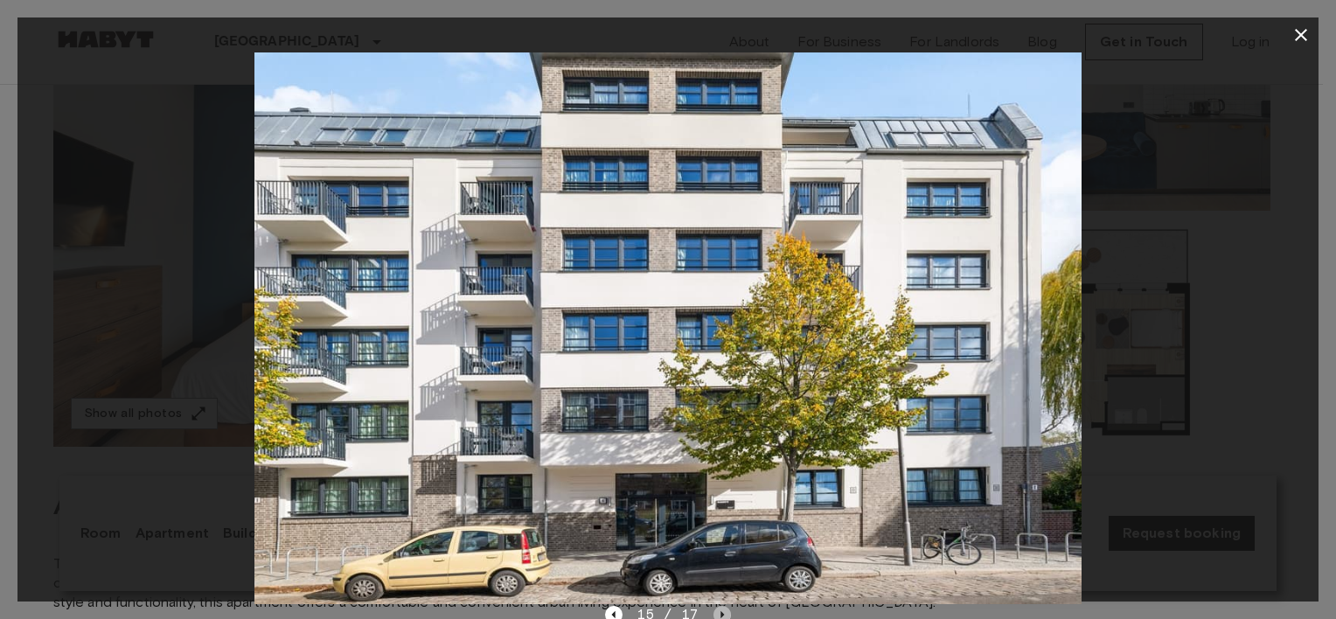
click at [716, 611] on icon "Next image" at bounding box center [722, 614] width 17 height 17
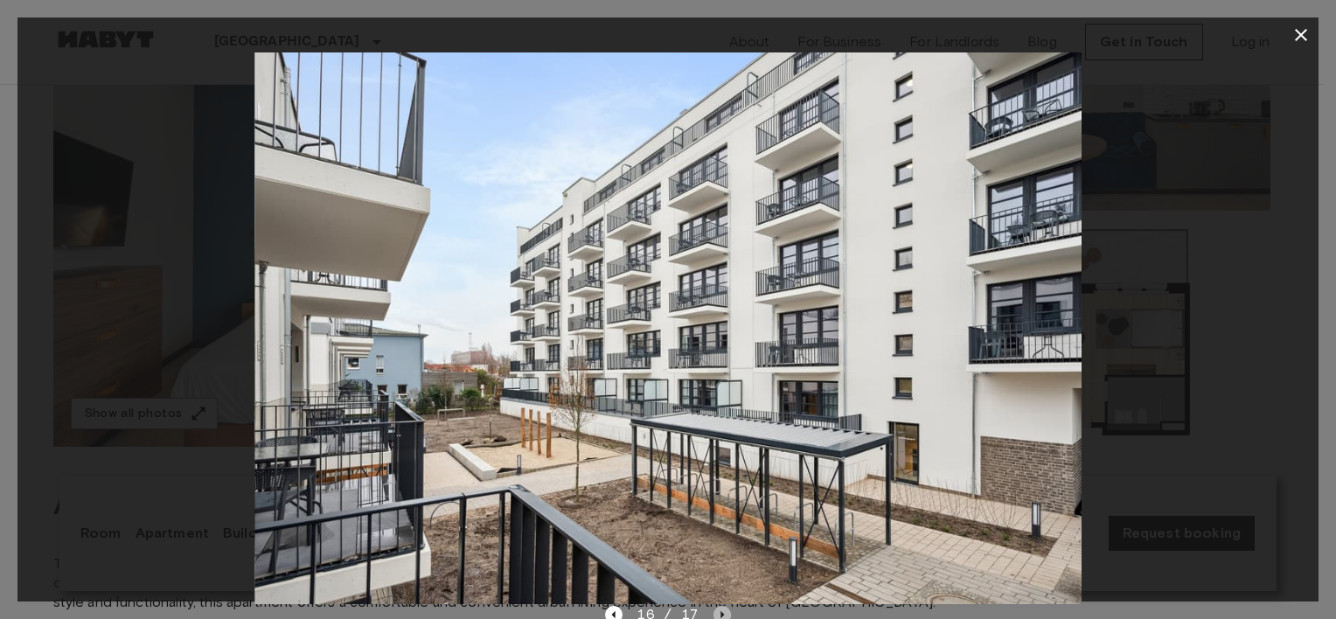
click at [716, 611] on icon "Next image" at bounding box center [722, 614] width 17 height 17
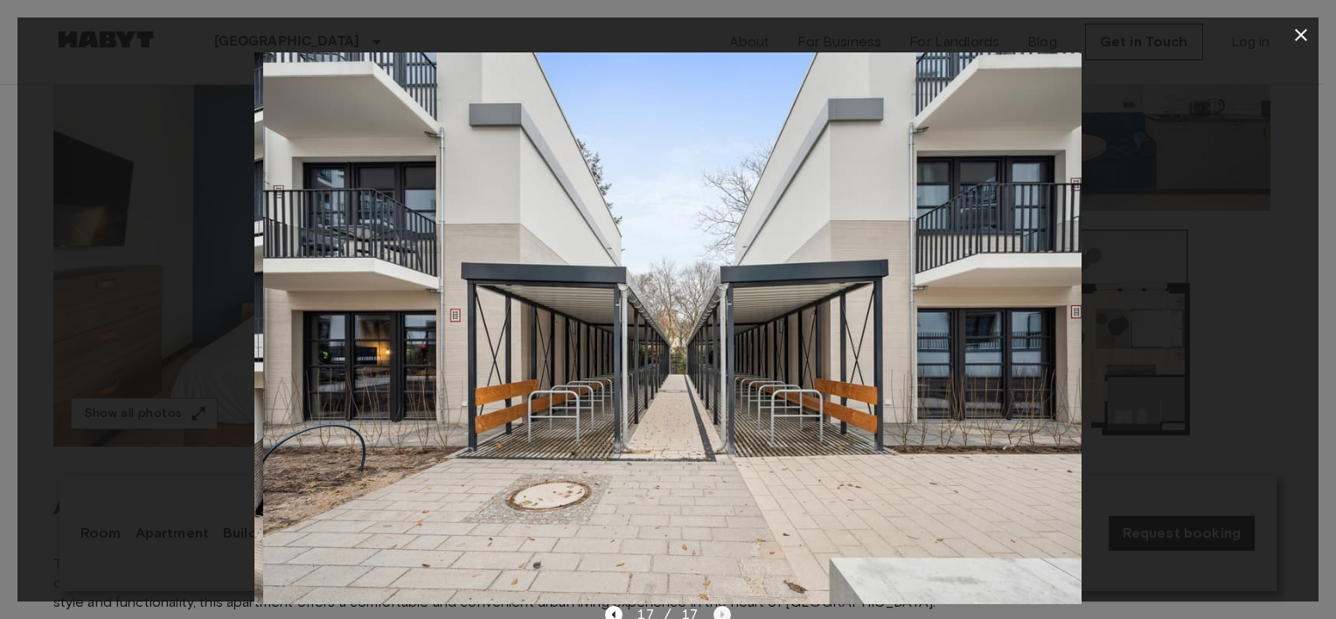
click at [716, 611] on div "17 / 17" at bounding box center [667, 614] width 125 height 21
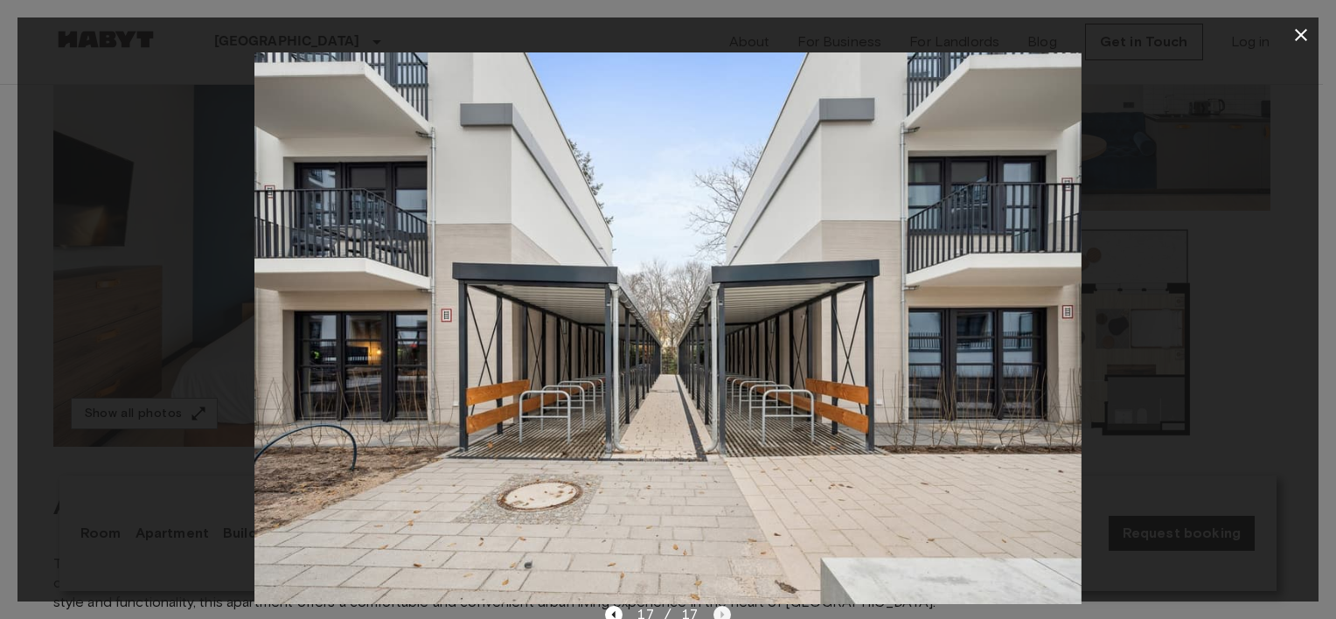
click at [716, 611] on div "17 / 17" at bounding box center [667, 614] width 125 height 21
click at [1275, 311] on div at bounding box center [667, 328] width 1301 height 552
click at [1298, 33] on icon "button" at bounding box center [1301, 34] width 21 height 21
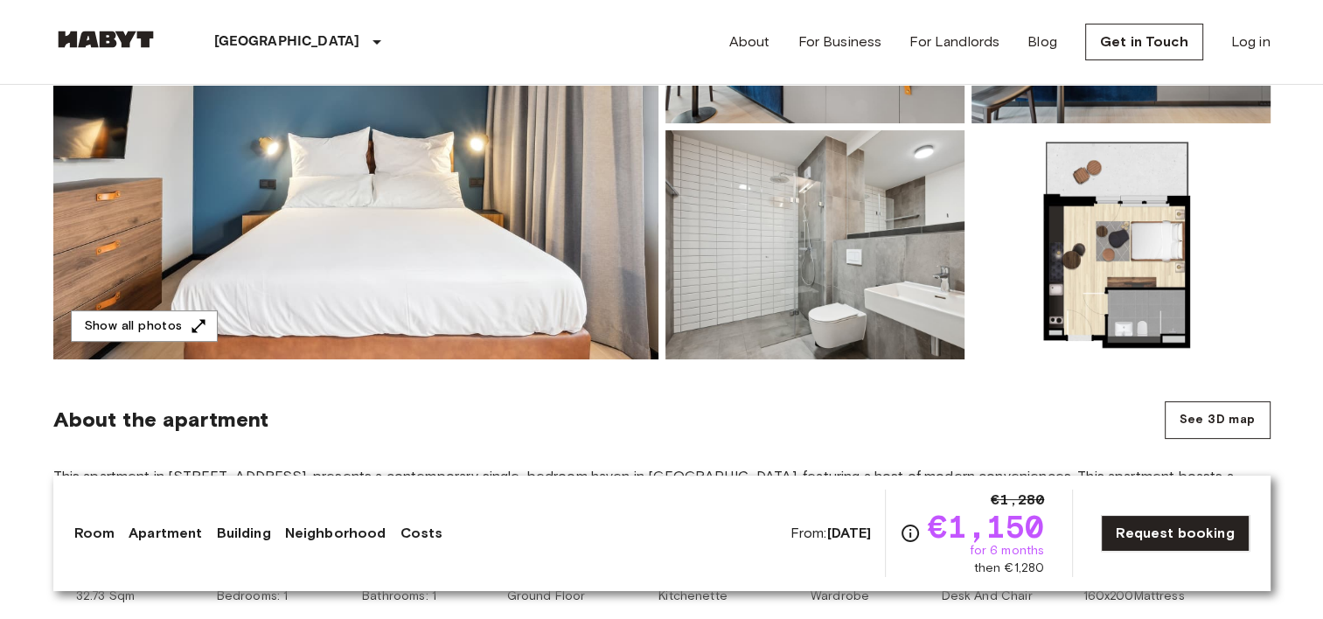
scroll to position [0, 0]
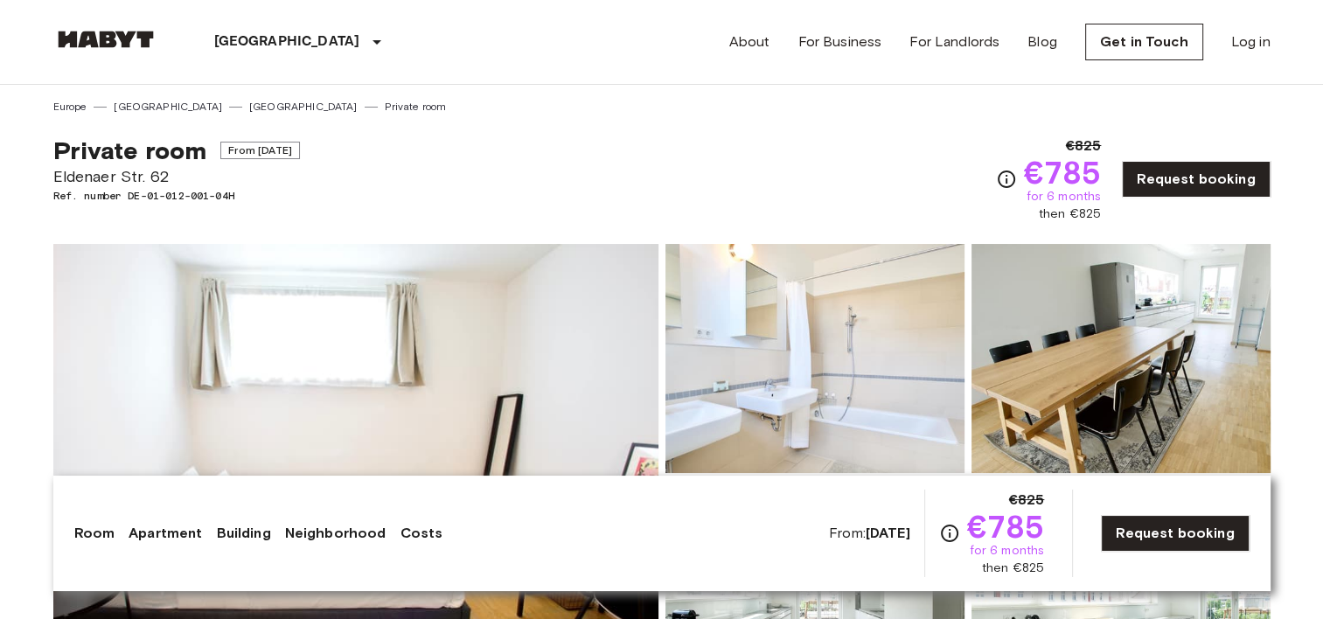
click at [534, 346] on img at bounding box center [355, 476] width 605 height 465
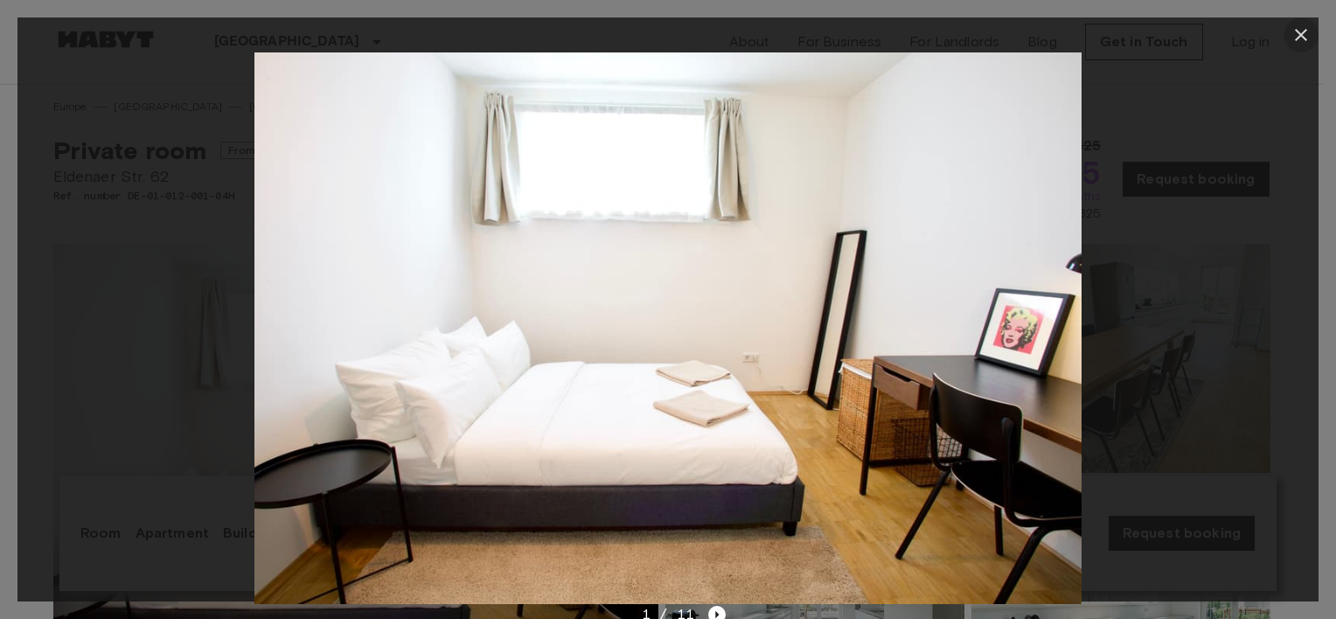
click at [1305, 38] on icon "button" at bounding box center [1301, 35] width 12 height 12
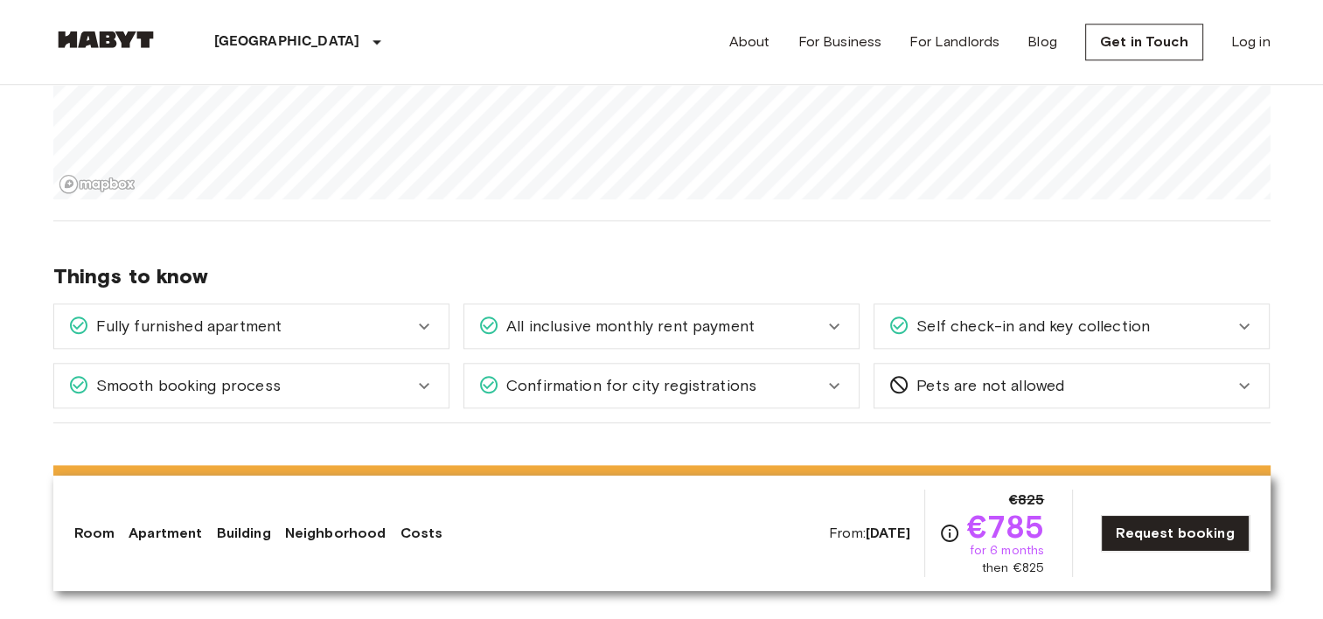
scroll to position [1924, 0]
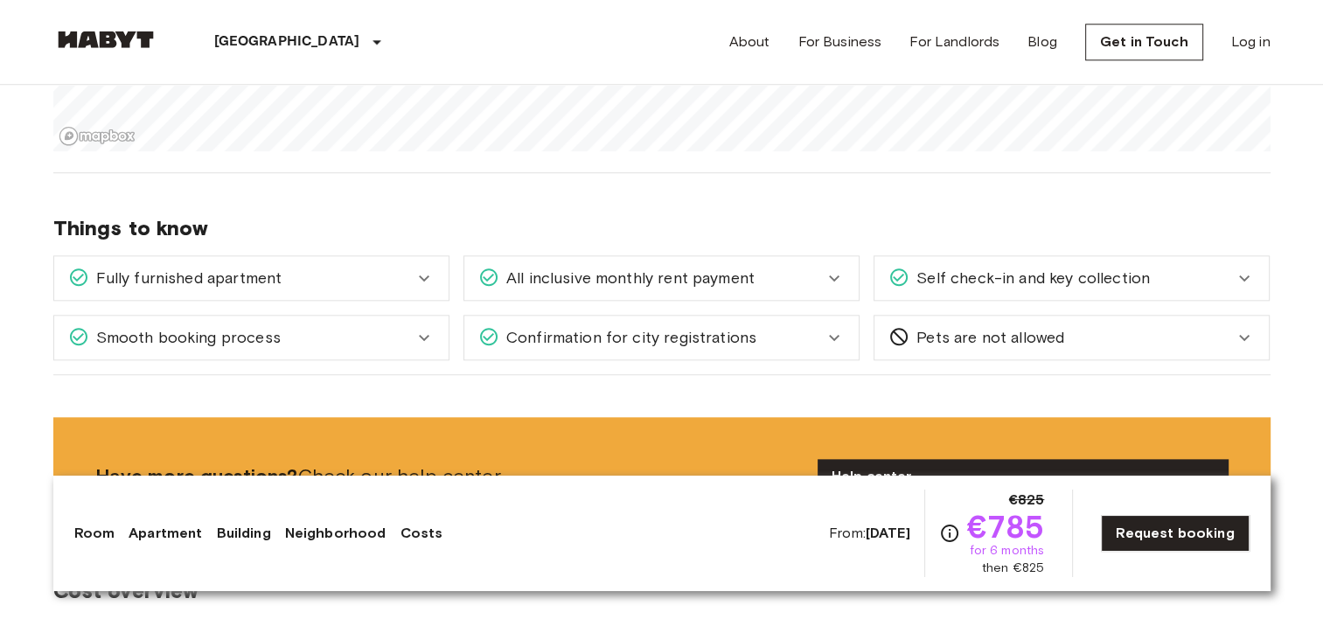
click at [799, 326] on div "Confirmation for city registrations" at bounding box center [650, 337] width 345 height 23
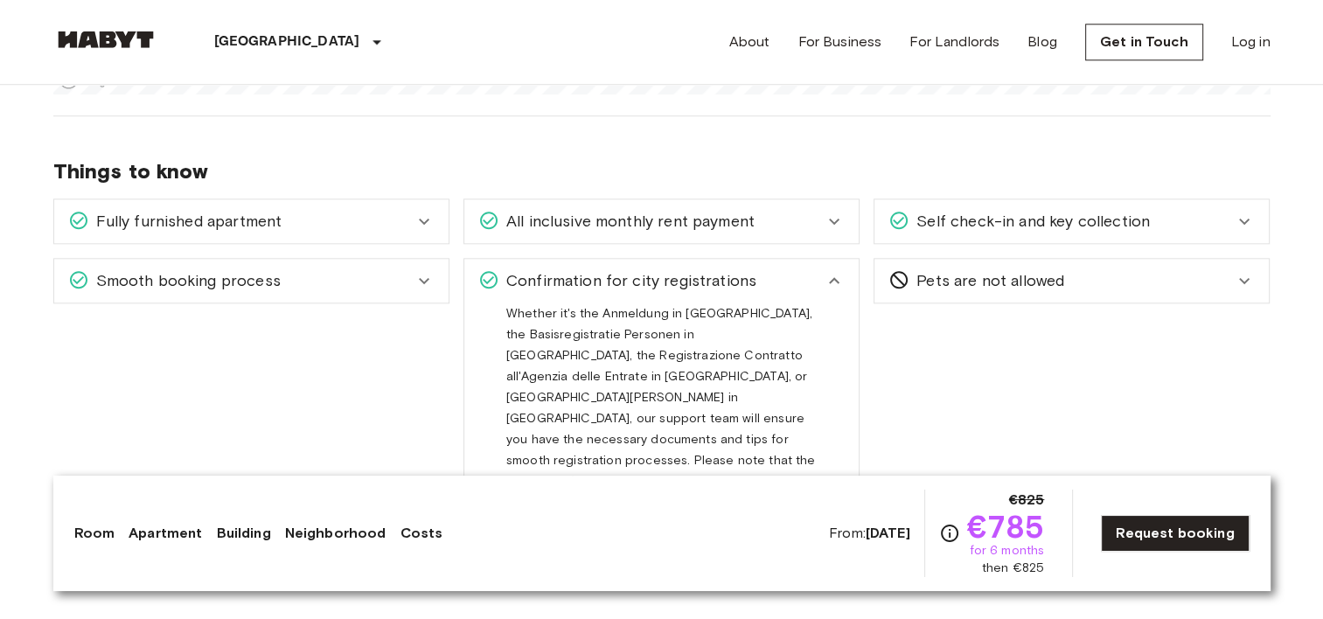
scroll to position [2012, 0]
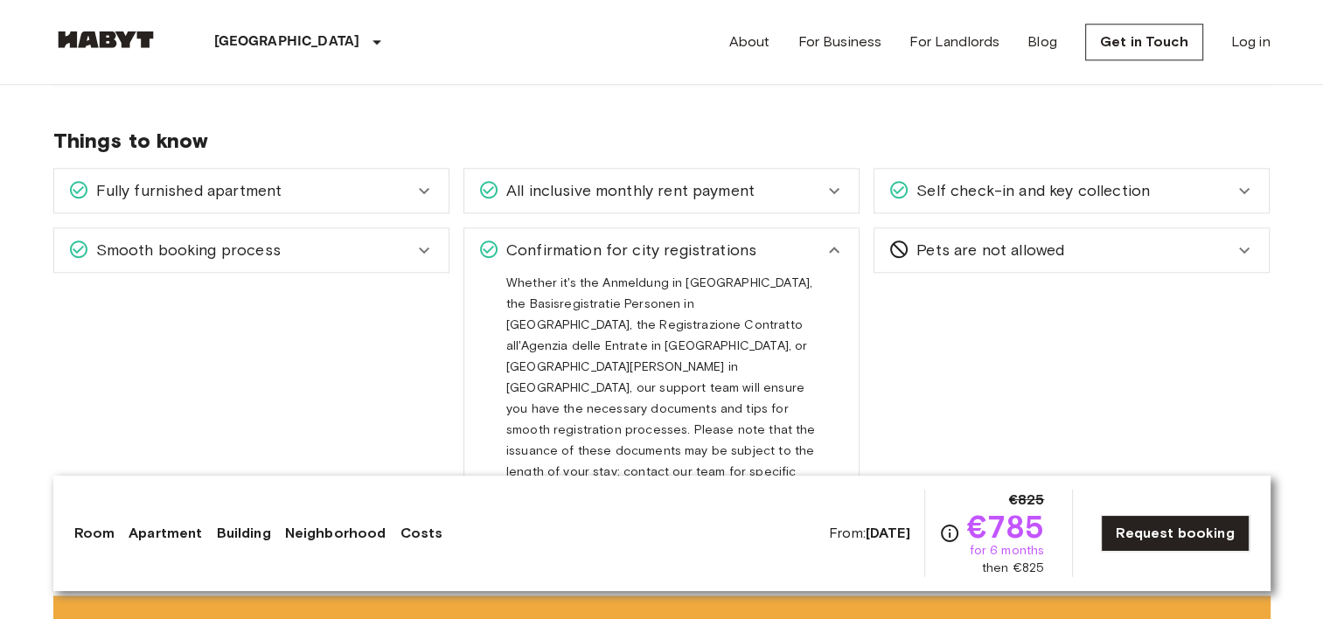
click at [827, 240] on icon at bounding box center [834, 250] width 21 height 21
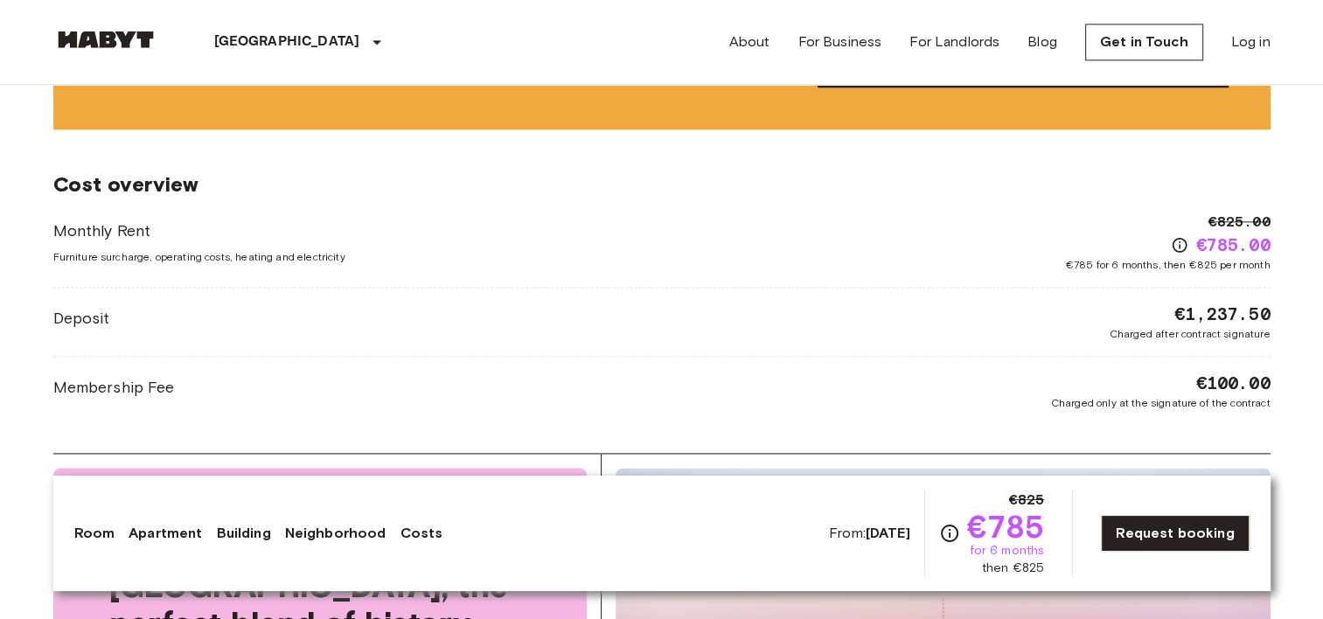
scroll to position [2362, 0]
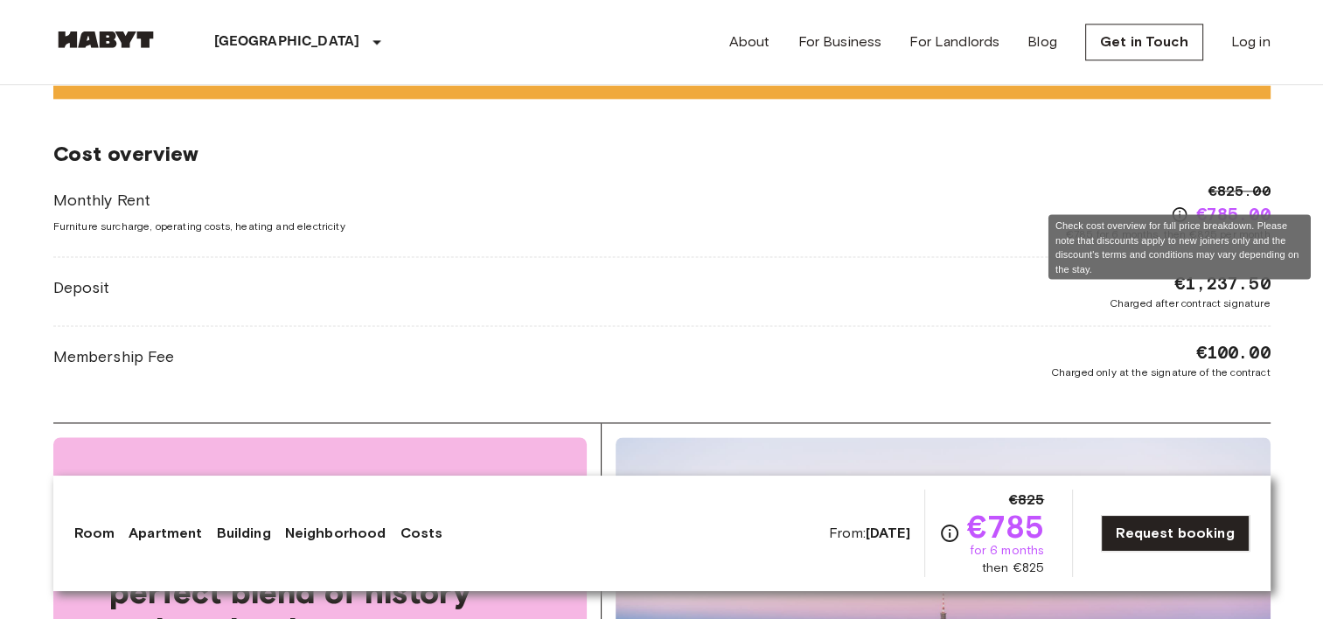
click at [1176, 206] on icon "Check cost overview for full price breakdown. Please note that discounts apply …" at bounding box center [1179, 214] width 17 height 17
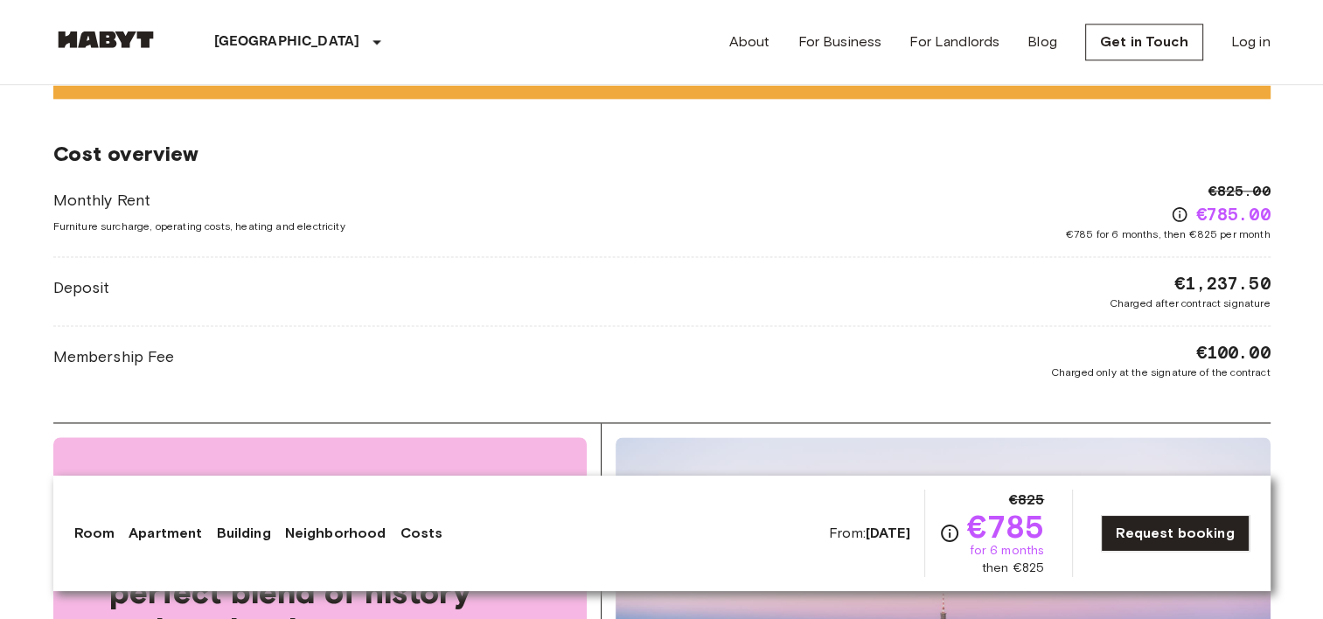
click at [941, 181] on div "Monthly Rent Furniture surcharge, operating costs, heating and electricity €825…" at bounding box center [662, 211] width 1218 height 61
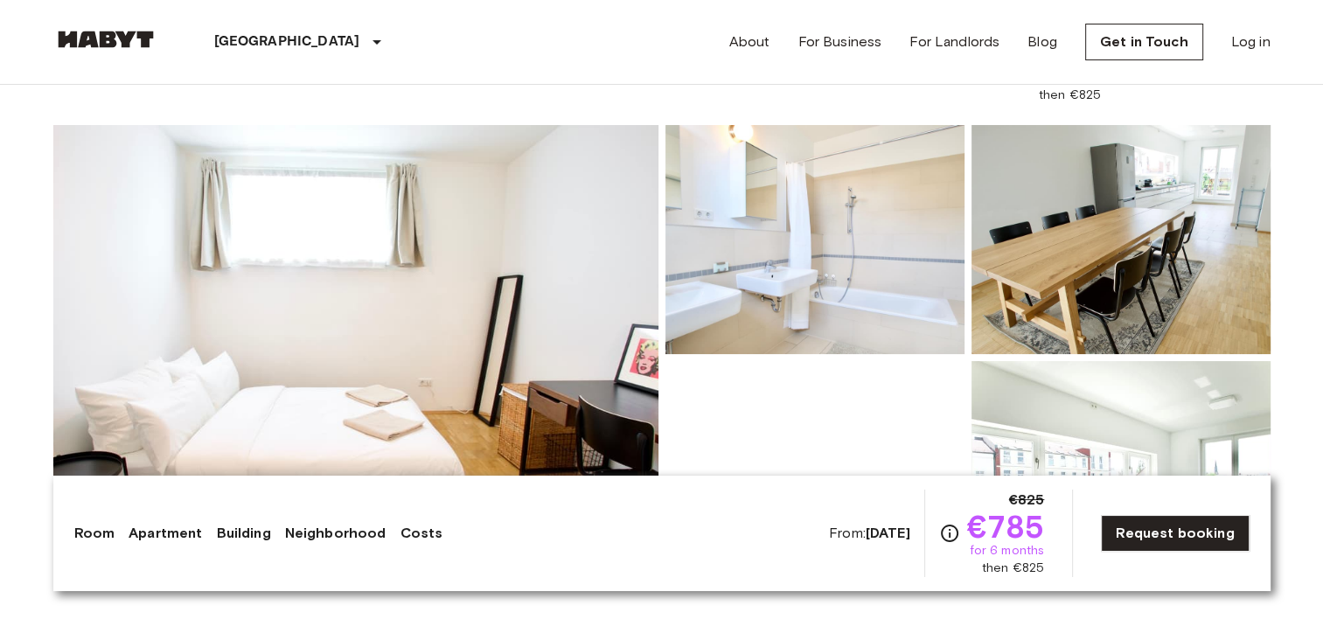
scroll to position [262, 0]
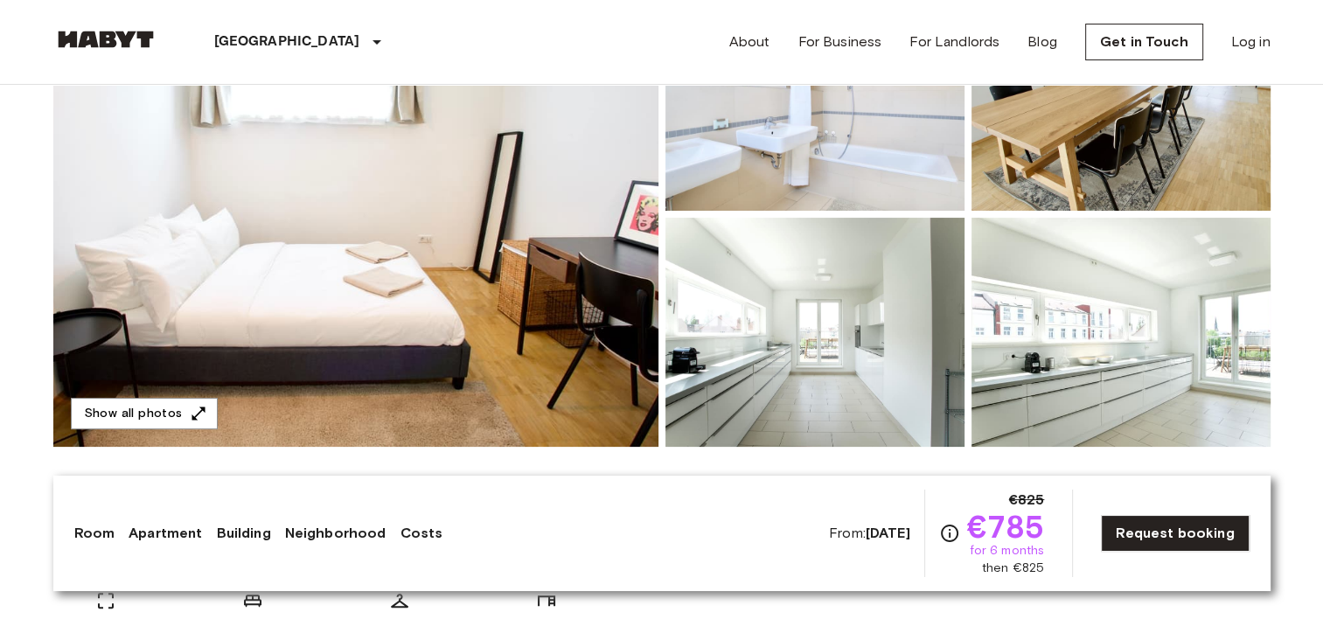
click at [497, 245] on img at bounding box center [355, 214] width 605 height 465
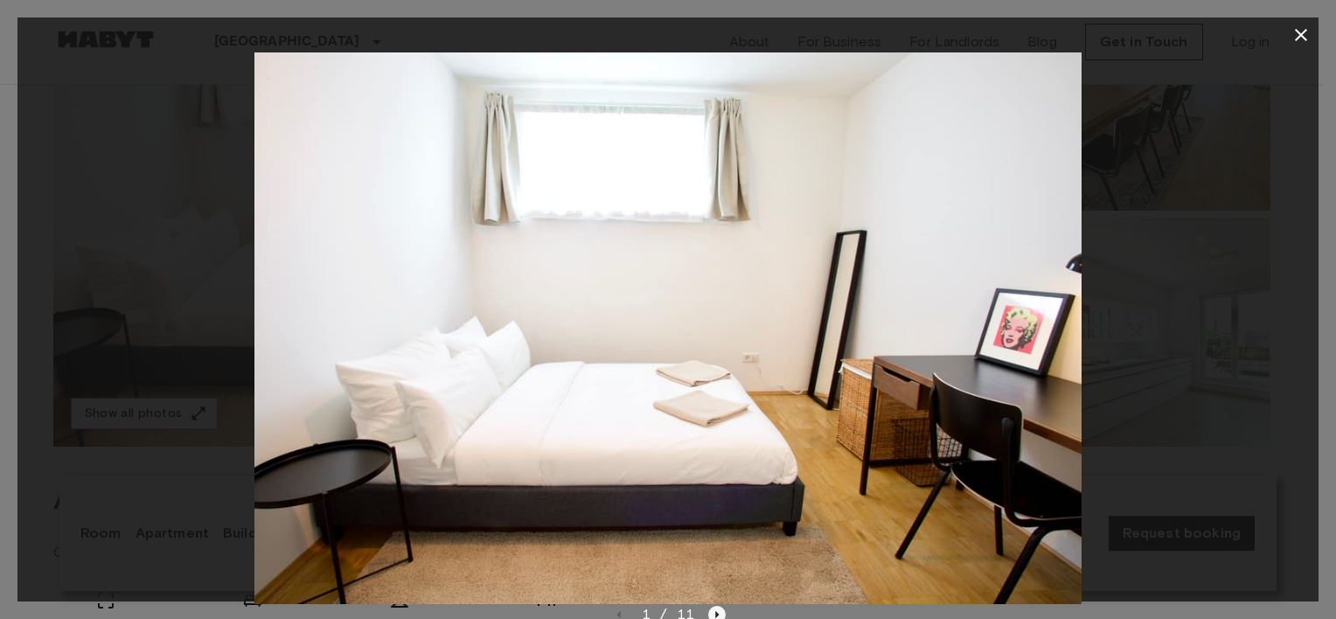
click at [719, 613] on icon "Next image" at bounding box center [716, 614] width 17 height 17
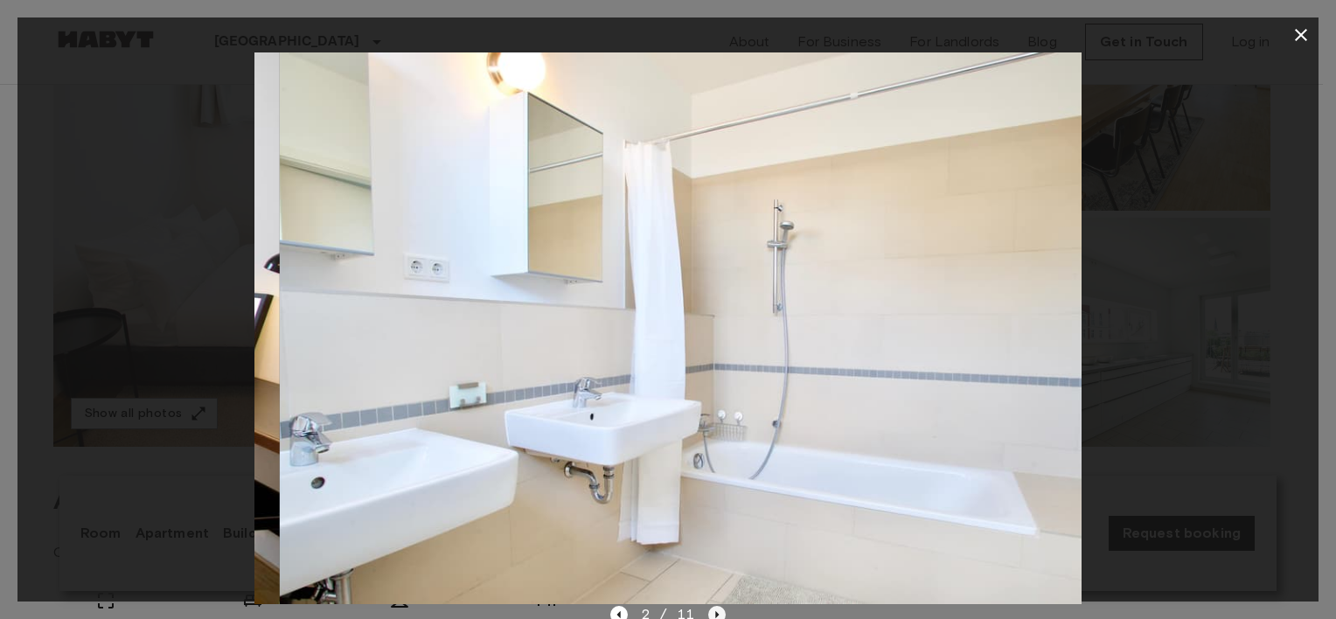
click at [719, 613] on icon "Next image" at bounding box center [716, 614] width 17 height 17
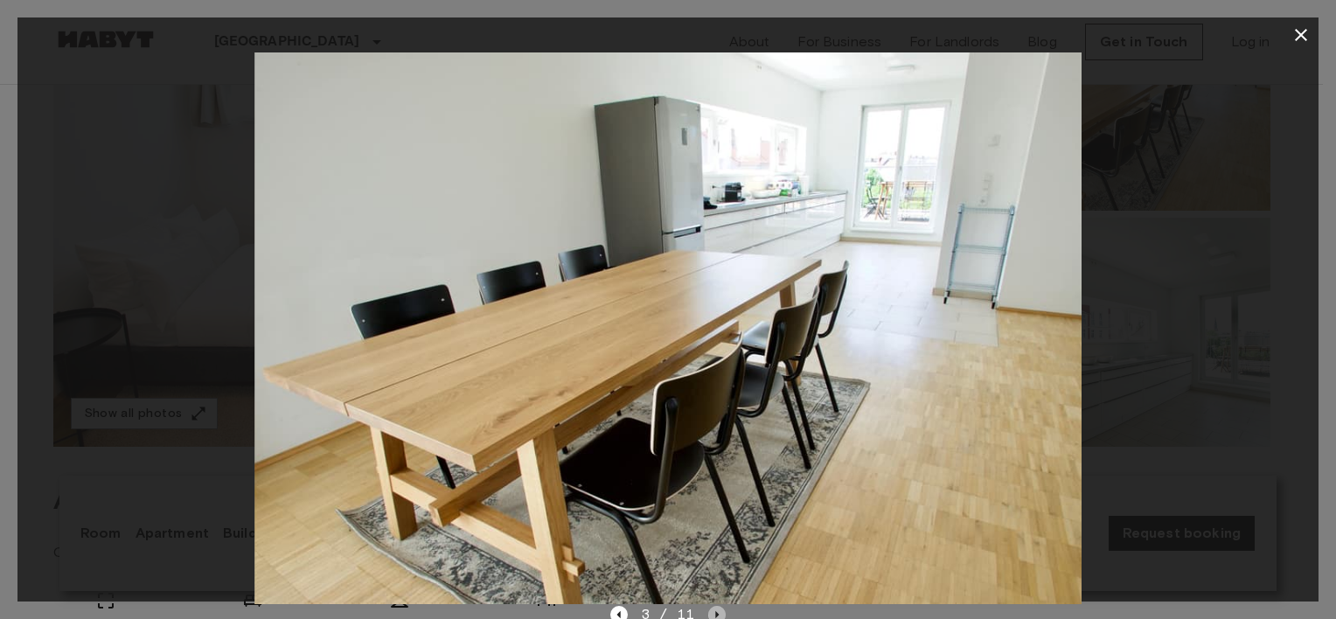
click at [719, 613] on icon "Next image" at bounding box center [716, 614] width 17 height 17
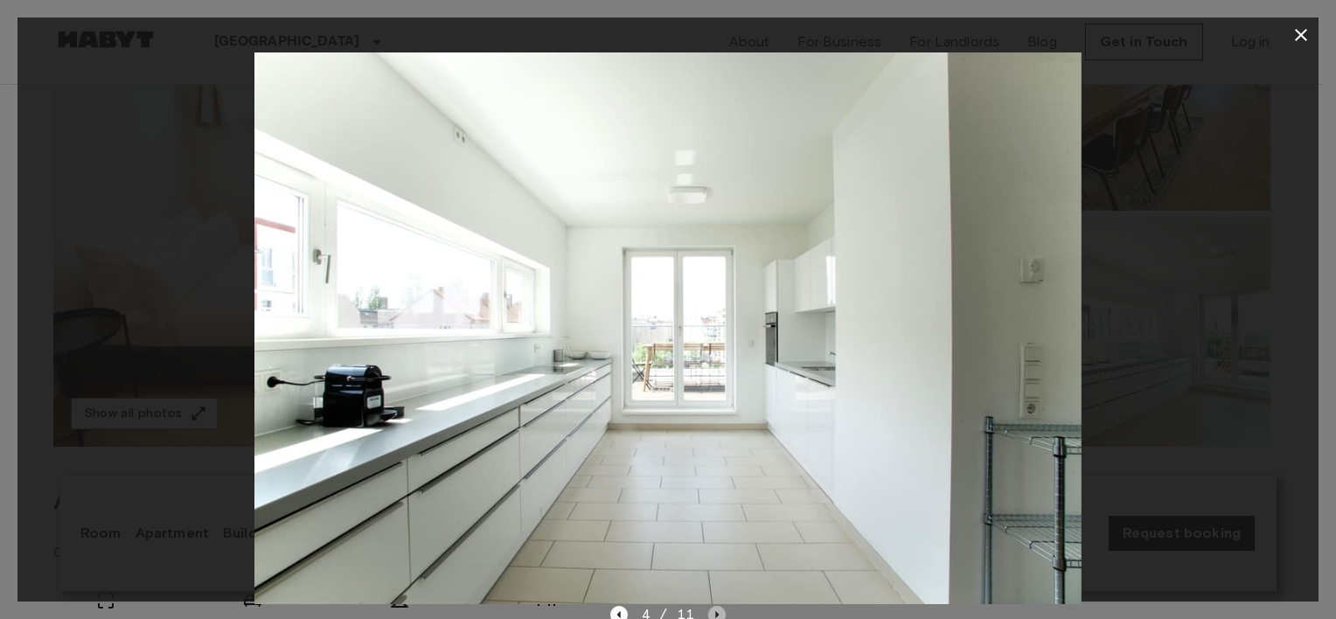
click at [719, 613] on icon "Next image" at bounding box center [716, 614] width 17 height 17
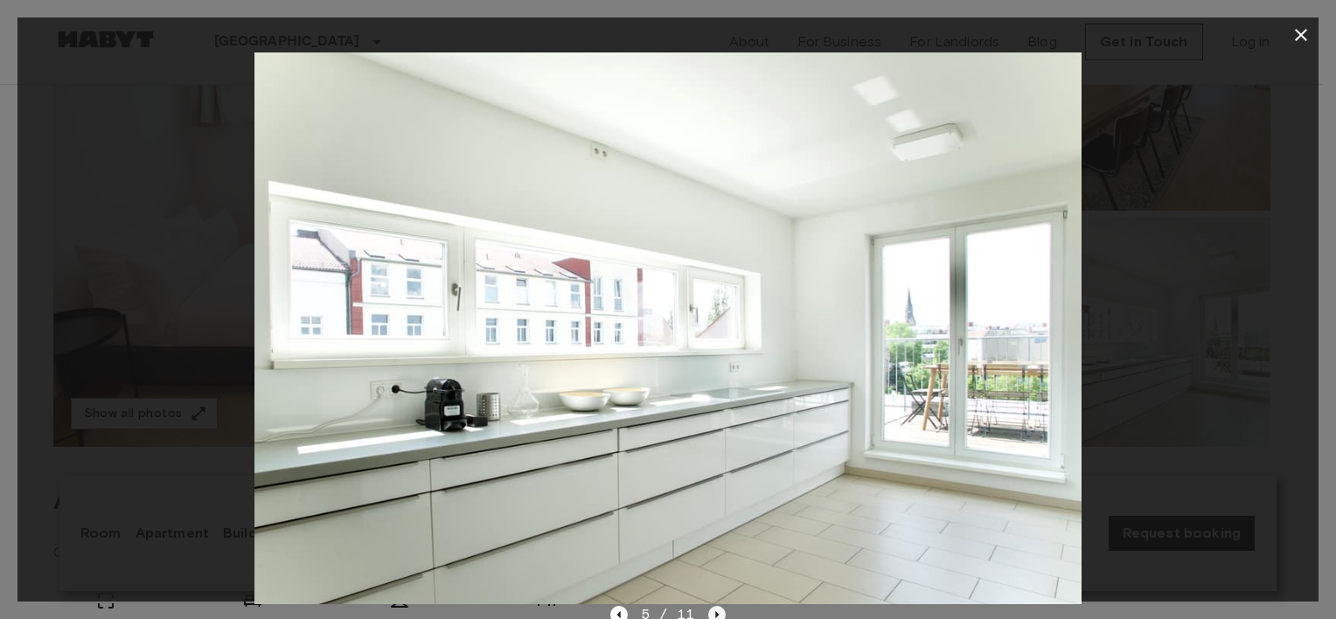
click at [719, 613] on icon "Next image" at bounding box center [716, 614] width 17 height 17
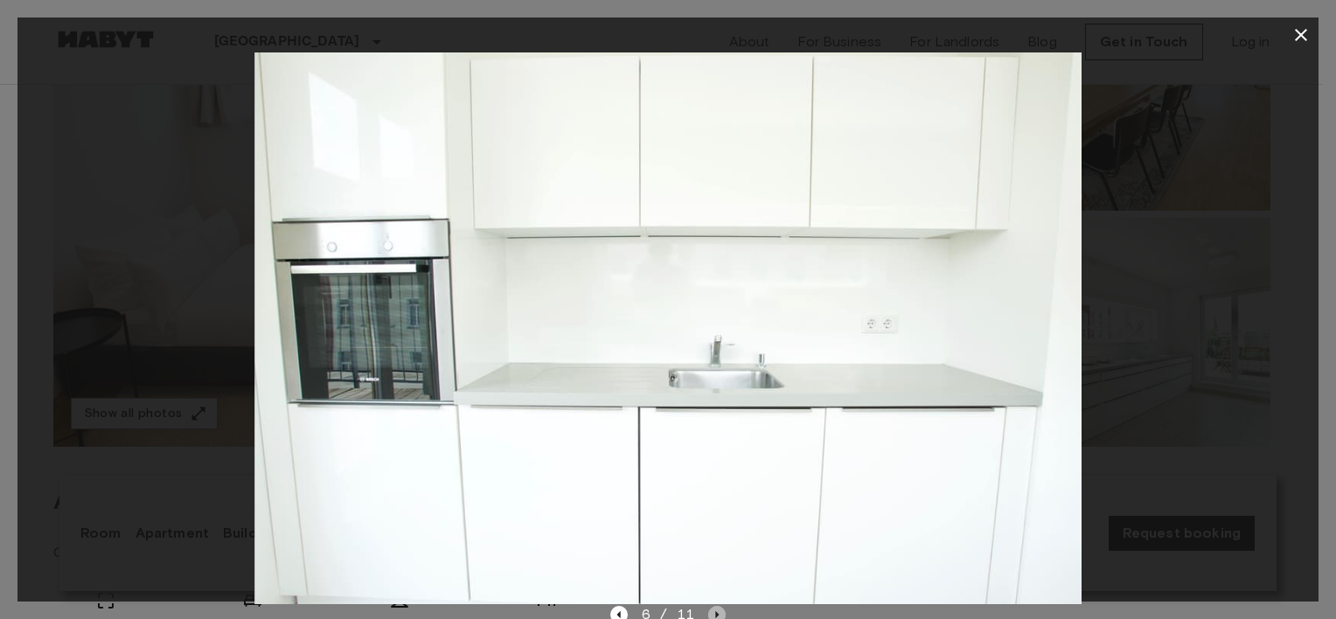
click at [719, 613] on icon "Next image" at bounding box center [716, 614] width 17 height 17
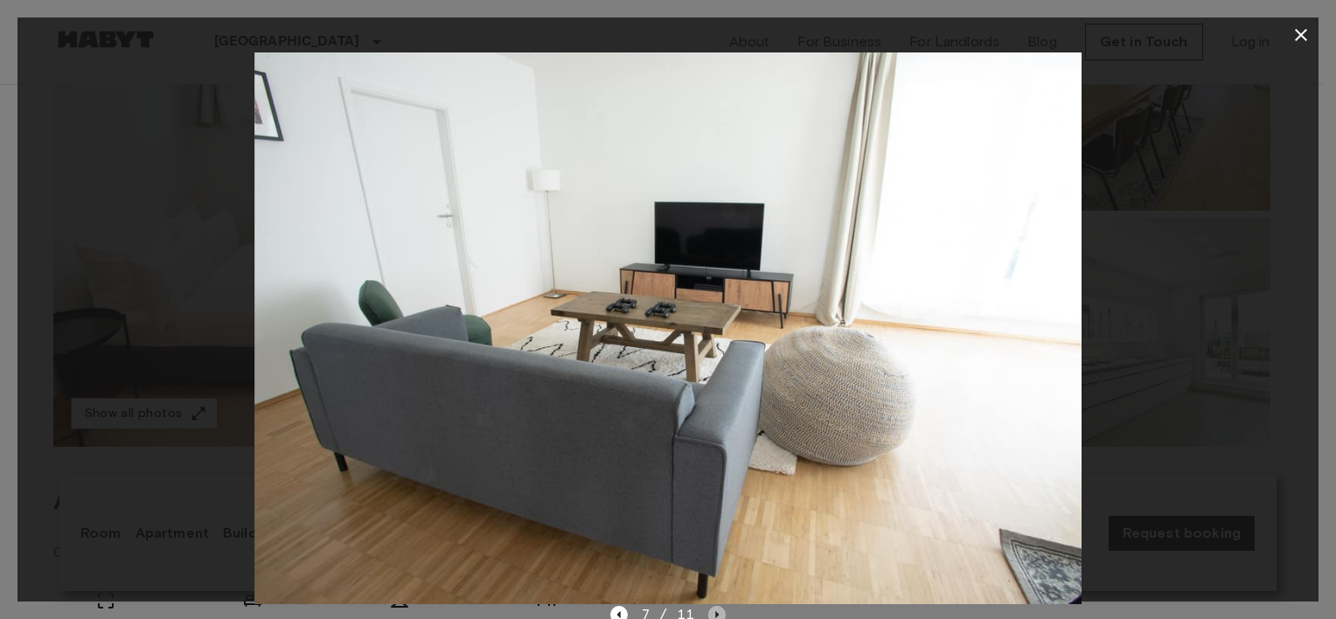
click at [719, 613] on icon "Next image" at bounding box center [716, 614] width 17 height 17
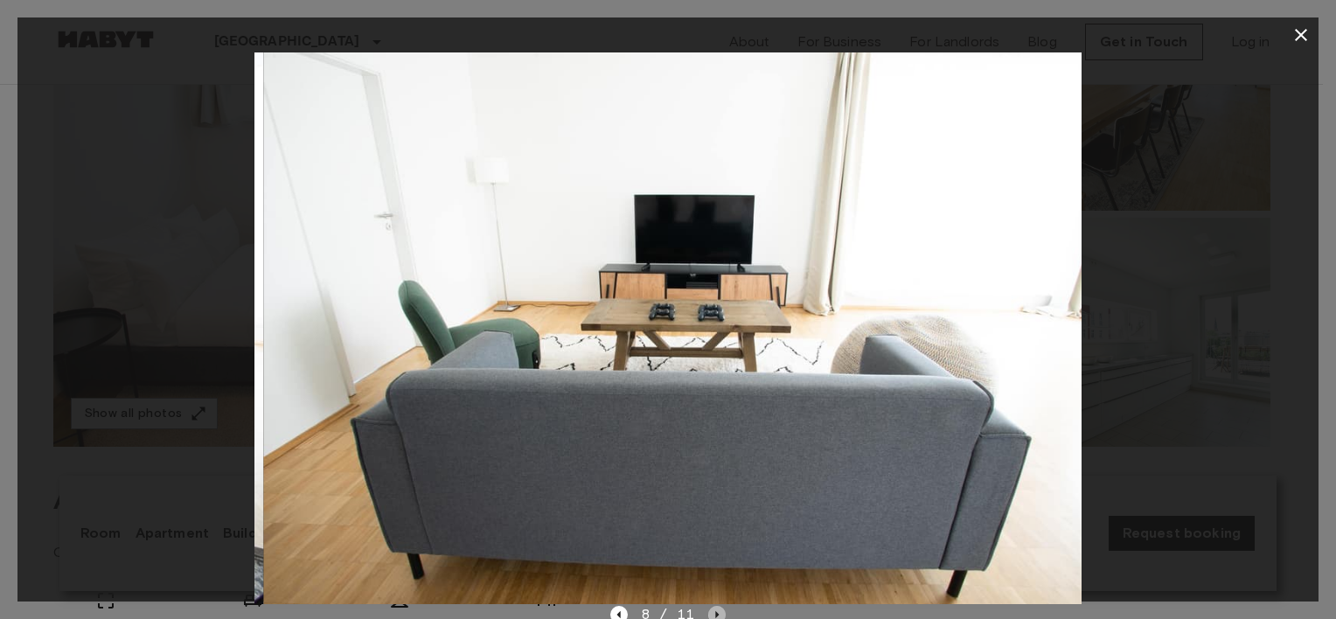
click at [719, 613] on icon "Next image" at bounding box center [716, 614] width 17 height 17
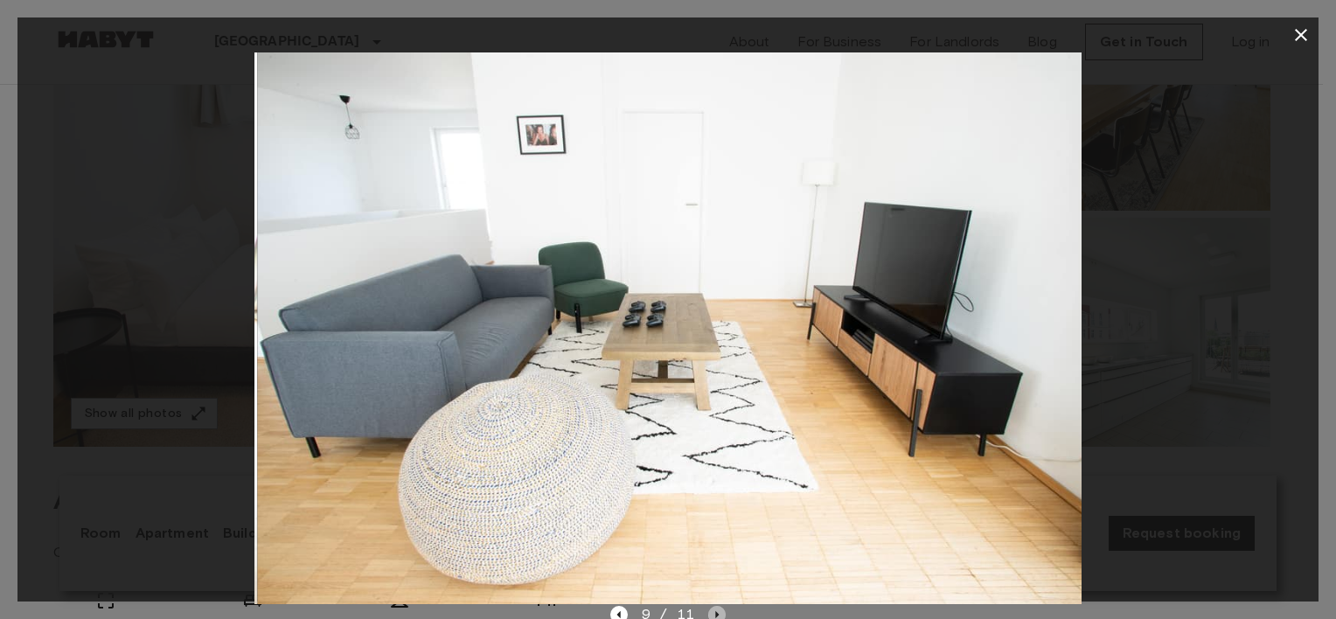
click at [719, 613] on icon "Next image" at bounding box center [716, 614] width 17 height 17
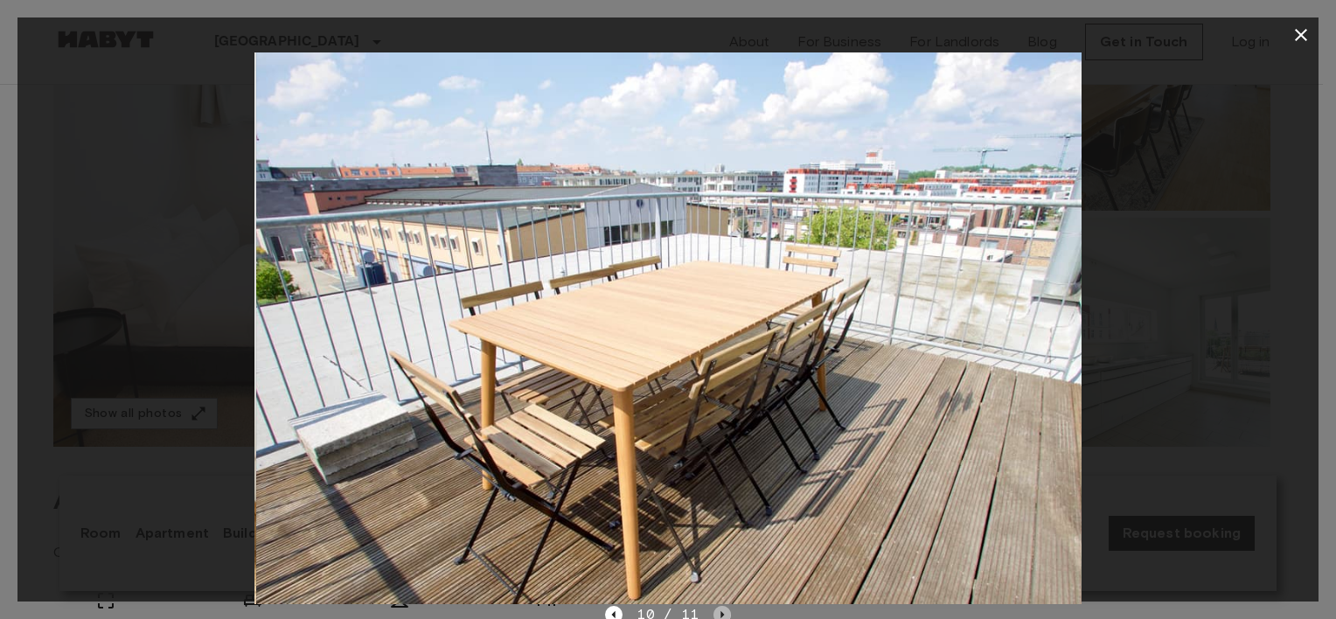
click at [719, 613] on icon "Next image" at bounding box center [722, 614] width 17 height 17
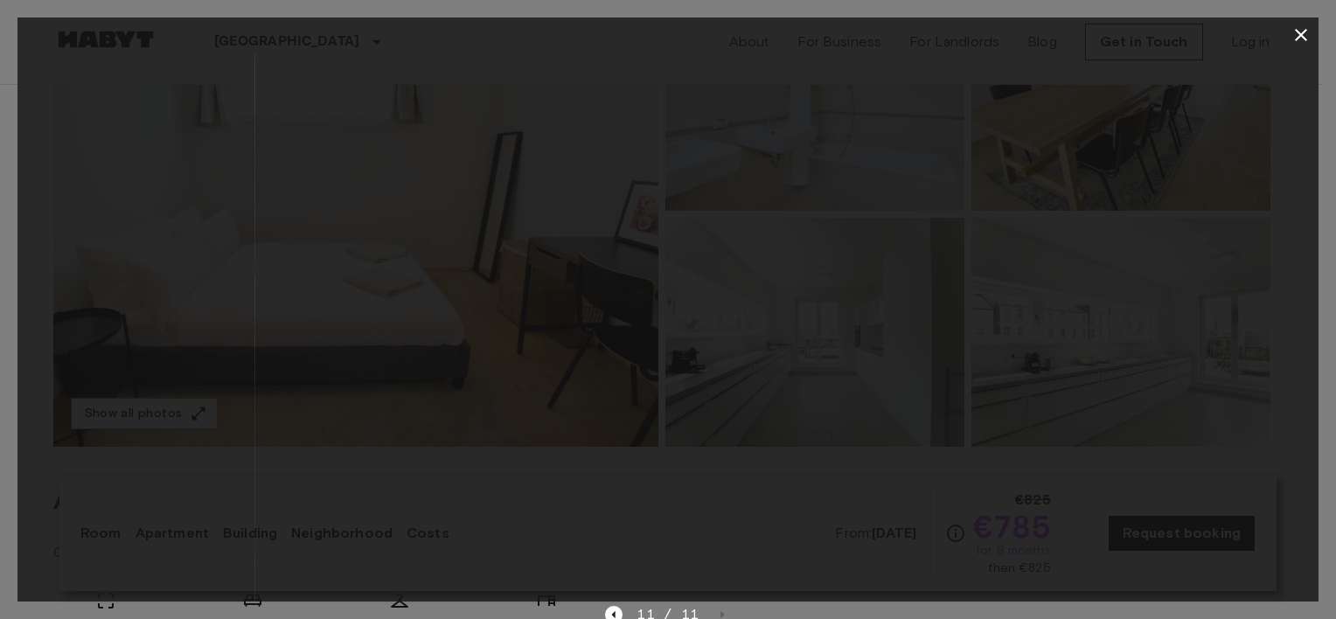
click at [1239, 329] on div at bounding box center [667, 328] width 1301 height 552
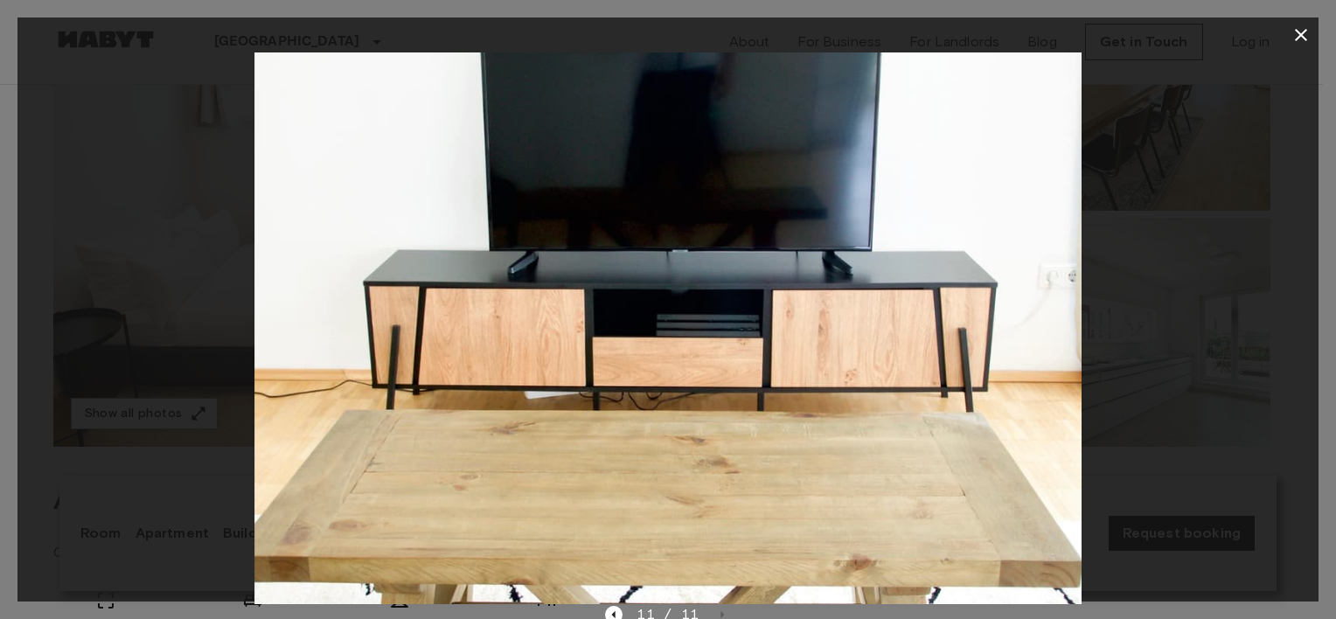
click at [1302, 28] on icon "button" at bounding box center [1301, 34] width 21 height 21
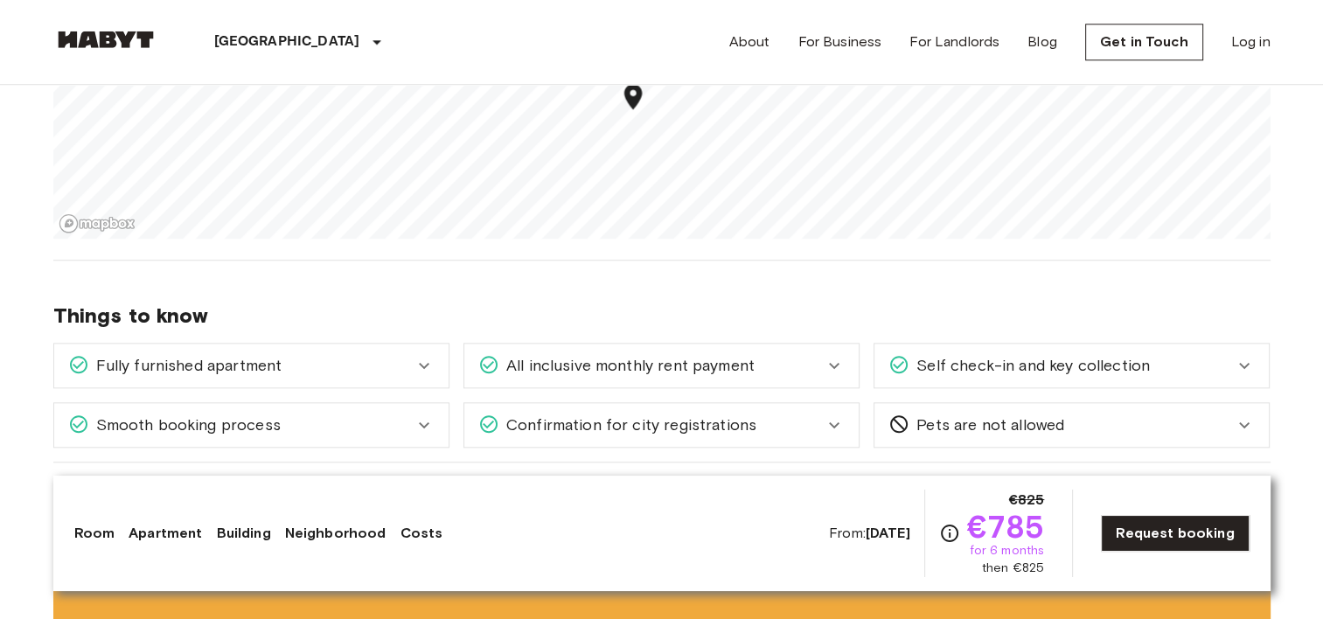
scroll to position [1924, 0]
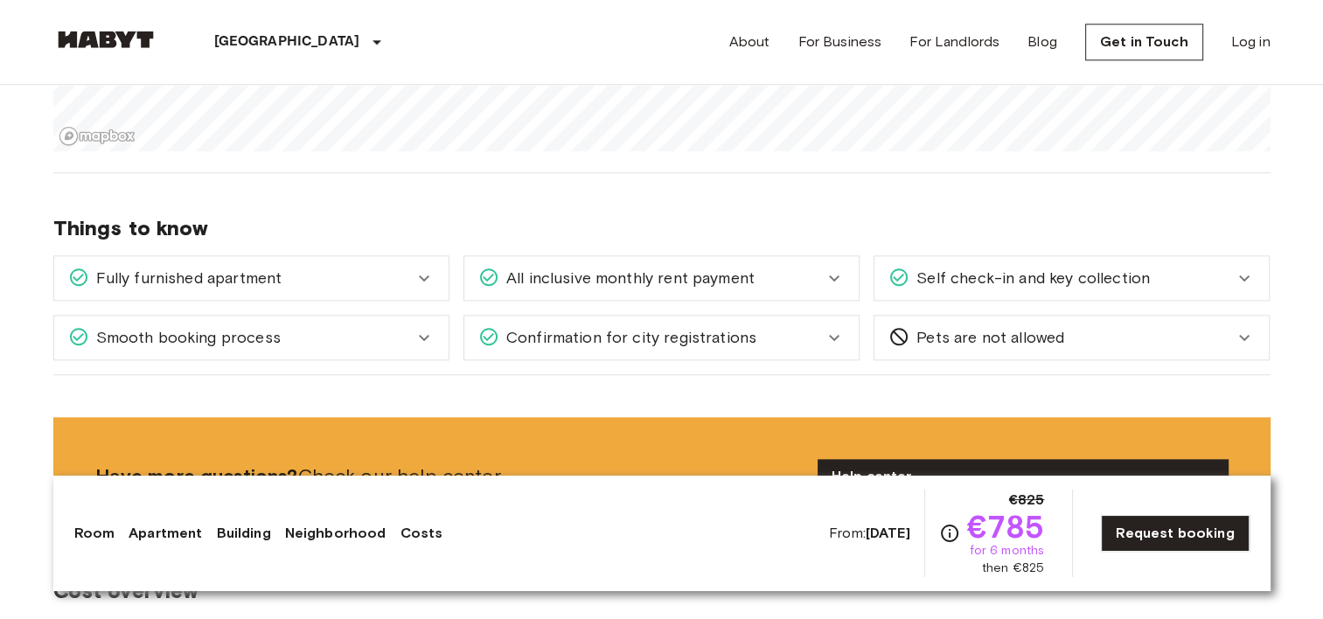
click at [441, 263] on div "Fully furnished apartment" at bounding box center [251, 278] width 394 height 44
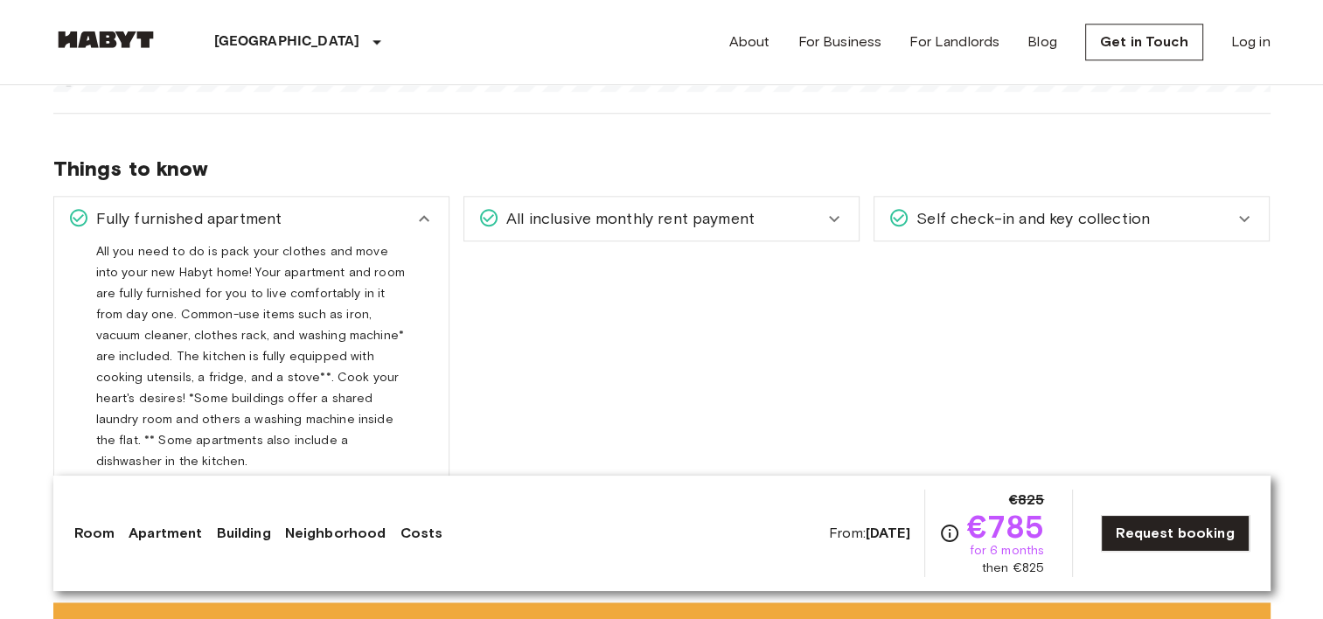
scroll to position [2012, 0]
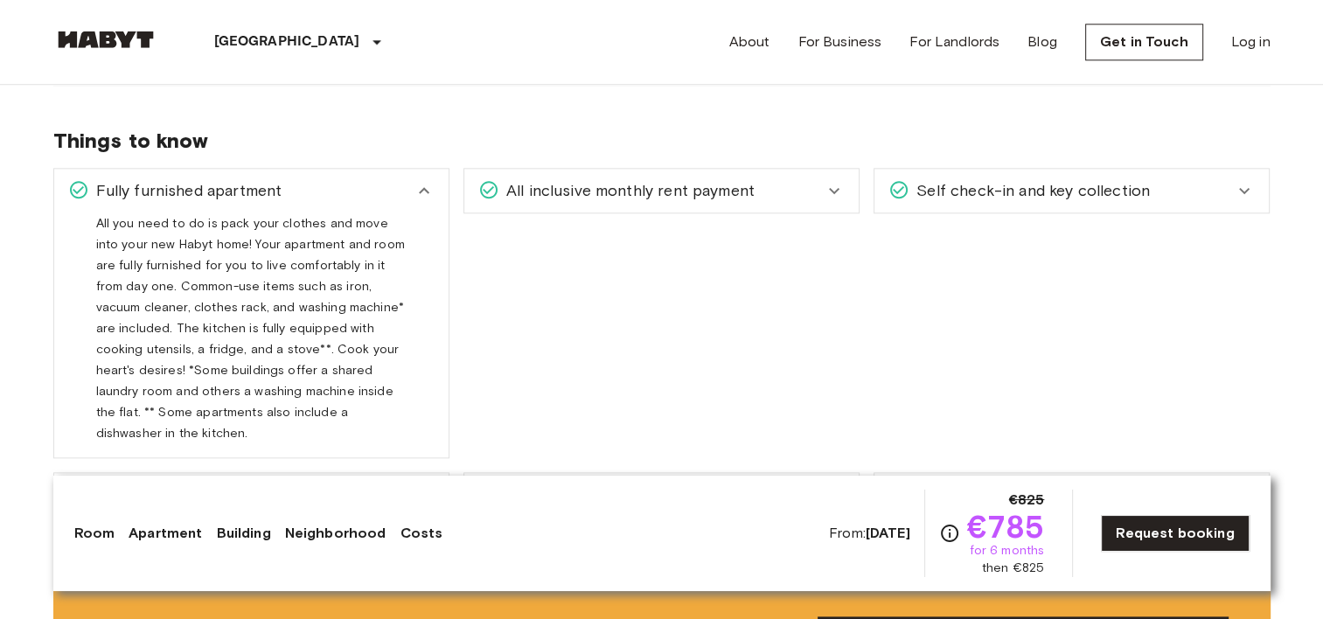
click at [435, 175] on div "Fully furnished apartment" at bounding box center [251, 191] width 394 height 44
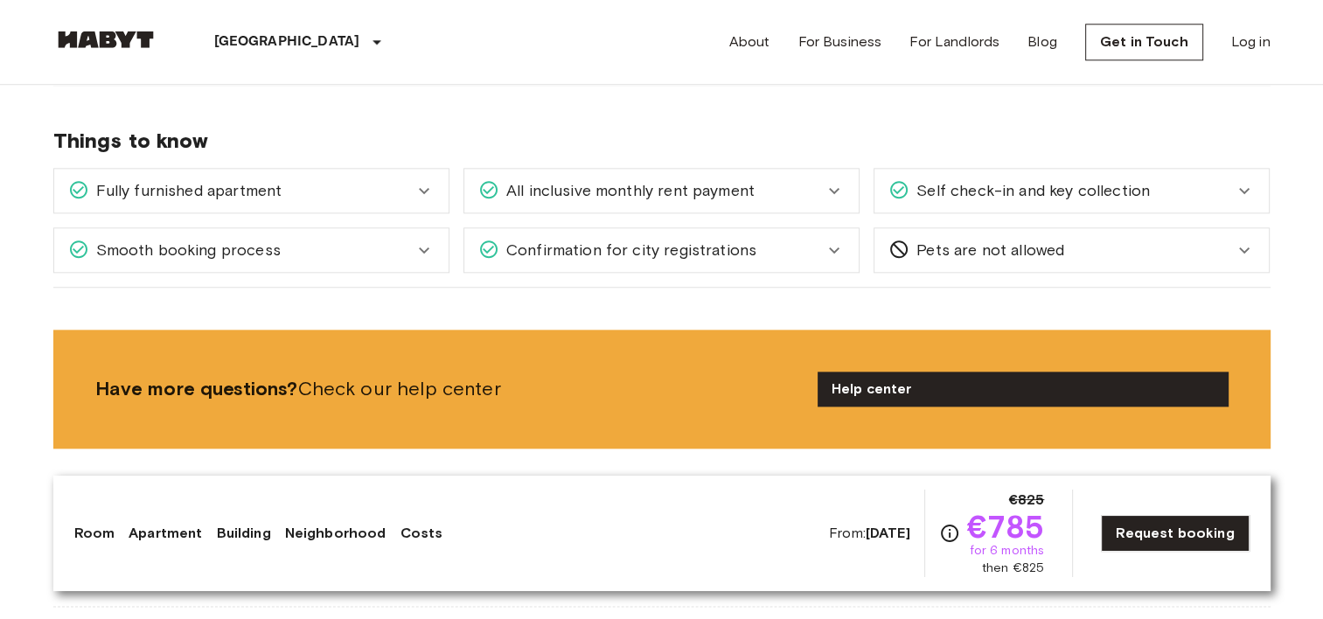
click at [1188, 179] on div "Self check-in and key collection" at bounding box center [1061, 190] width 345 height 23
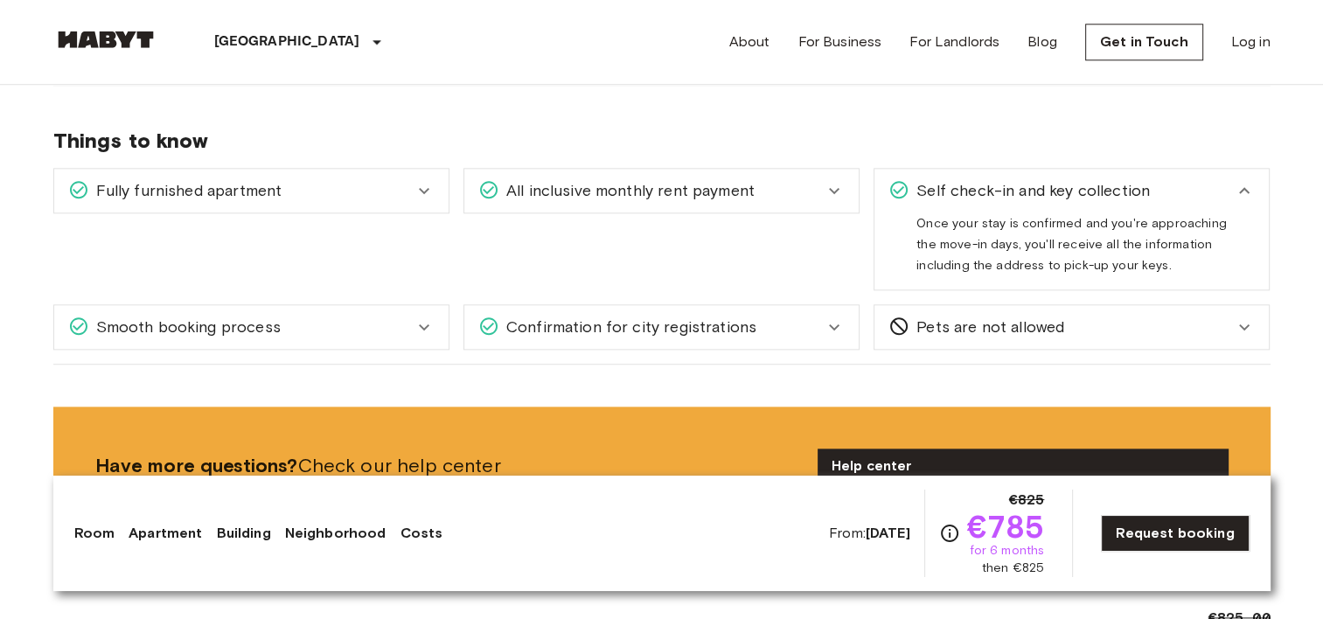
click at [1188, 179] on div "Self check-in and key collection" at bounding box center [1061, 190] width 345 height 23
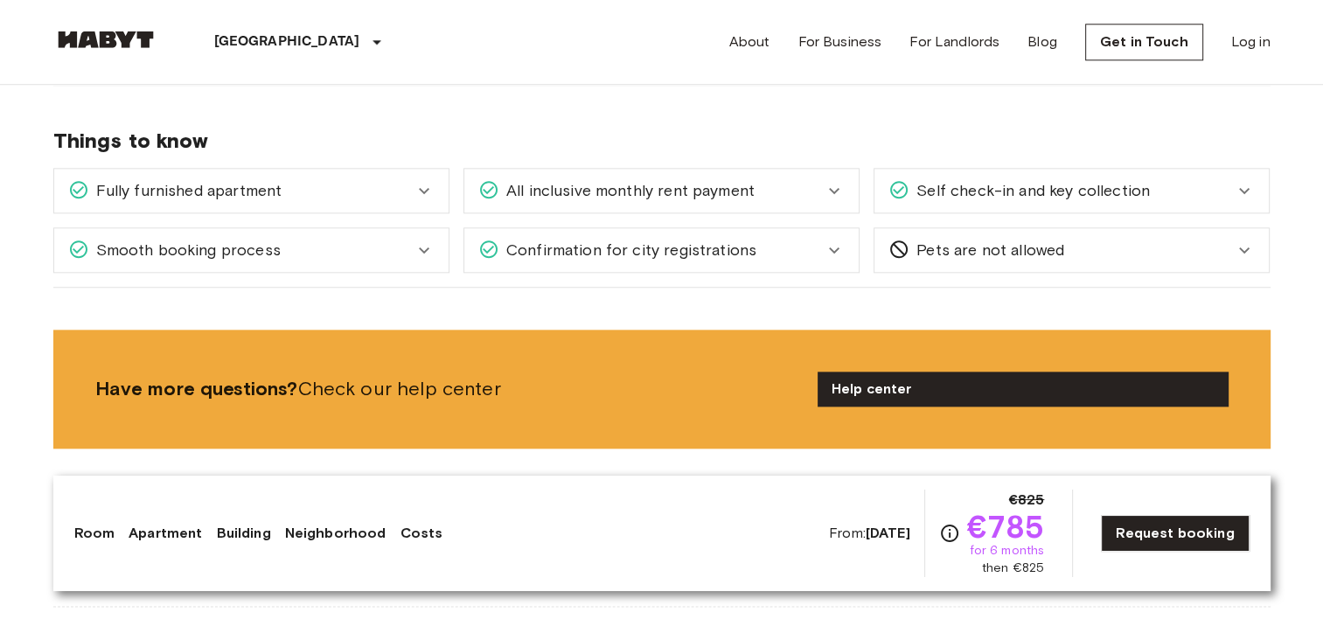
click at [418, 228] on div "Smooth booking process" at bounding box center [251, 250] width 394 height 44
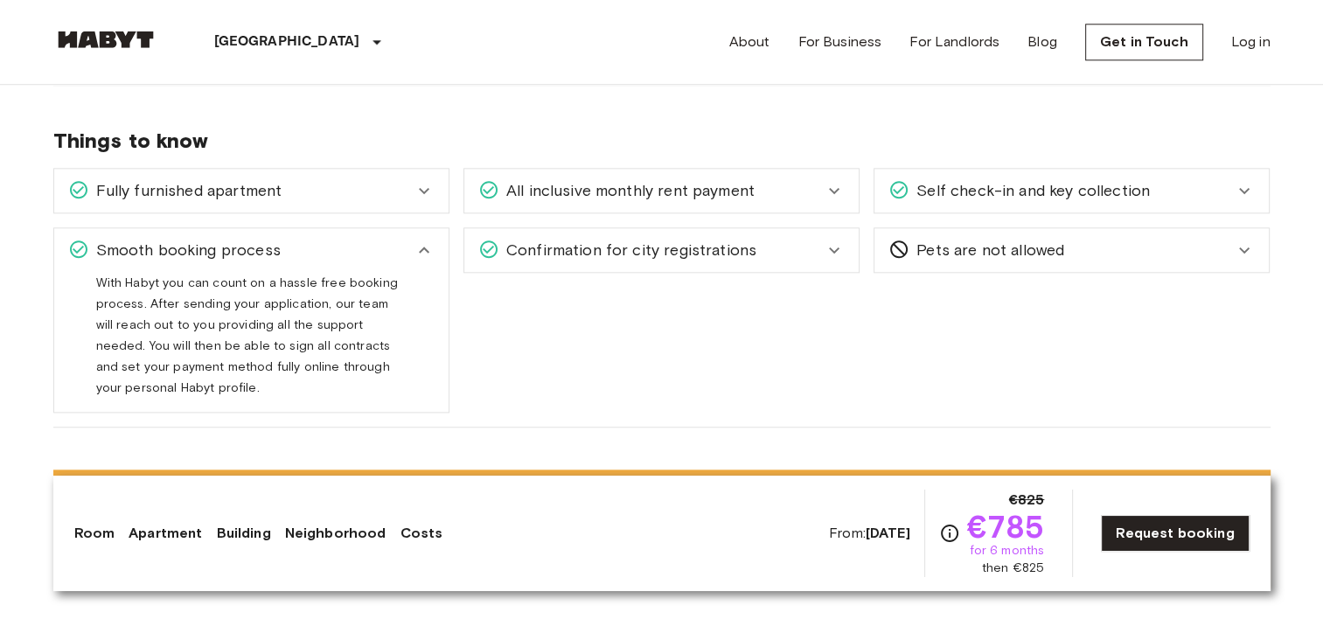
click at [418, 240] on icon at bounding box center [424, 250] width 21 height 21
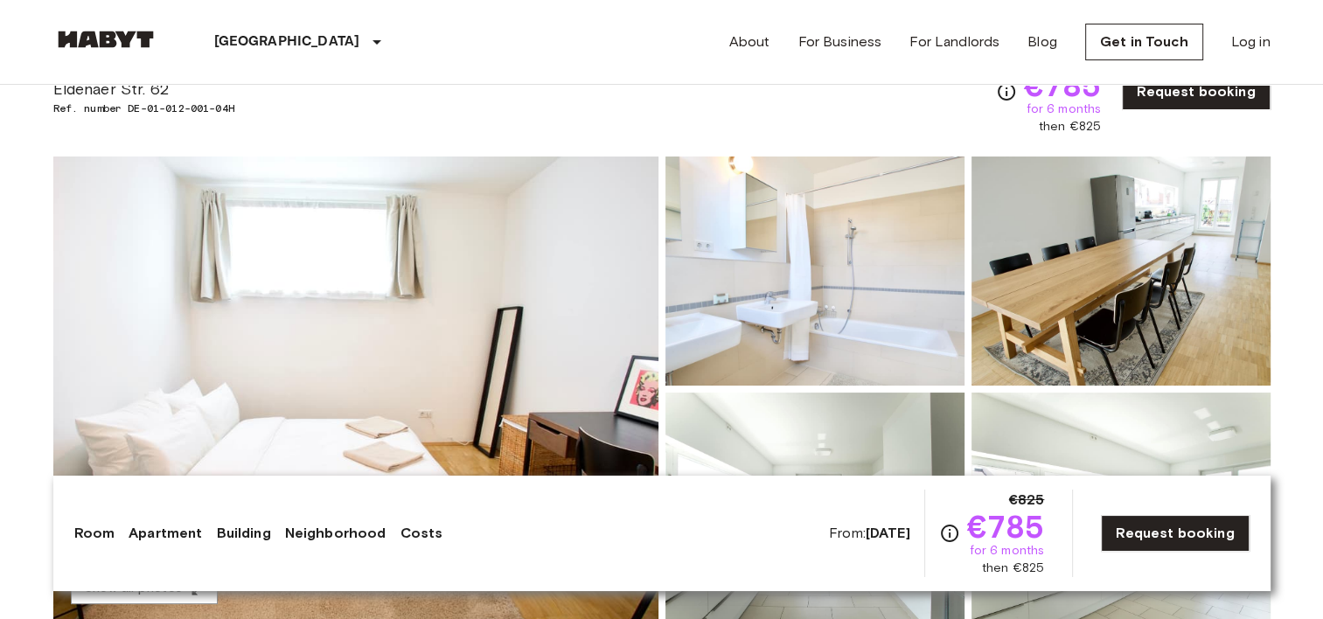
scroll to position [437, 0]
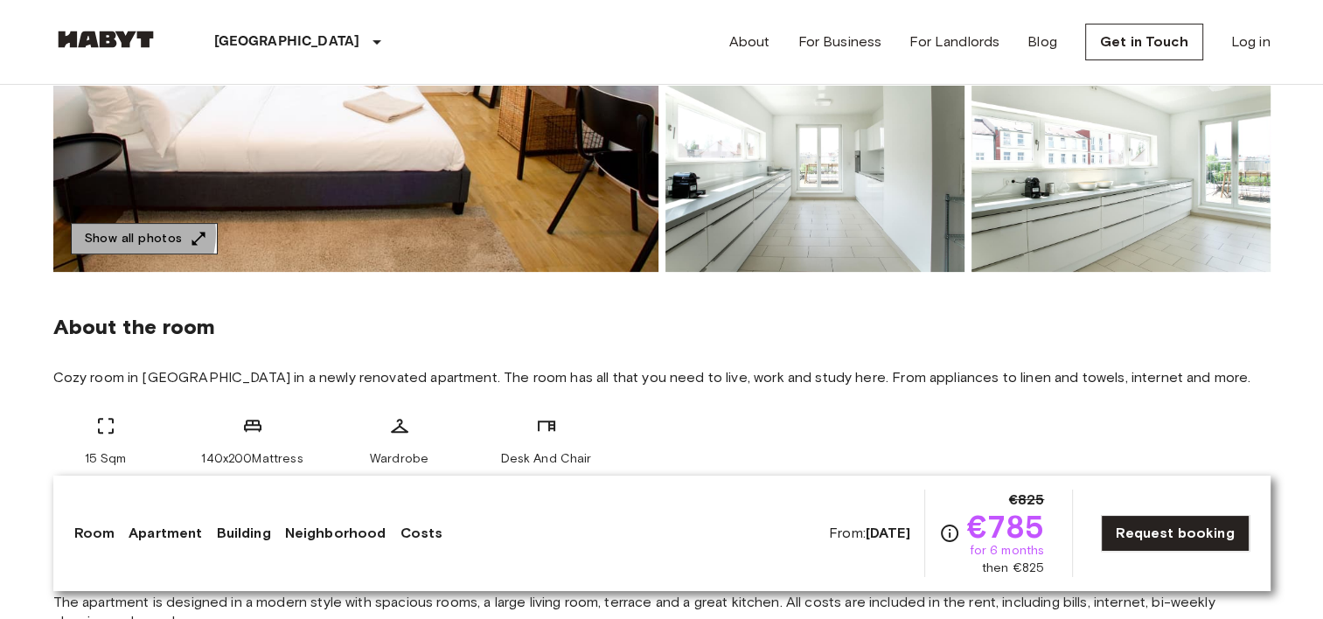
click at [129, 234] on button "Show all photos" at bounding box center [144, 239] width 147 height 32
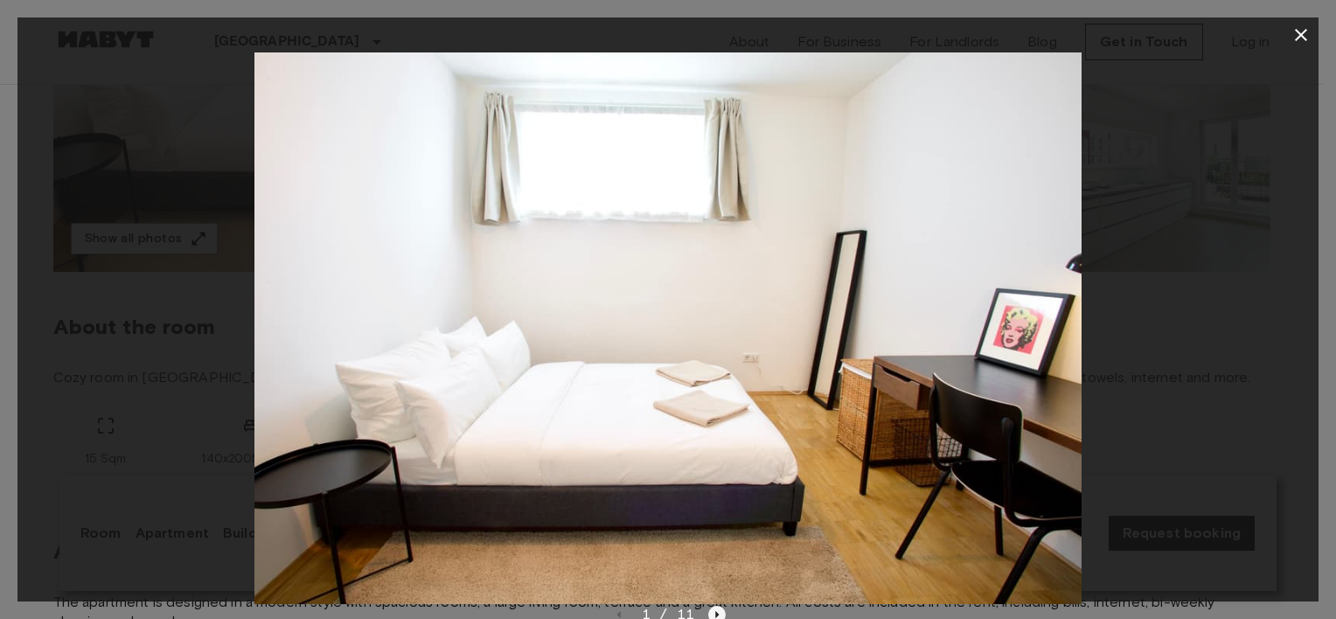
click at [713, 616] on icon "Next image" at bounding box center [716, 614] width 17 height 17
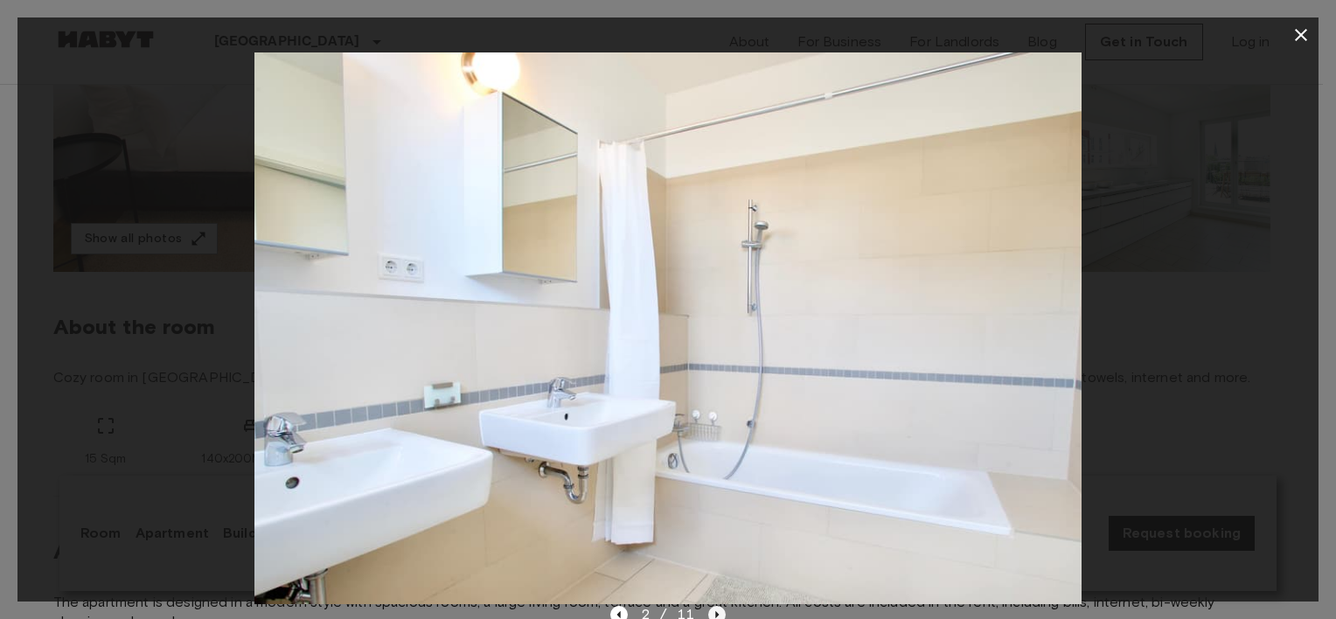
click at [714, 615] on icon "Next image" at bounding box center [716, 614] width 17 height 17
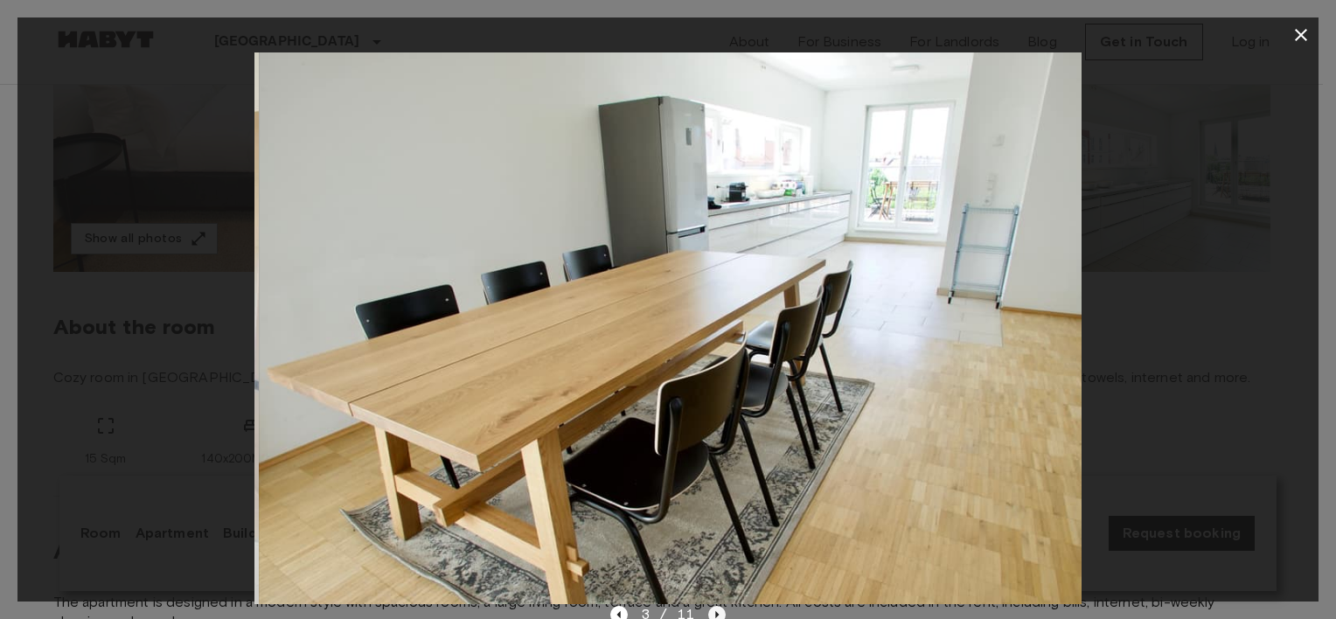
click at [714, 615] on icon "Next image" at bounding box center [716, 614] width 17 height 17
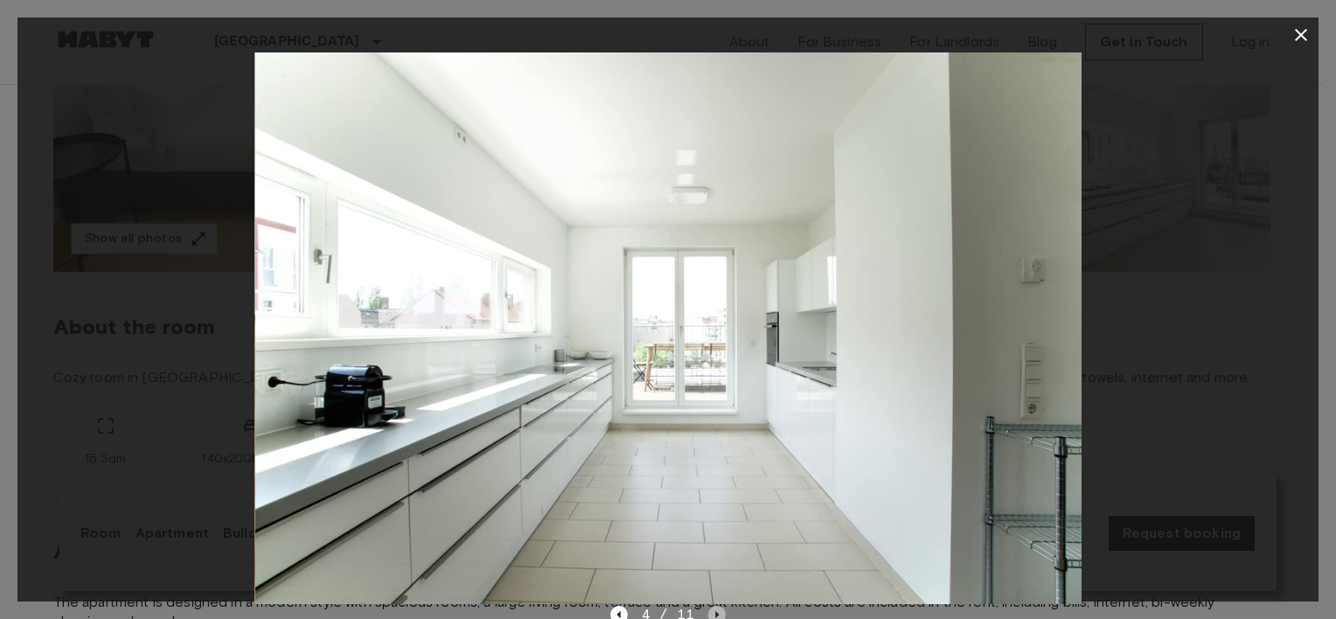
click at [714, 615] on icon "Next image" at bounding box center [716, 614] width 17 height 17
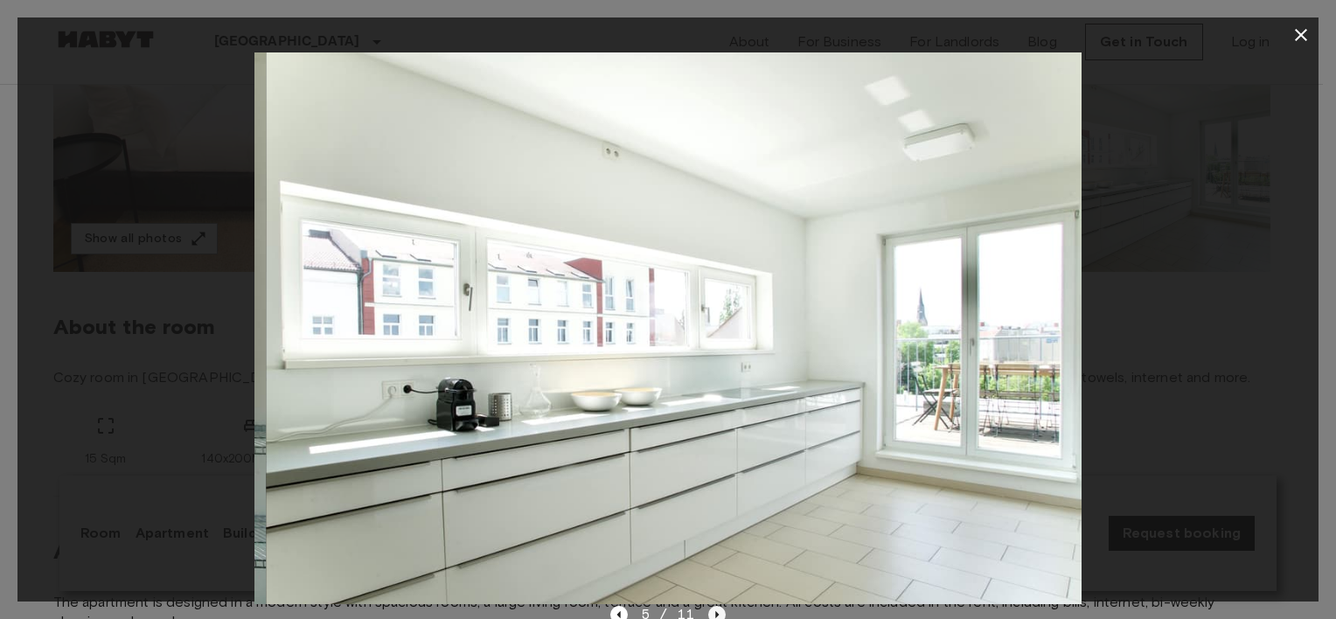
click at [714, 615] on icon "Next image" at bounding box center [716, 614] width 17 height 17
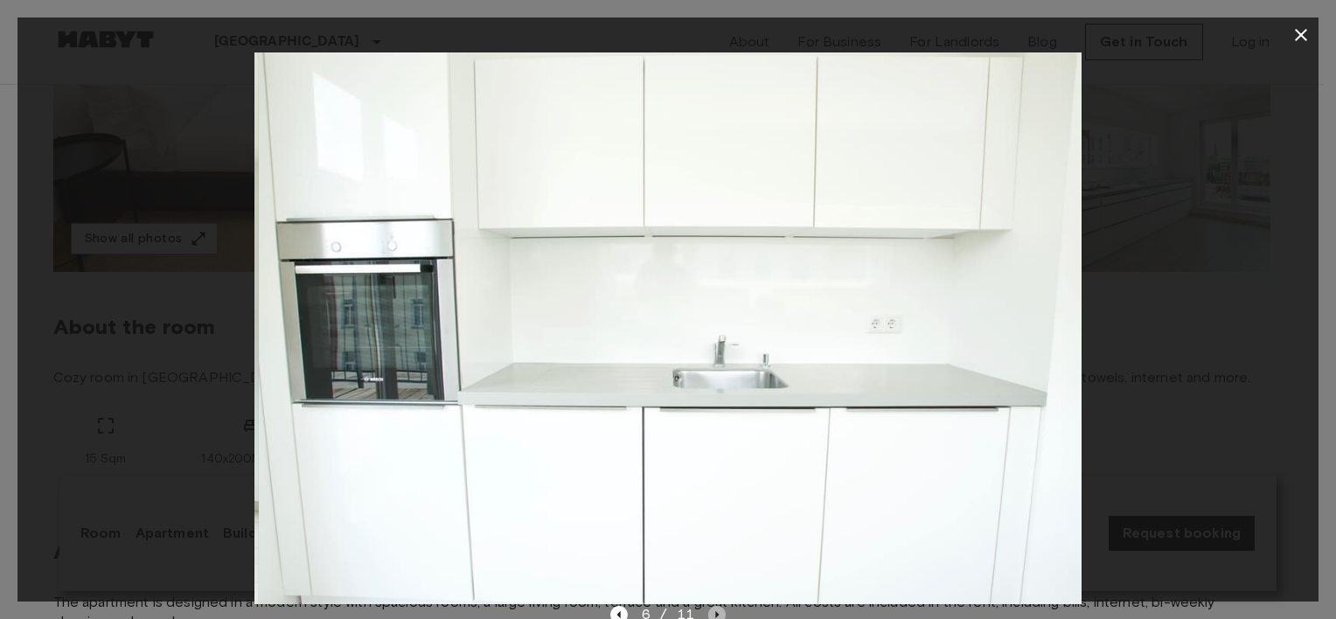
click at [714, 615] on icon "Next image" at bounding box center [716, 614] width 17 height 17
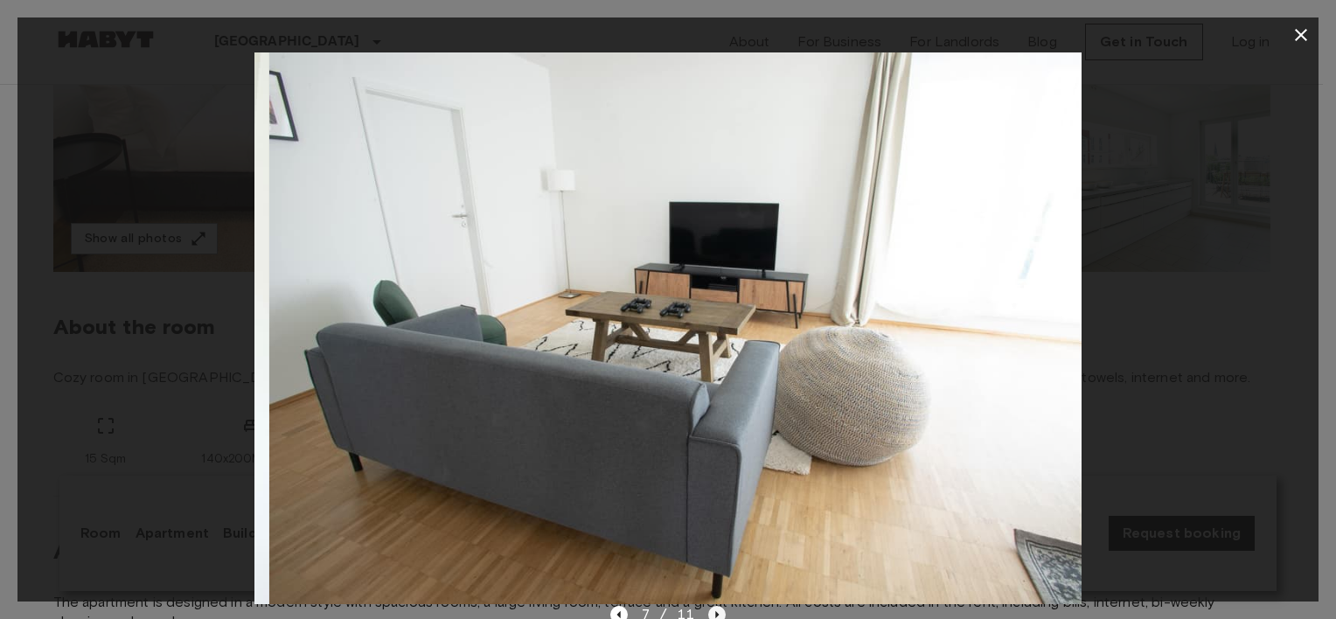
click at [714, 615] on icon "Next image" at bounding box center [716, 614] width 17 height 17
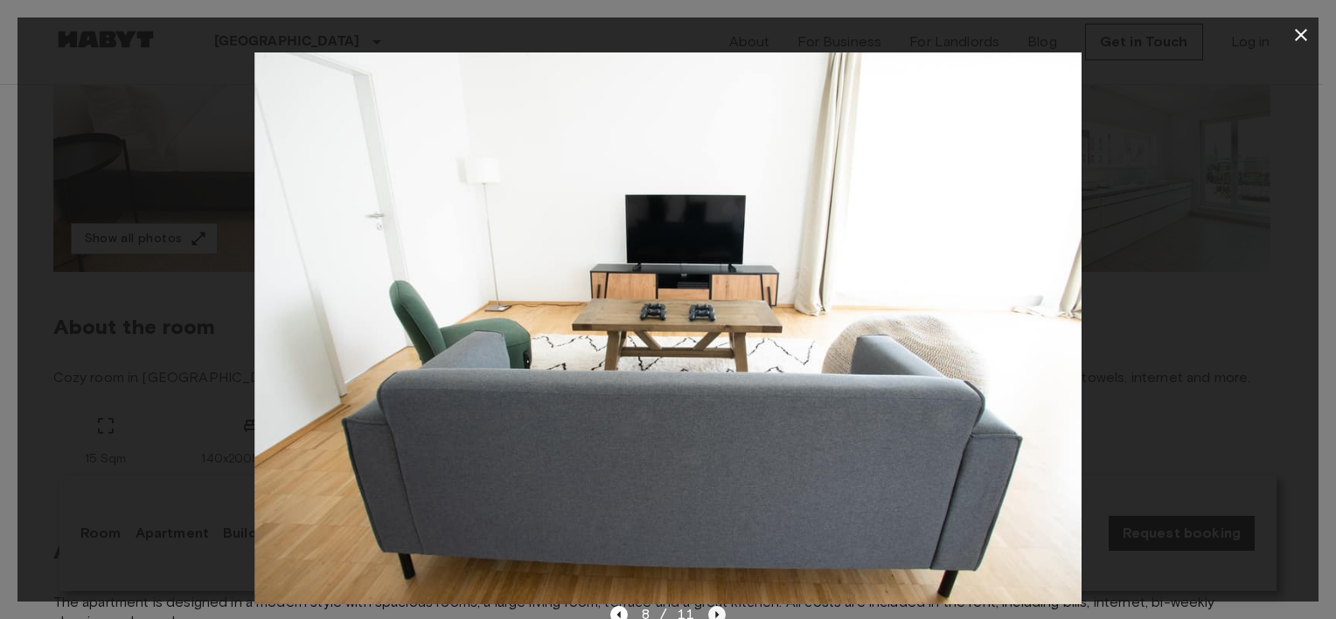
click at [710, 612] on icon "Next image" at bounding box center [716, 614] width 17 height 17
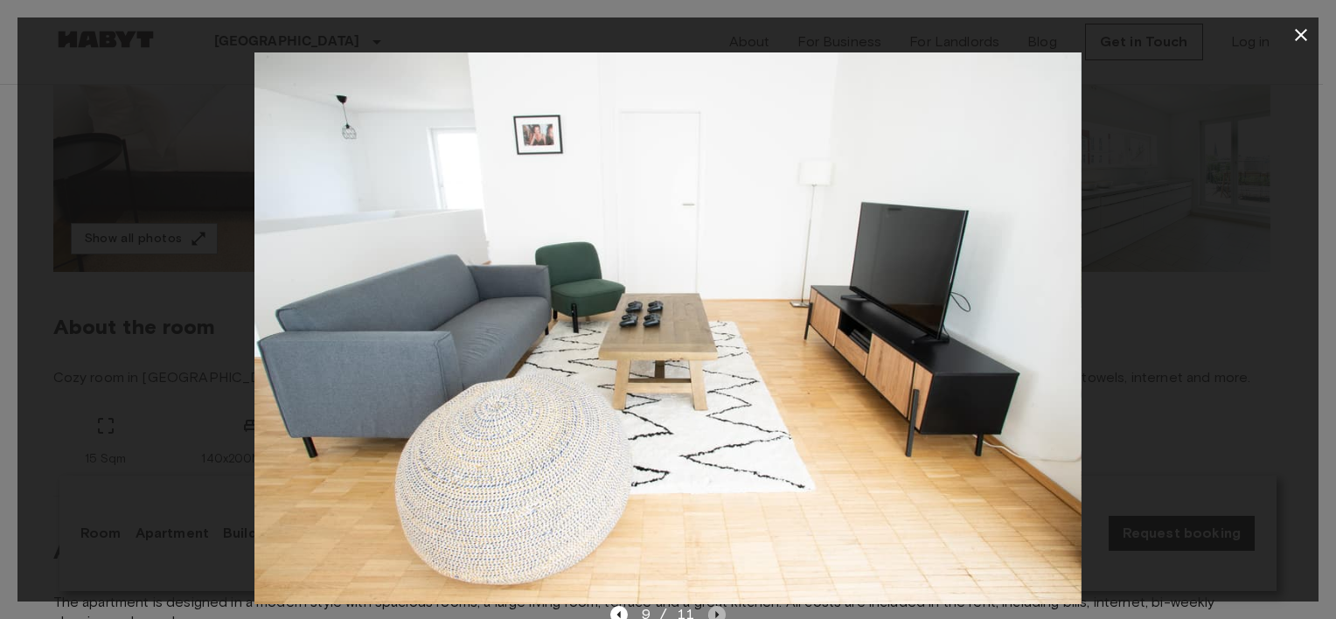
click at [710, 612] on icon "Next image" at bounding box center [716, 614] width 17 height 17
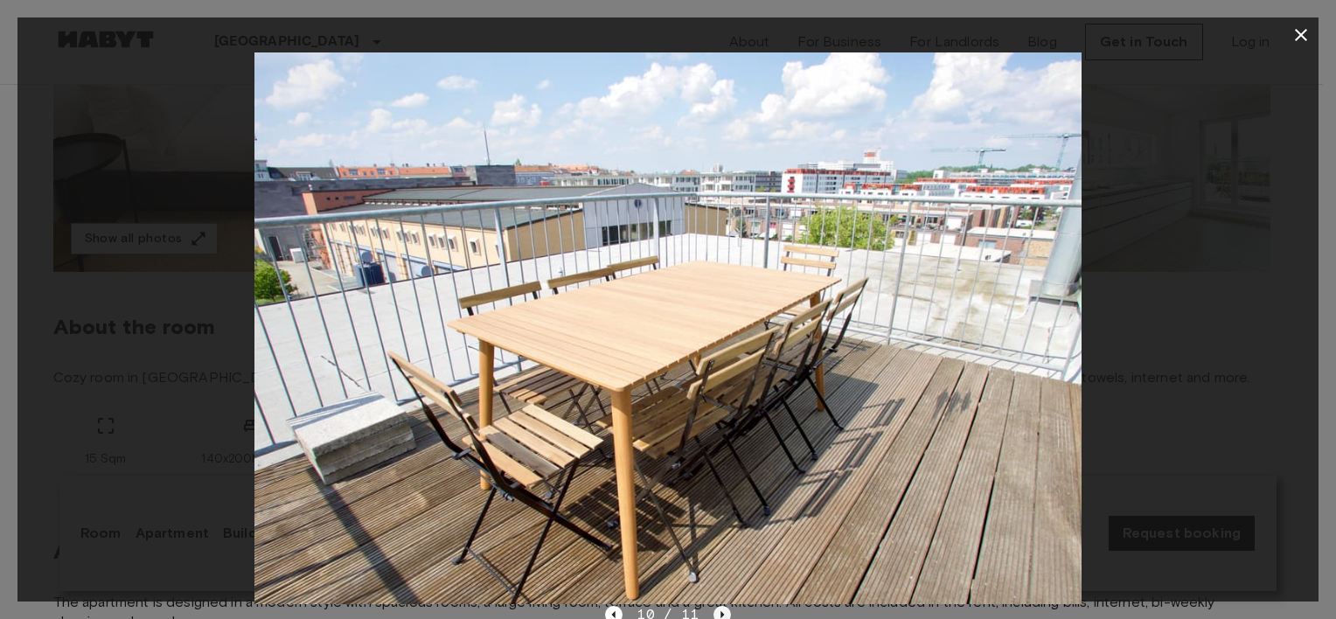
click at [710, 612] on div "10 / 11" at bounding box center [667, 614] width 125 height 21
click at [717, 611] on icon "Next image" at bounding box center [722, 614] width 17 height 17
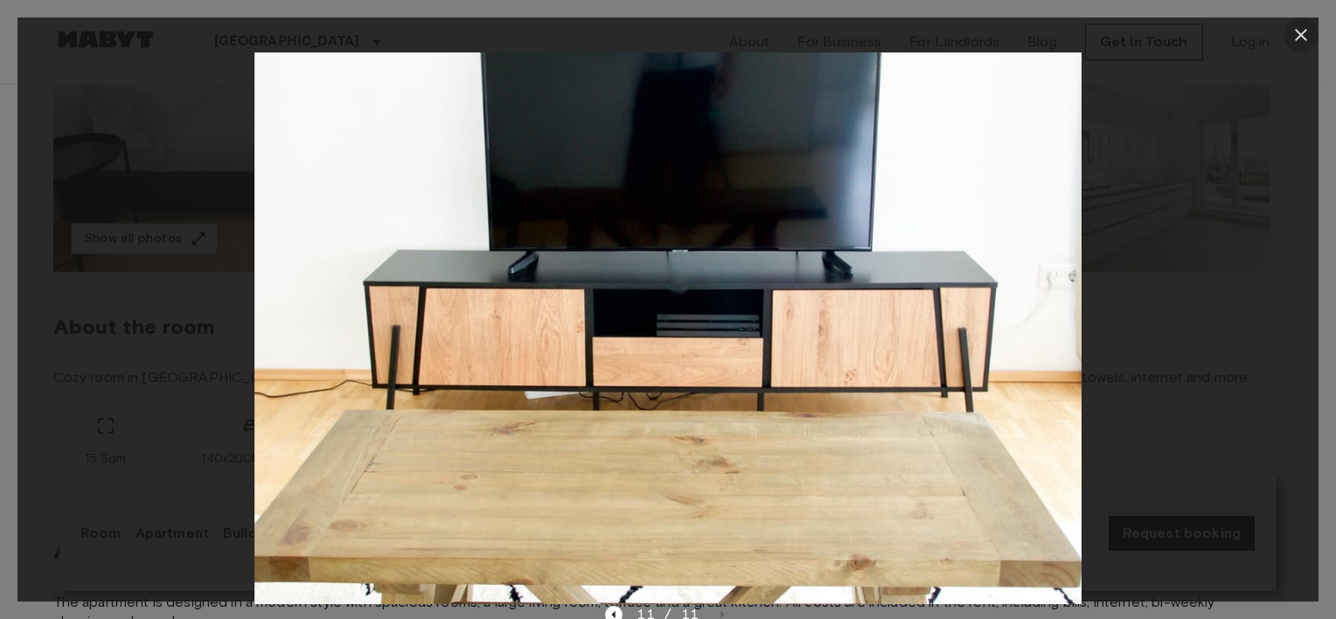
click at [1312, 30] on button "button" at bounding box center [1301, 34] width 35 height 35
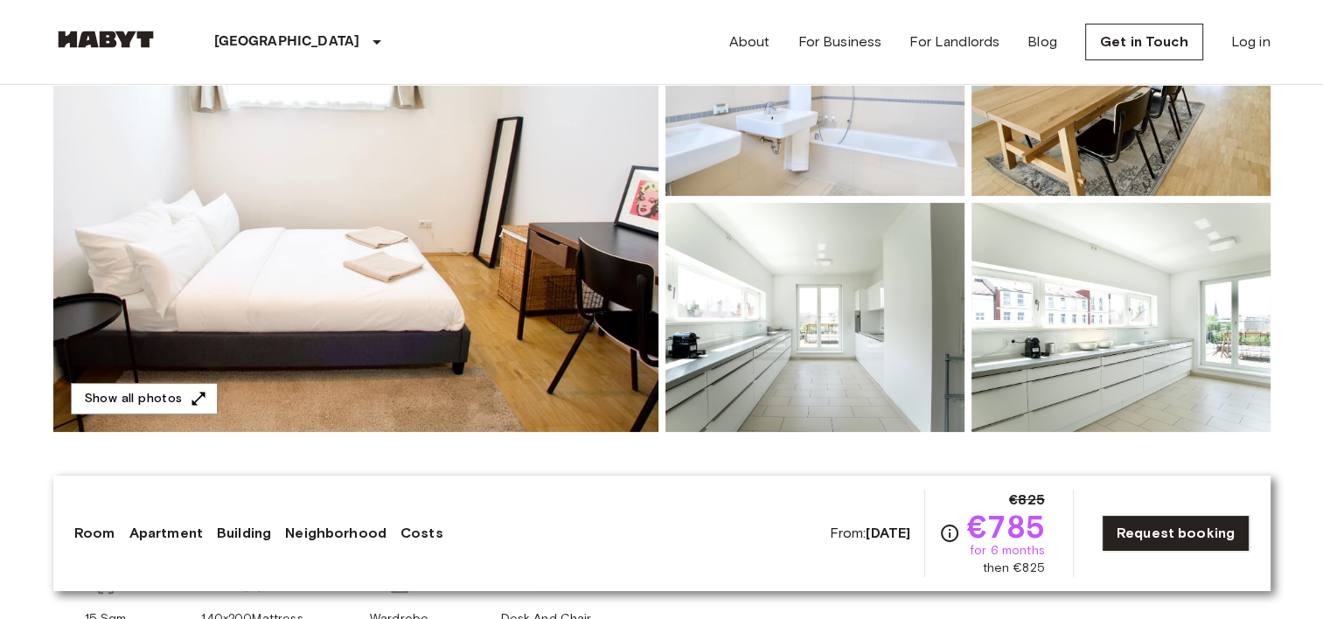
scroll to position [0, 0]
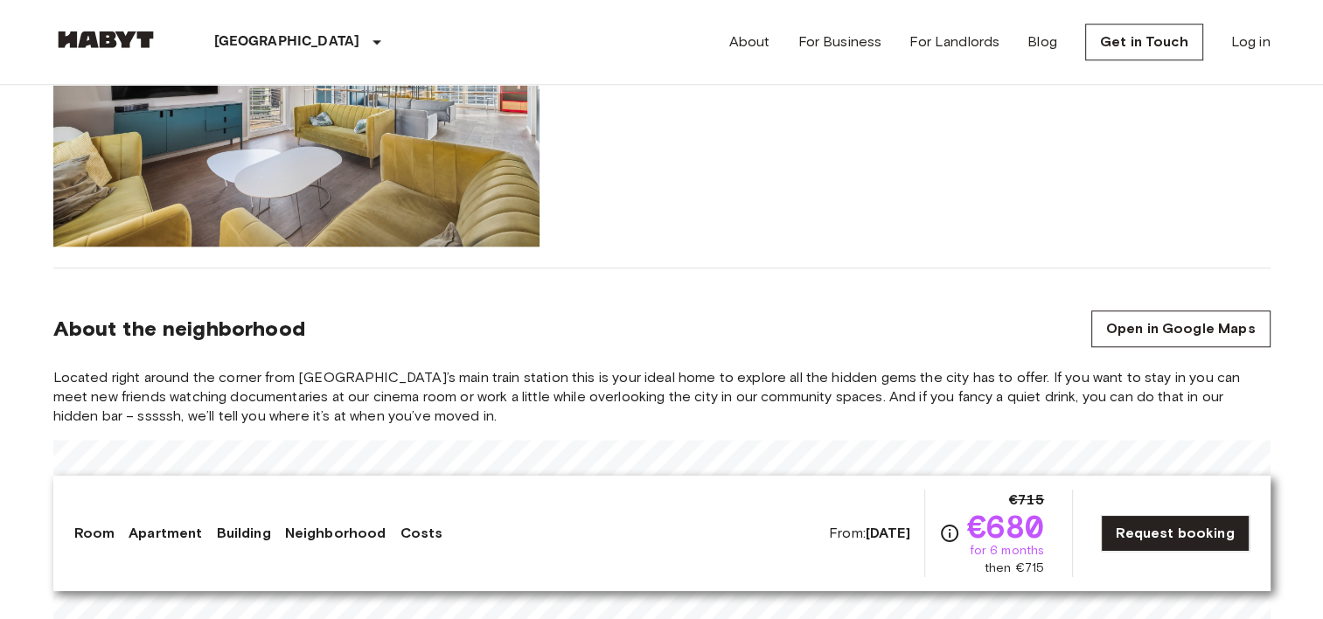
scroll to position [1662, 0]
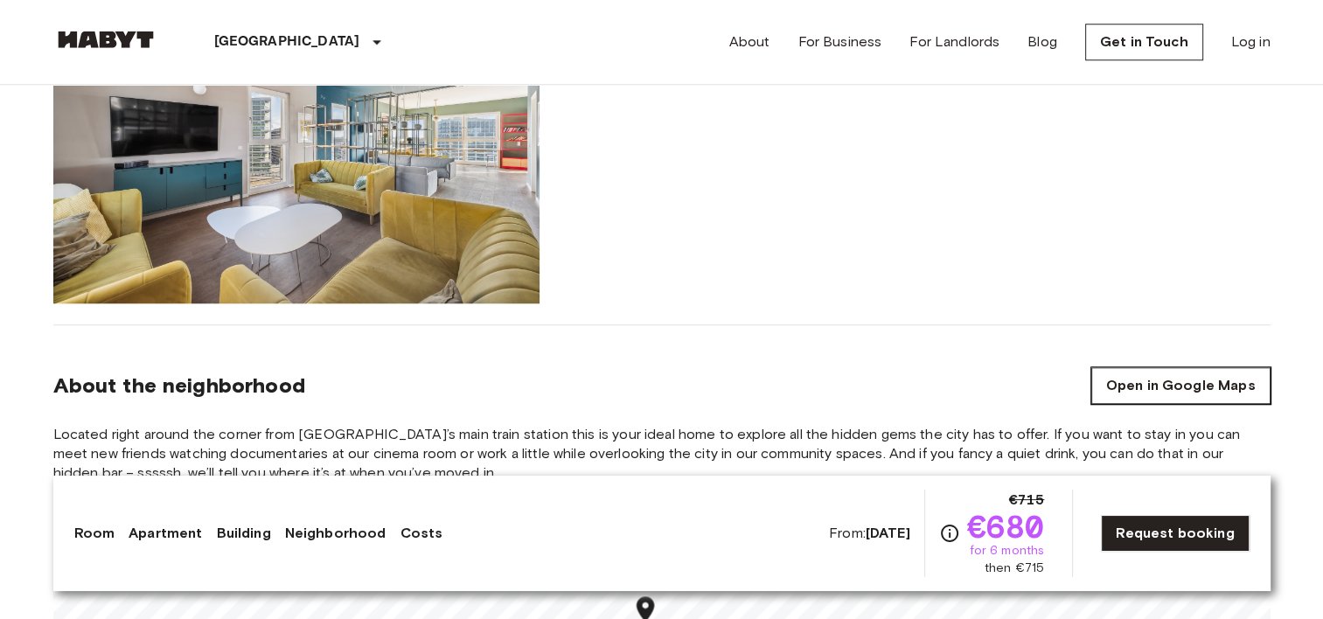
click at [1178, 367] on link "Open in Google Maps" at bounding box center [1181, 385] width 179 height 37
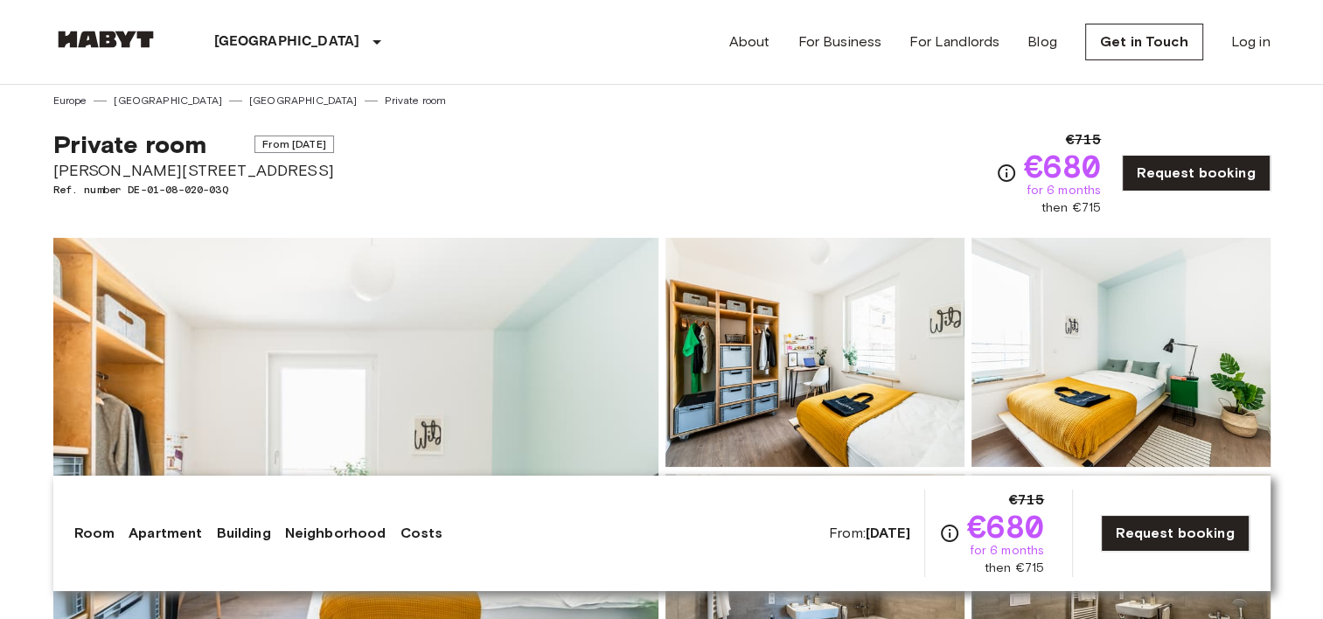
scroll to position [0, 0]
